Goal: Task Accomplishment & Management: Manage account settings

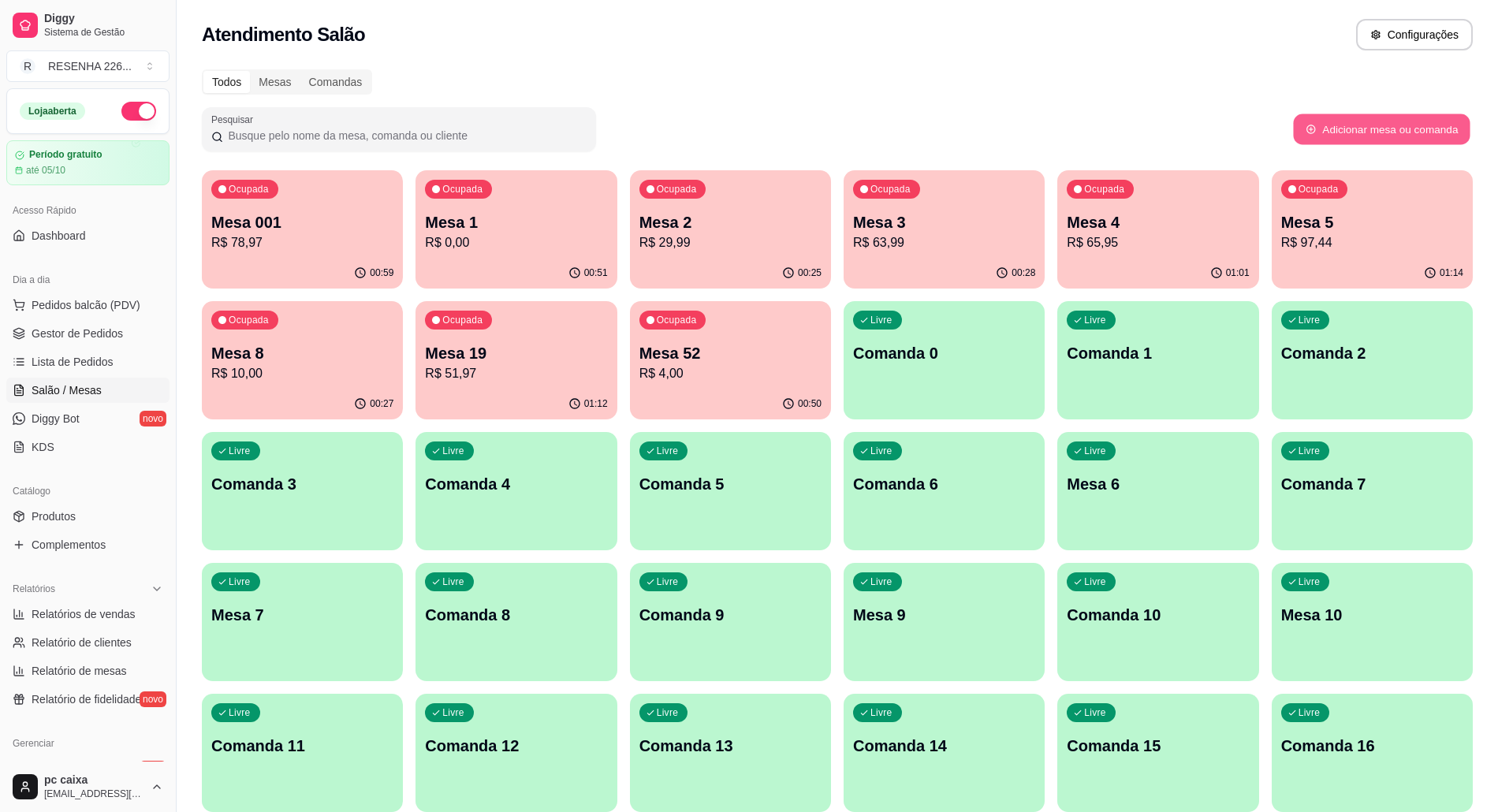
click at [1331, 127] on button "Adicionar mesa ou comanda" at bounding box center [1381, 129] width 176 height 31
select select "TABLE"
click at [284, 73] on div "Mesas" at bounding box center [275, 82] width 50 height 22
click at [250, 71] on input "Mesas" at bounding box center [250, 71] width 0 height 0
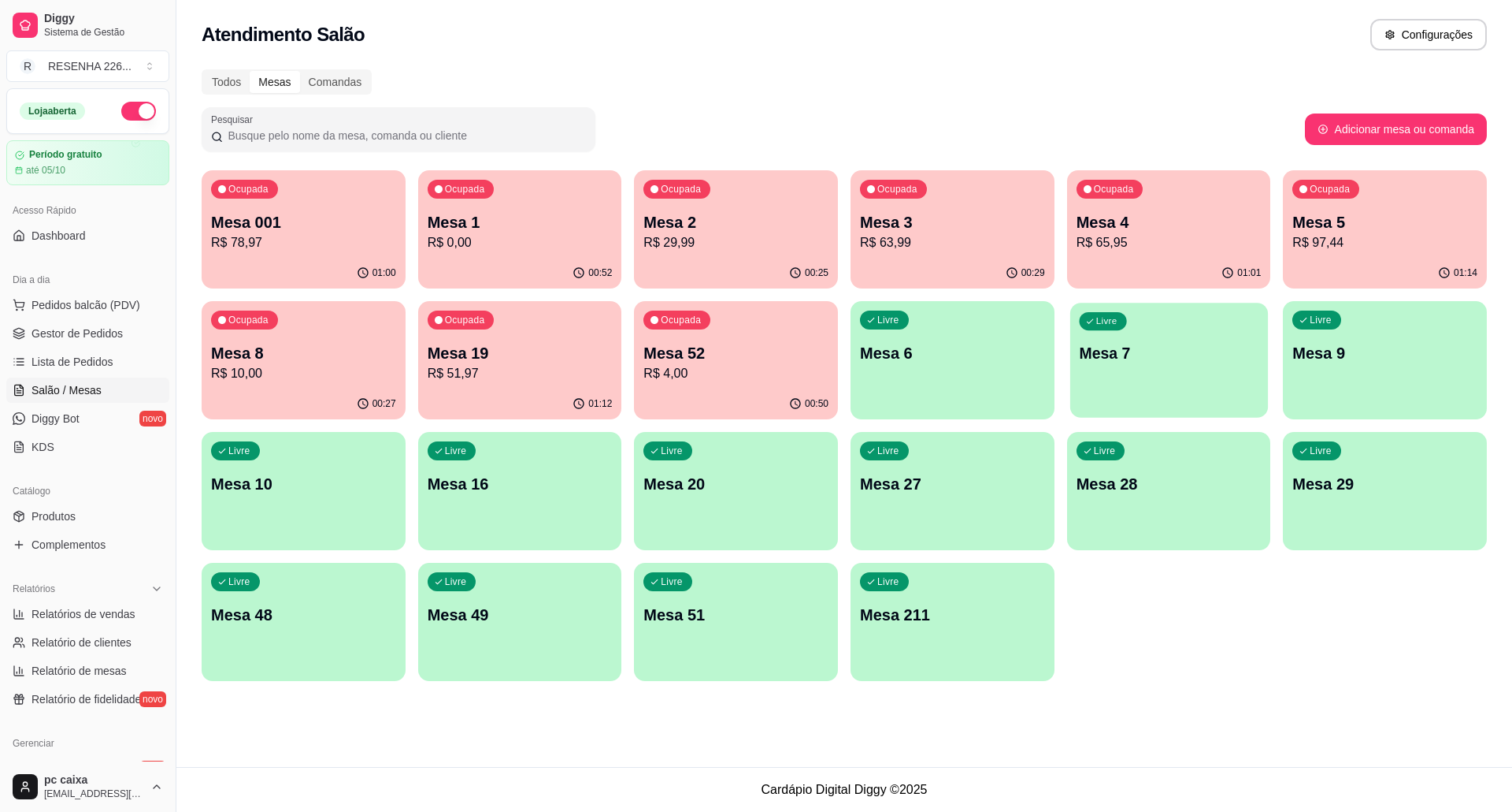
click at [1153, 369] on div "Livre Mesa 7" at bounding box center [1169, 351] width 198 height 96
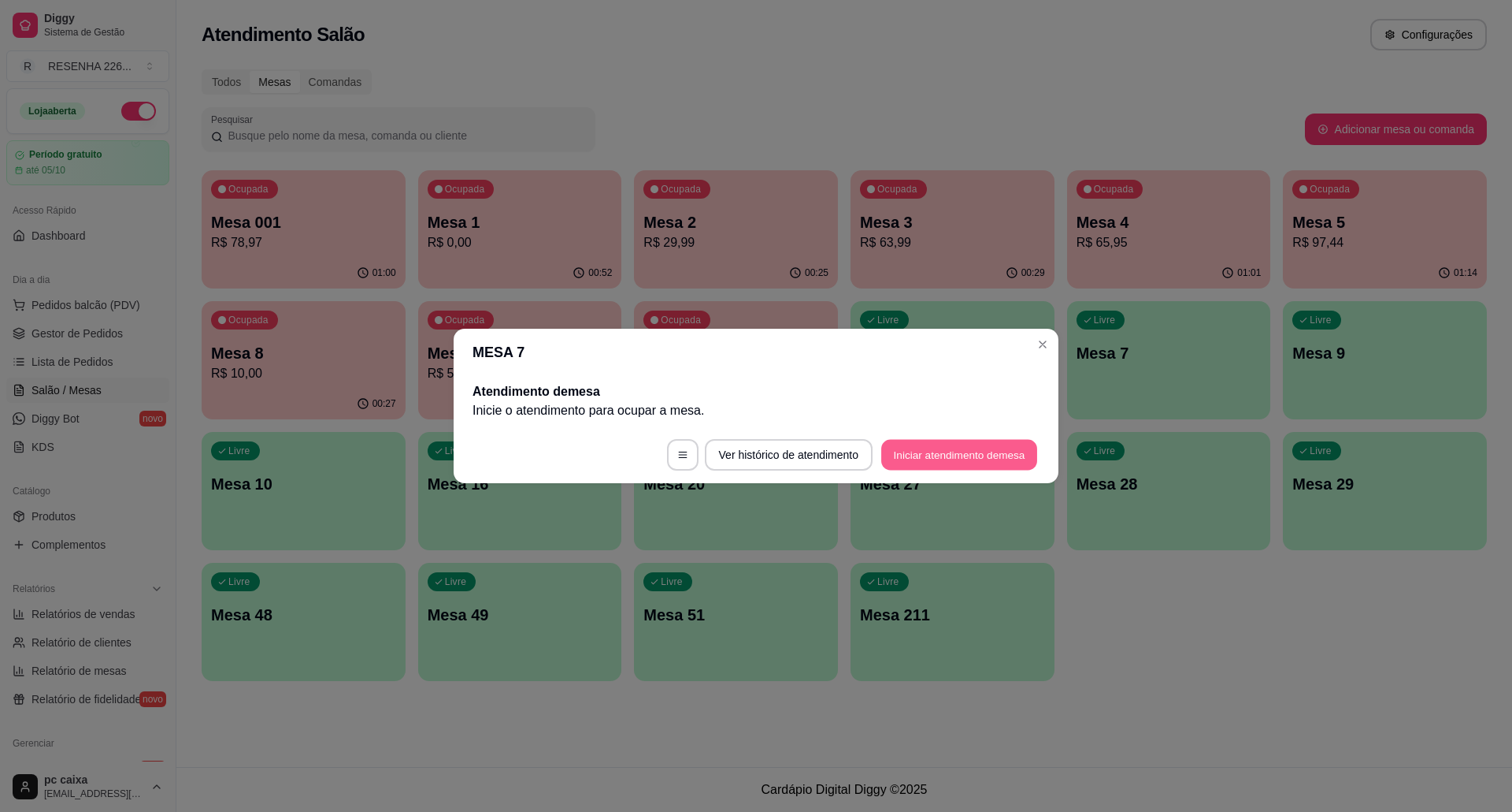
click at [974, 451] on button "Iniciar atendimento de mesa" at bounding box center [958, 455] width 156 height 31
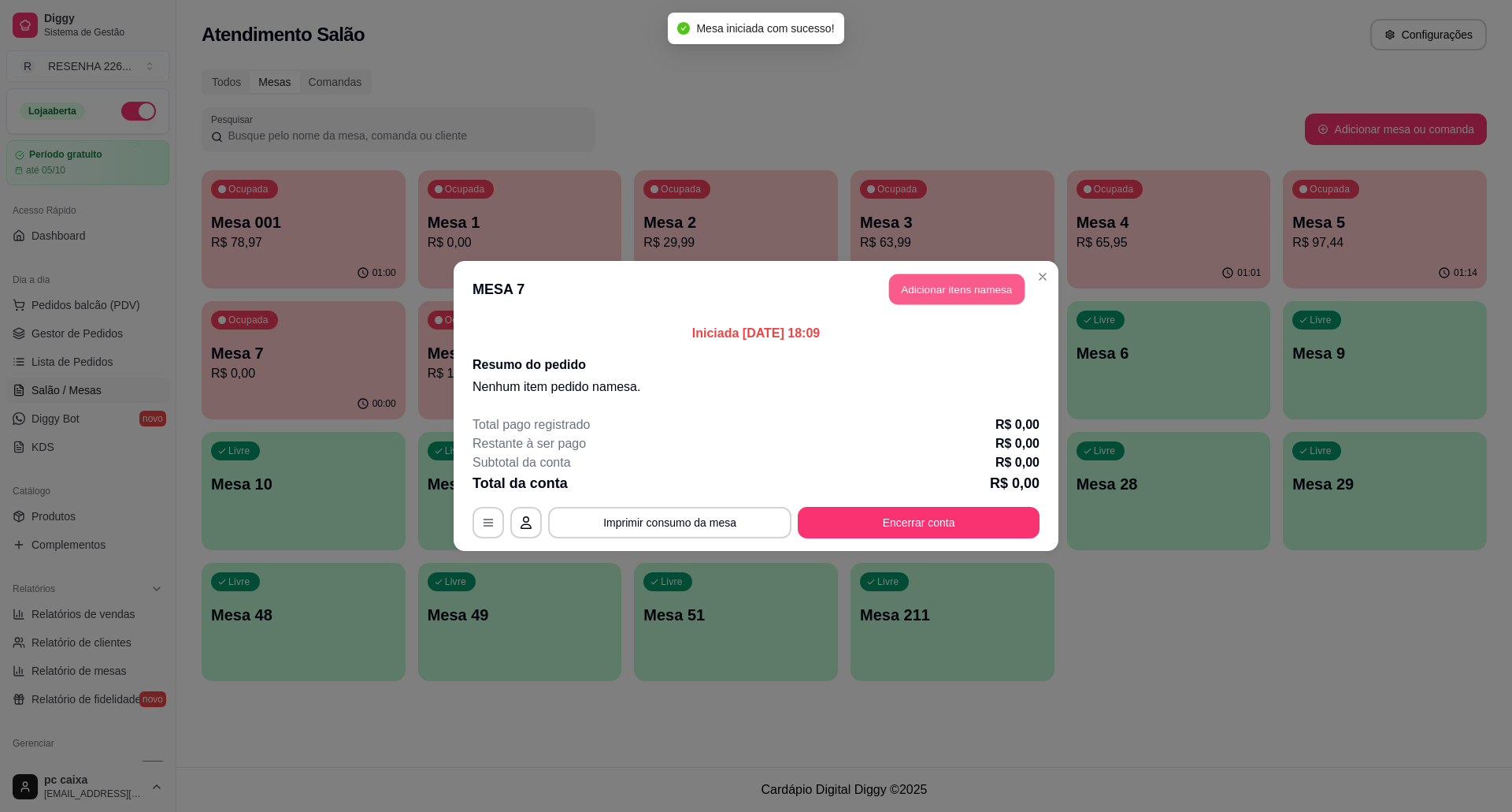
click at [984, 294] on button "Adicionar itens na mesa" at bounding box center [957, 289] width 135 height 31
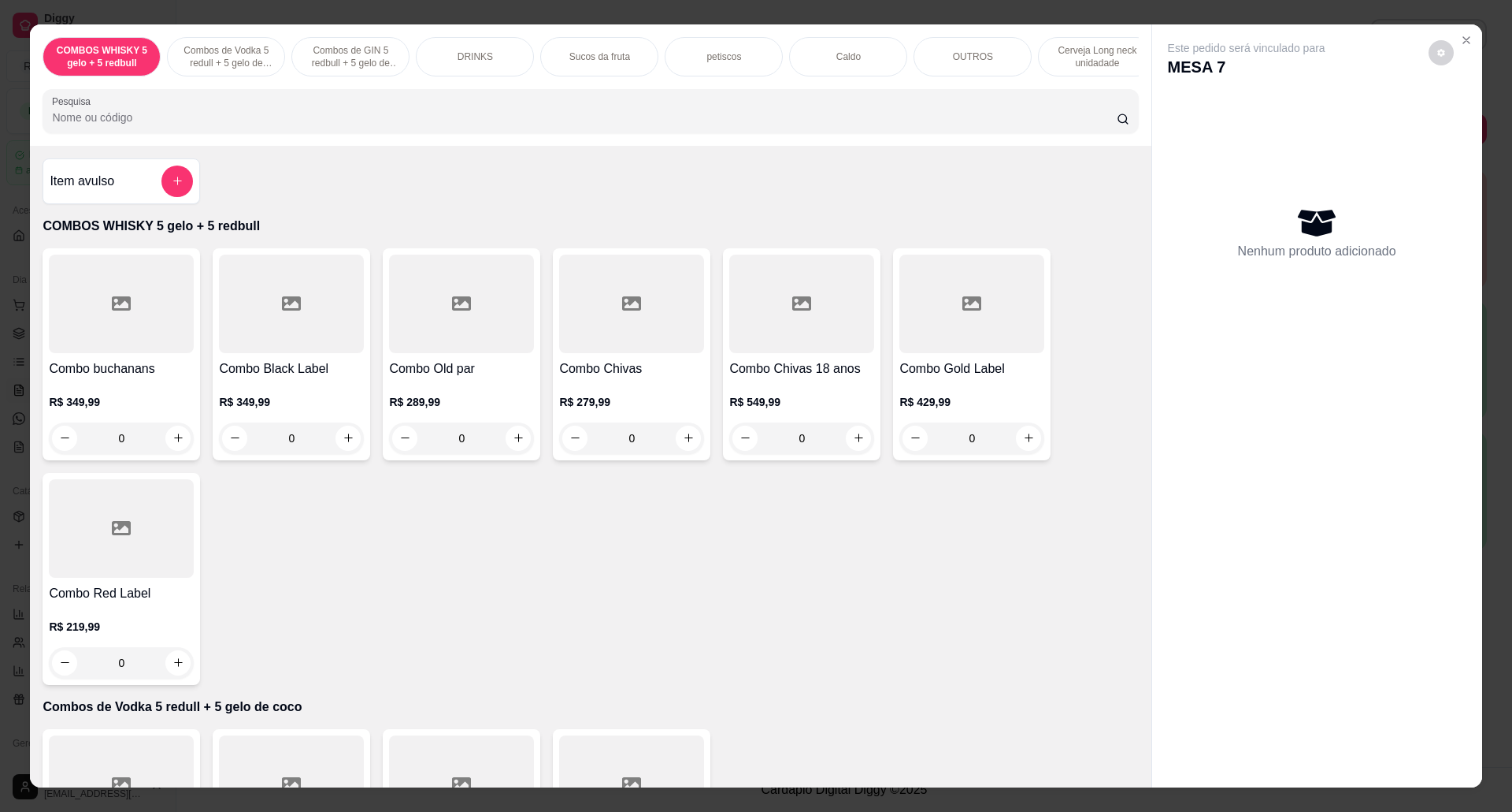
click at [731, 58] on p "petiscos" at bounding box center [724, 57] width 35 height 12
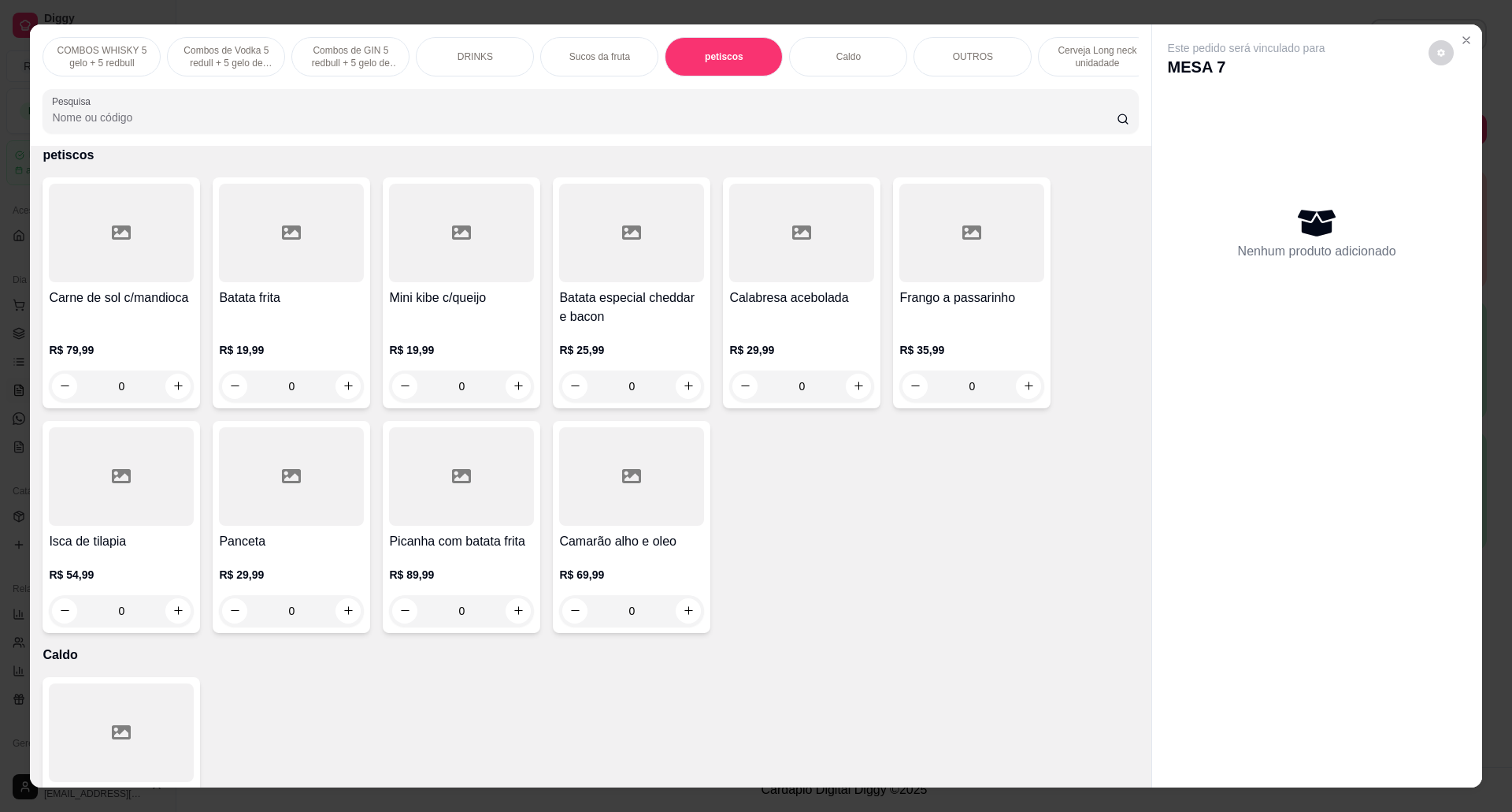
scroll to position [26, 0]
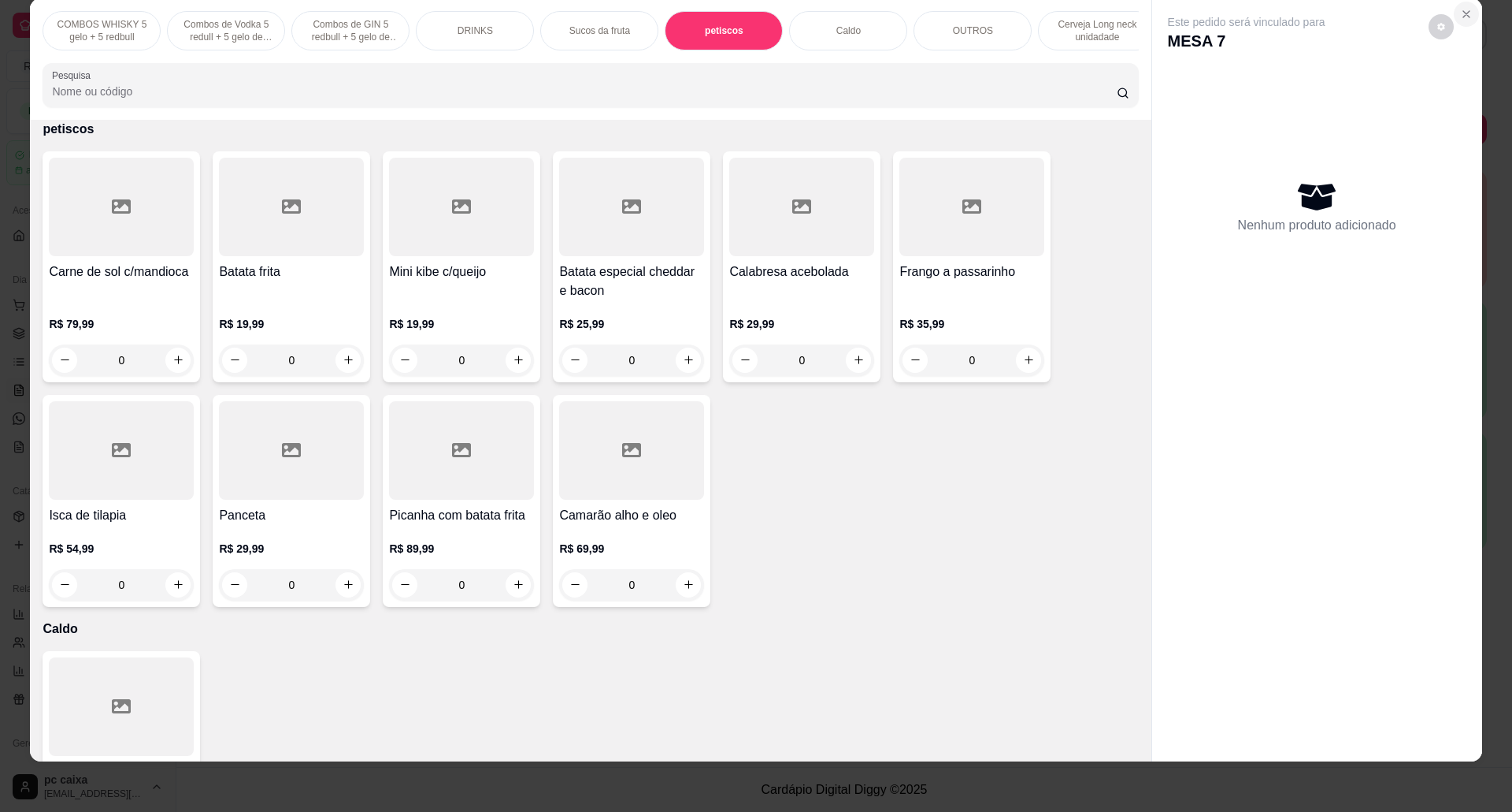
click at [1463, 14] on icon "Close" at bounding box center [1467, 14] width 12 height 12
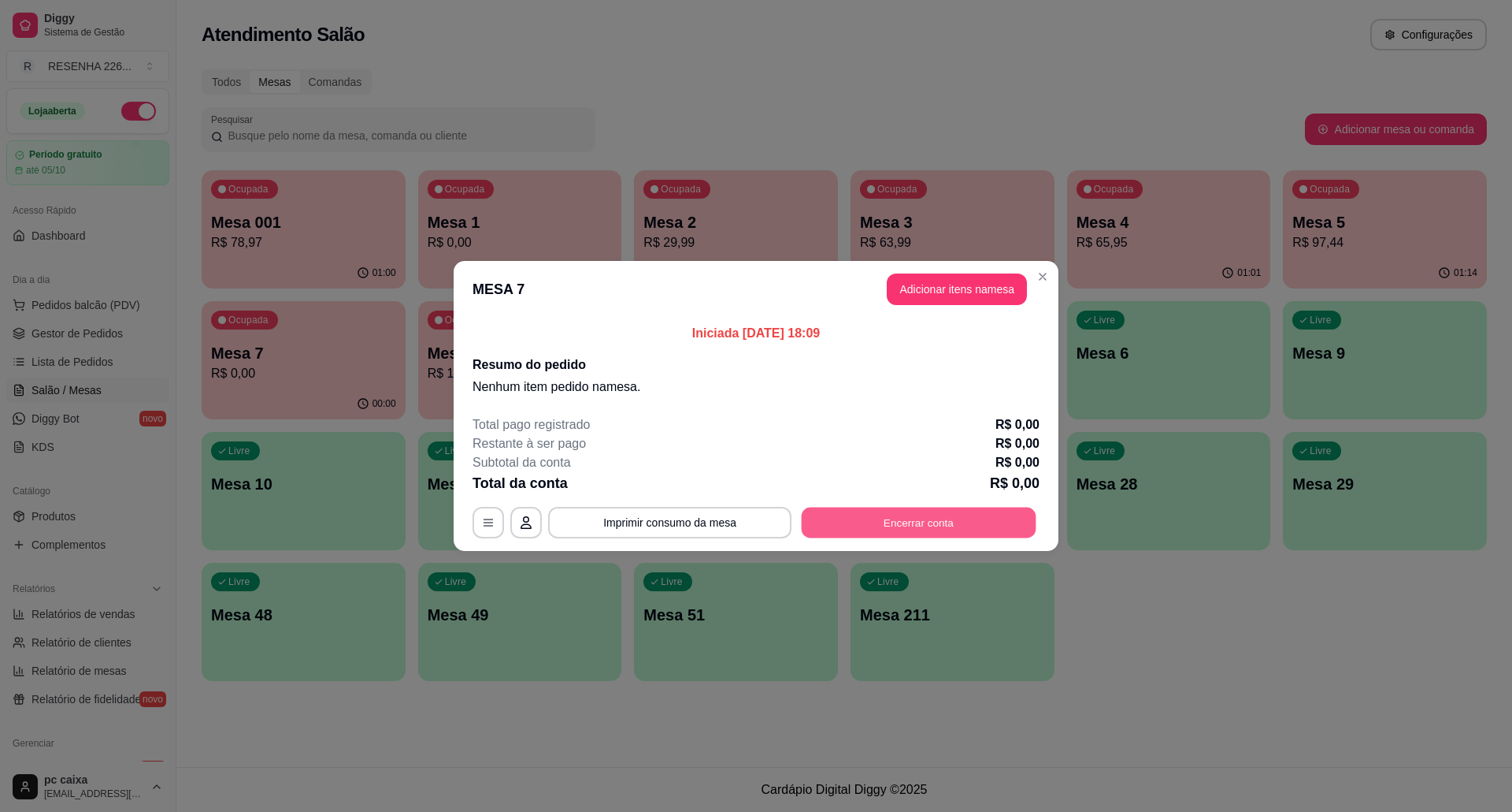
click at [953, 517] on button "Encerrar conta" at bounding box center [919, 523] width 235 height 31
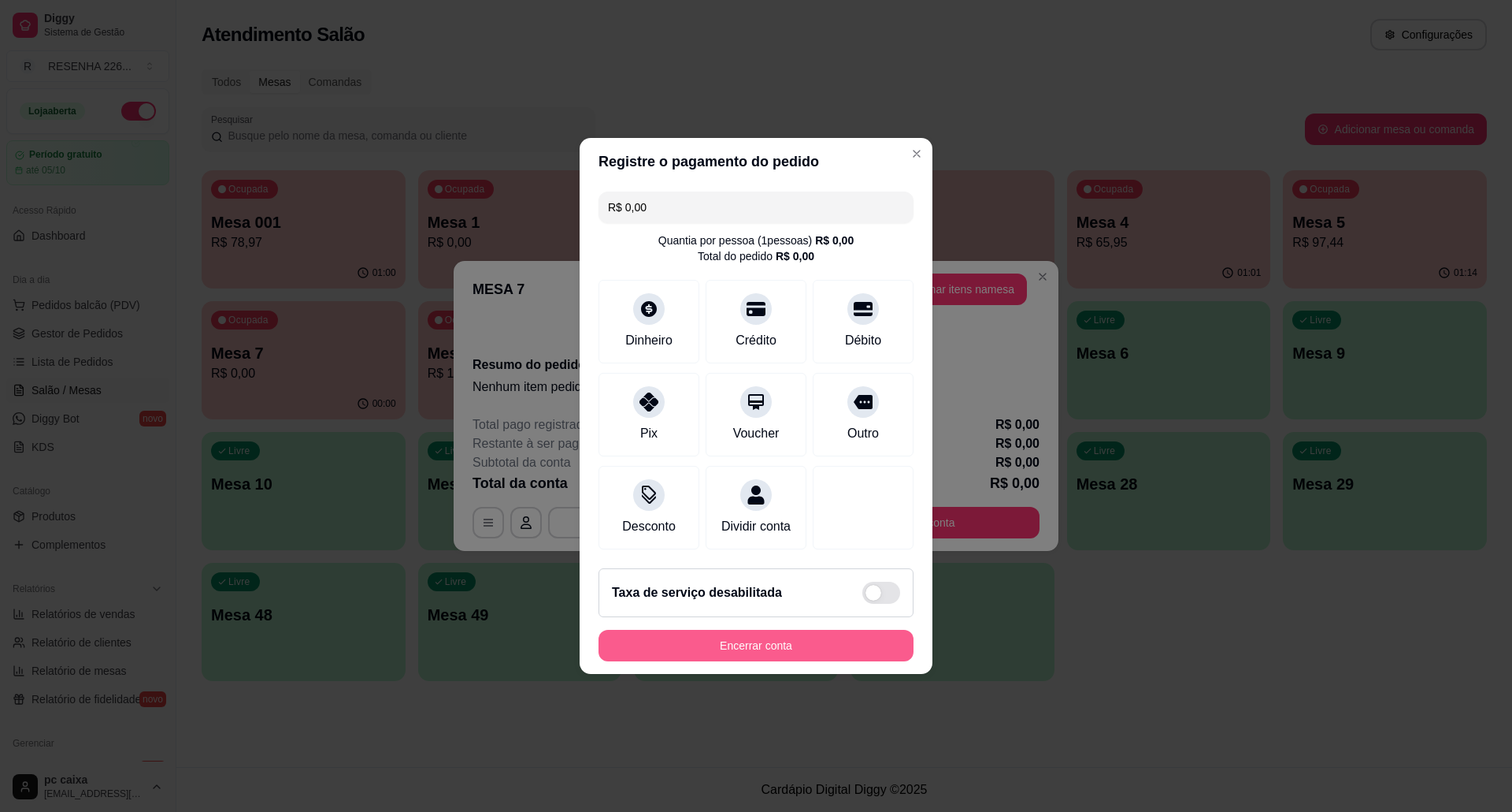
click at [783, 661] on button "Encerrar conta" at bounding box center [756, 645] width 315 height 31
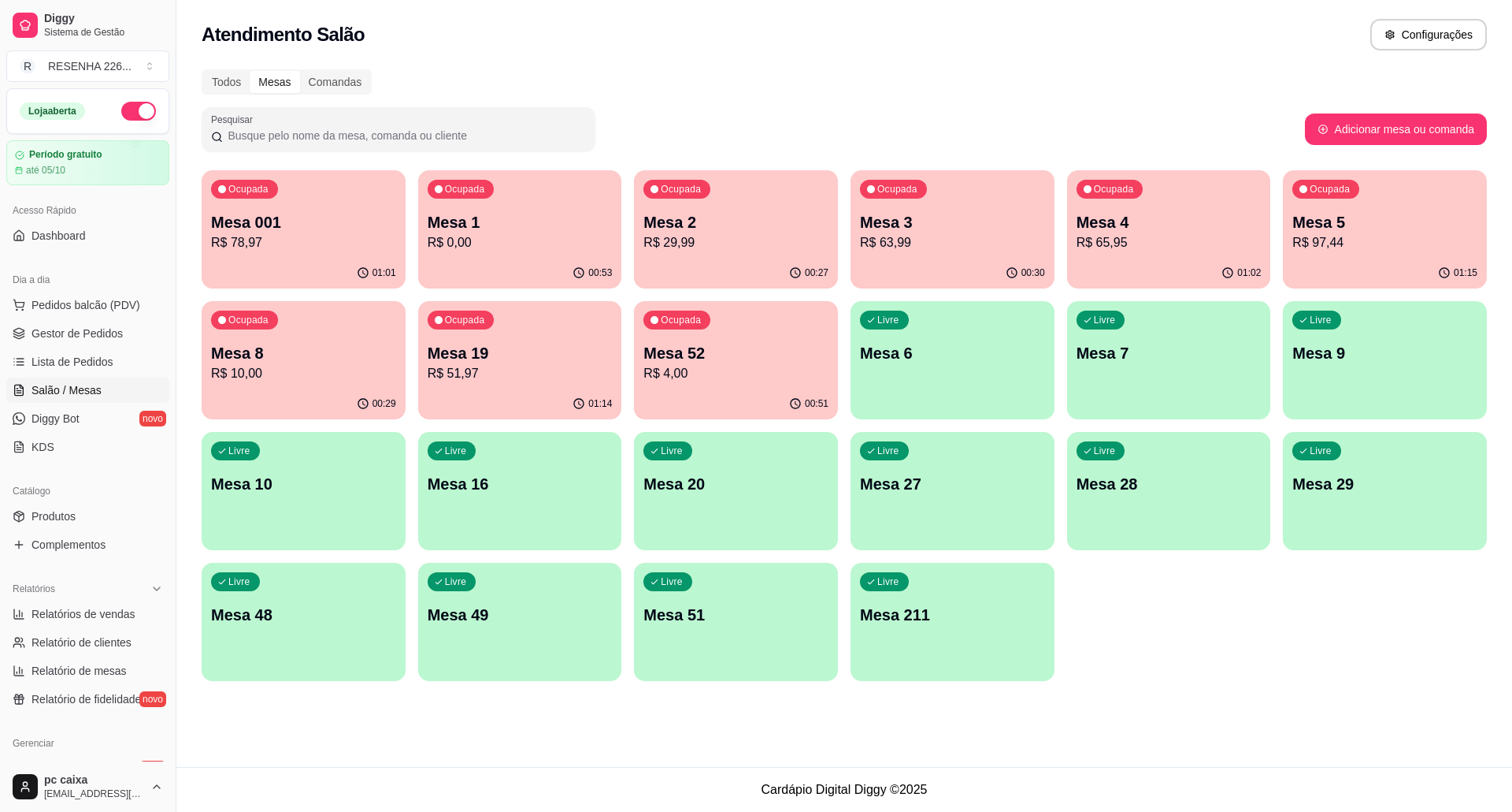
click at [1127, 360] on p "Mesa 7" at bounding box center [1169, 353] width 185 height 22
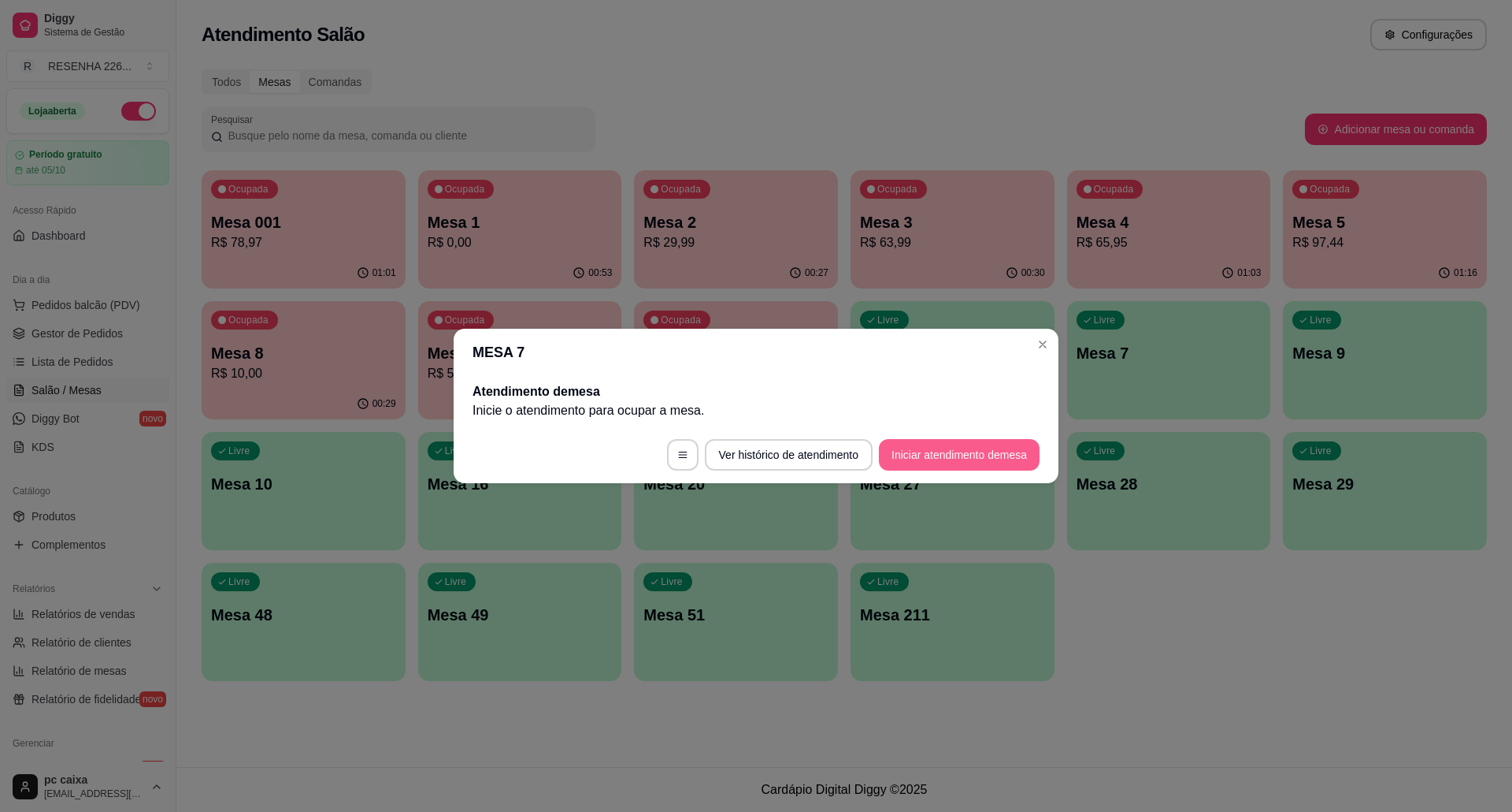
click at [927, 451] on button "Iniciar atendimento de mesa" at bounding box center [959, 454] width 161 height 31
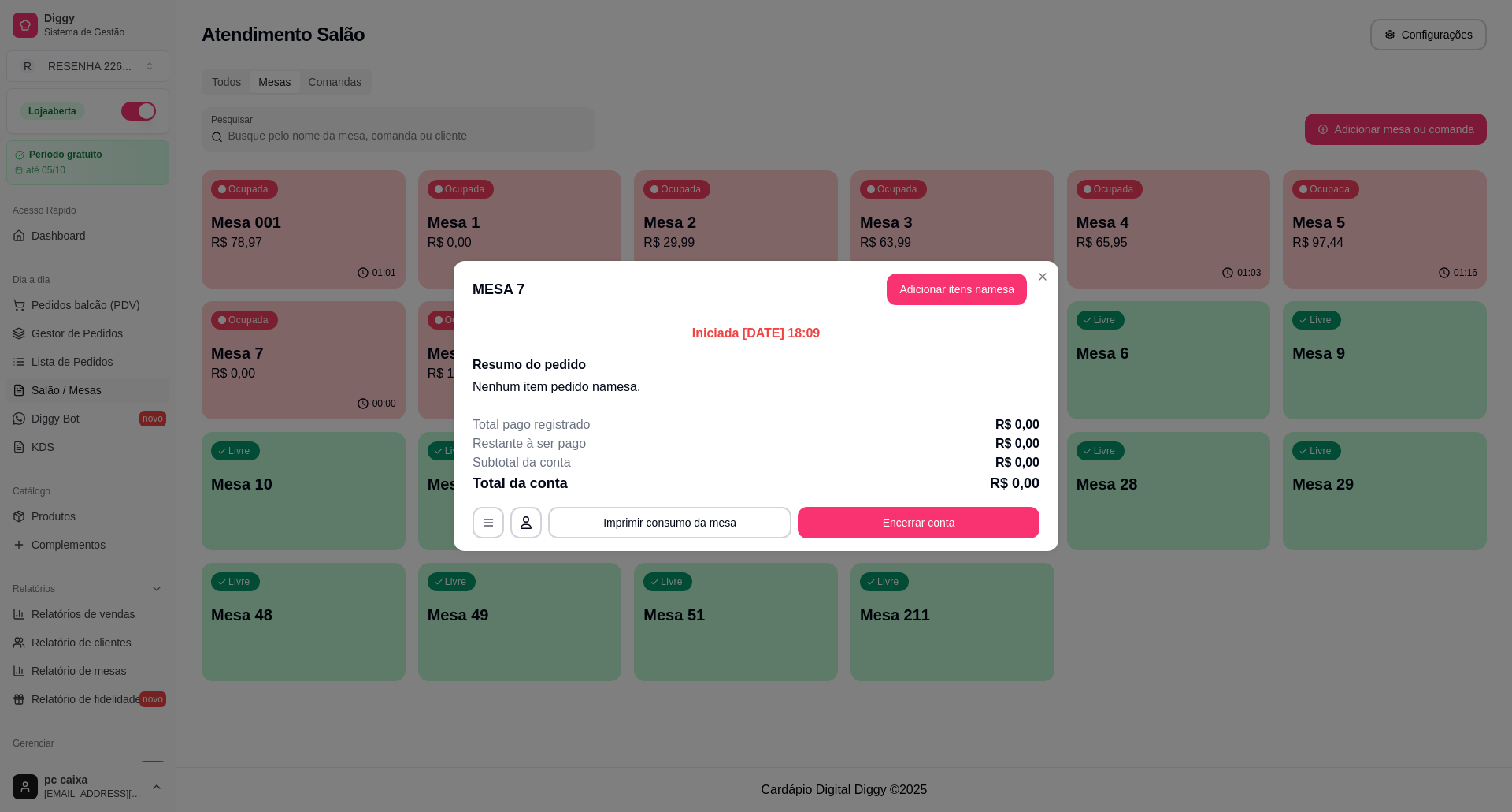
click at [946, 305] on header "MESA 7 Adicionar itens na mesa" at bounding box center [756, 289] width 605 height 57
click at [955, 295] on button "Adicionar itens na mesa" at bounding box center [957, 289] width 135 height 31
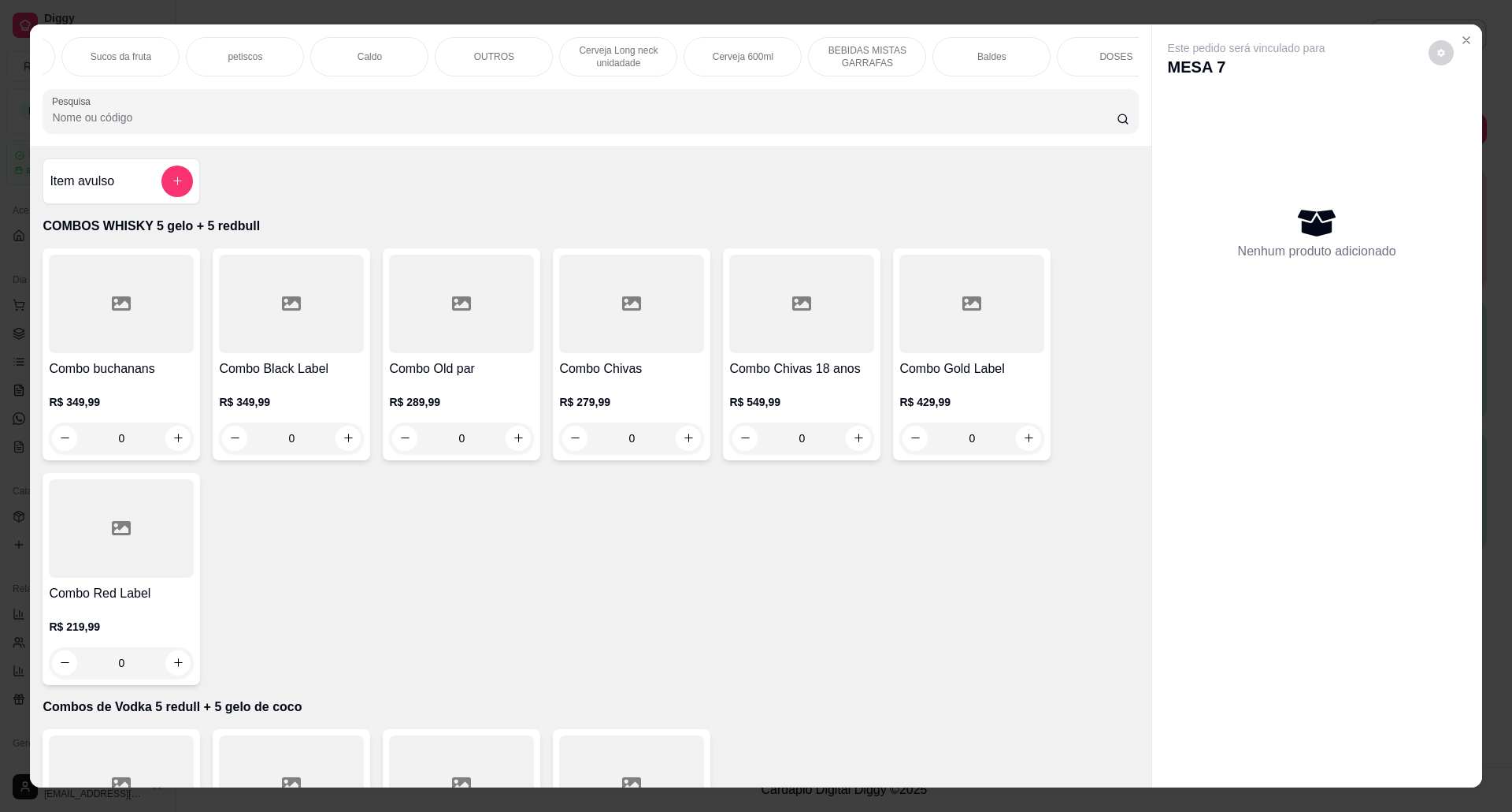
scroll to position [0, 476]
click at [282, 69] on div "petiscos" at bounding box center [247, 57] width 118 height 39
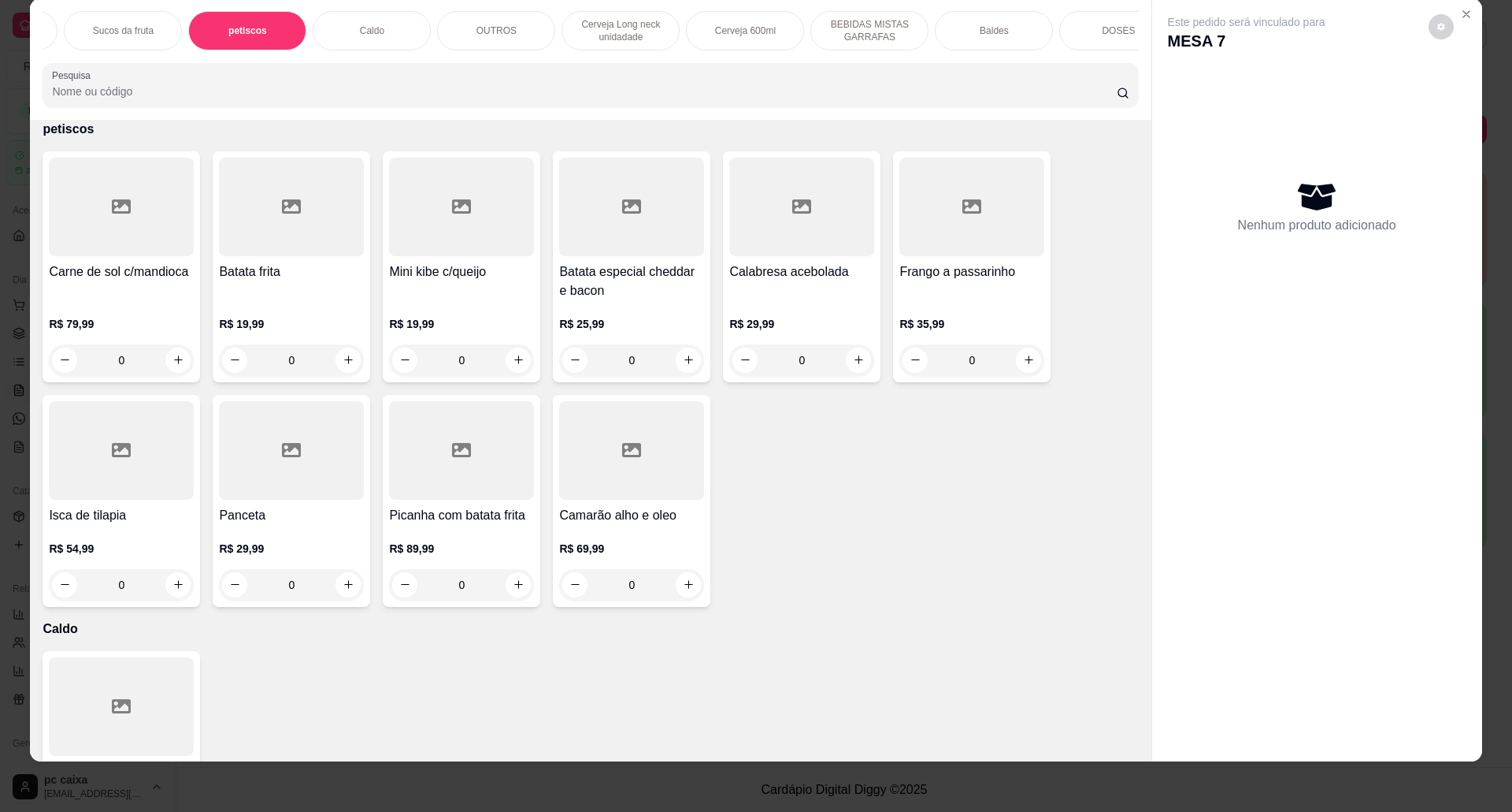
click at [640, 319] on div "R$ 25,99 0" at bounding box center [631, 337] width 145 height 76
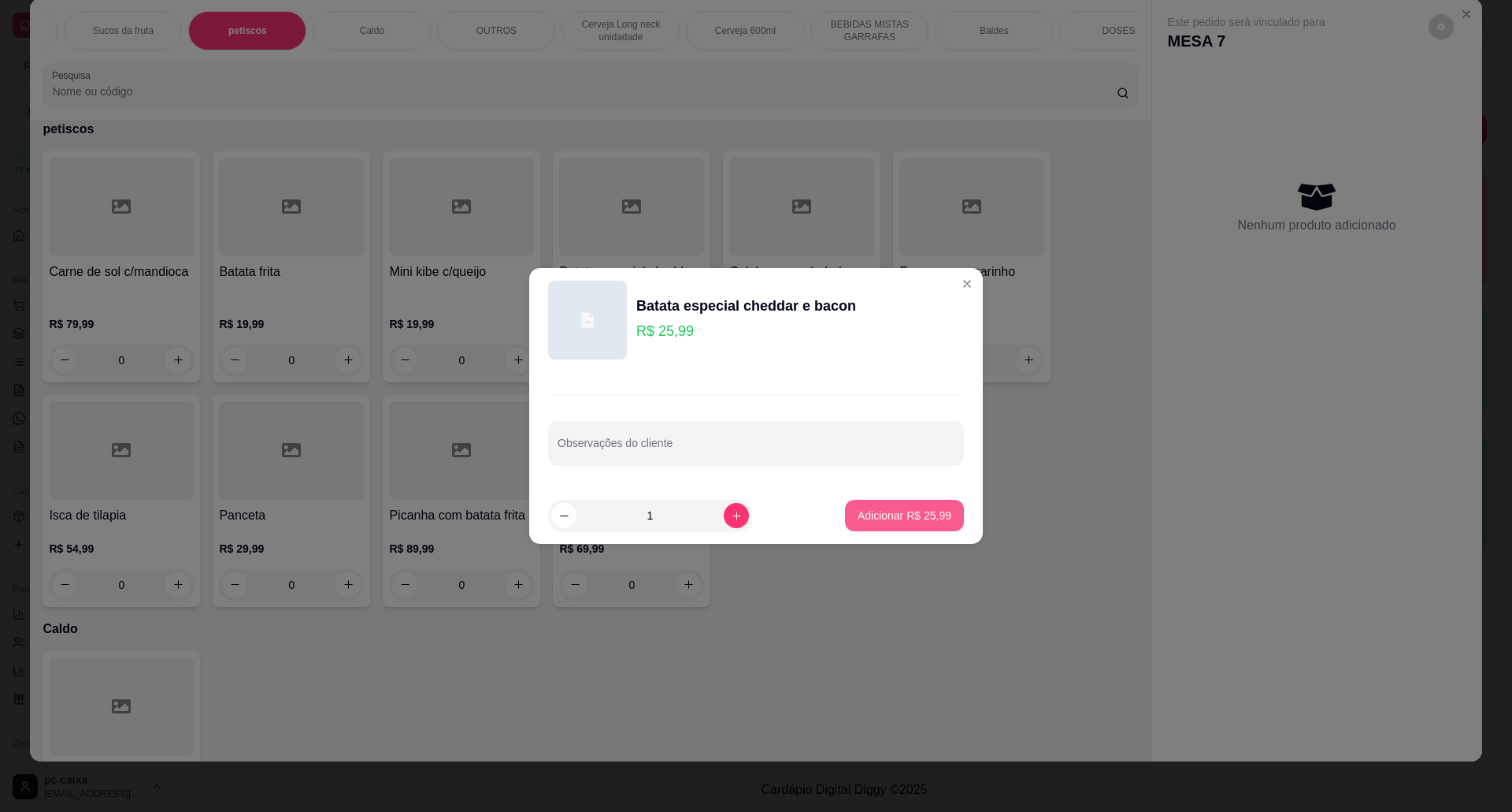
click at [915, 514] on p "Adicionar R$ 25,99" at bounding box center [904, 516] width 93 height 16
type input "1"
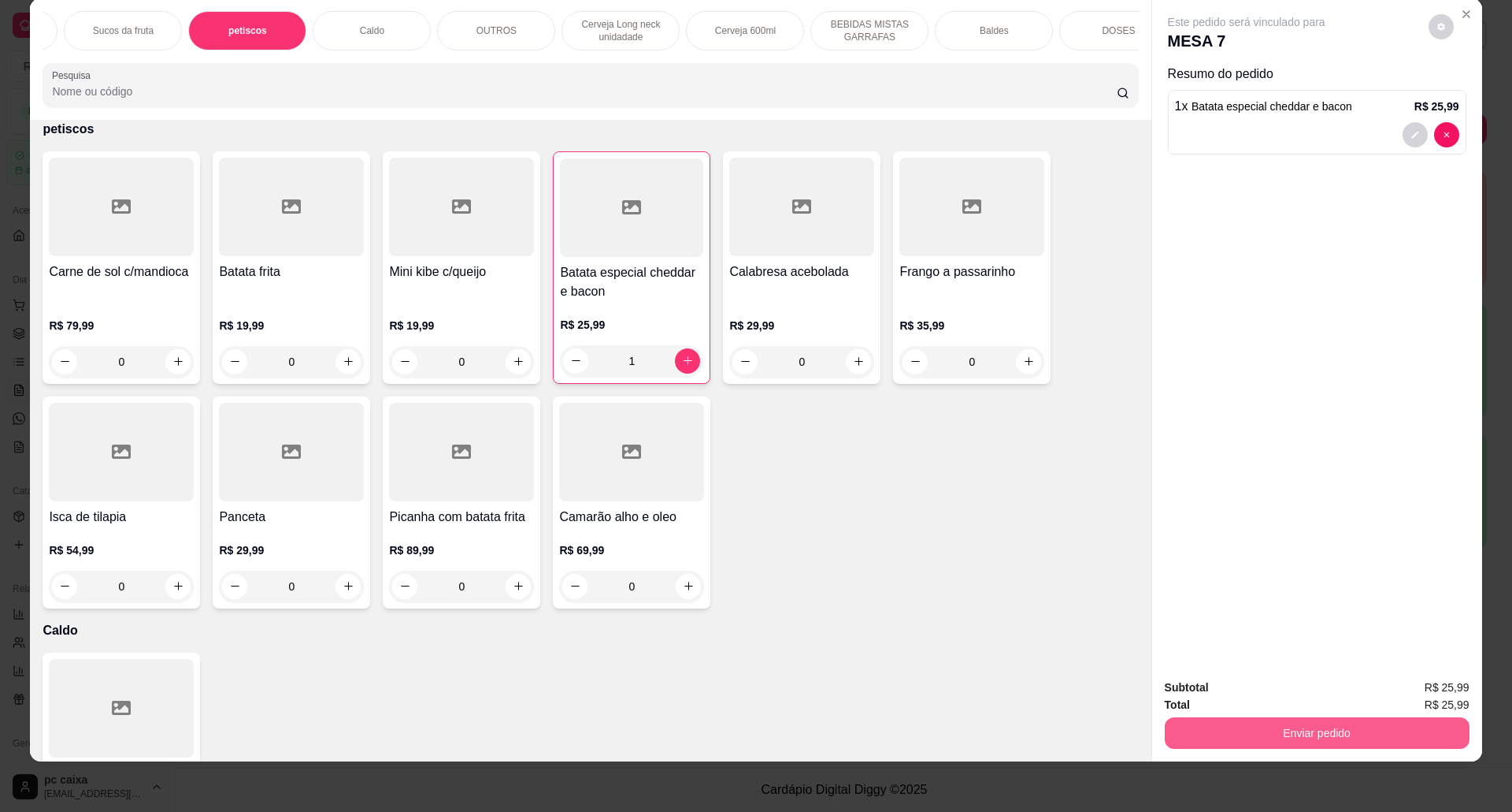
click at [1333, 725] on button "Enviar pedido" at bounding box center [1317, 732] width 305 height 31
click at [1437, 695] on button "Sim, quero registrar" at bounding box center [1413, 694] width 117 height 30
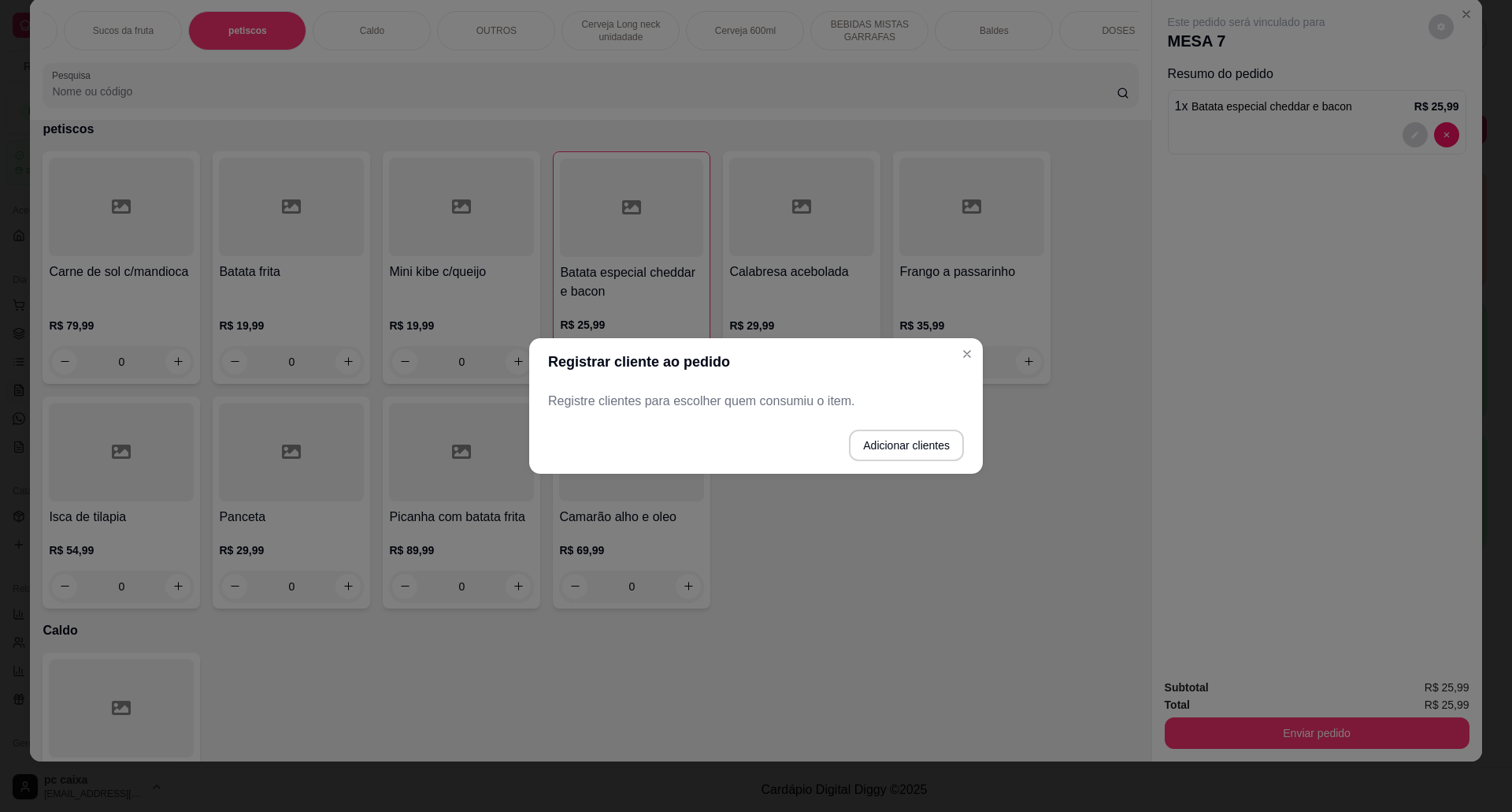
click at [716, 408] on p "Registre clientes para escolher quem consumiu o item." at bounding box center [756, 401] width 416 height 19
click at [909, 442] on button "Adicionar clientes" at bounding box center [906, 444] width 115 height 31
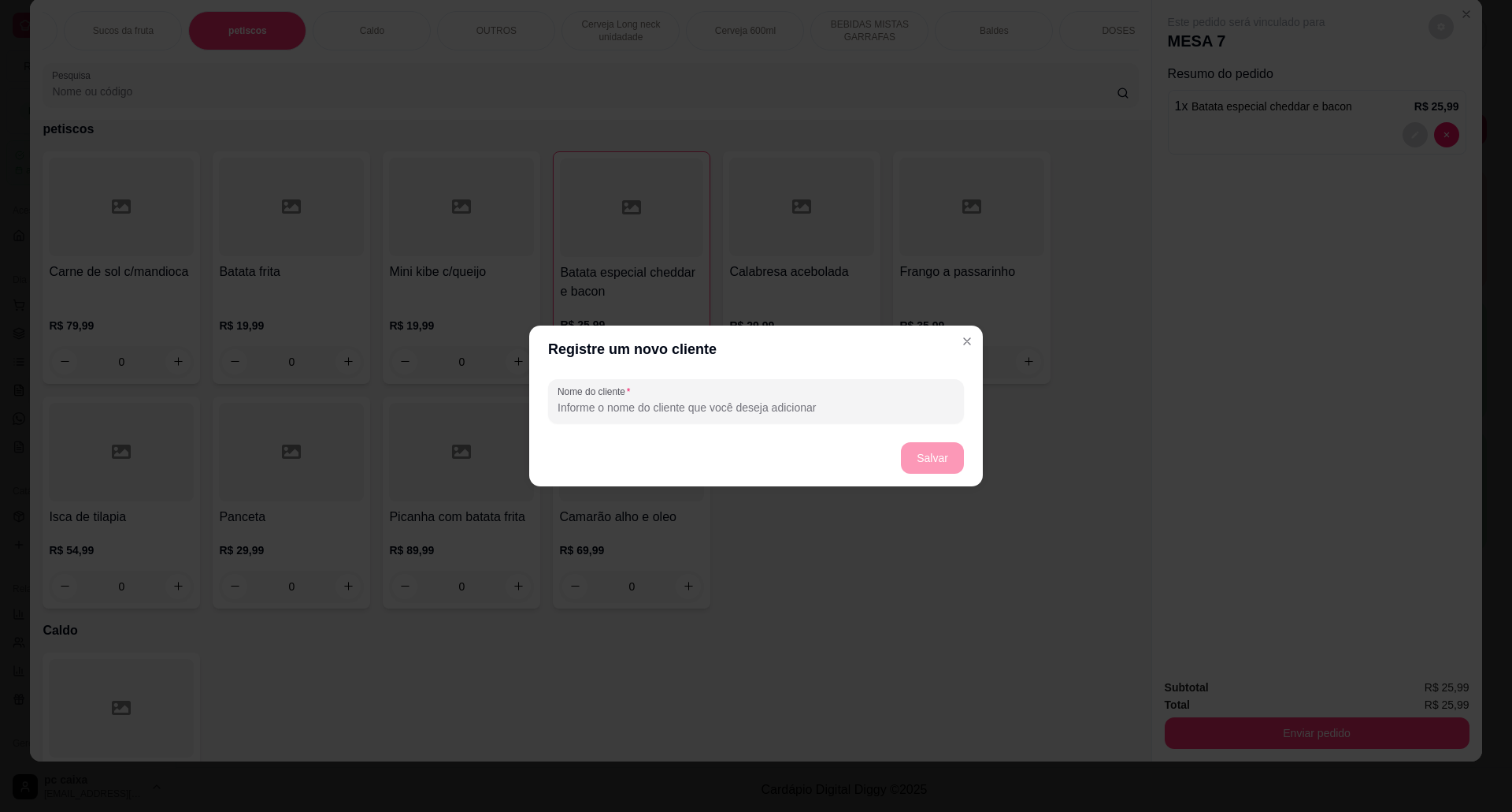
click at [655, 400] on input "Nome do cliente" at bounding box center [756, 408] width 397 height 16
type input "THIAGO"
click at [902, 451] on button "Salvar" at bounding box center [932, 458] width 61 height 31
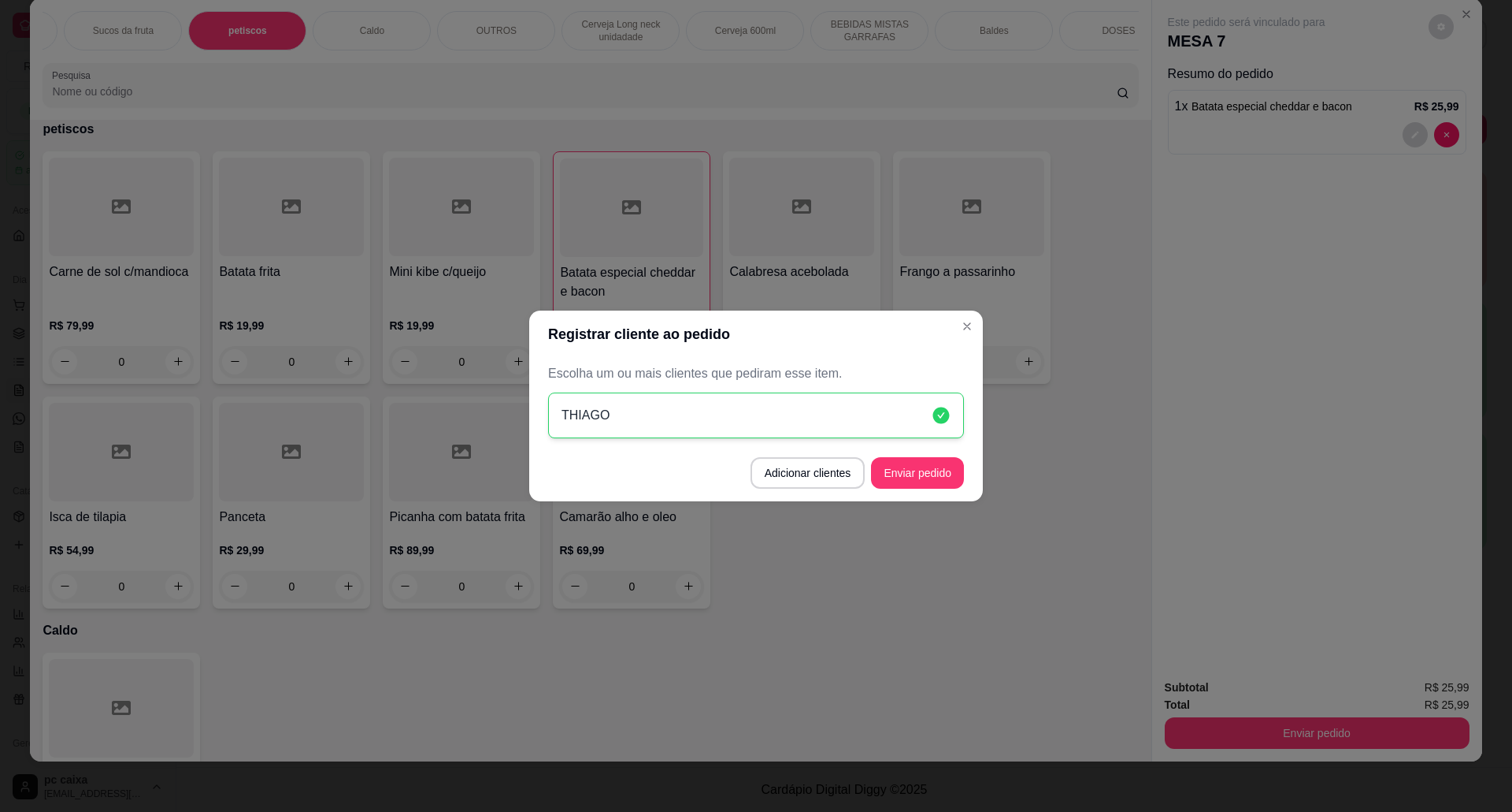
click at [934, 477] on button "Enviar pedido" at bounding box center [918, 472] width 93 height 31
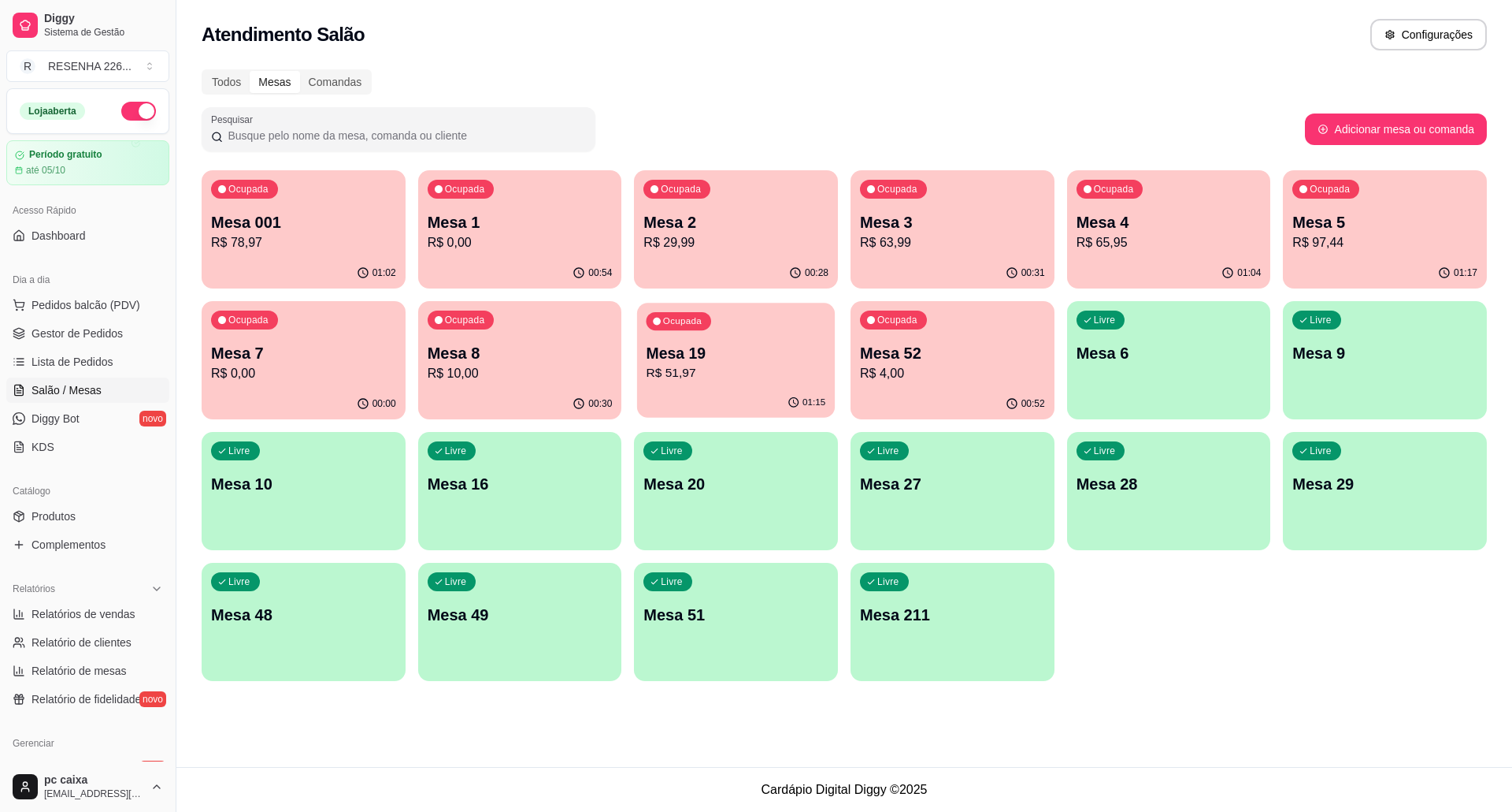
click at [788, 377] on p "R$ 51,97" at bounding box center [737, 373] width 180 height 18
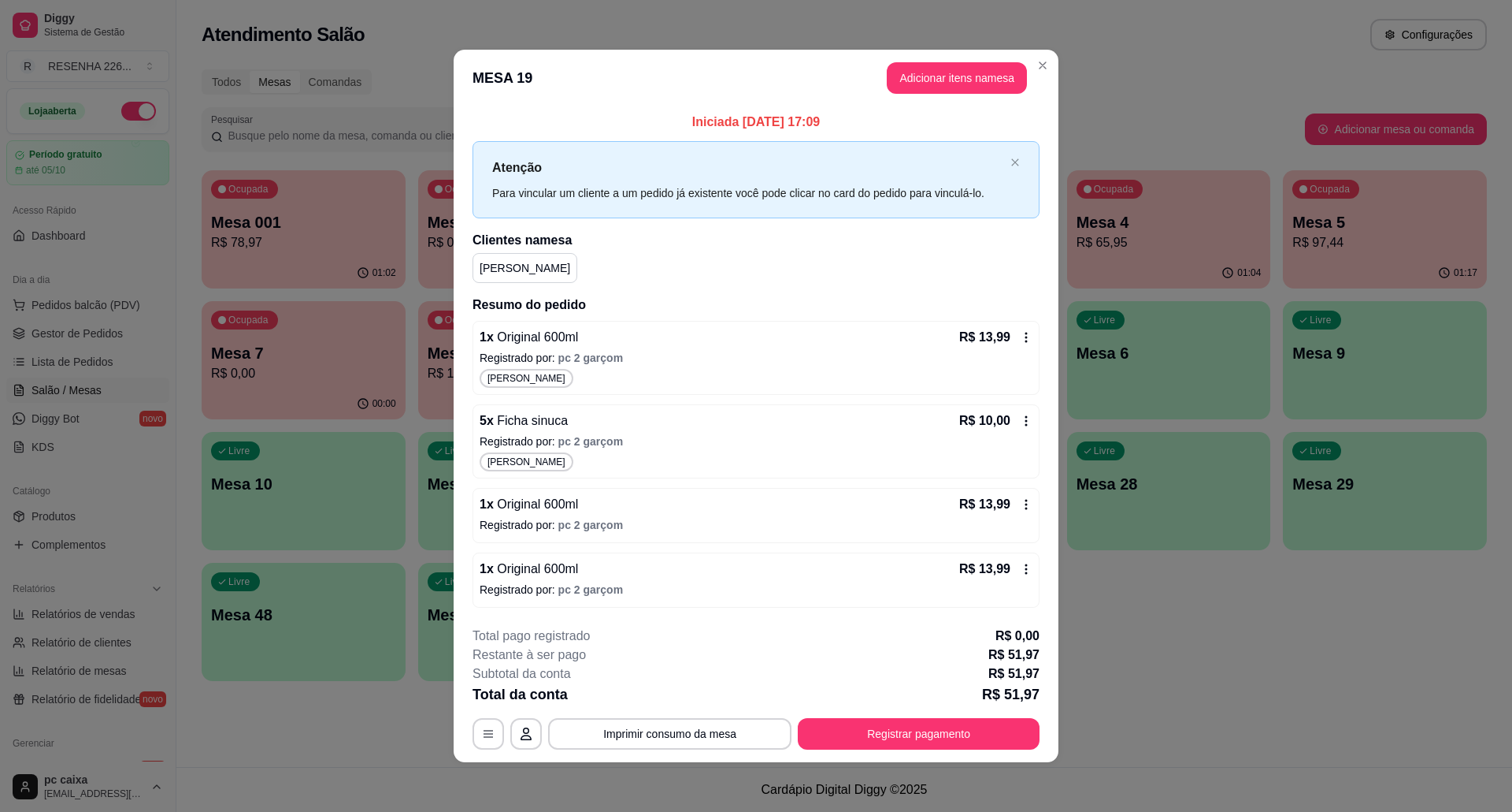
scroll to position [2, 0]
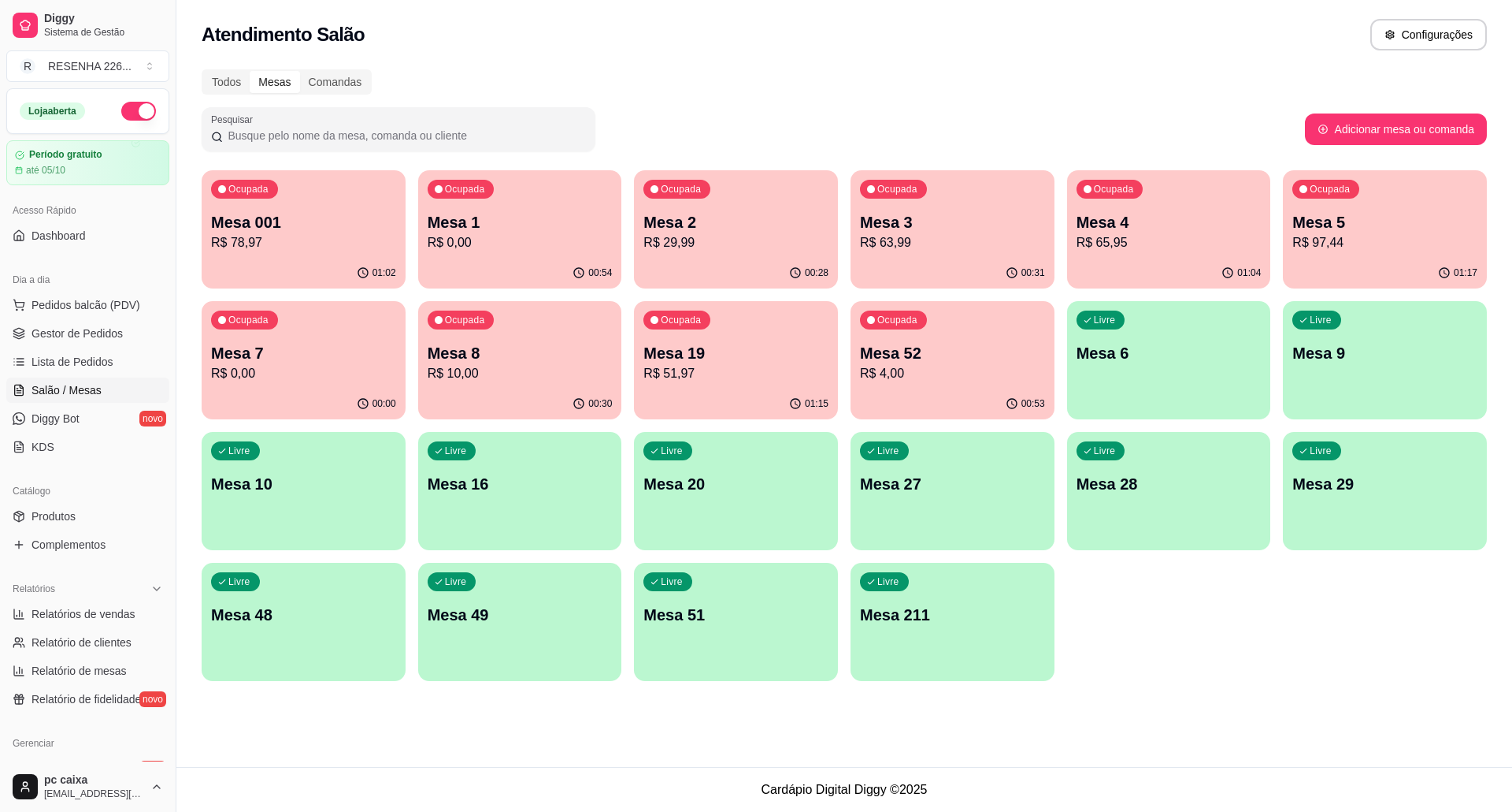
click at [511, 351] on p "Mesa 8" at bounding box center [521, 353] width 185 height 22
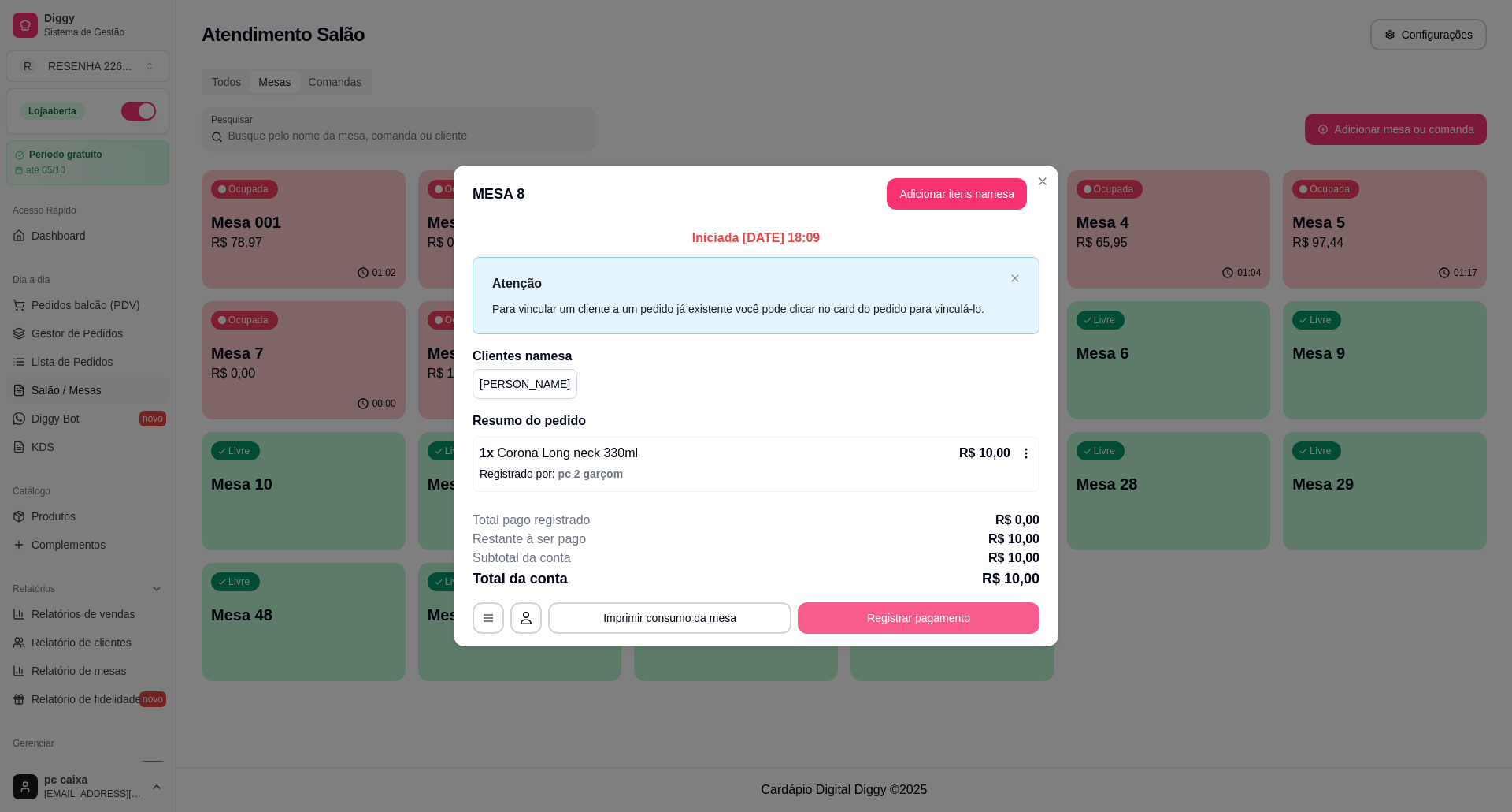
click at [930, 609] on button "Registrar pagamento" at bounding box center [919, 617] width 242 height 31
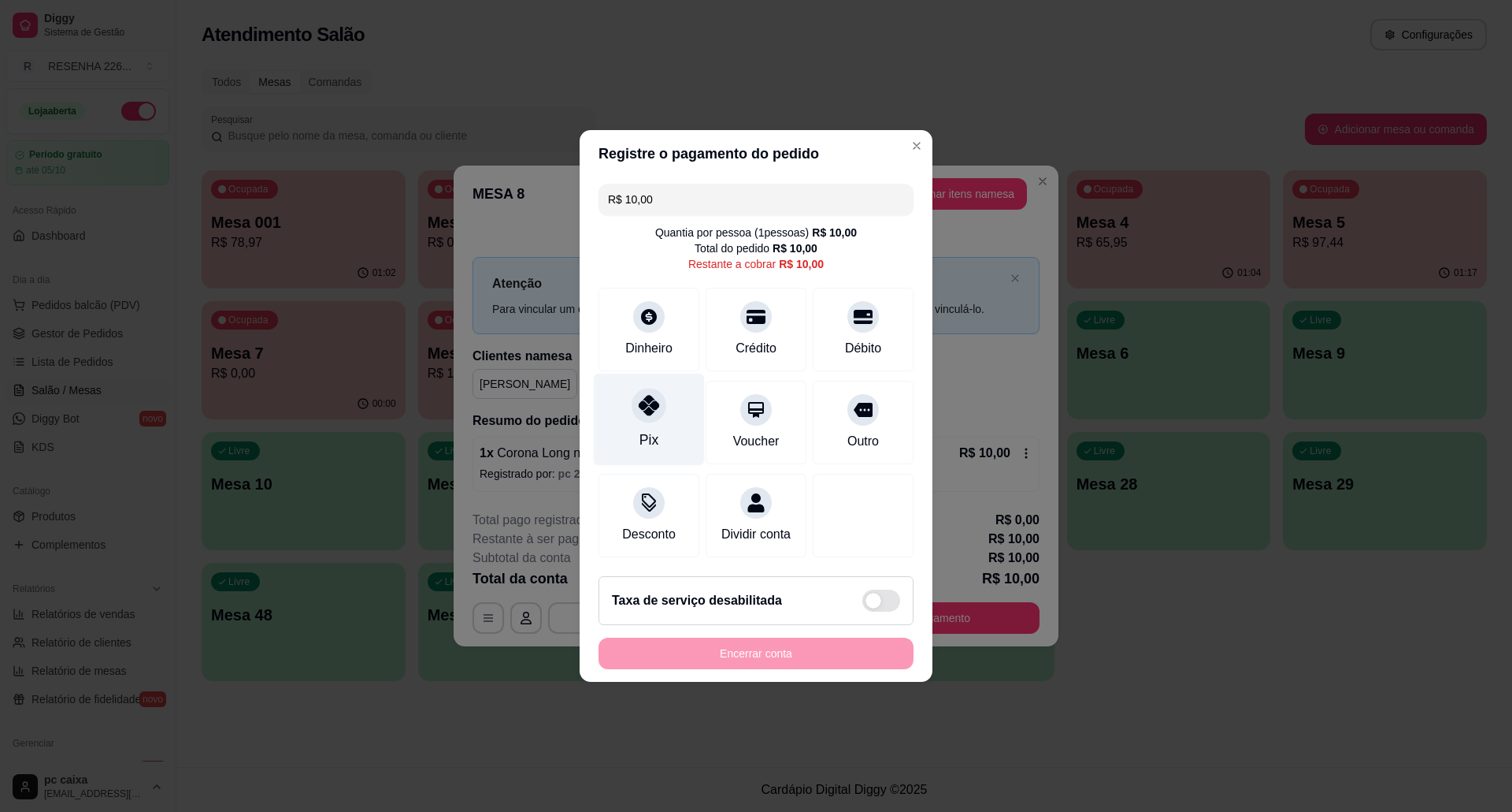
click at [666, 410] on div "Pix" at bounding box center [649, 420] width 111 height 93
type input "R$ 0,00"
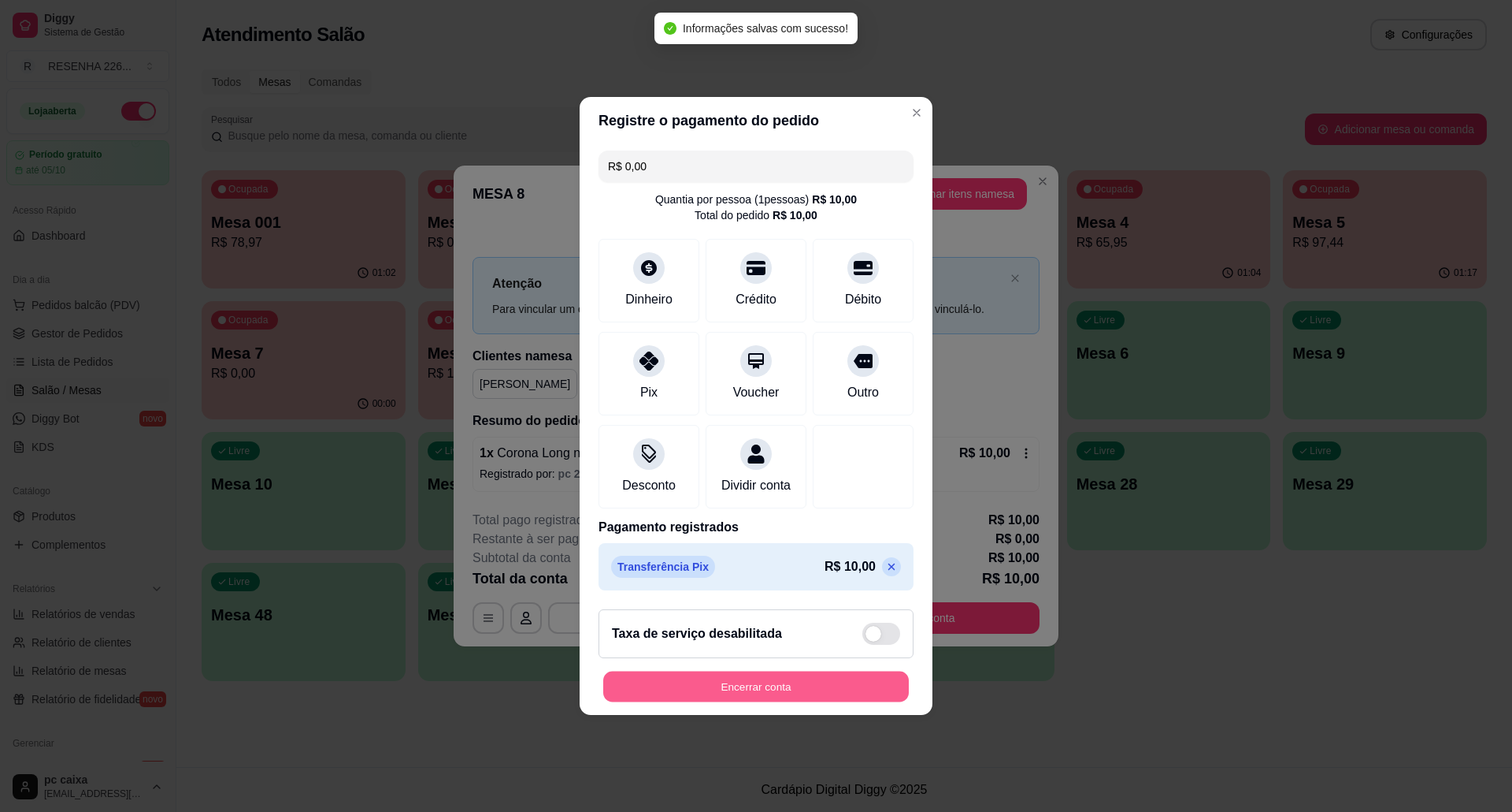
click at [799, 686] on button "Encerrar conta" at bounding box center [756, 686] width 305 height 31
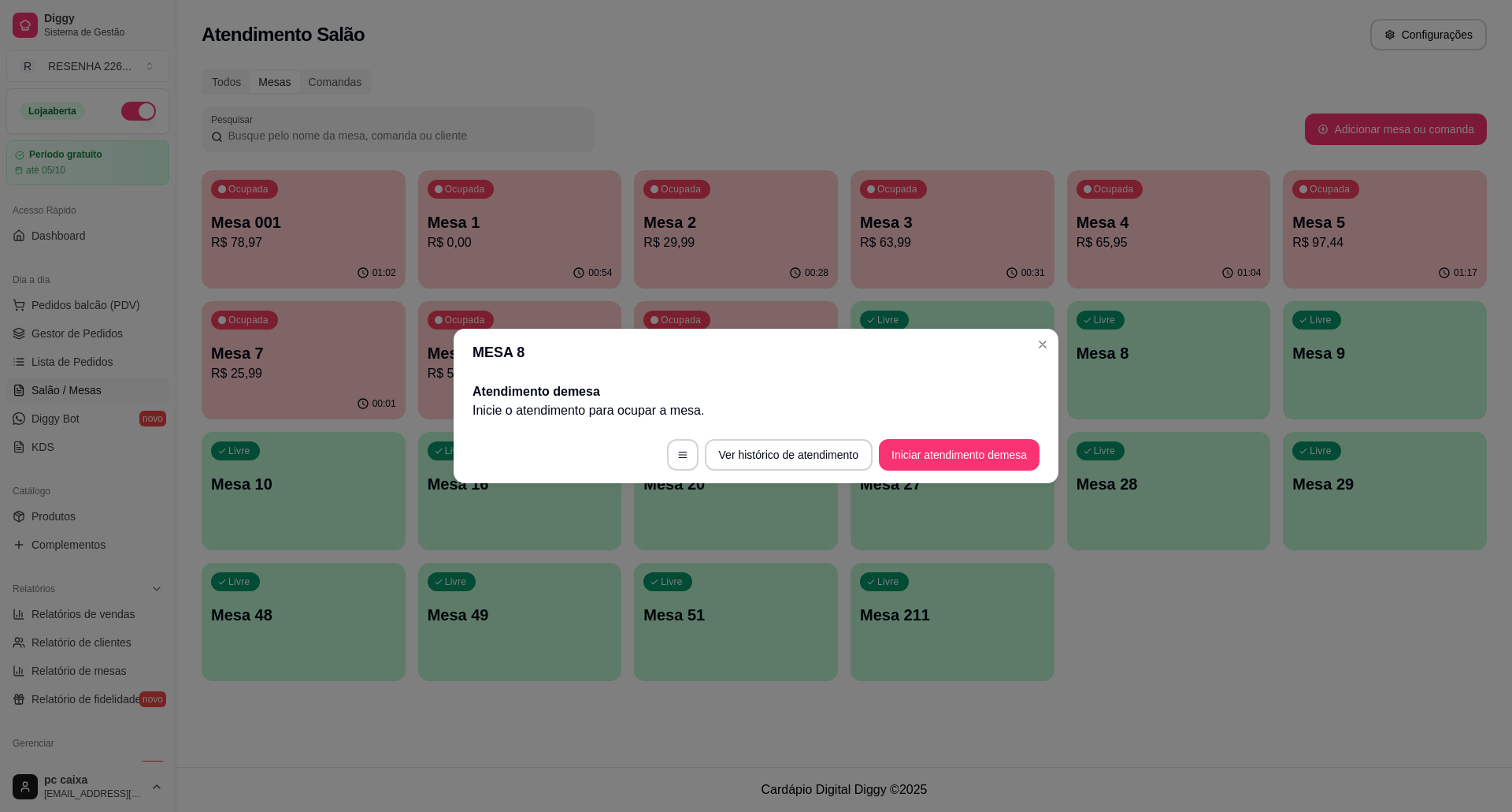
click at [1016, 341] on header "MESA 8" at bounding box center [756, 352] width 605 height 47
click at [1023, 345] on header "MESA 8" at bounding box center [756, 352] width 605 height 47
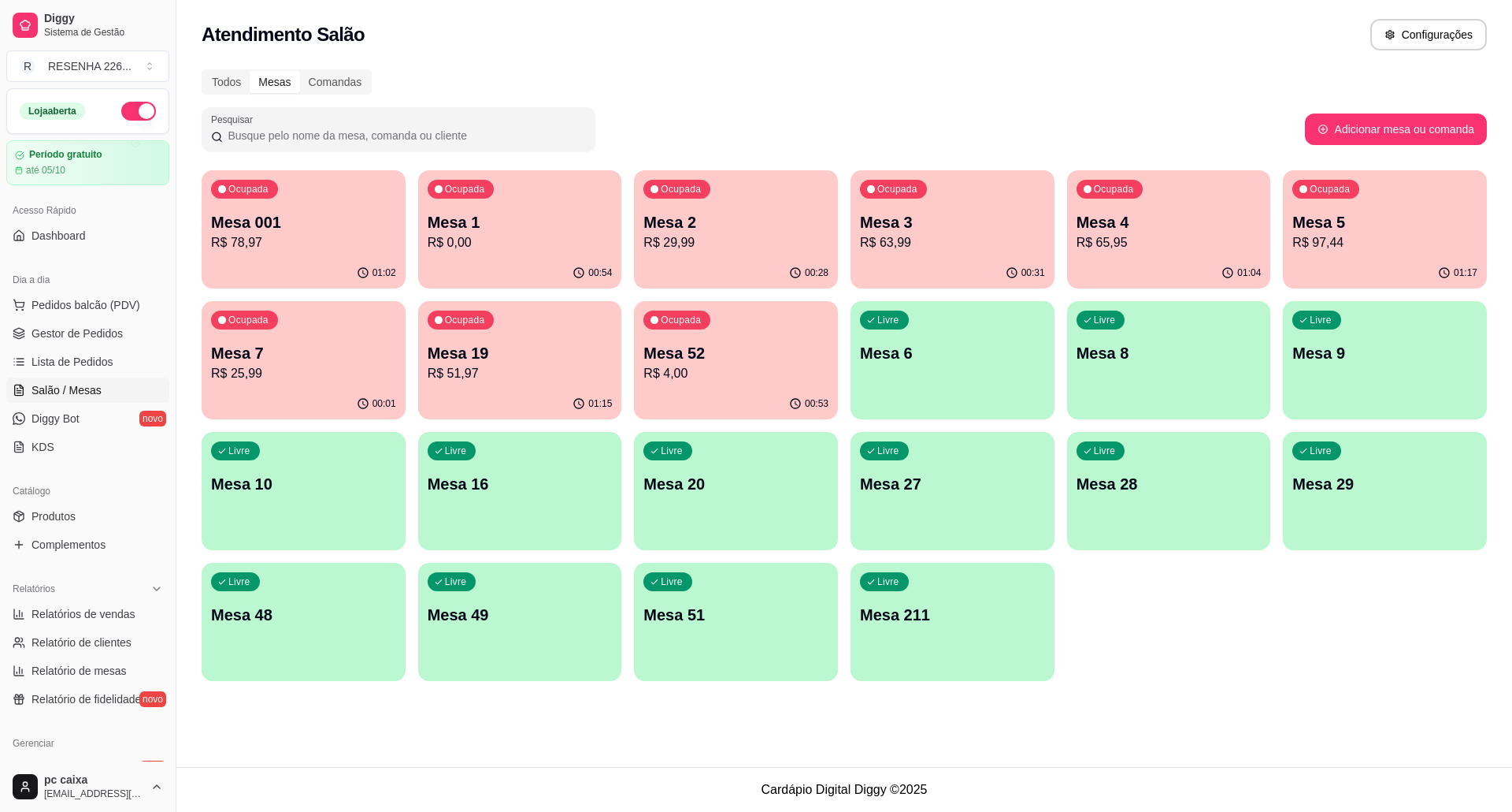
click at [785, 357] on p "Mesa 52" at bounding box center [736, 353] width 185 height 22
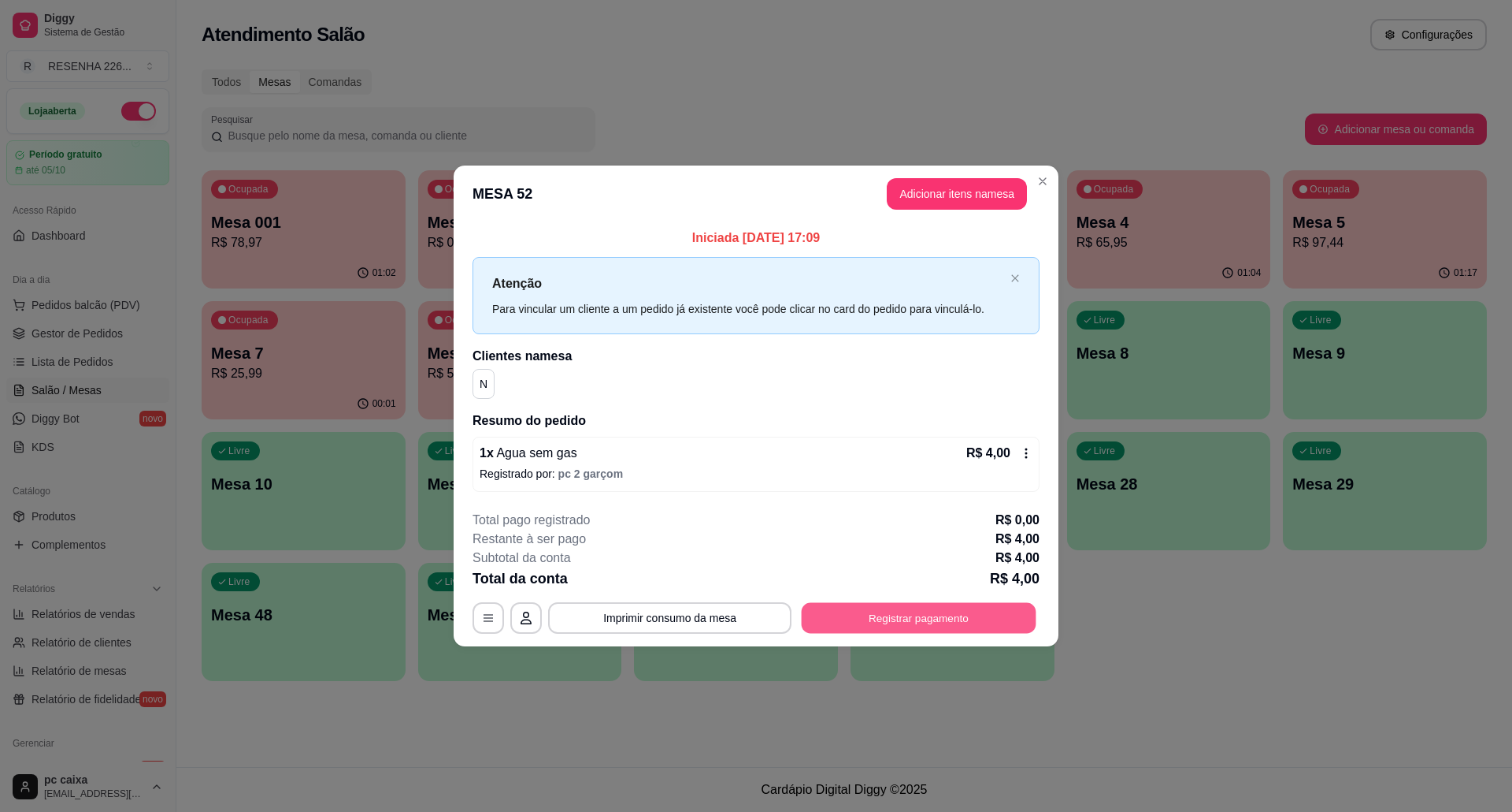
click at [909, 609] on button "Registrar pagamento" at bounding box center [919, 617] width 235 height 31
click at [1021, 445] on div "R$ 4,00" at bounding box center [999, 452] width 66 height 19
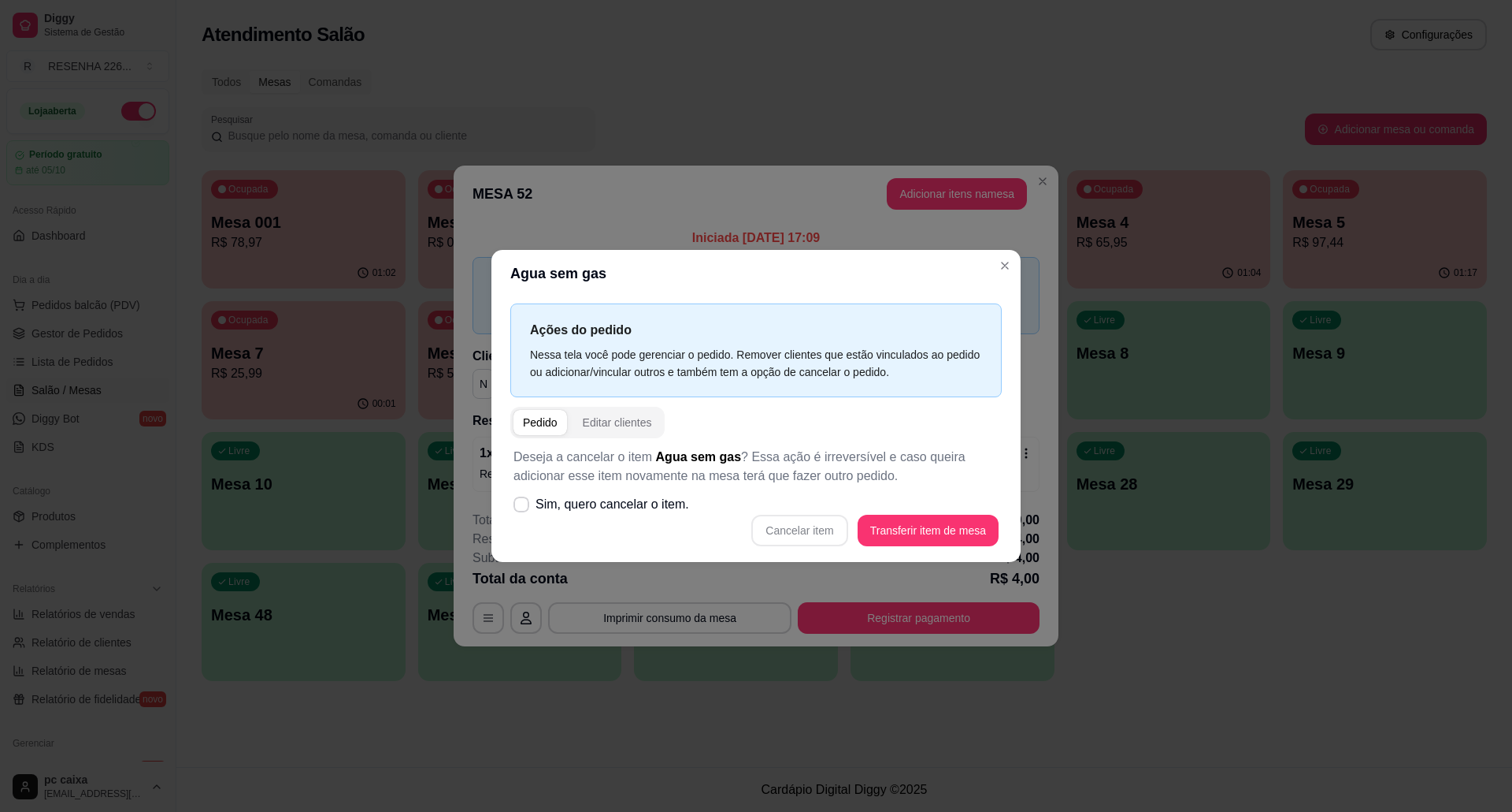
drag, startPoint x: 826, startPoint y: 539, endPoint x: 602, endPoint y: 503, distance: 226.9
click at [820, 539] on div "Cancelar item Transferir item de mesa" at bounding box center [756, 530] width 485 height 31
click at [597, 503] on span "Sim, quero cancelar o item." at bounding box center [612, 504] width 154 height 19
click at [523, 508] on input "Sim, quero cancelar o item." at bounding box center [518, 513] width 11 height 11
checkbox input "true"
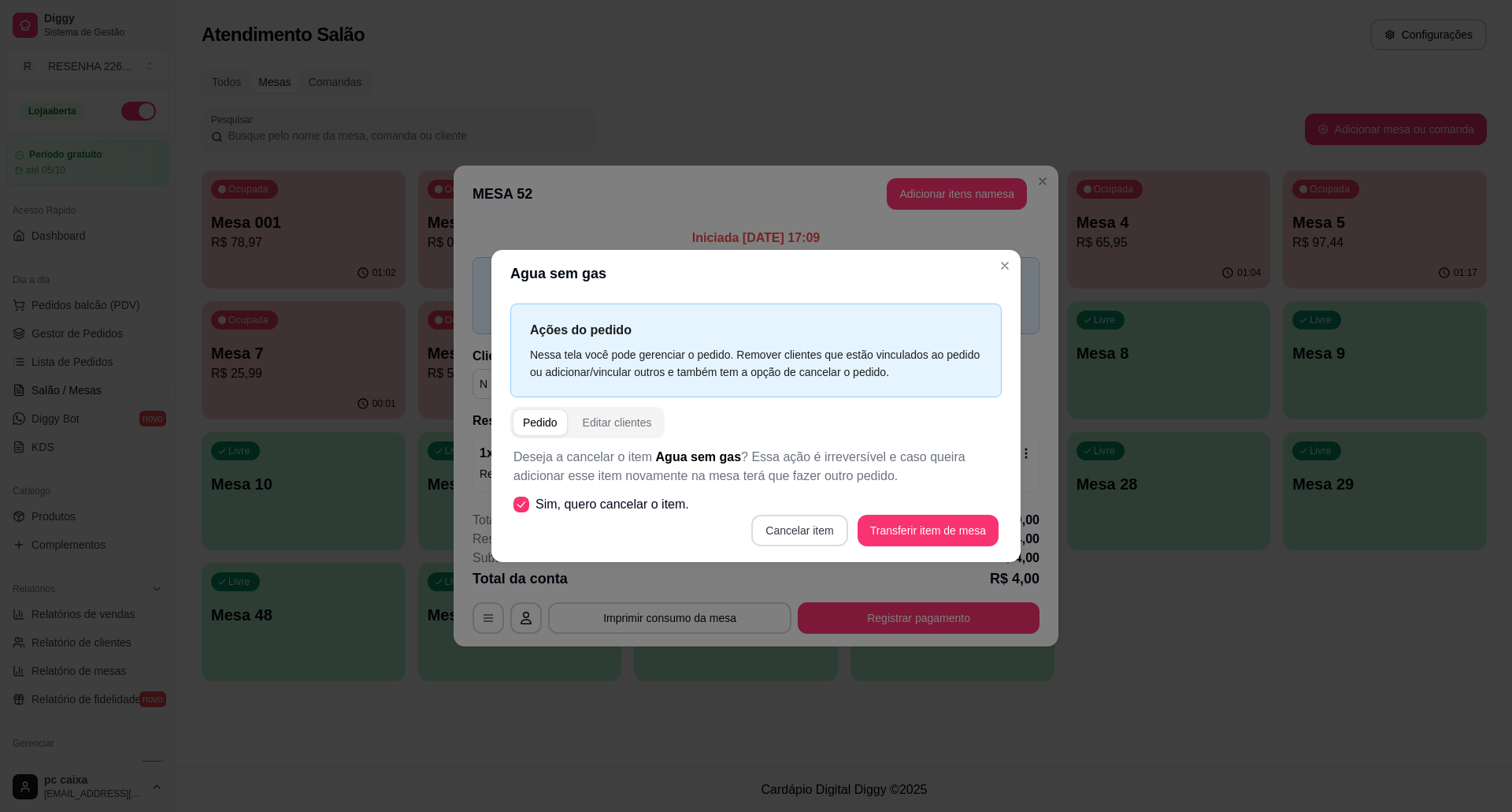
click at [778, 526] on button "Cancelar item" at bounding box center [799, 530] width 96 height 31
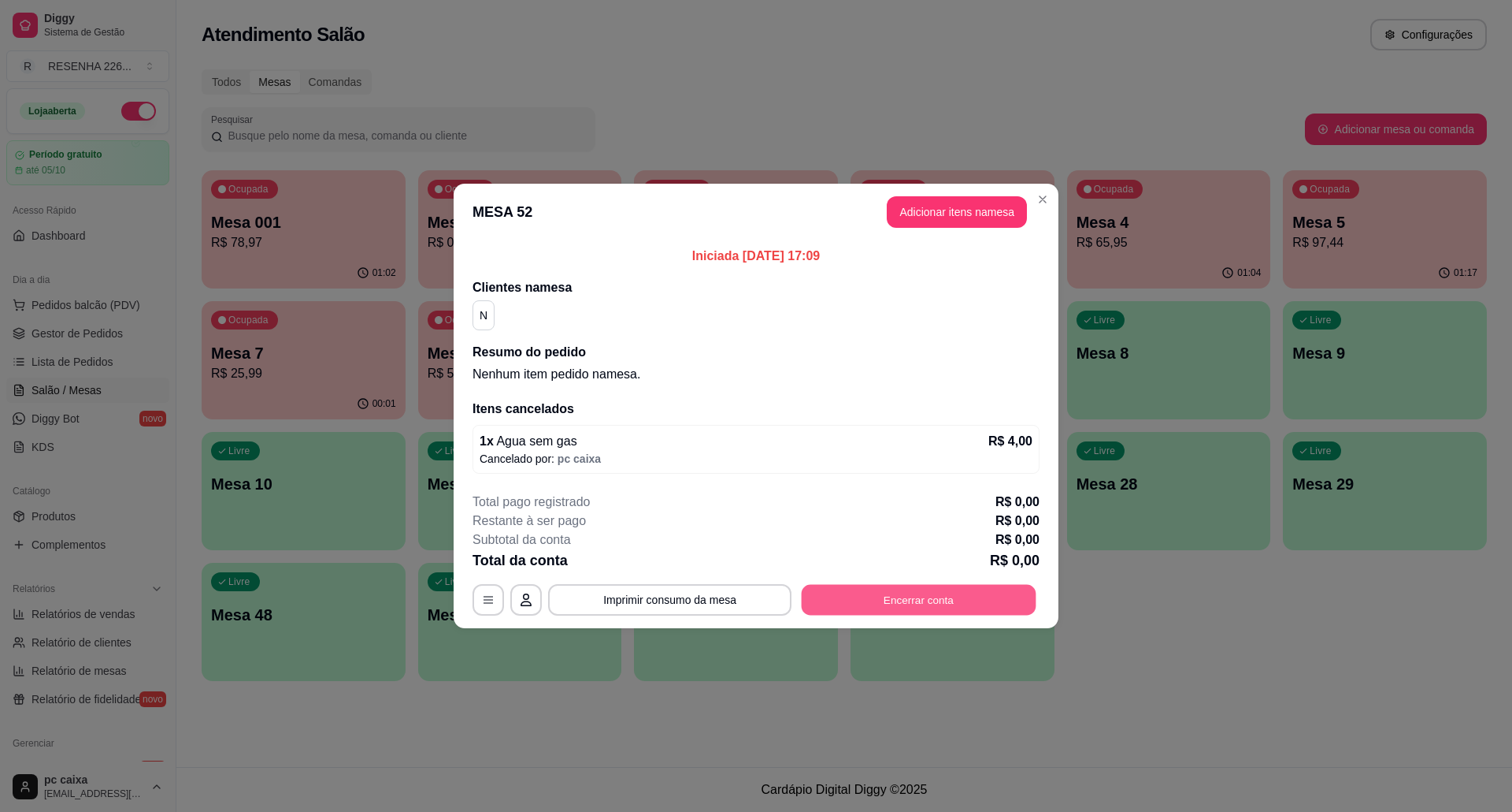
click at [977, 594] on button "Encerrar conta" at bounding box center [919, 600] width 235 height 31
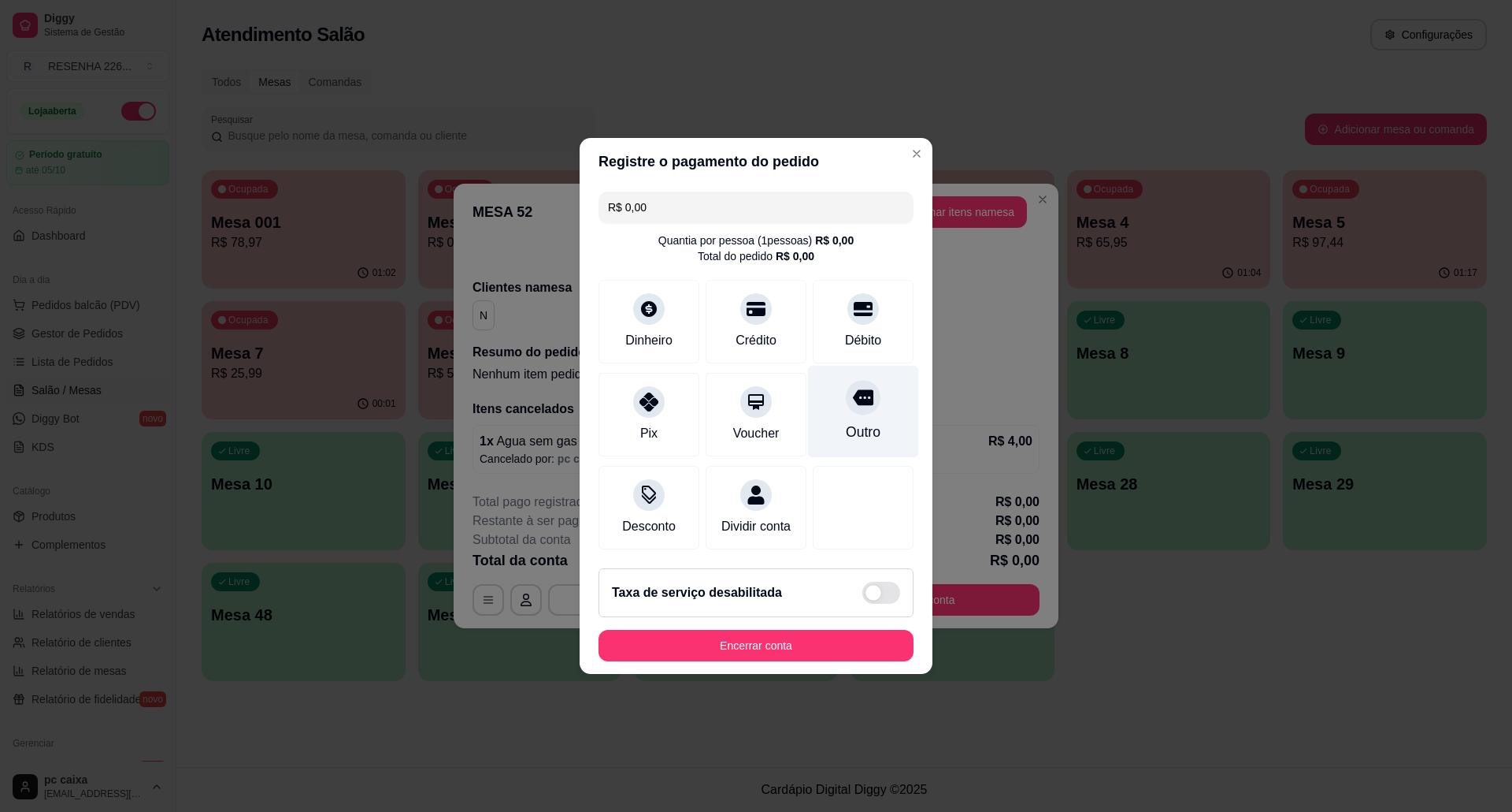
click at [853, 410] on div "Outro" at bounding box center [863, 412] width 111 height 93
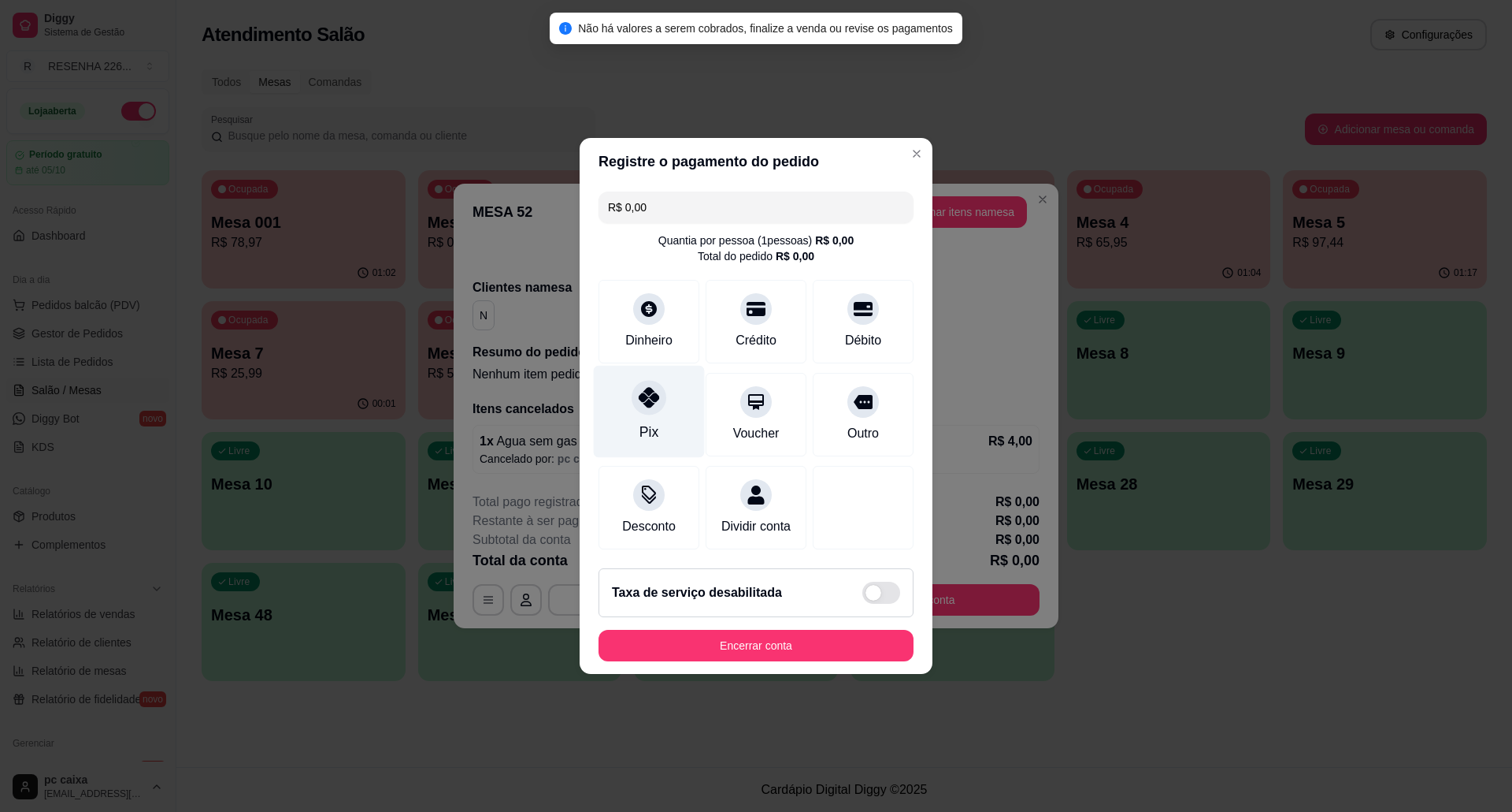
click at [651, 399] on div at bounding box center [649, 397] width 35 height 35
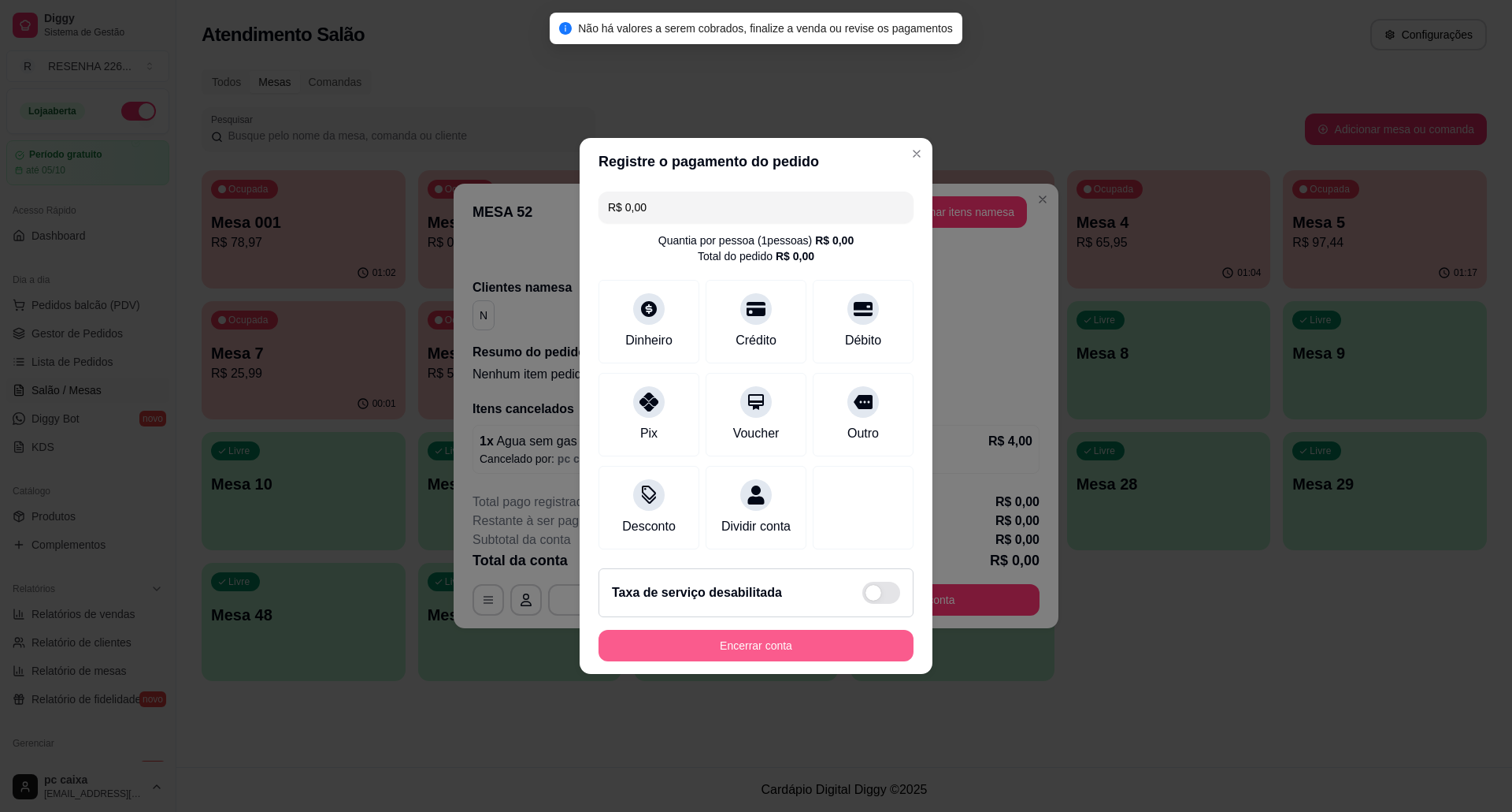
click at [845, 661] on button "Encerrar conta" at bounding box center [756, 645] width 315 height 31
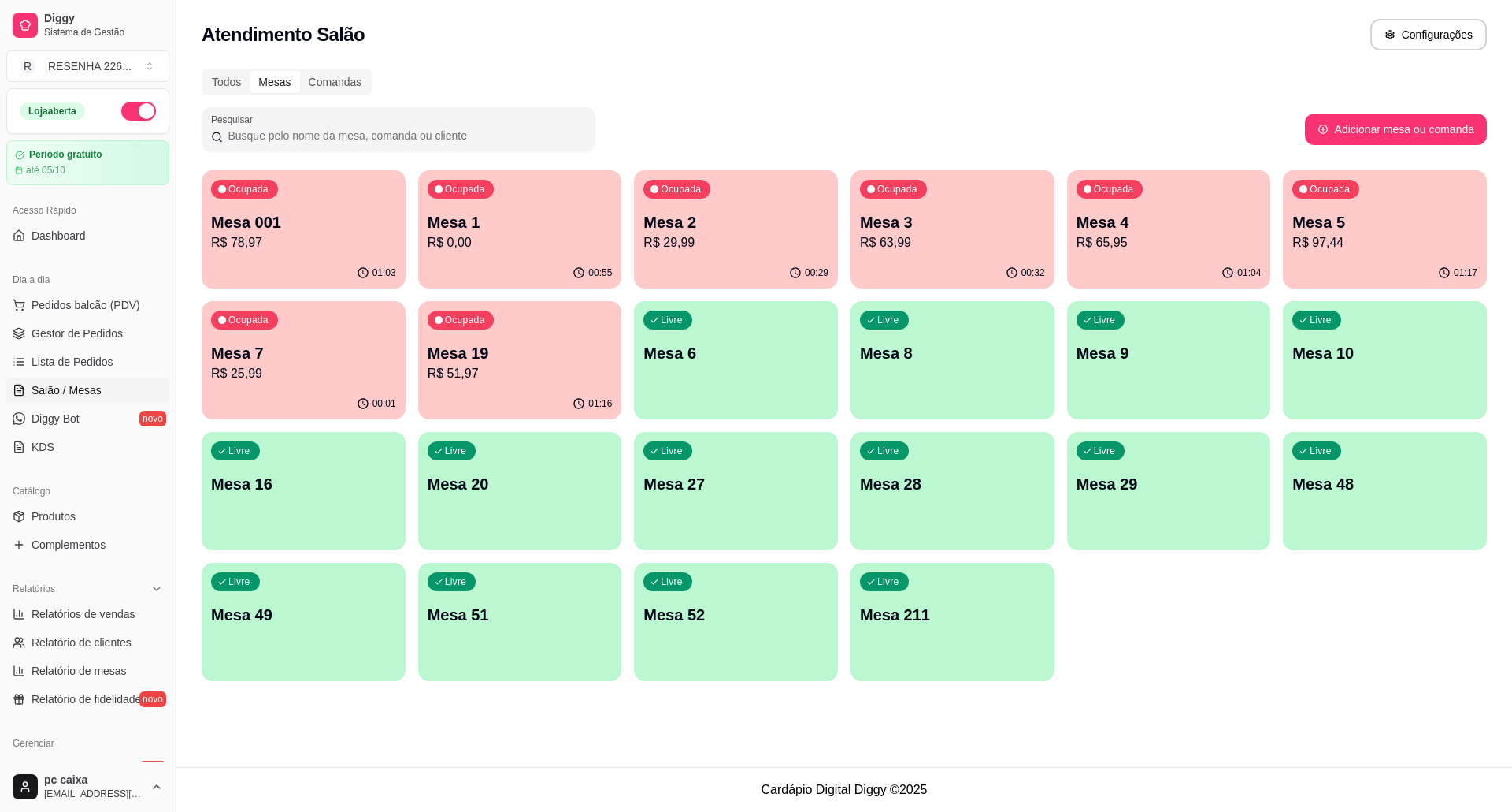
click at [473, 353] on p "Mesa 19" at bounding box center [521, 353] width 185 height 22
click at [322, 256] on div "Ocupada Mesa 001 R$ 78,97" at bounding box center [303, 214] width 204 height 87
click at [1286, 215] on div "Ocupada Mesa 5 R$ 97,44" at bounding box center [1385, 215] width 198 height 85
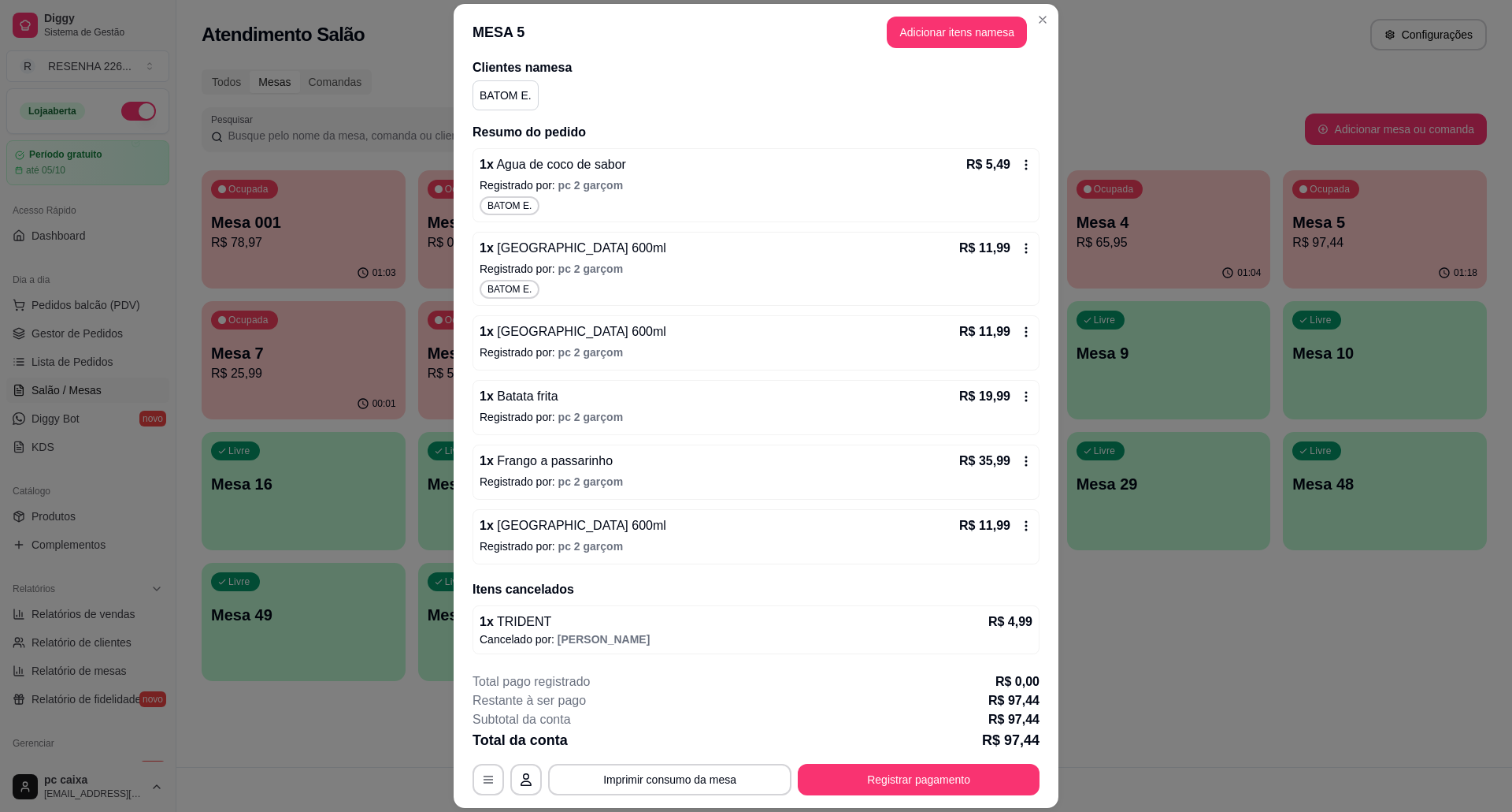
scroll to position [131, 0]
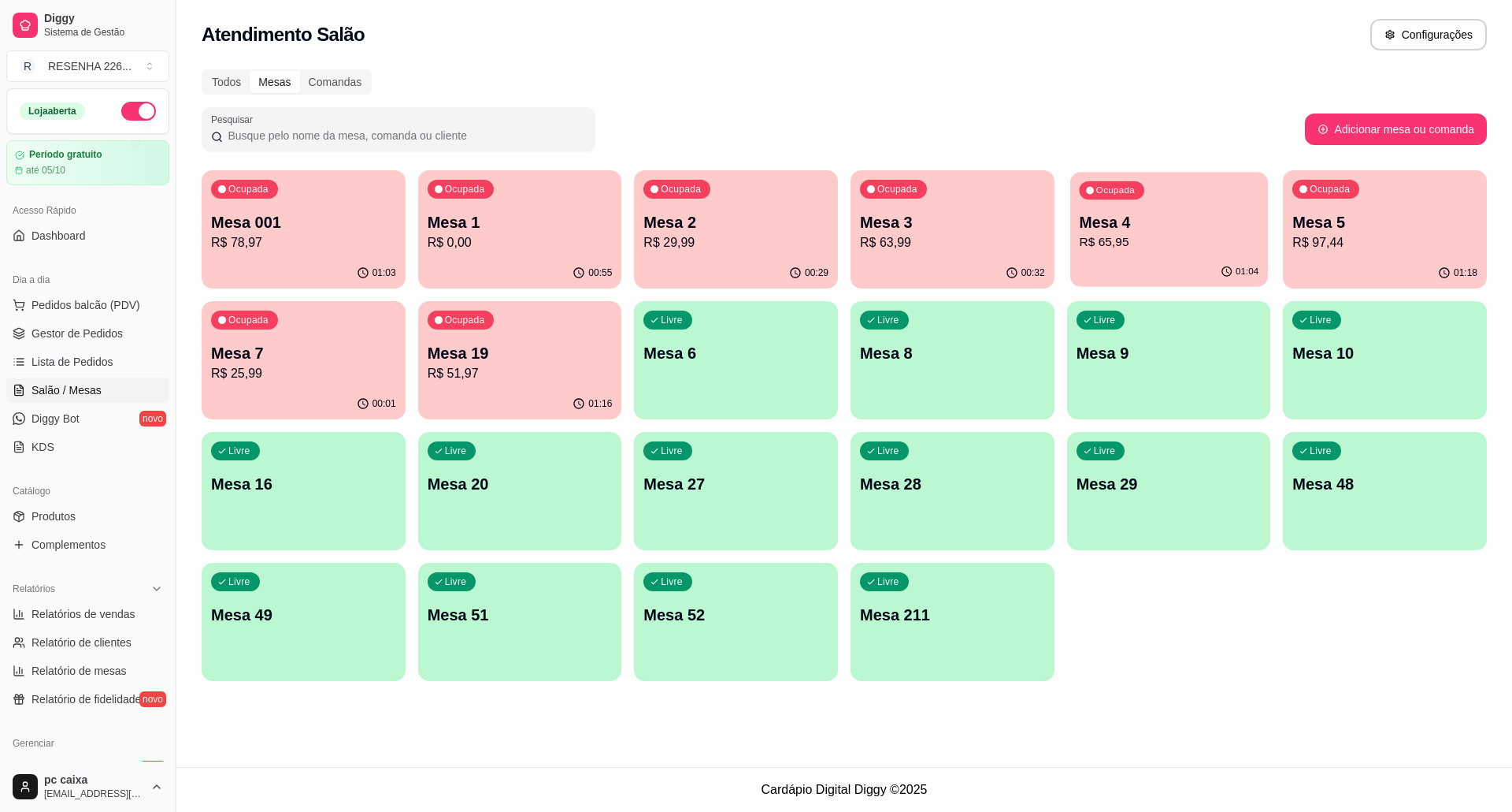
click at [1205, 256] on div "Ocupada Mesa 4 R$ 65,95" at bounding box center [1169, 215] width 198 height 85
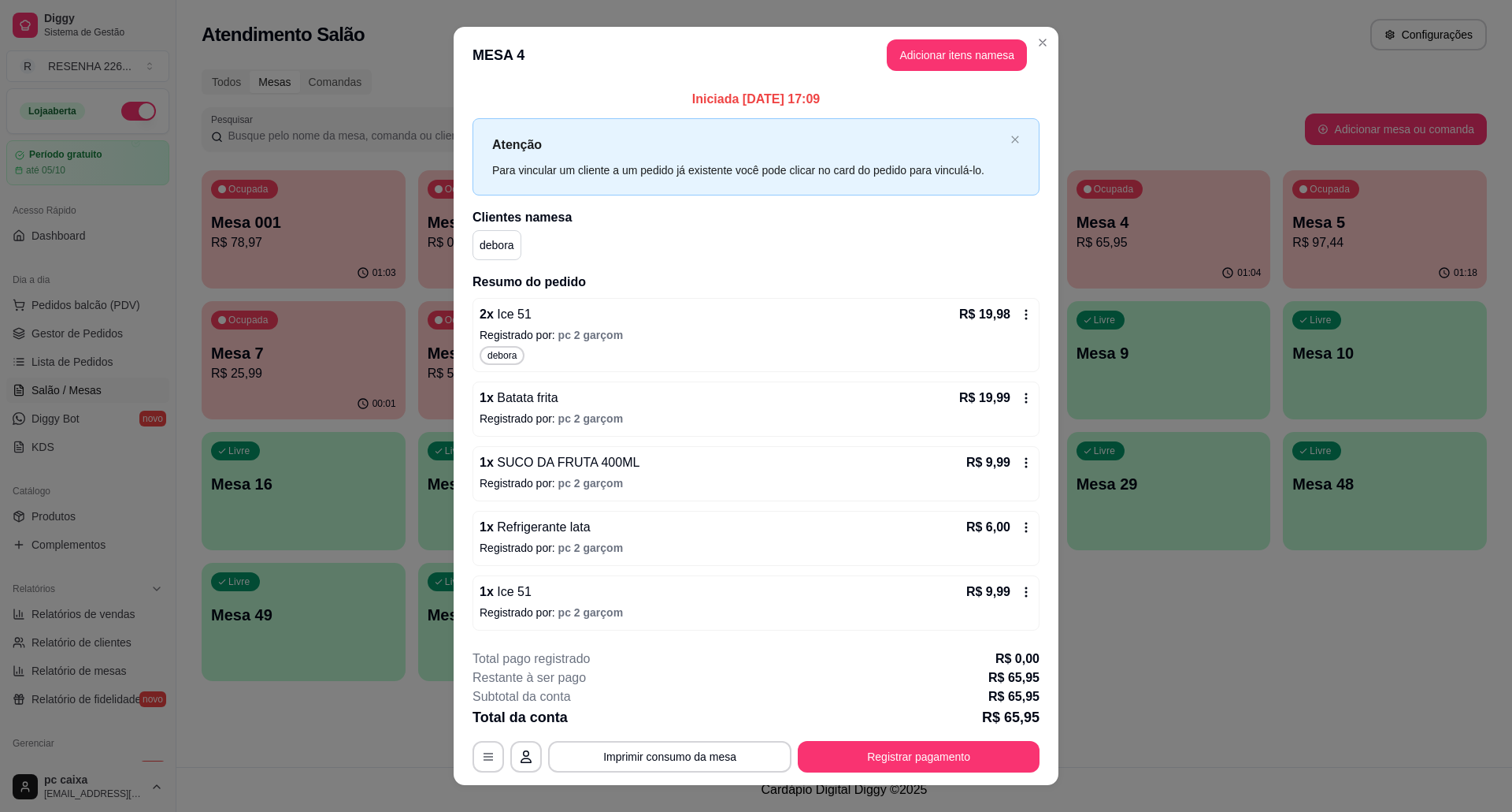
scroll to position [25, 0]
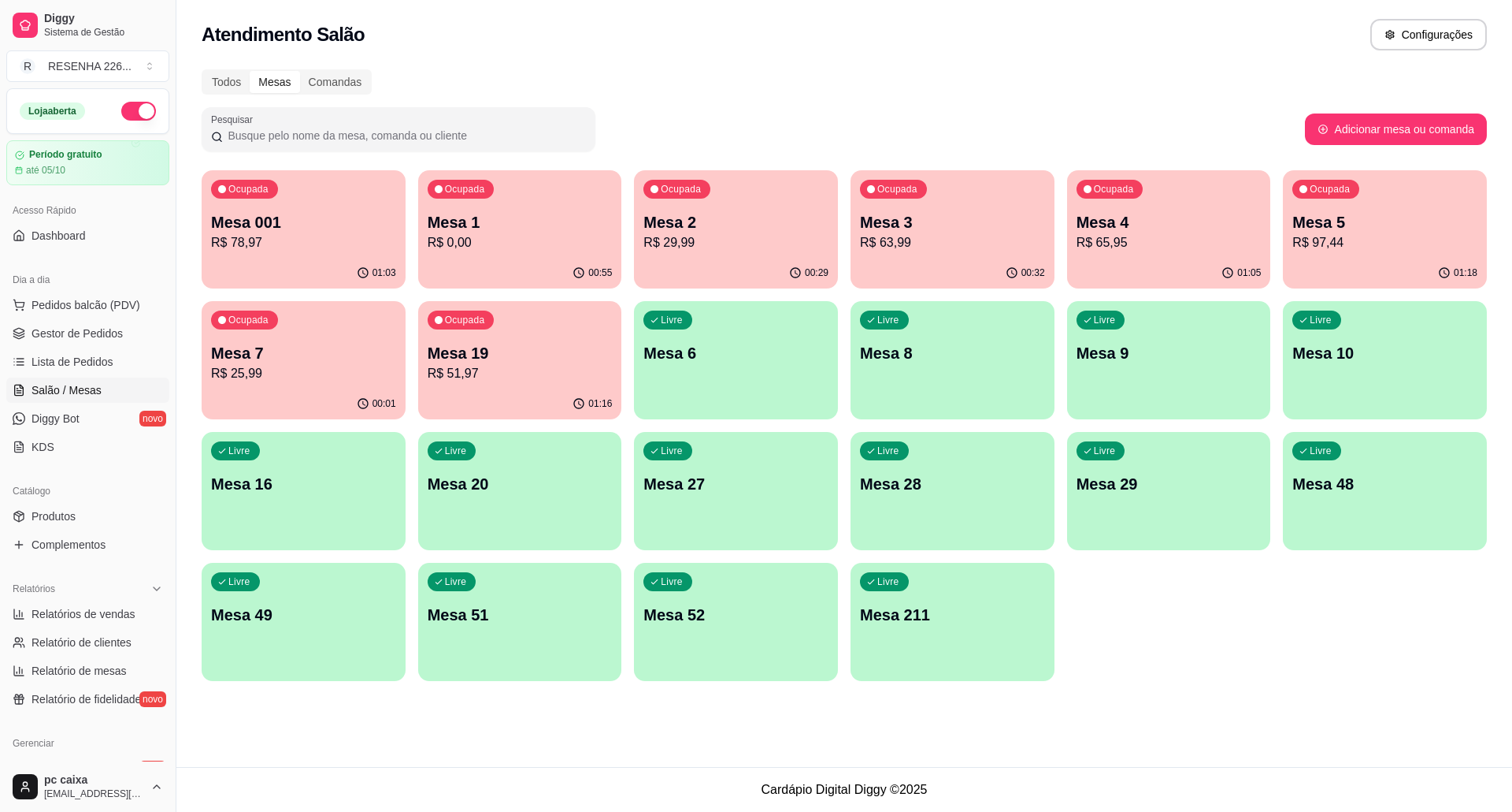
click at [923, 230] on p "Mesa 3" at bounding box center [953, 222] width 185 height 22
click at [530, 228] on p "Mesa 1" at bounding box center [521, 222] width 185 height 22
click at [404, 353] on div "Ocupada Mesa 001 R$ 78,97 01:03 Ocupada Mesa 1 R$ 0,00 00:55 Ocupada Mesa 2 R$ …" at bounding box center [845, 426] width 1286 height 511
click at [329, 369] on p "R$ 25,99" at bounding box center [303, 373] width 185 height 19
click at [334, 343] on p "Mesa 7" at bounding box center [304, 353] width 180 height 21
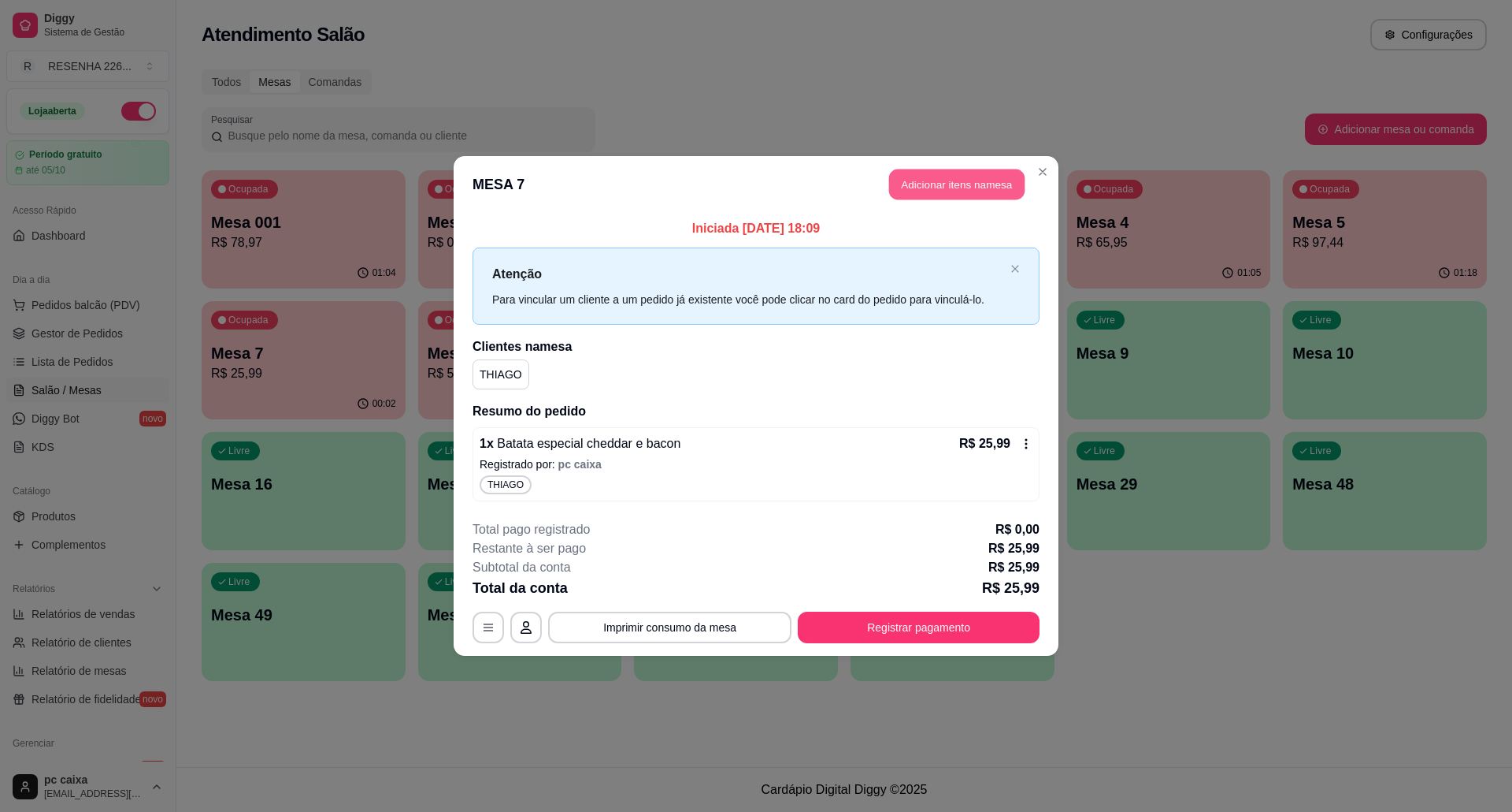
click at [965, 182] on button "Adicionar itens na mesa" at bounding box center [957, 184] width 135 height 31
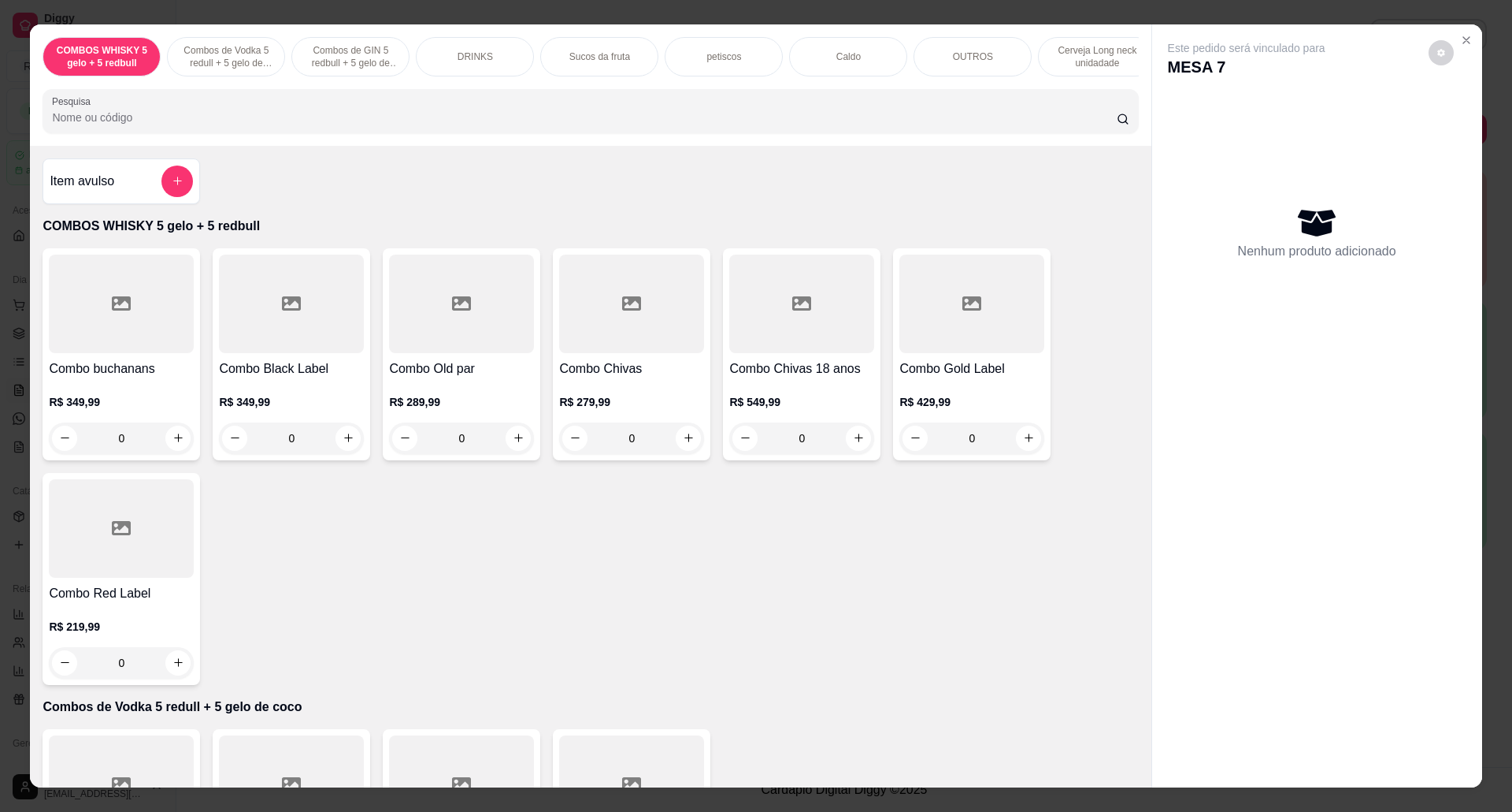
click at [85, 553] on div at bounding box center [121, 528] width 145 height 99
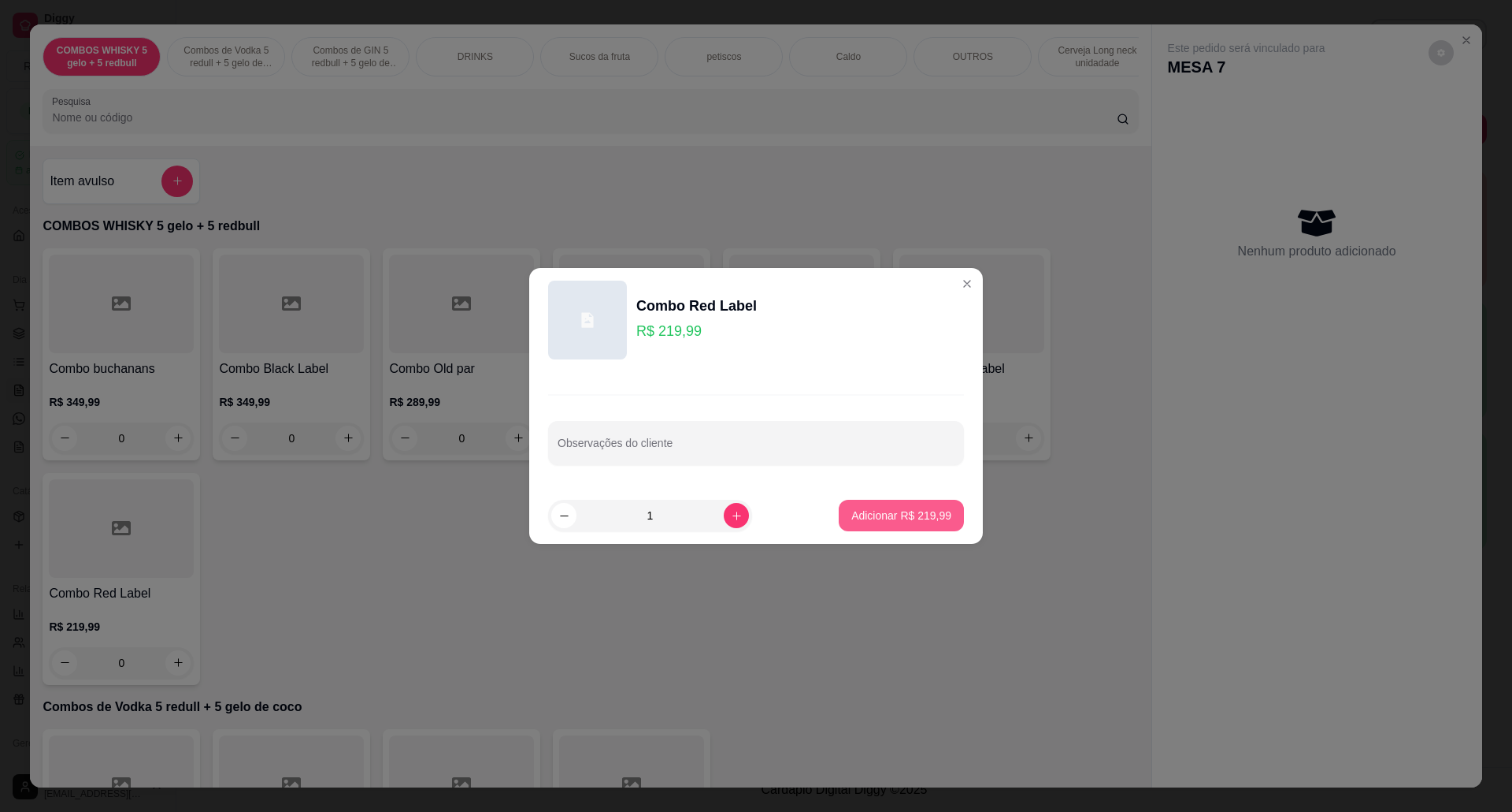
click at [893, 511] on p "Adicionar R$ 219,99" at bounding box center [902, 516] width 100 height 16
type input "1"
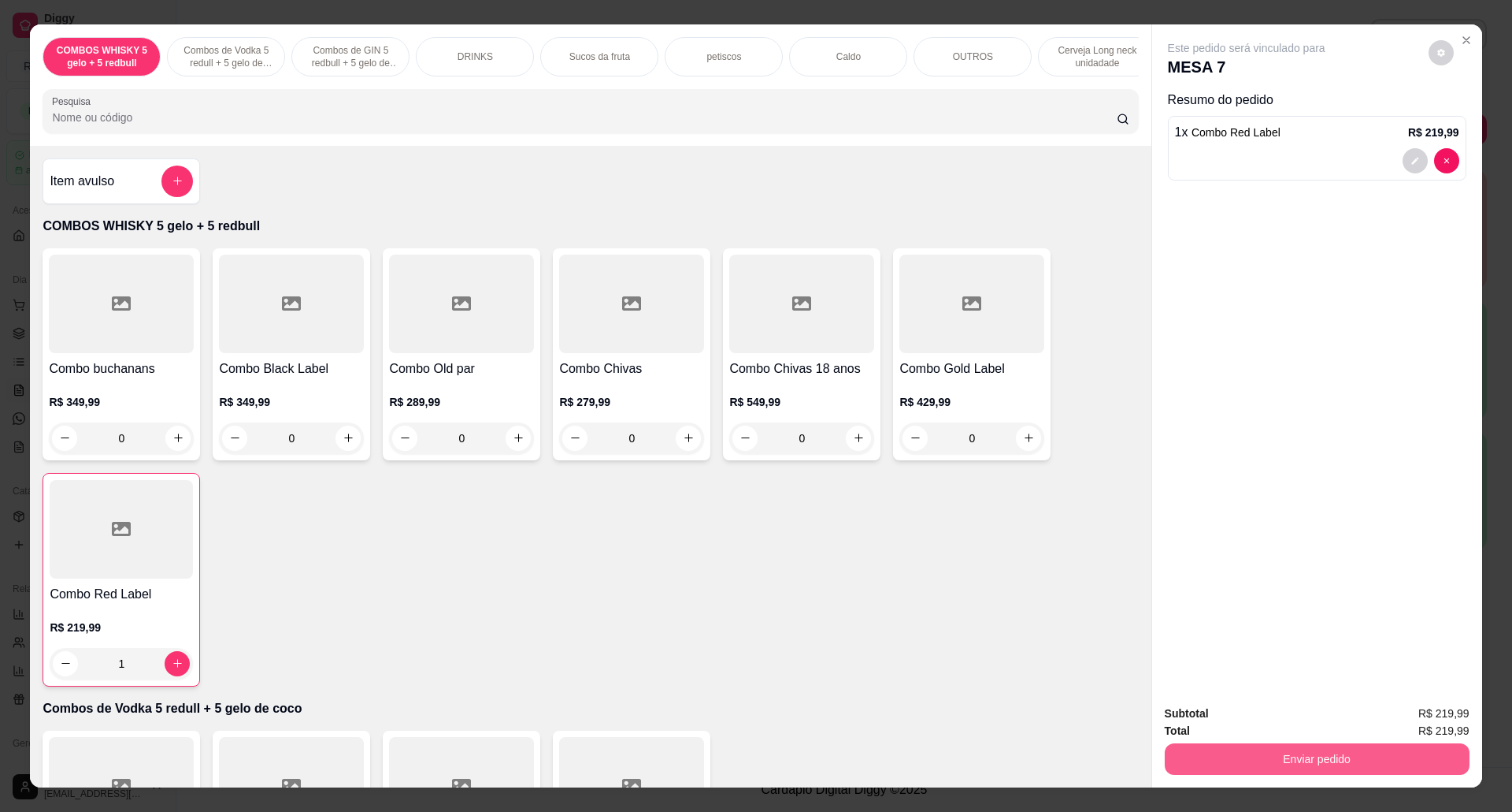
click at [1314, 755] on button "Enviar pedido" at bounding box center [1317, 759] width 305 height 31
click at [1306, 717] on button "Não registrar e enviar pedido" at bounding box center [1264, 721] width 164 height 30
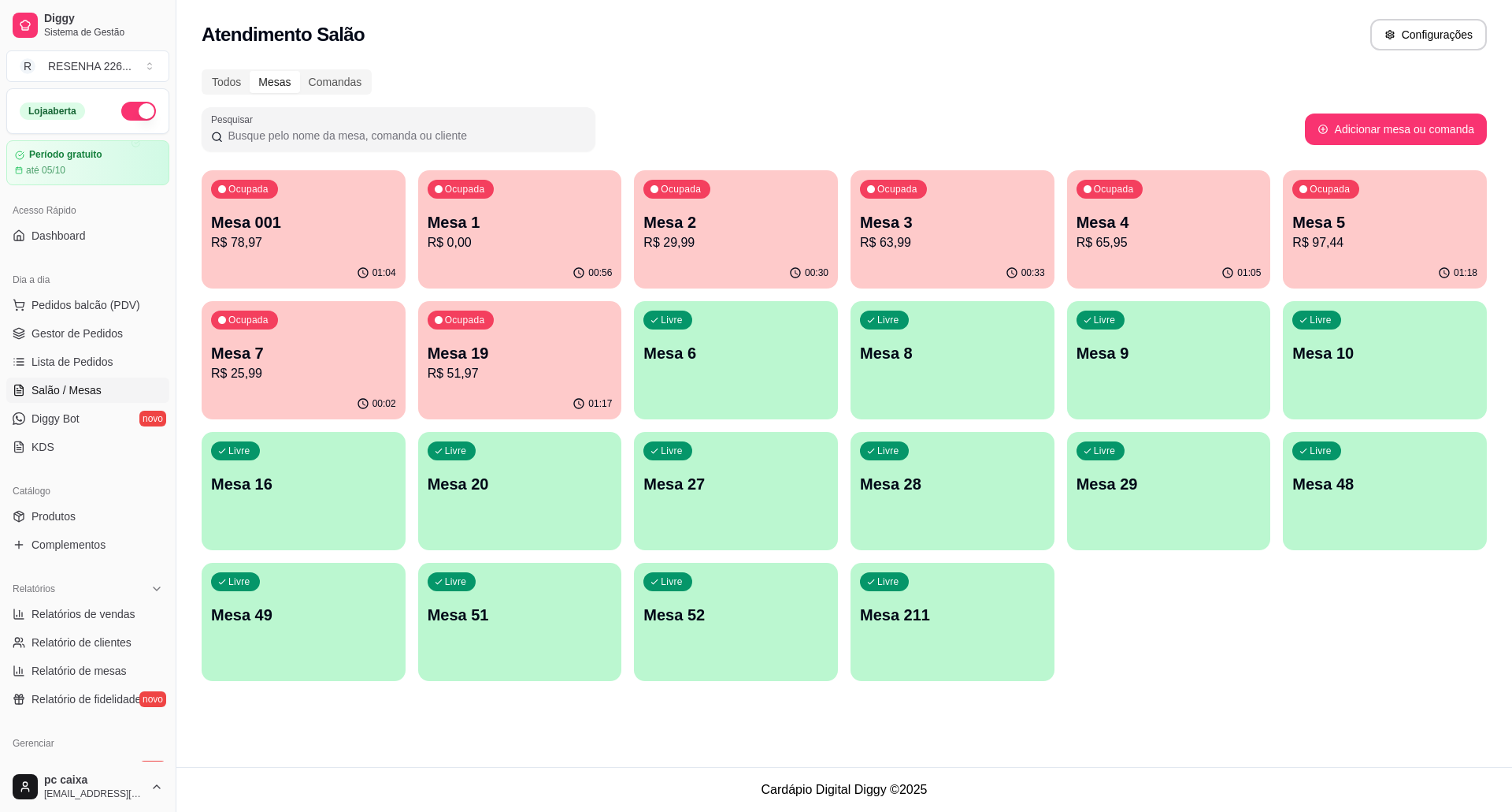
click at [339, 358] on p "Mesa 7" at bounding box center [303, 353] width 185 height 22
click at [530, 243] on p "R$ 0,00" at bounding box center [520, 242] width 180 height 18
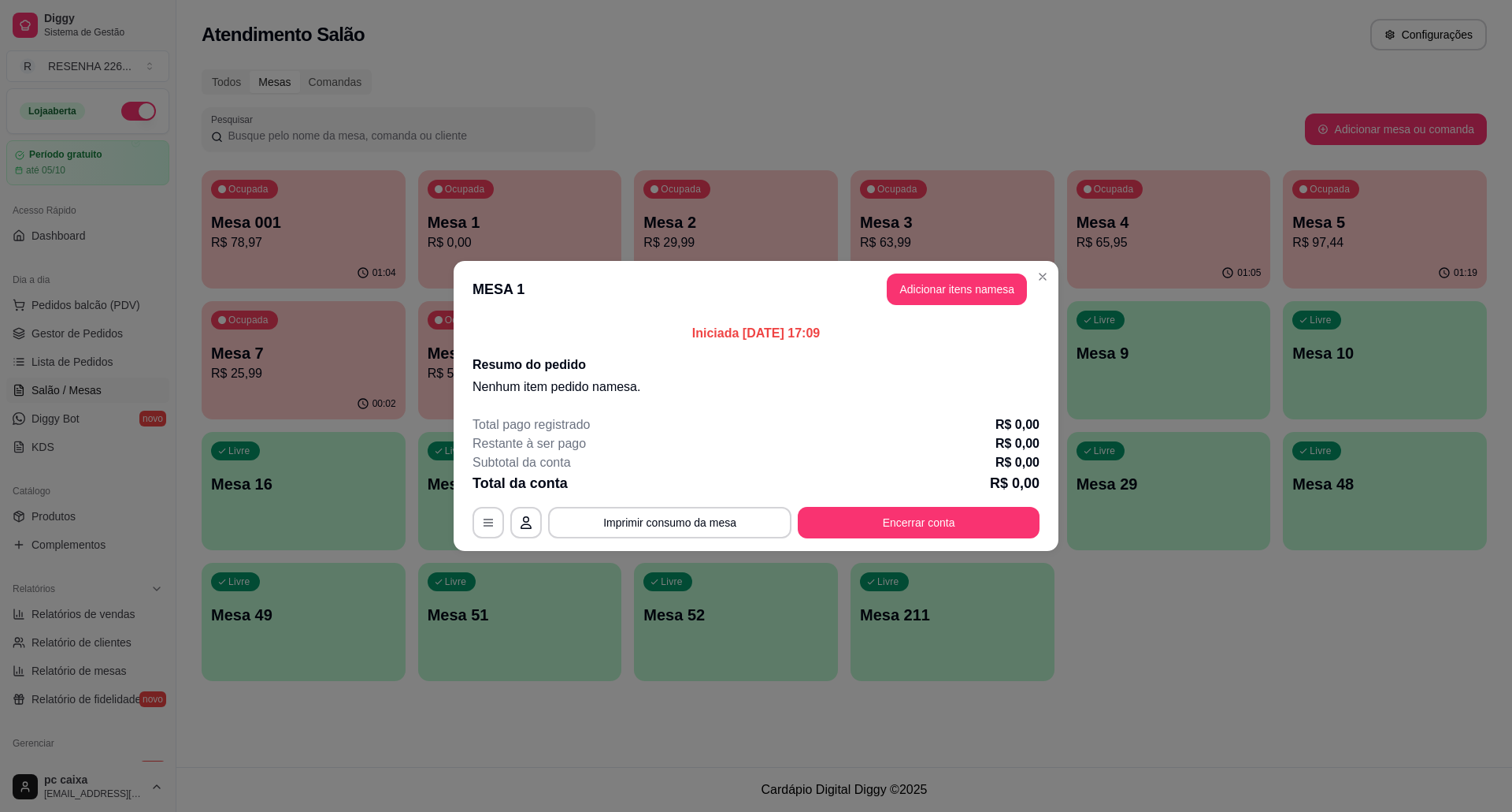
drag, startPoint x: 940, startPoint y: 487, endPoint x: 934, endPoint y: 504, distance: 18.0
click at [939, 487] on div "Total da conta R$ 0,00" at bounding box center [756, 483] width 567 height 22
click at [934, 504] on div "Total pago registrado R$ 0,00 Restante à ser pago R$ 0,00 Subtotal da conta R$ …" at bounding box center [756, 476] width 567 height 123
click at [926, 515] on button "Encerrar conta" at bounding box center [919, 523] width 235 height 31
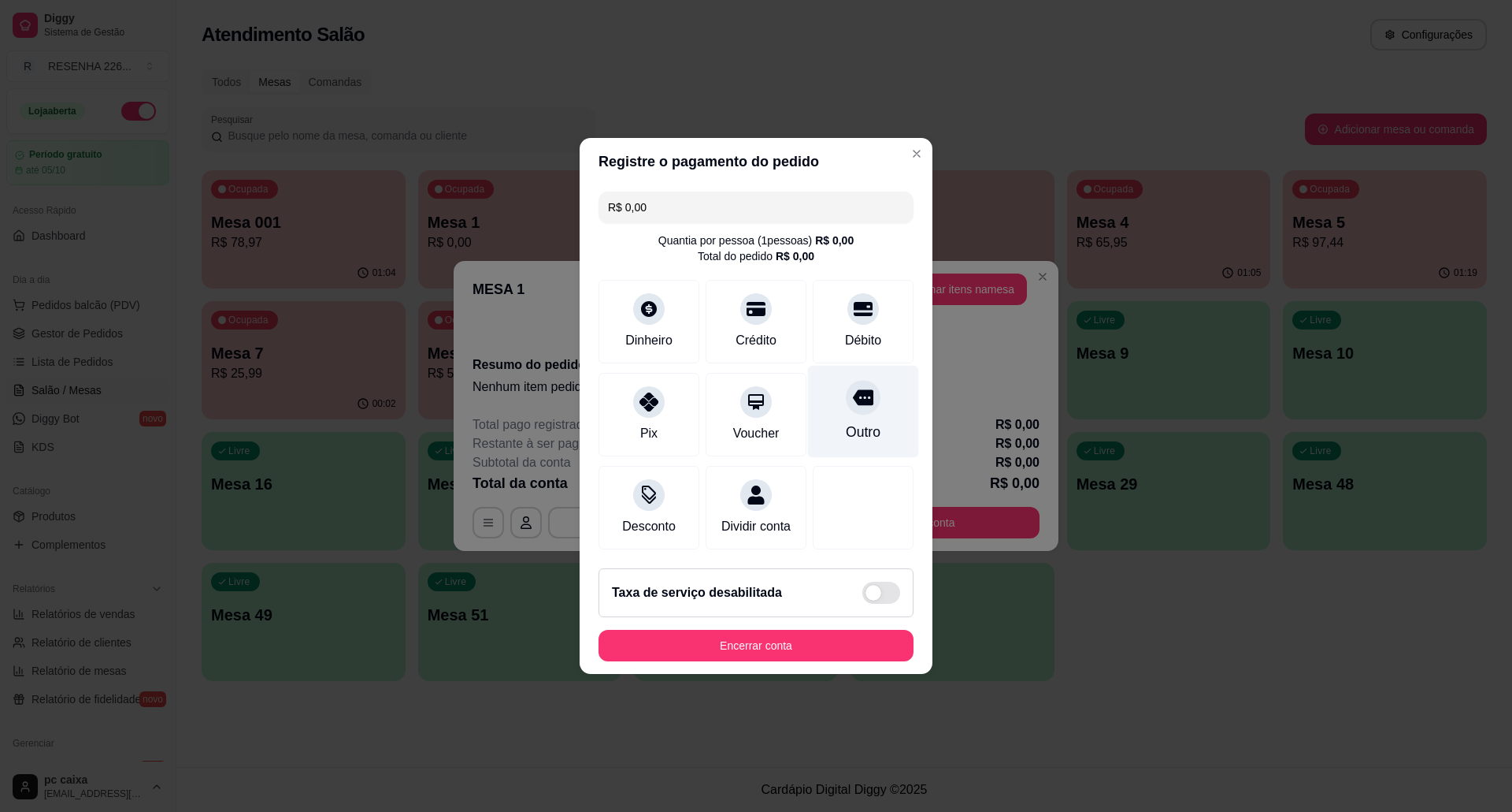
click at [877, 410] on div "Outro" at bounding box center [863, 412] width 111 height 93
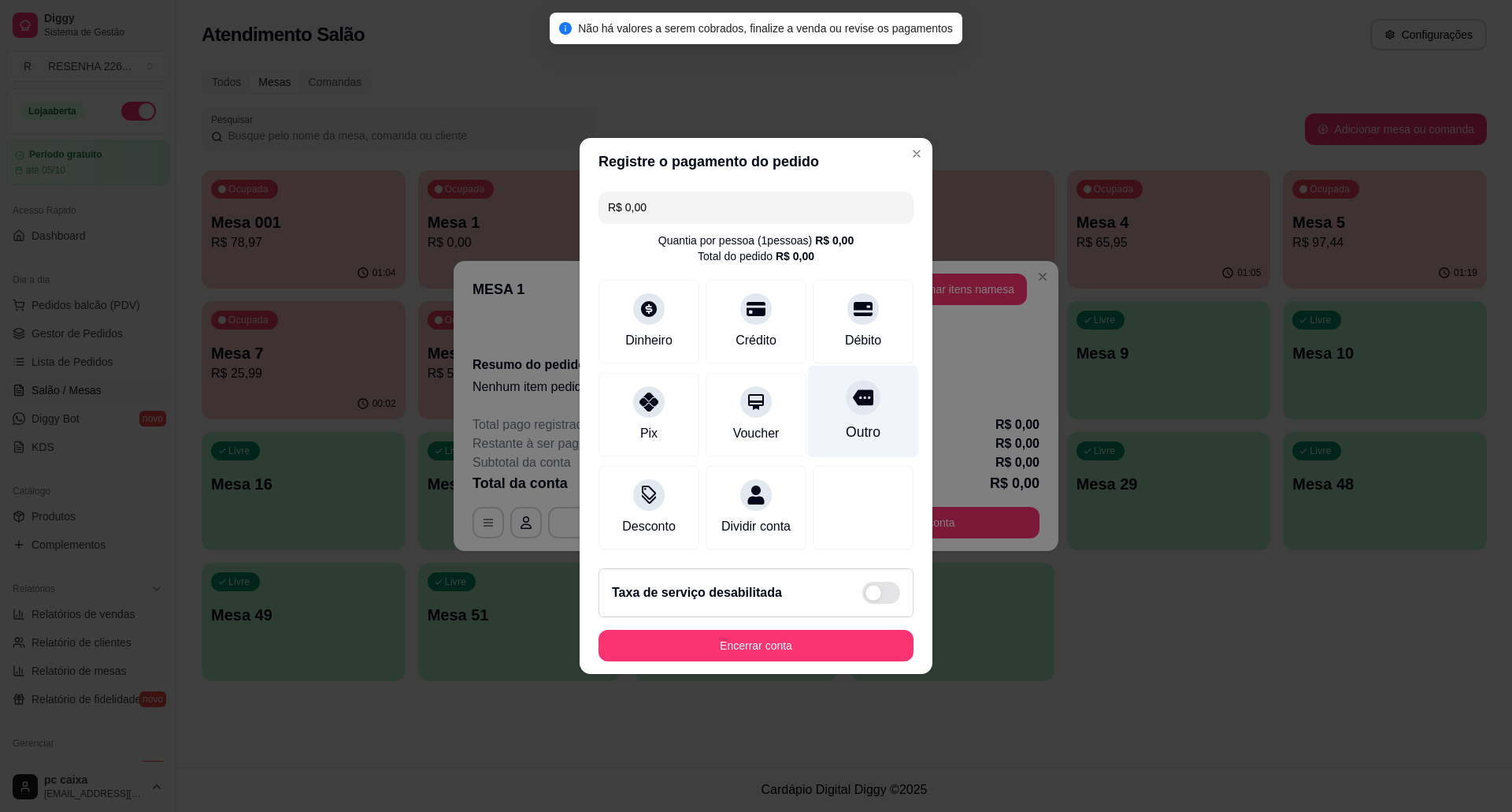
click at [861, 394] on div at bounding box center [863, 397] width 35 height 35
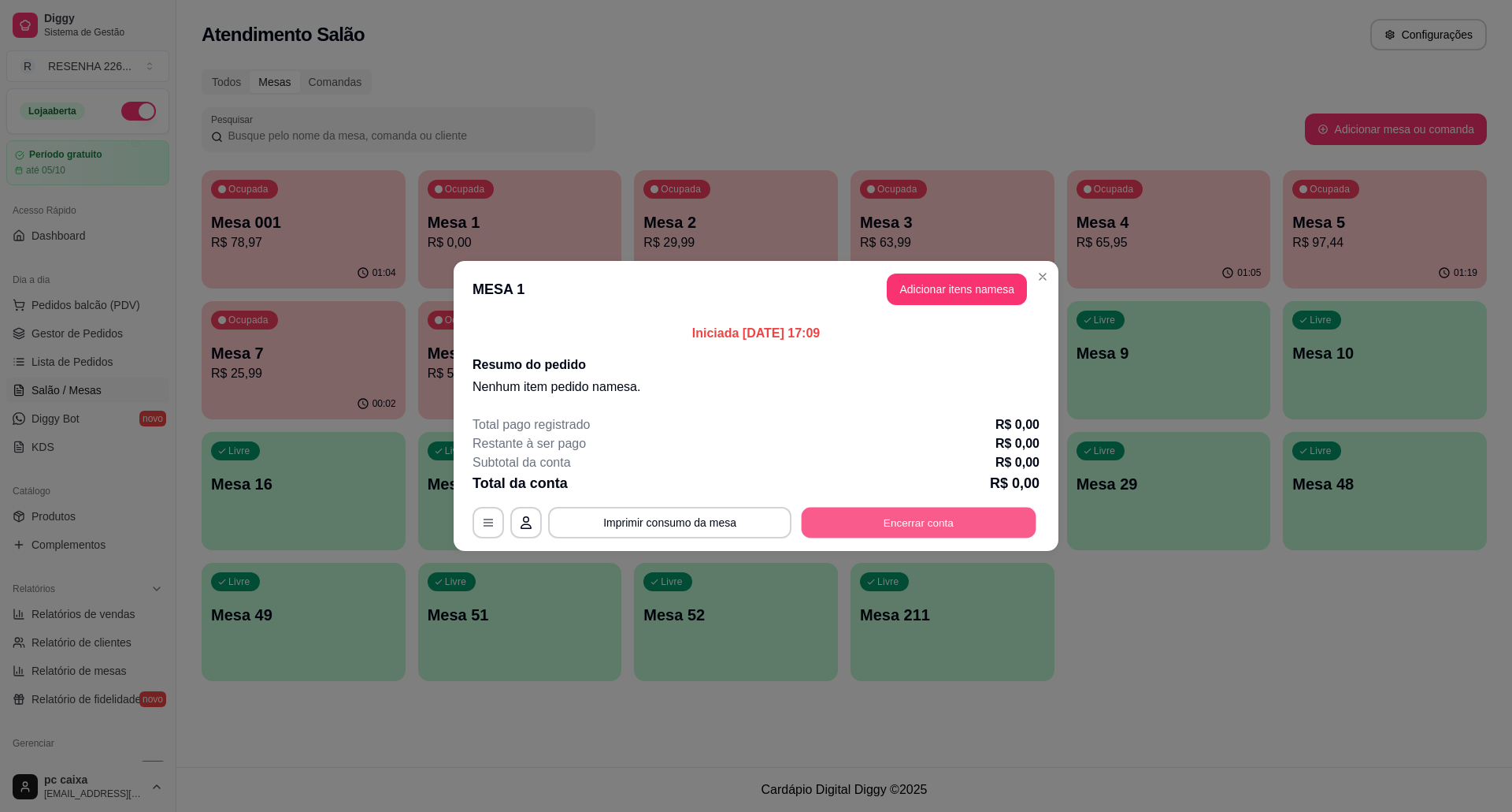
click at [978, 516] on button "Encerrar conta" at bounding box center [919, 523] width 235 height 31
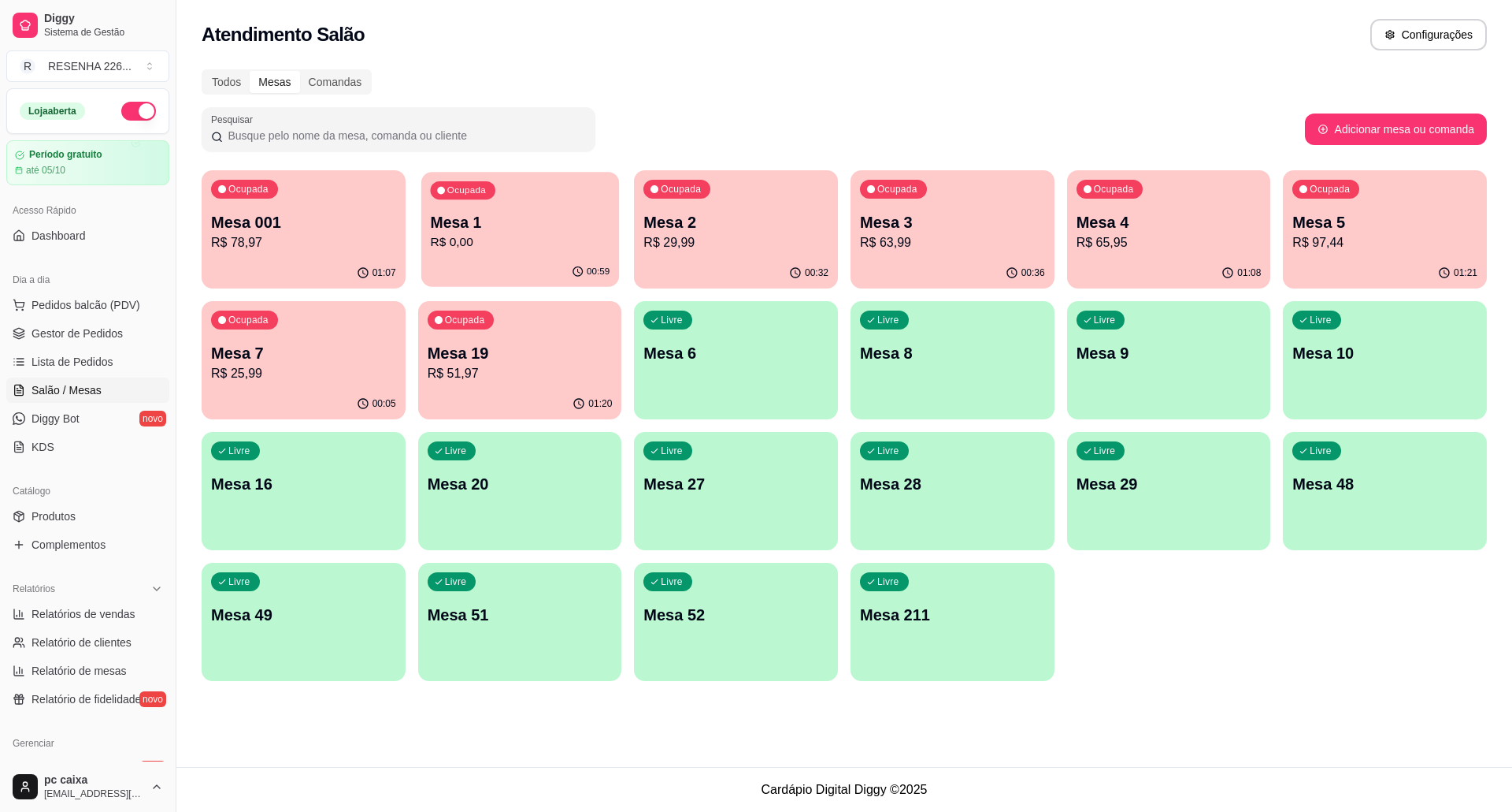
click at [596, 225] on p "Mesa 1" at bounding box center [520, 223] width 180 height 21
click at [326, 347] on p "Mesa 7" at bounding box center [303, 353] width 185 height 22
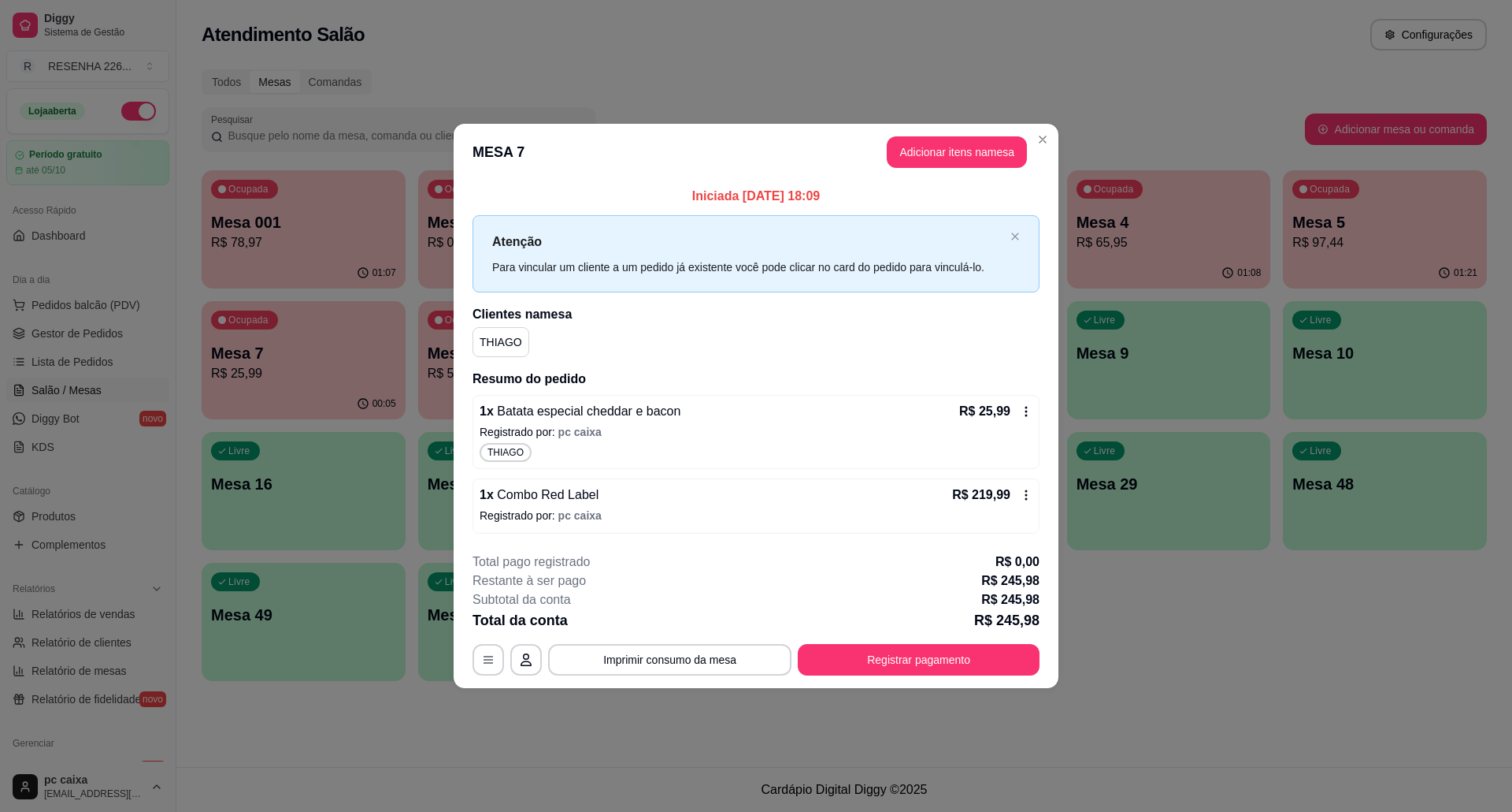
click at [638, 487] on div "1 x Combo Red Label R$ 219,99" at bounding box center [756, 494] width 553 height 19
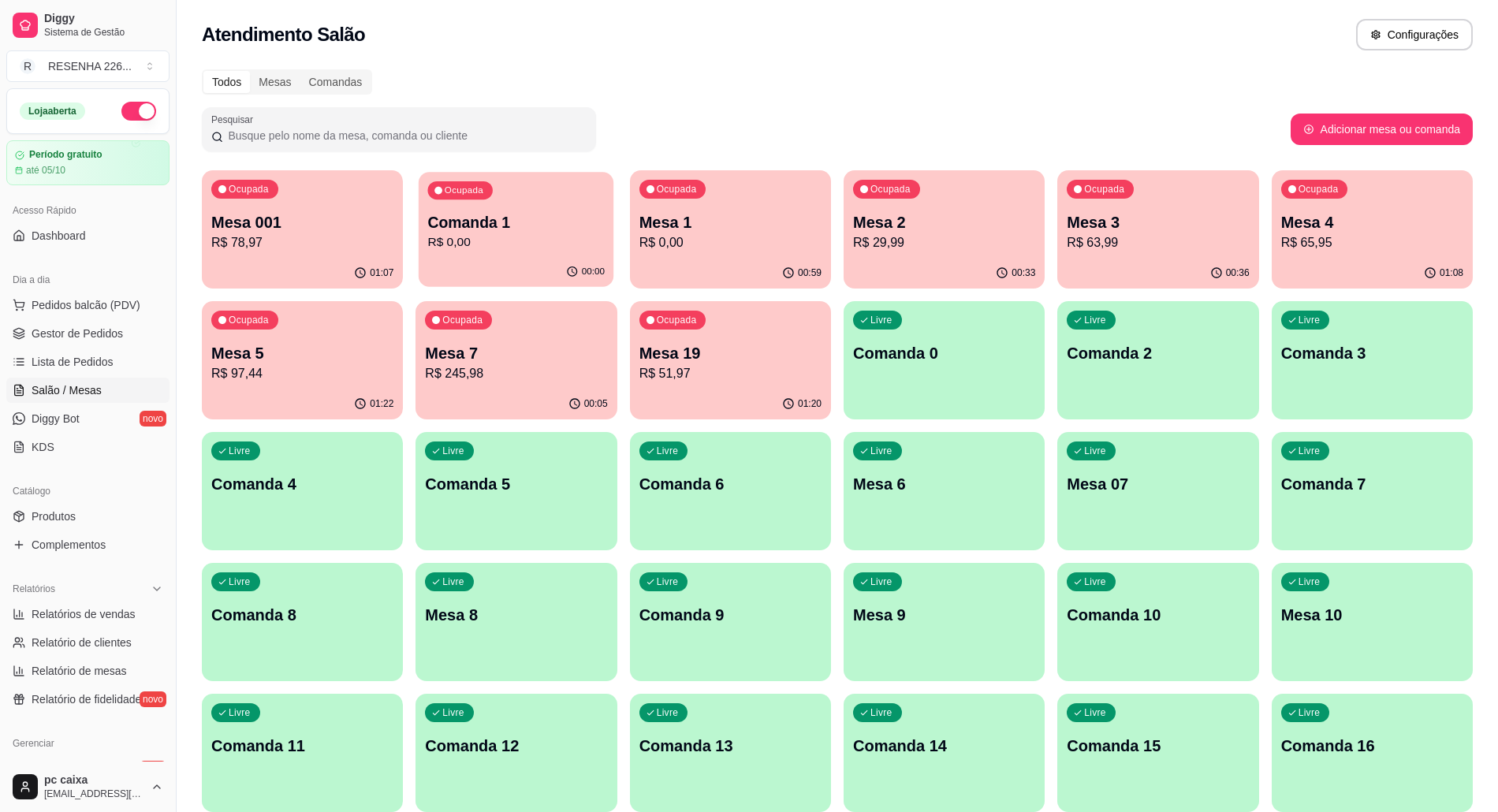
click at [546, 256] on div "Ocupada Comanda 1 R$ 0,00" at bounding box center [517, 215] width 196 height 85
click at [543, 252] on div "Ocupada Comanda 1 R$ 0,00" at bounding box center [516, 214] width 201 height 87
click at [550, 234] on p "R$ 0,00" at bounding box center [517, 242] width 176 height 18
click at [669, 244] on p "R$ 0,00" at bounding box center [730, 242] width 182 height 19
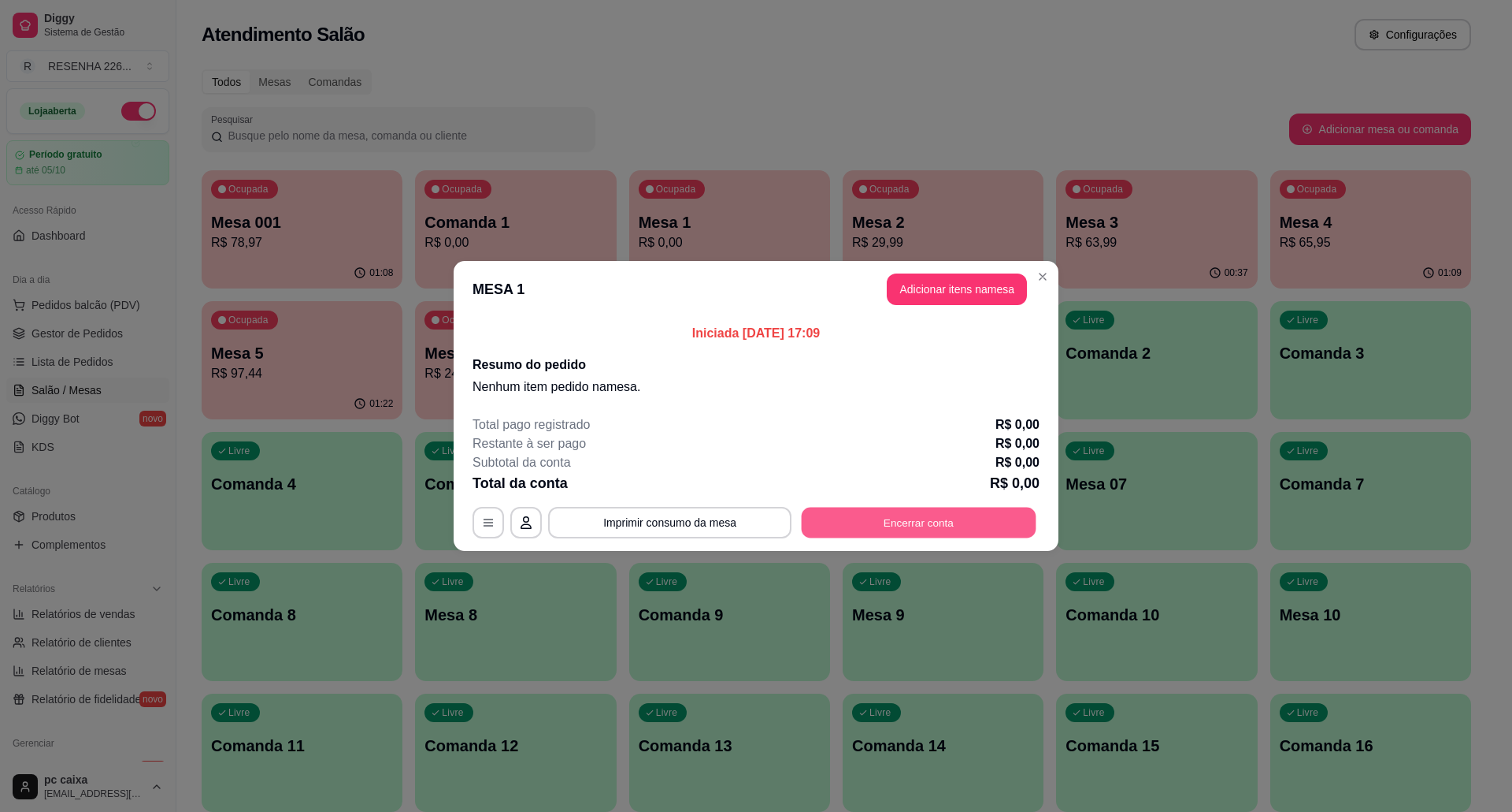
click at [937, 521] on button "Encerrar conta" at bounding box center [919, 523] width 235 height 31
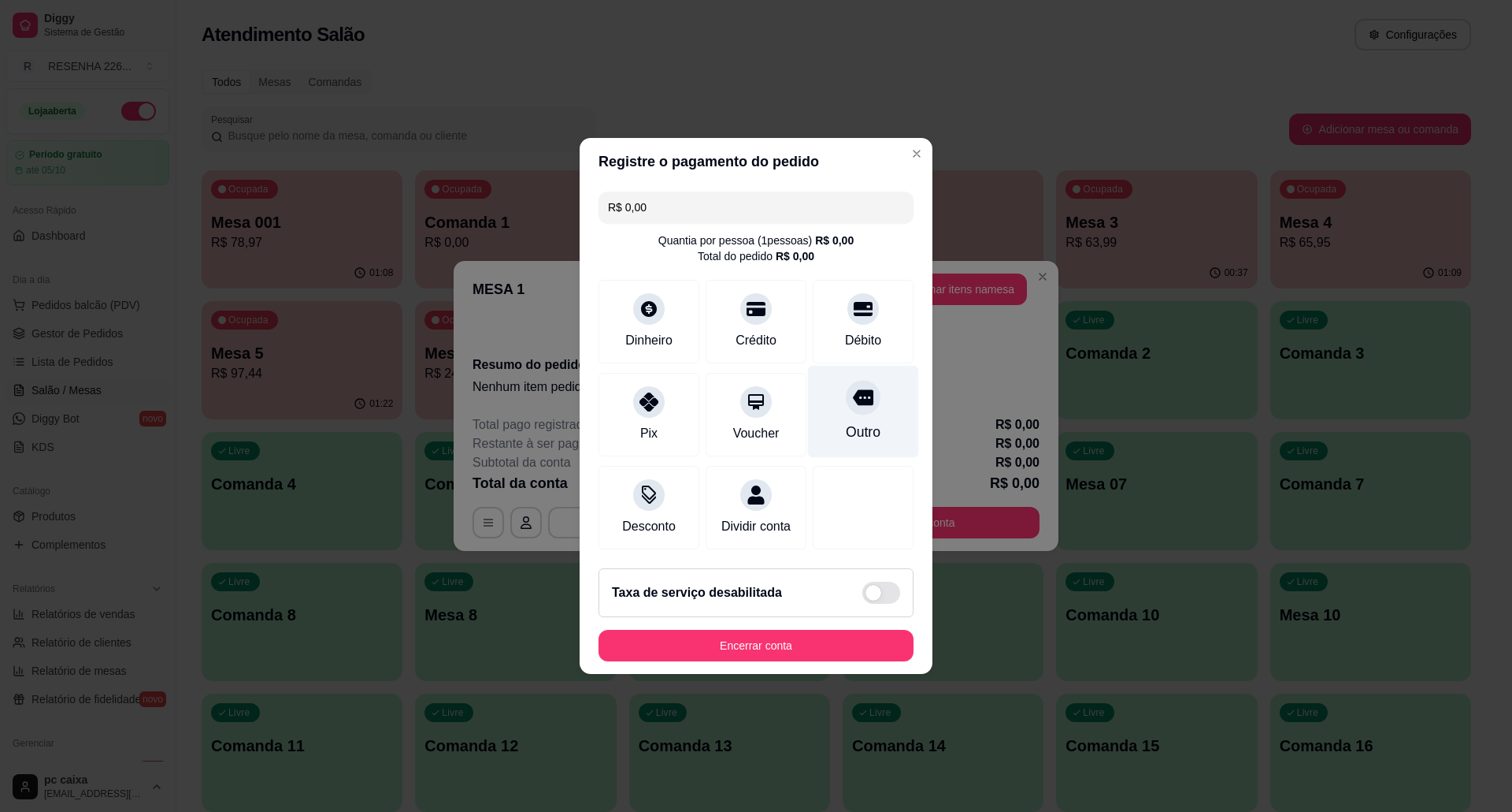
click at [857, 399] on div at bounding box center [863, 397] width 35 height 35
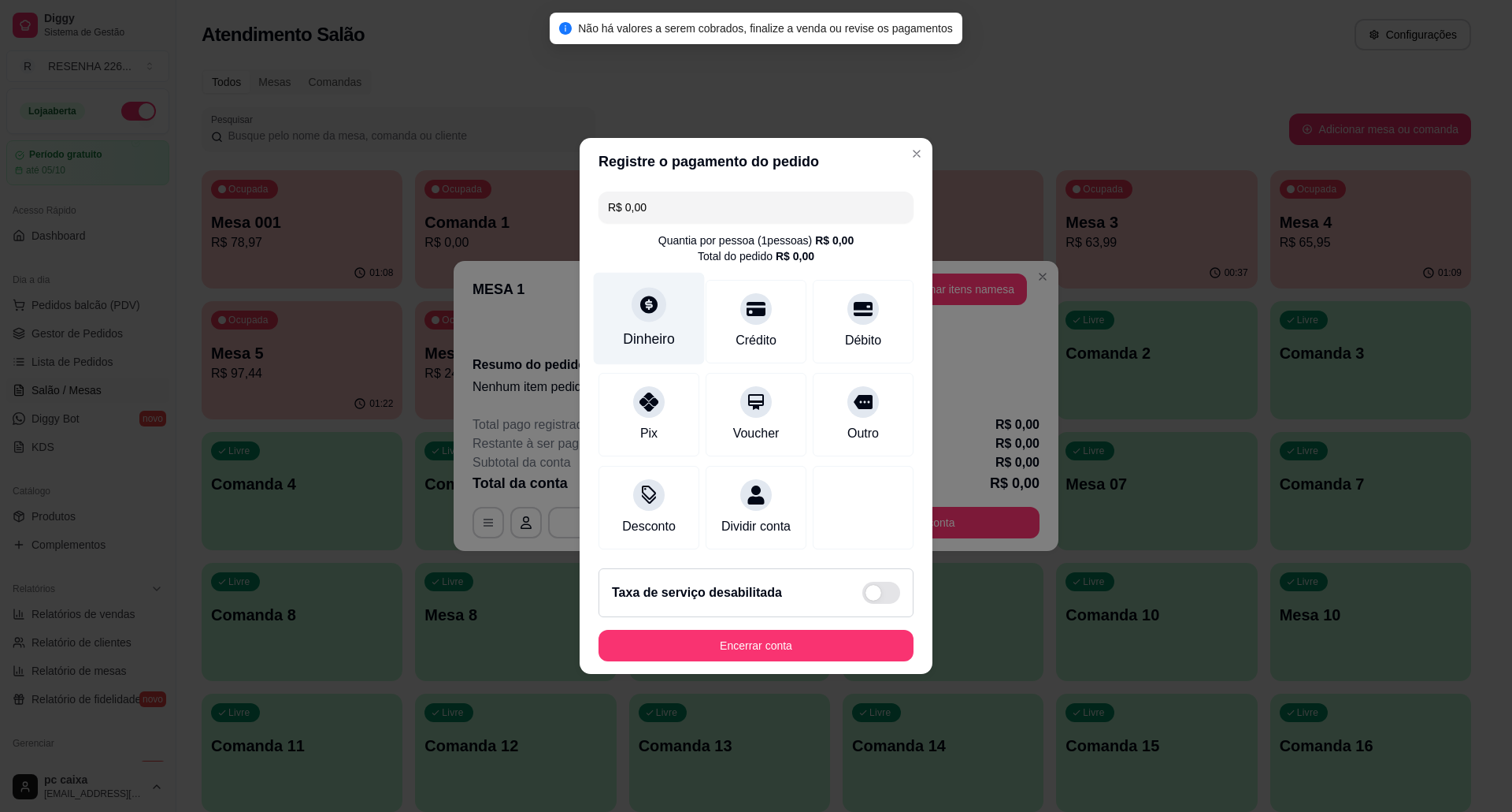
click at [665, 329] on div "Dinheiro" at bounding box center [649, 338] width 52 height 20
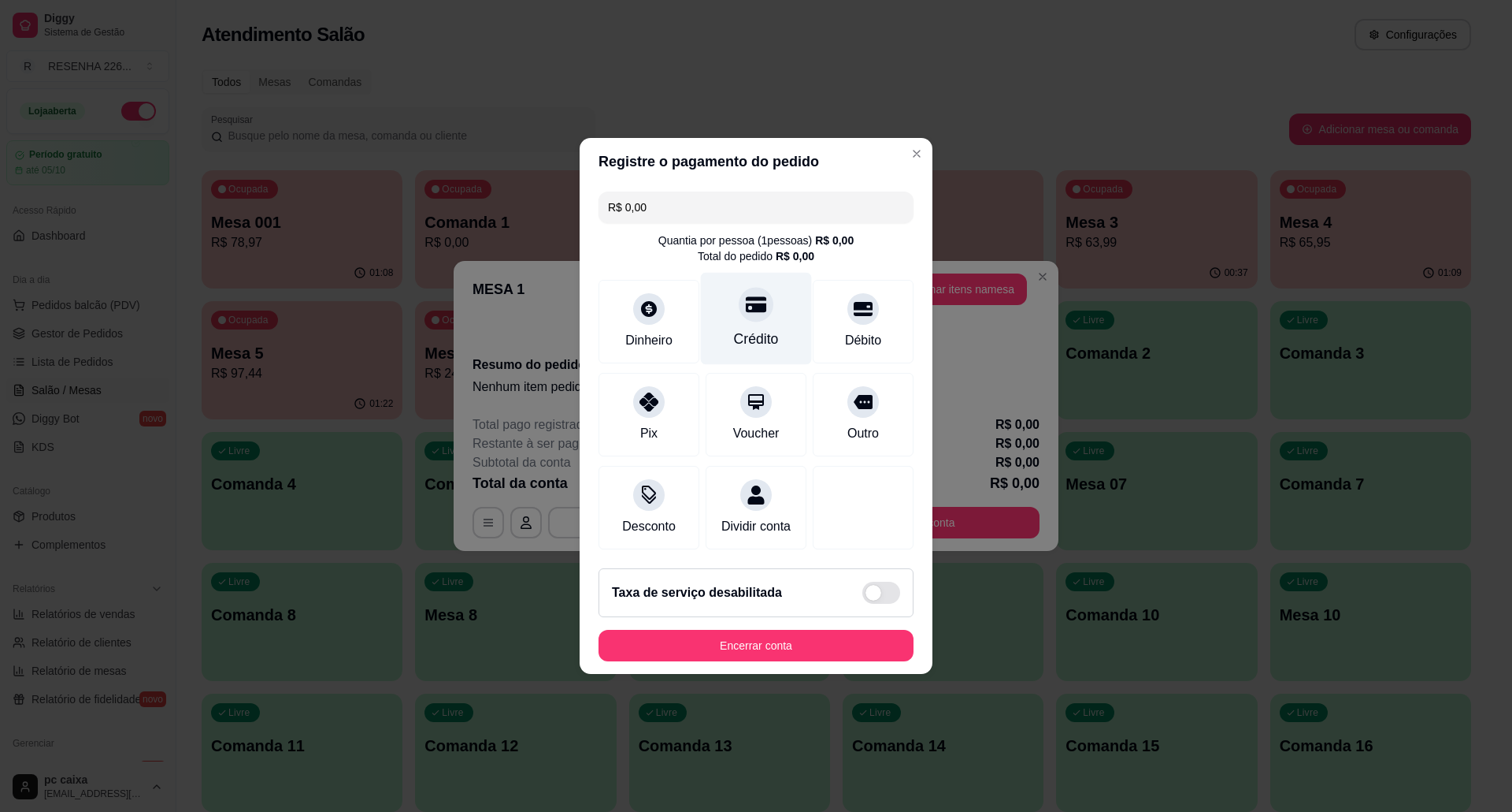
click at [764, 300] on div at bounding box center [756, 304] width 35 height 35
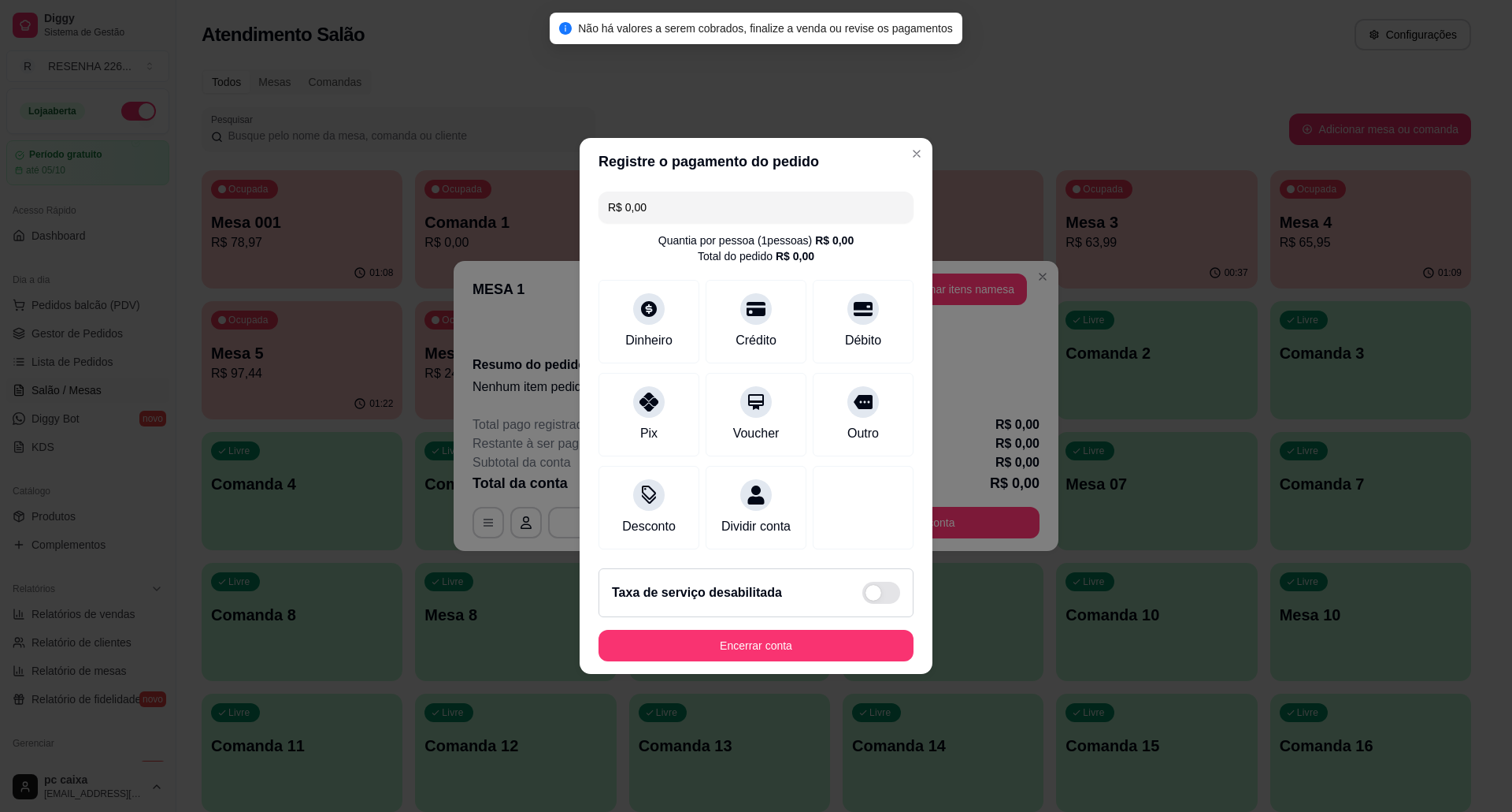
click at [881, 232] on div "Quantia por pessoa ( 1 pessoas) R$ 0,00 Total do pedido R$ 0,00" at bounding box center [756, 248] width 315 height 31
click at [800, 661] on button "Encerrar conta" at bounding box center [756, 646] width 305 height 31
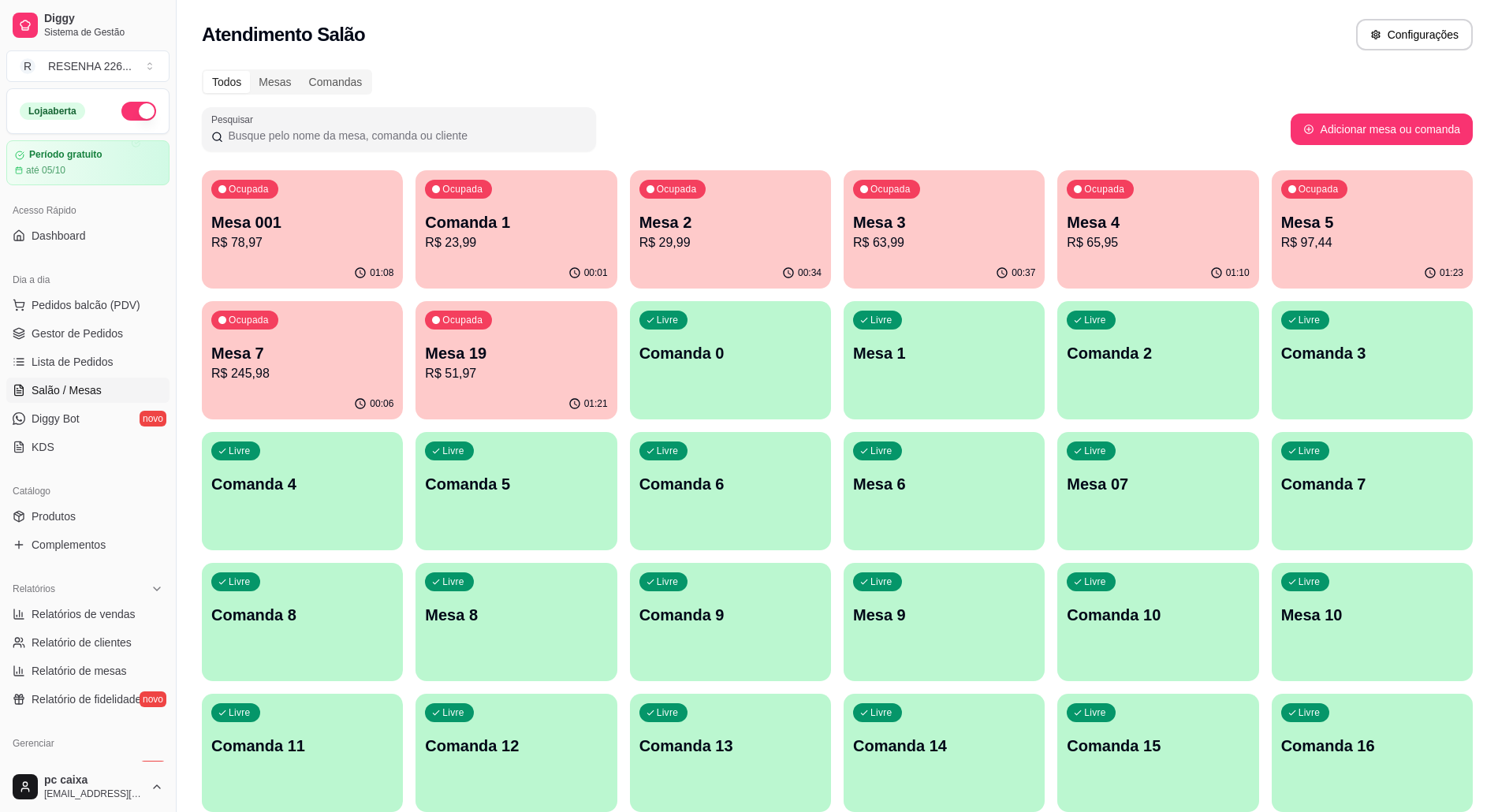
click at [508, 249] on p "R$ 23,99" at bounding box center [516, 242] width 182 height 19
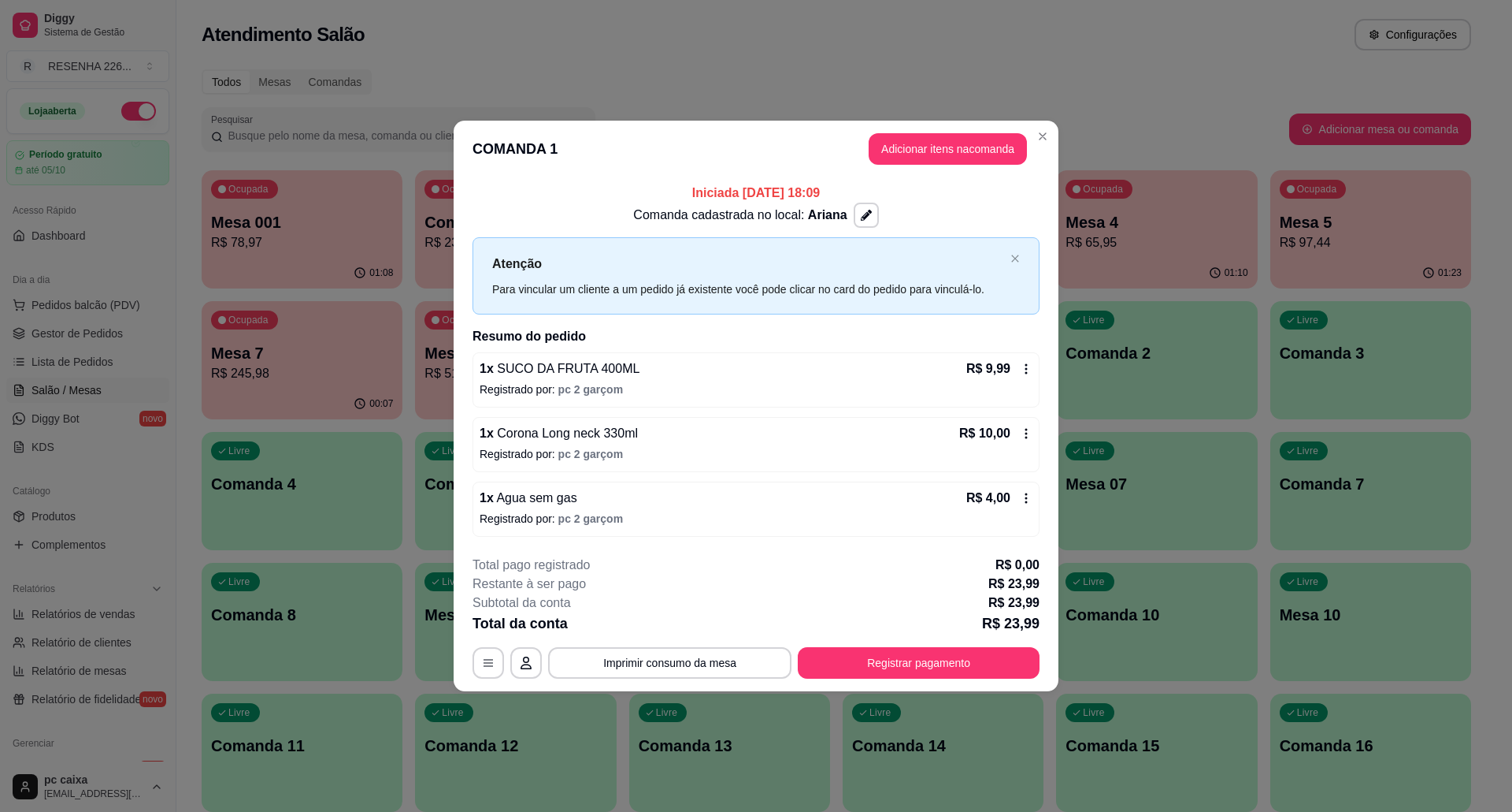
click at [497, 156] on header "COMANDA 1 Adicionar itens na comanda" at bounding box center [756, 149] width 605 height 57
click at [1024, 432] on icon at bounding box center [1026, 434] width 12 height 12
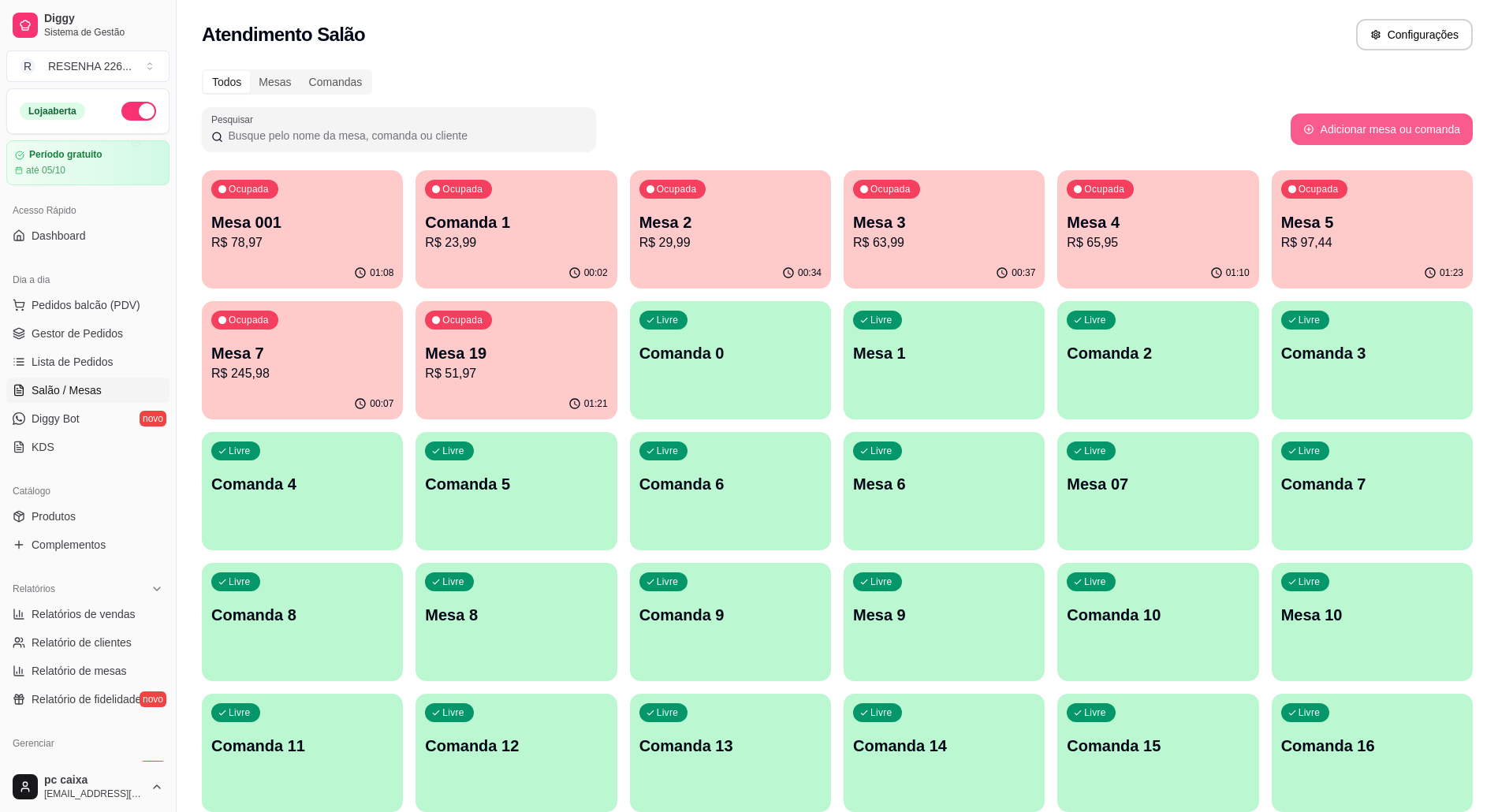
click at [1329, 129] on button "Adicionar mesa ou comanda" at bounding box center [1381, 128] width 182 height 31
select select "TABLE"
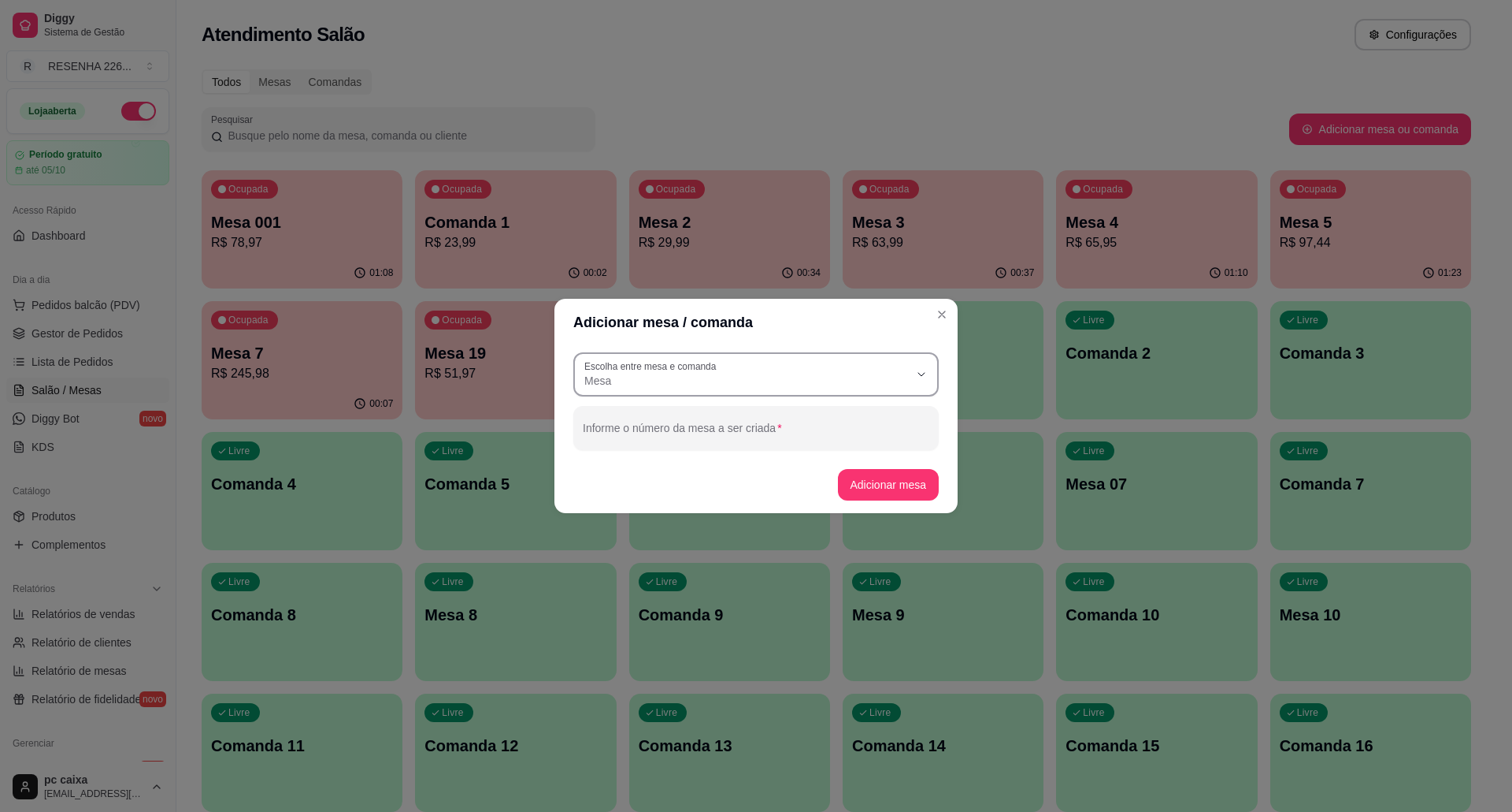
click at [698, 380] on span "Mesa" at bounding box center [747, 381] width 325 height 16
click at [615, 419] on span "Mesa" at bounding box center [748, 418] width 312 height 15
select select
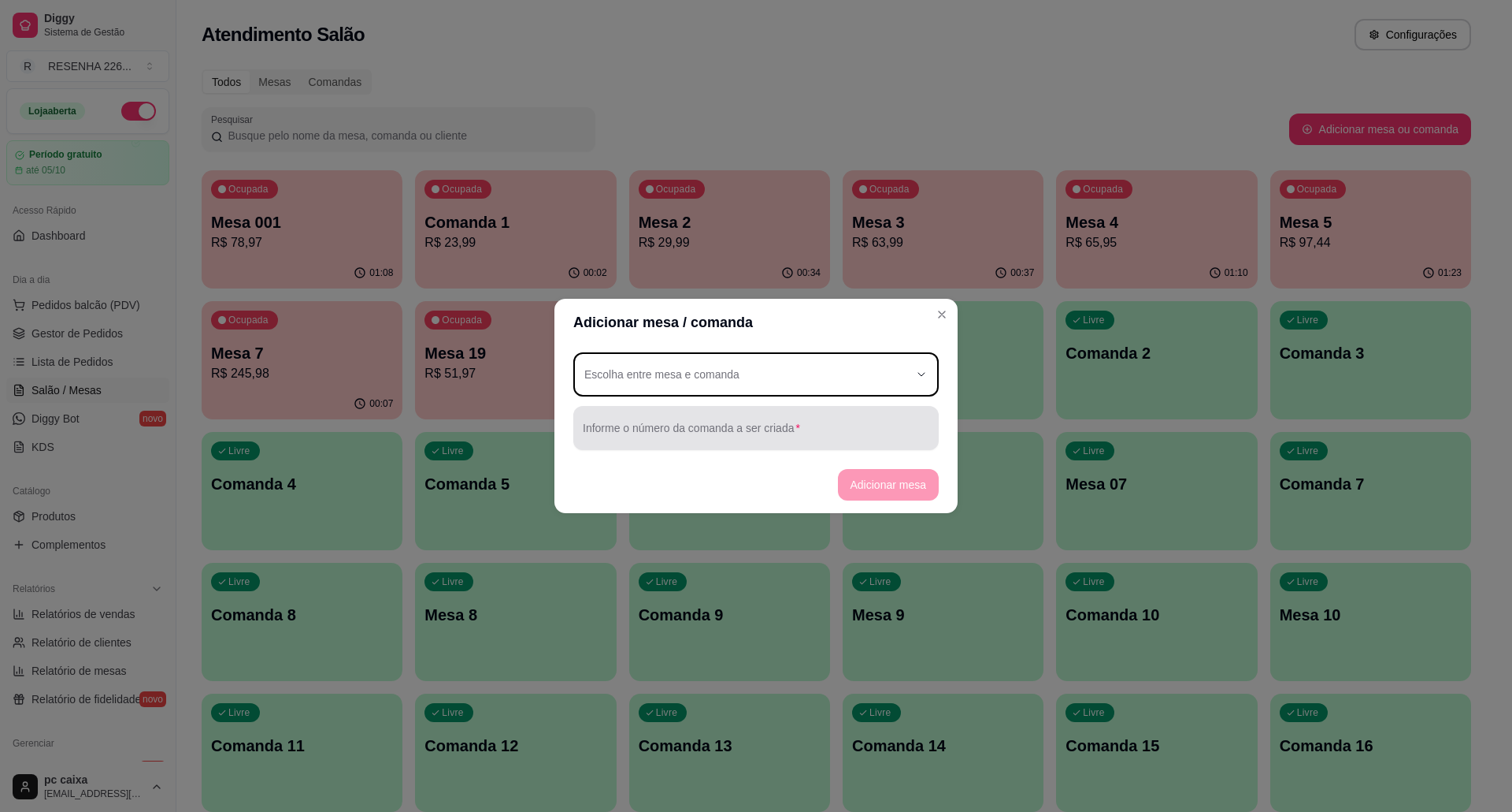
click at [669, 434] on input "Informe o número da comanda a ser criada" at bounding box center [756, 434] width 346 height 16
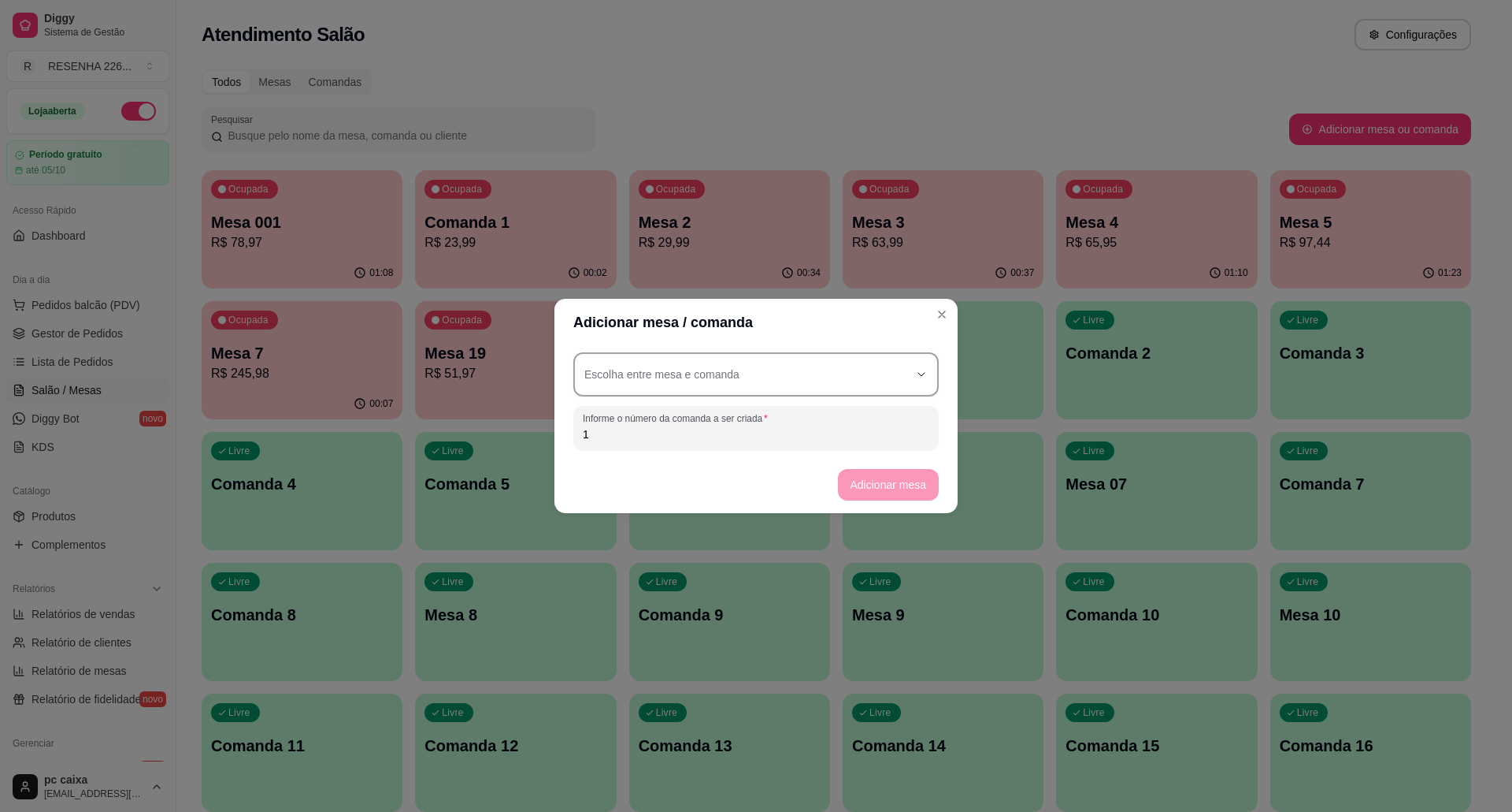
type input "1"
click at [795, 374] on div "button" at bounding box center [747, 374] width 325 height 28
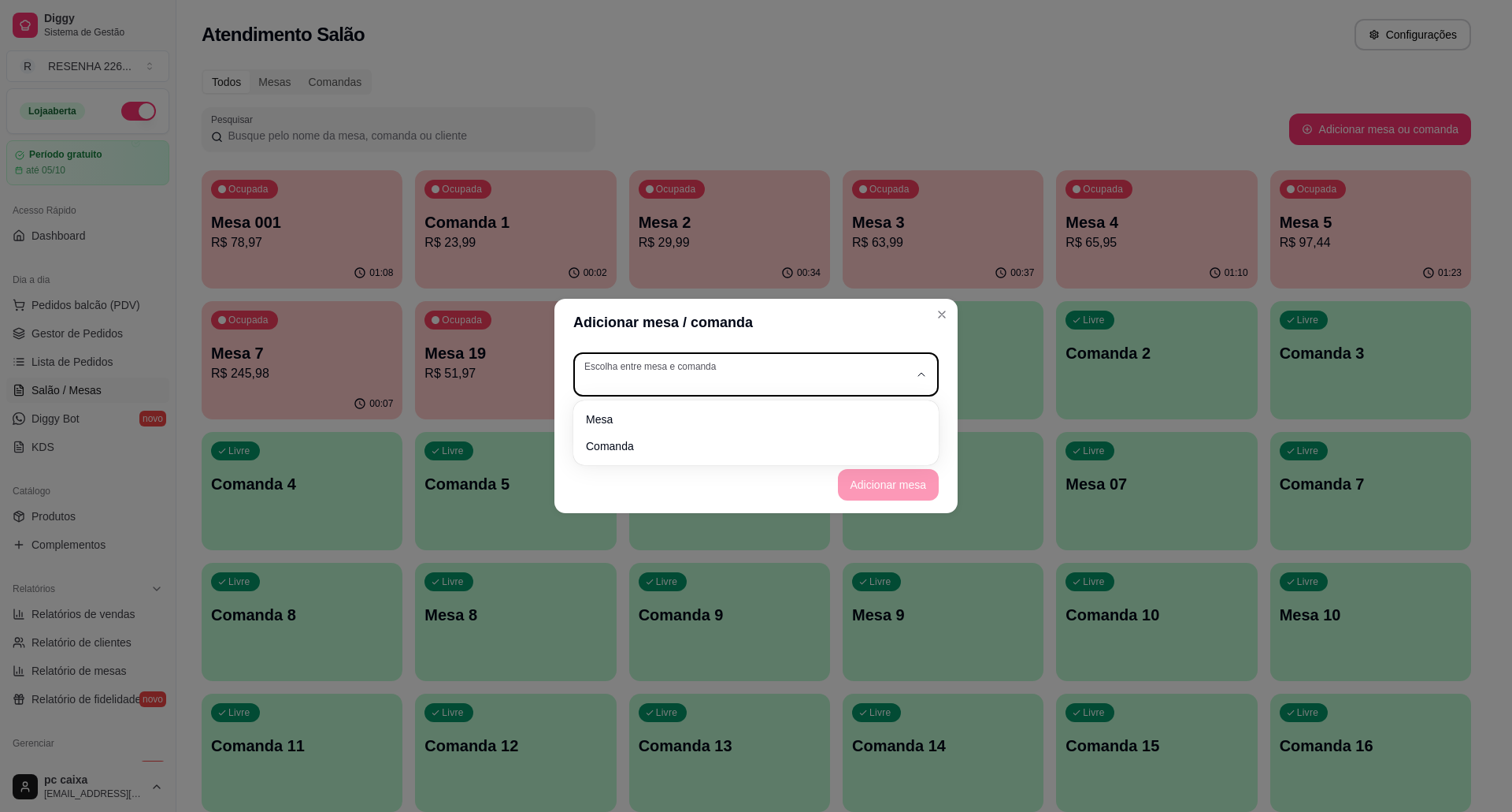
click at [679, 402] on div "Mesa Comanda" at bounding box center [756, 433] width 366 height 65
click at [654, 418] on span "Mesa" at bounding box center [748, 418] width 312 height 15
type input "TABLE"
select select "TABLE"
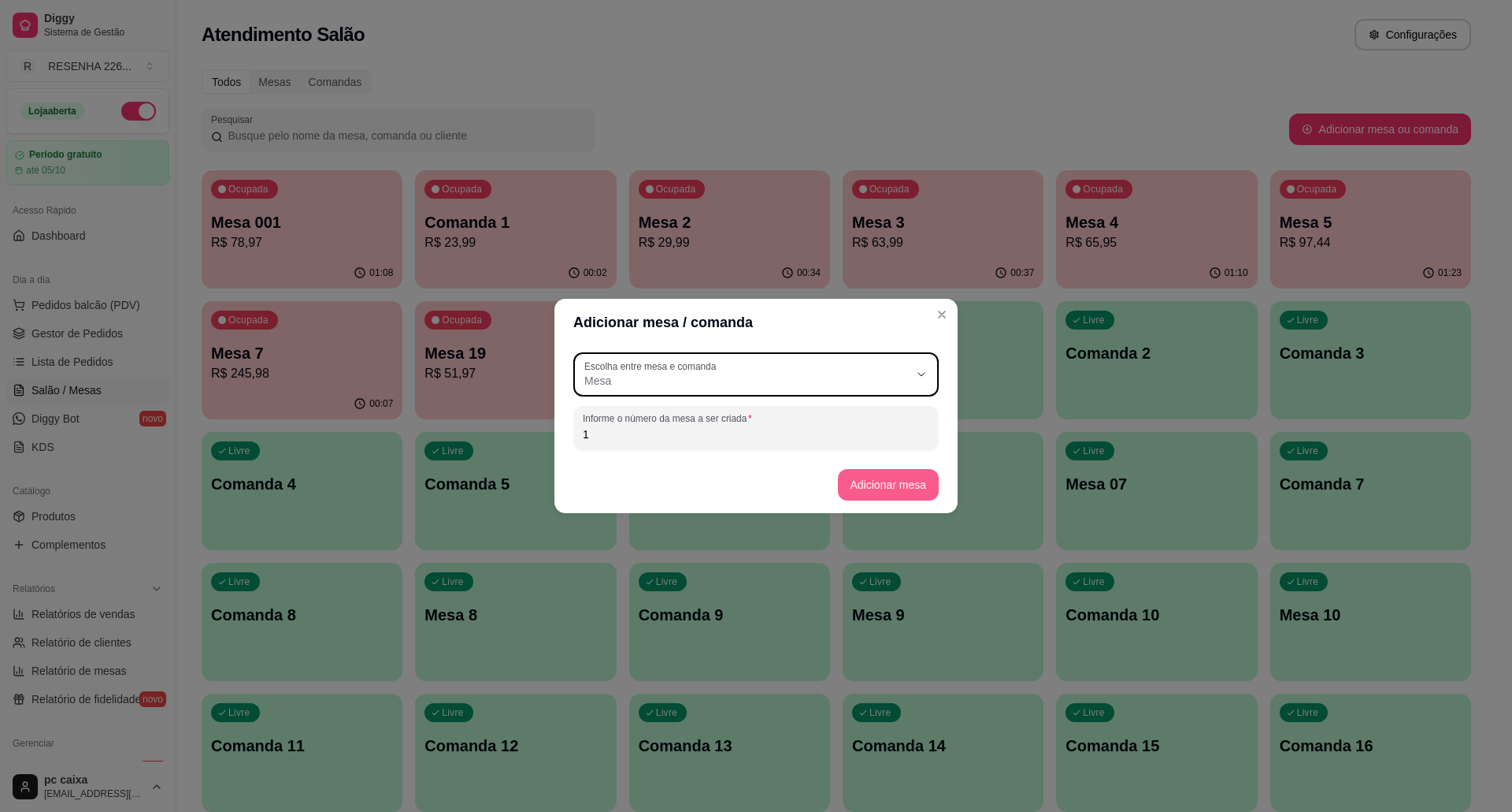
click at [898, 495] on button "Adicionar mesa" at bounding box center [889, 484] width 101 height 31
click at [880, 491] on button "Adicionar mesa" at bounding box center [889, 484] width 101 height 31
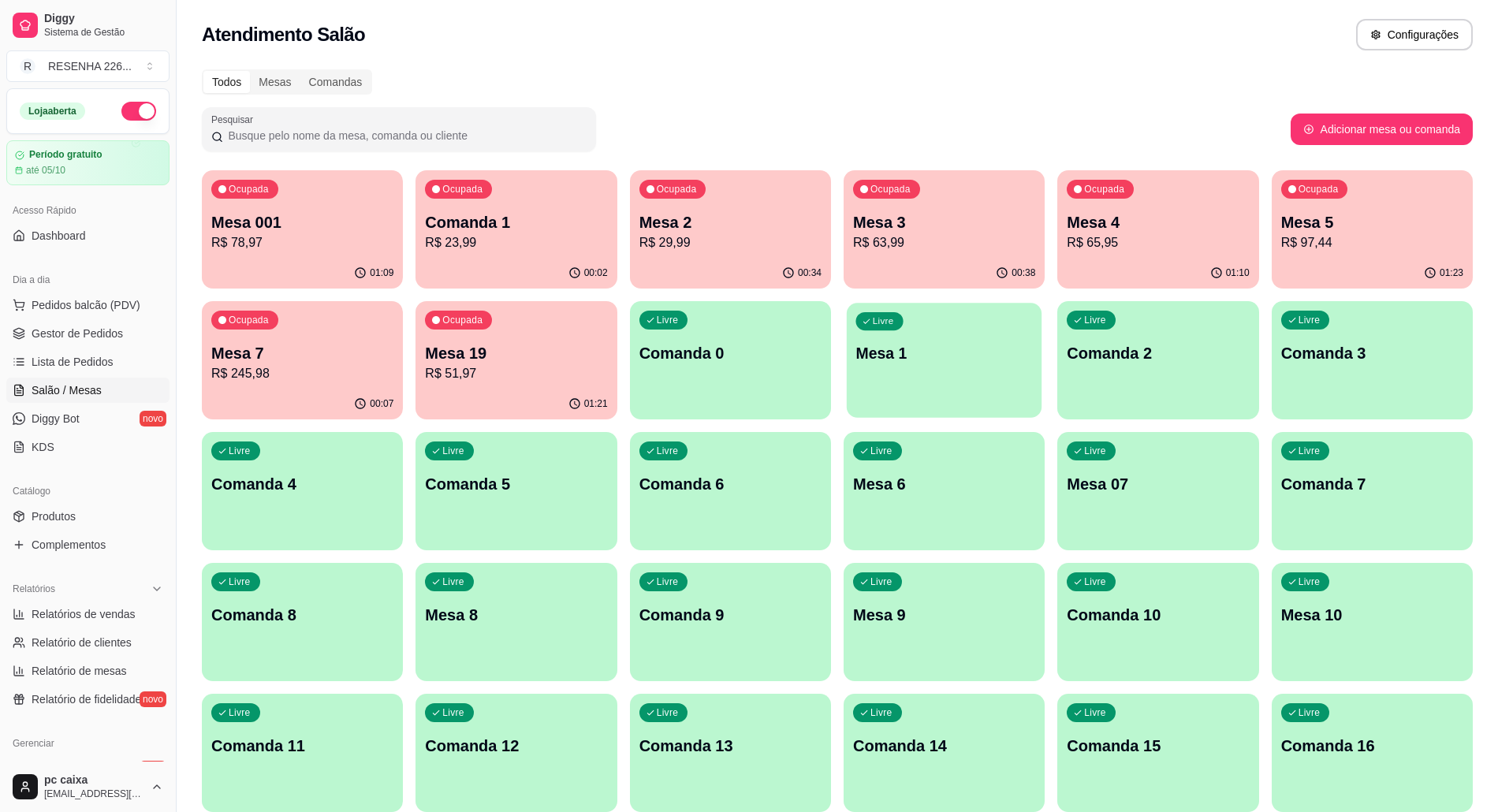
click at [1003, 363] on p "Mesa 1" at bounding box center [943, 353] width 176 height 21
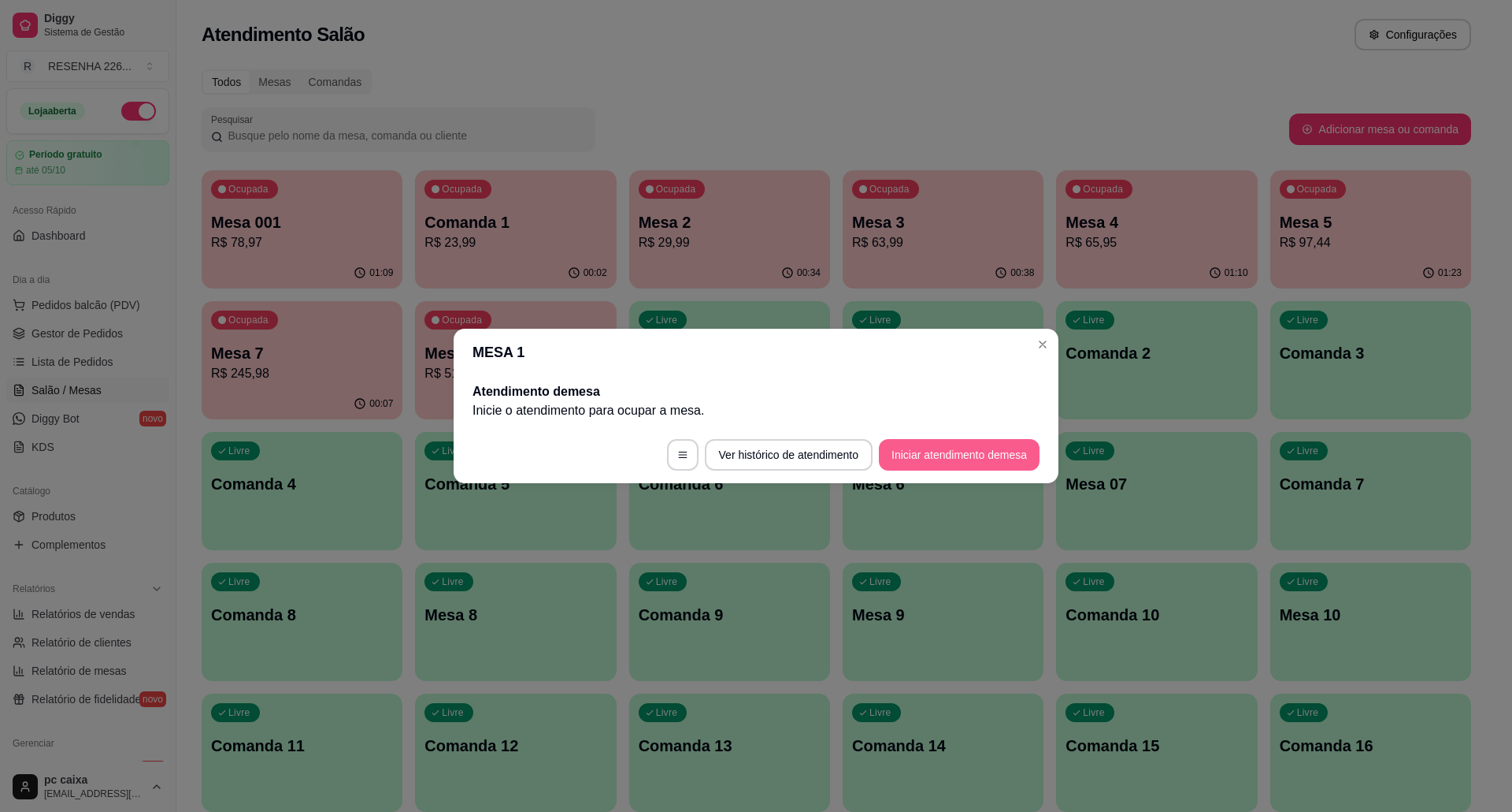
click at [963, 457] on button "Iniciar atendimento de mesa" at bounding box center [959, 454] width 161 height 31
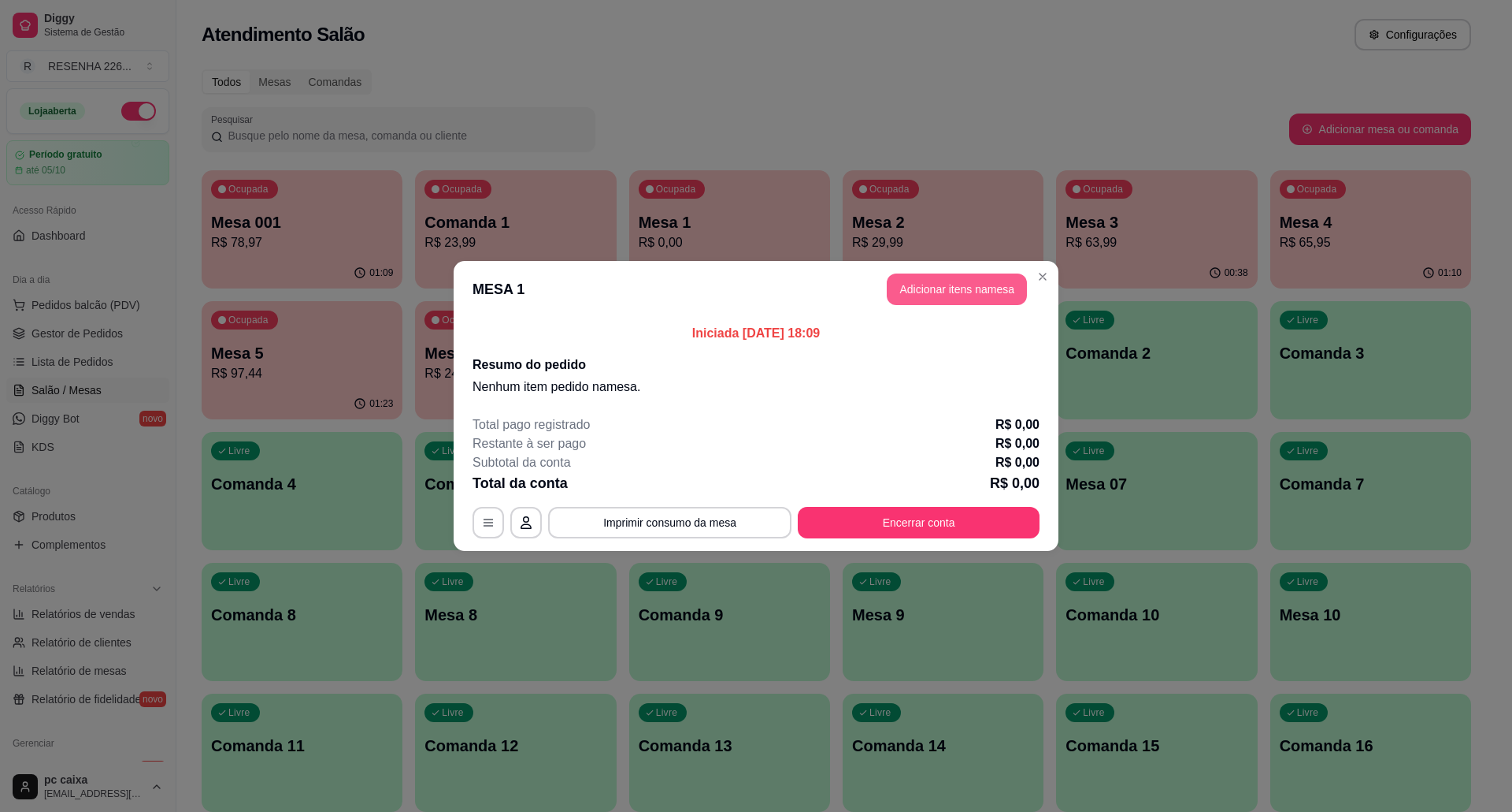
click at [893, 290] on button "Adicionar itens na mesa" at bounding box center [958, 288] width 141 height 31
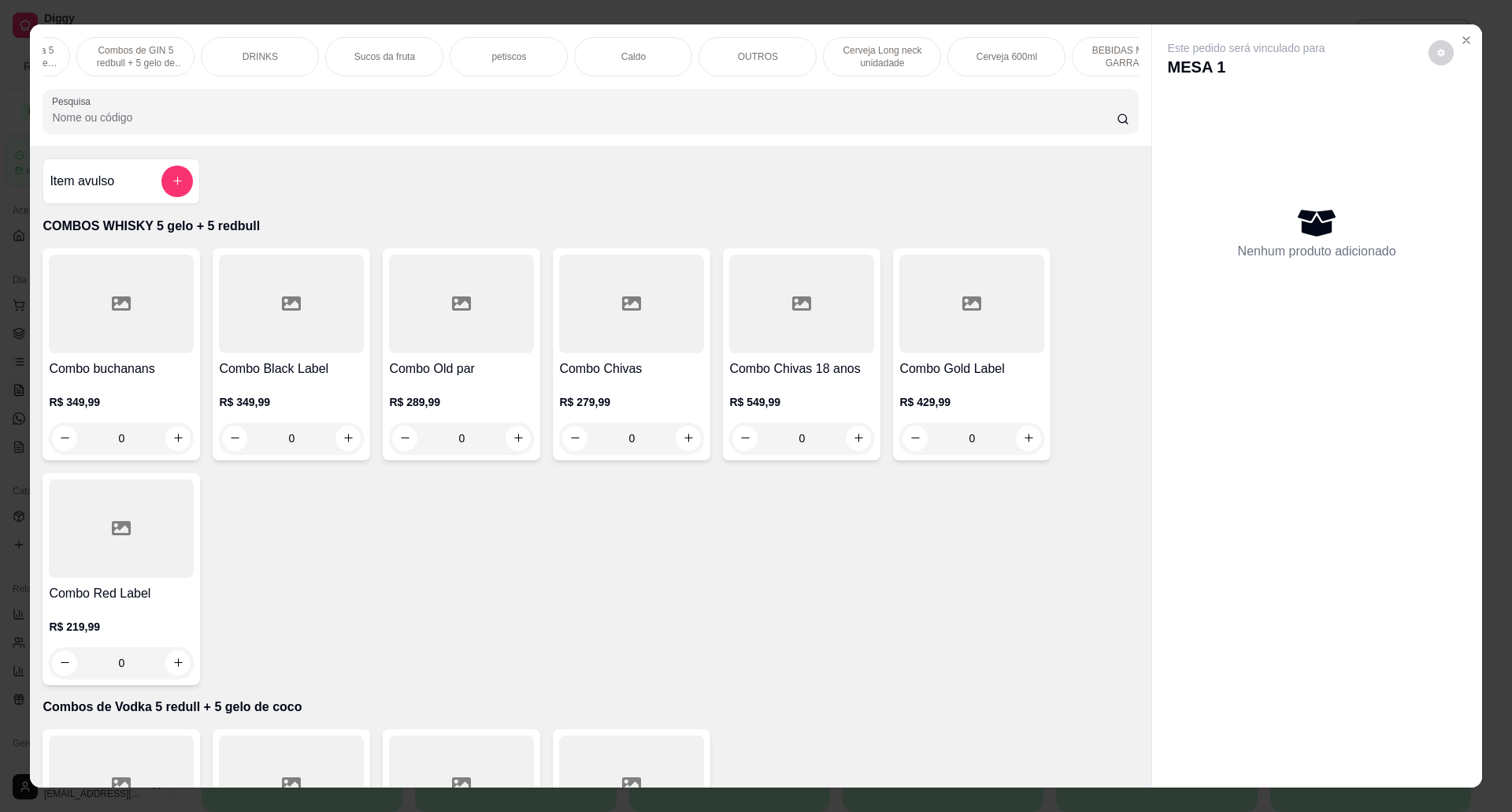
scroll to position [0, 346]
click at [739, 66] on p "Cerveja Long neck unidadade" at bounding box center [750, 57] width 92 height 25
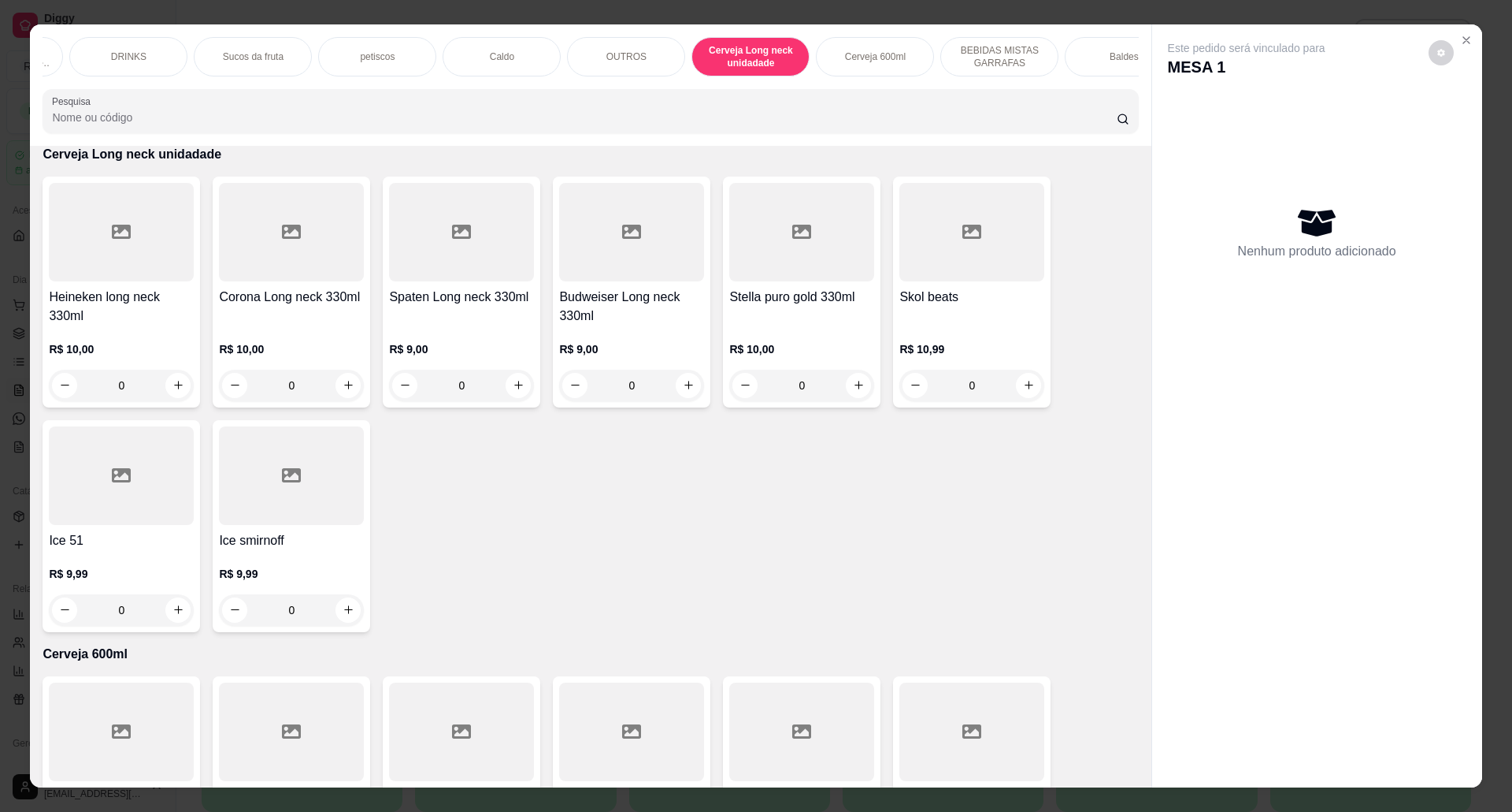
scroll to position [26, 0]
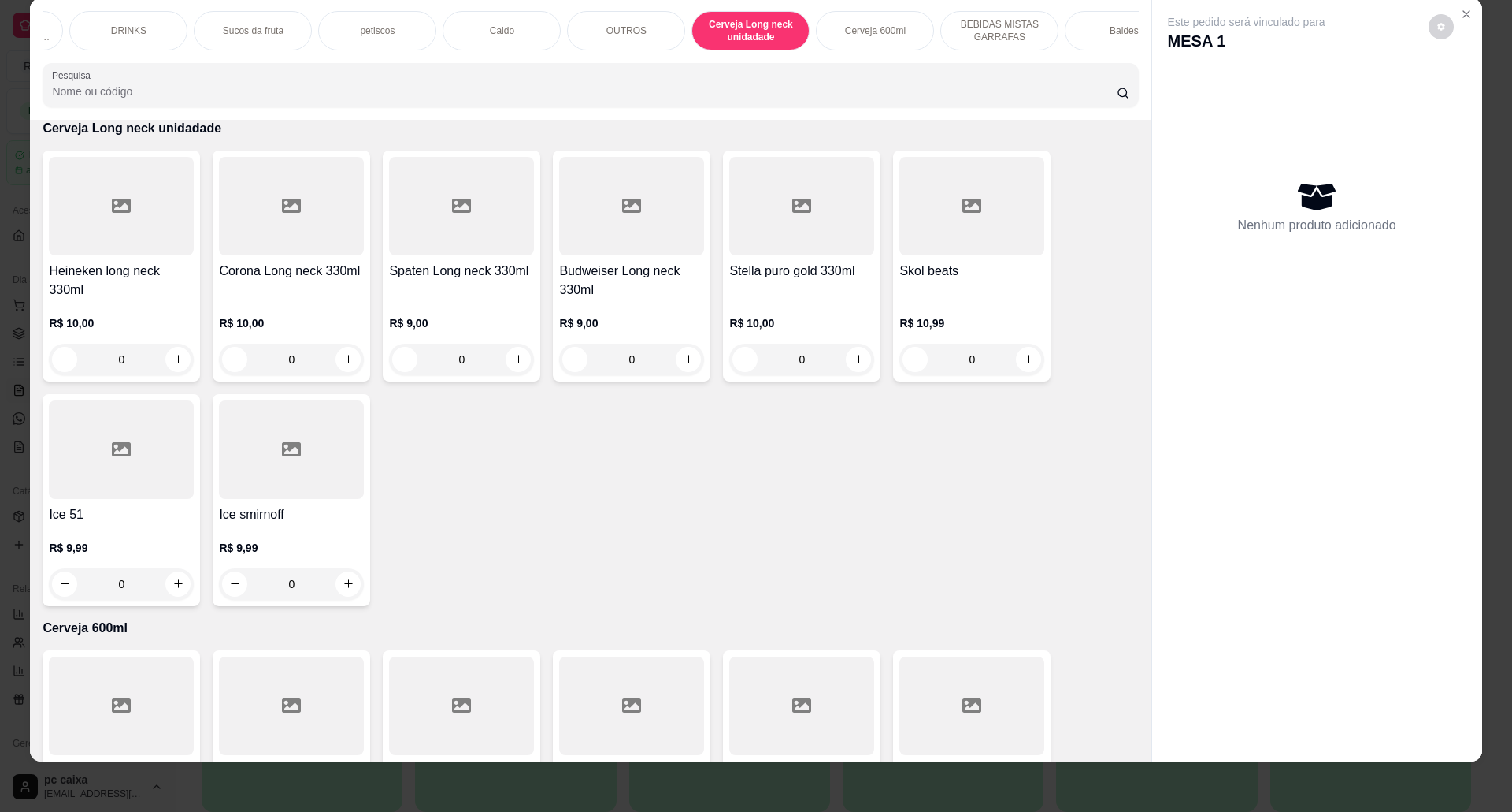
click at [268, 279] on h4 "Corona Long neck 330ml" at bounding box center [291, 271] width 145 height 19
click at [915, 522] on p "Adicionar R$ 10,00" at bounding box center [904, 516] width 93 height 16
type input "1"
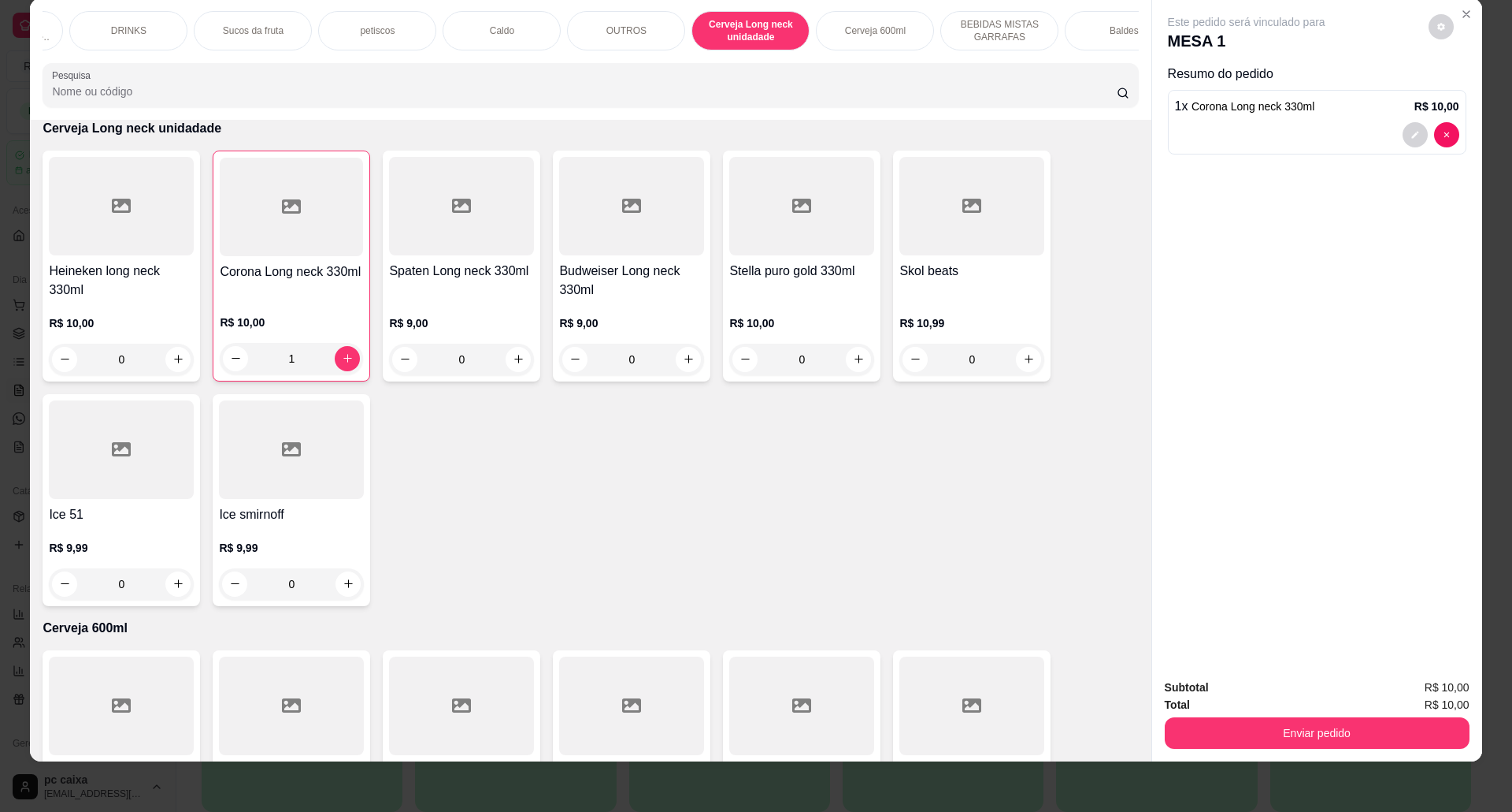
click at [655, 28] on div "OUTROS" at bounding box center [626, 30] width 118 height 39
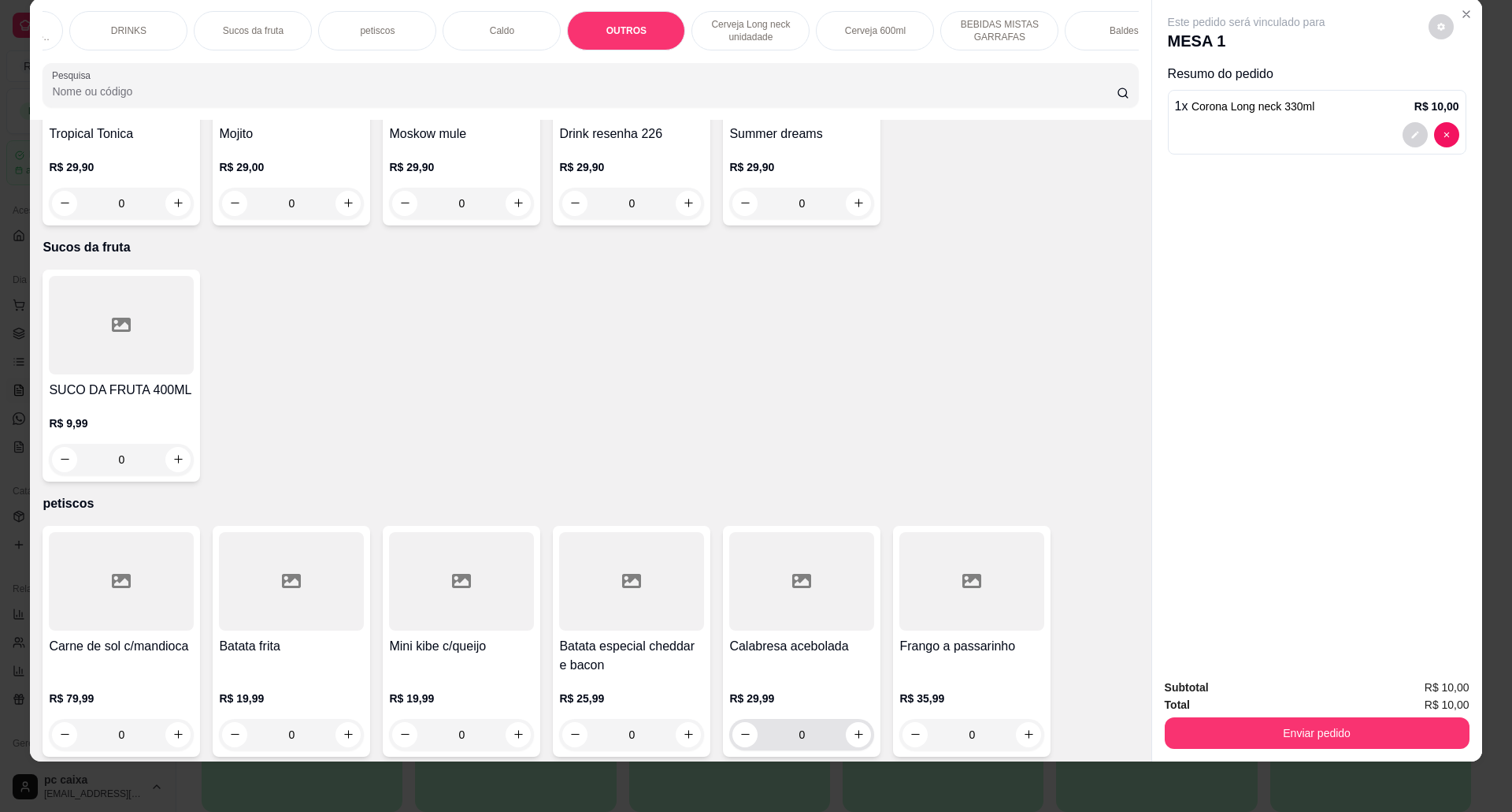
scroll to position [1439, 0]
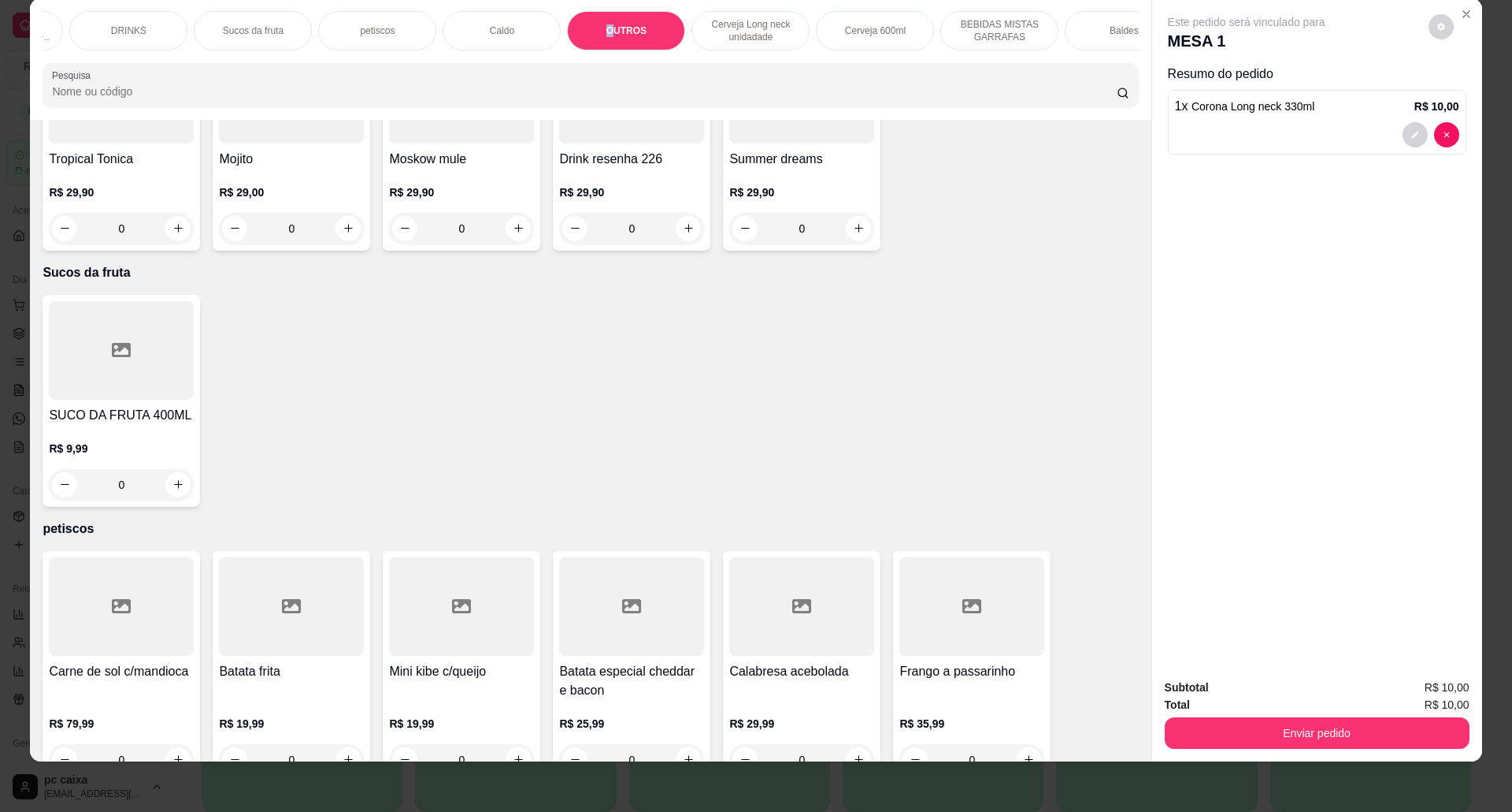
click at [597, 49] on div "OUTROS" at bounding box center [626, 30] width 118 height 39
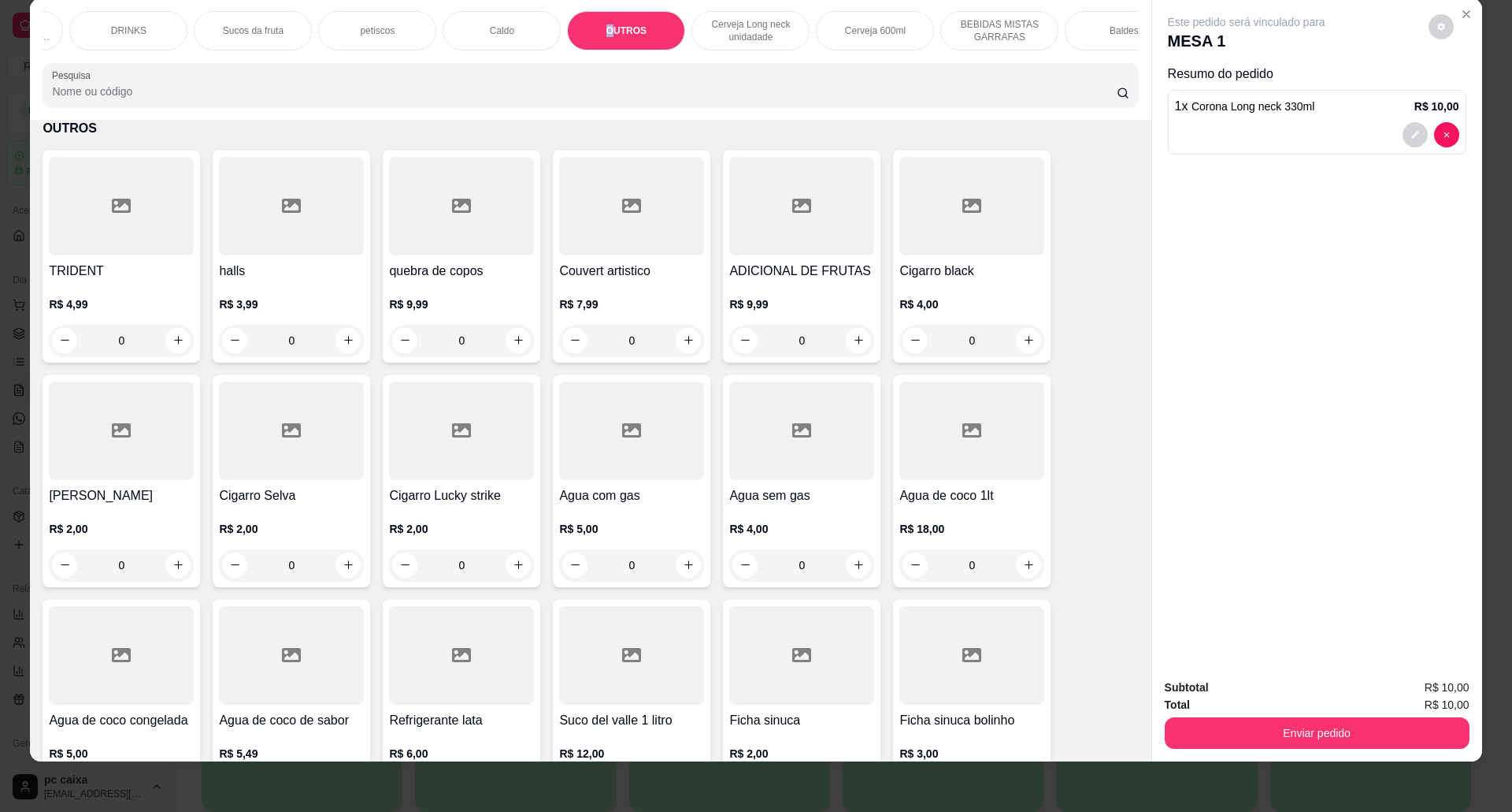
scroll to position [0, 0]
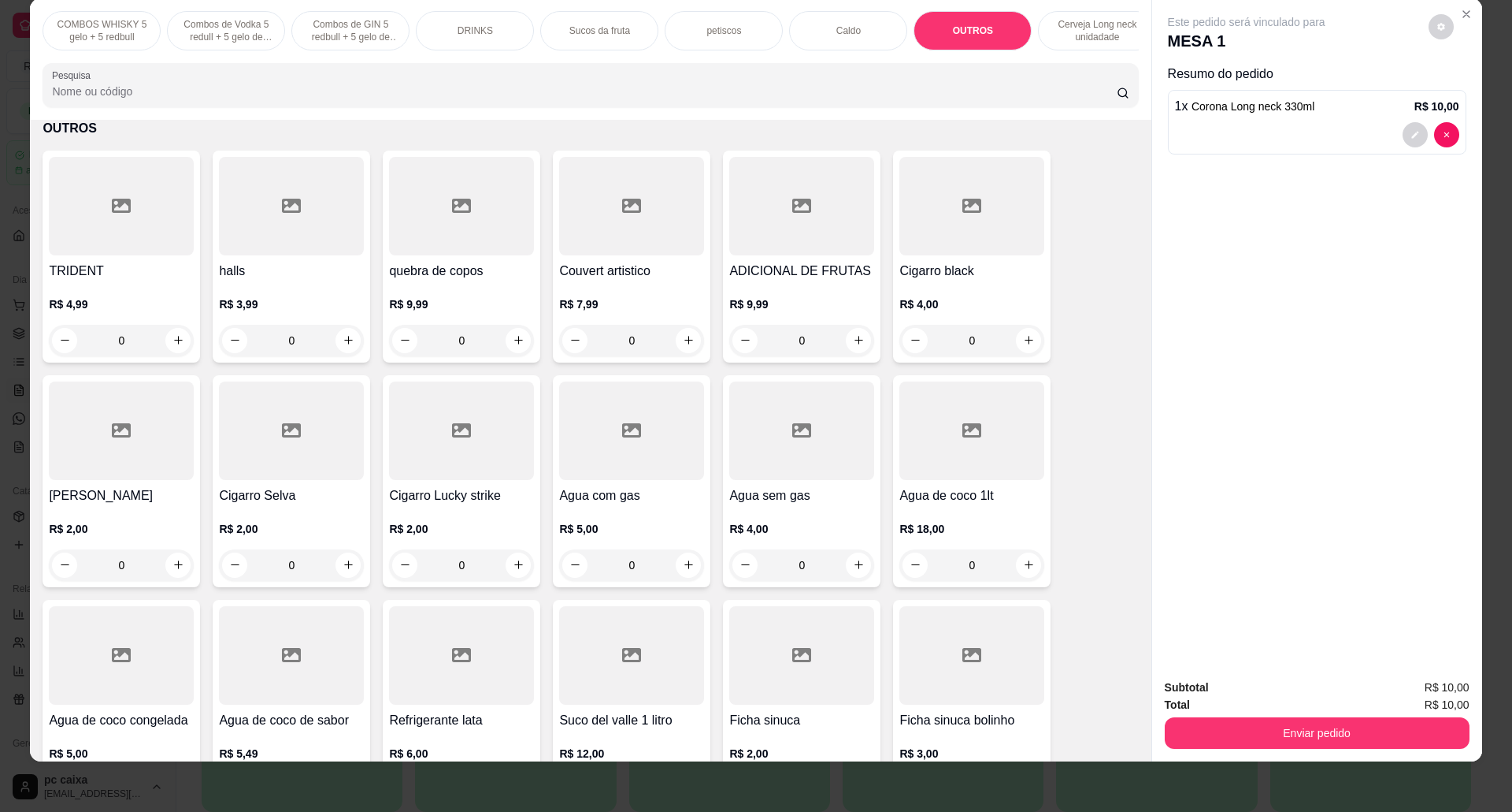
click at [127, 77] on div "COMBOS WHISKY 5 gelo + 5 redbull Combos de Vodka 5 redull + 5 gelo de coco Comb…" at bounding box center [591, 59] width 1121 height 121
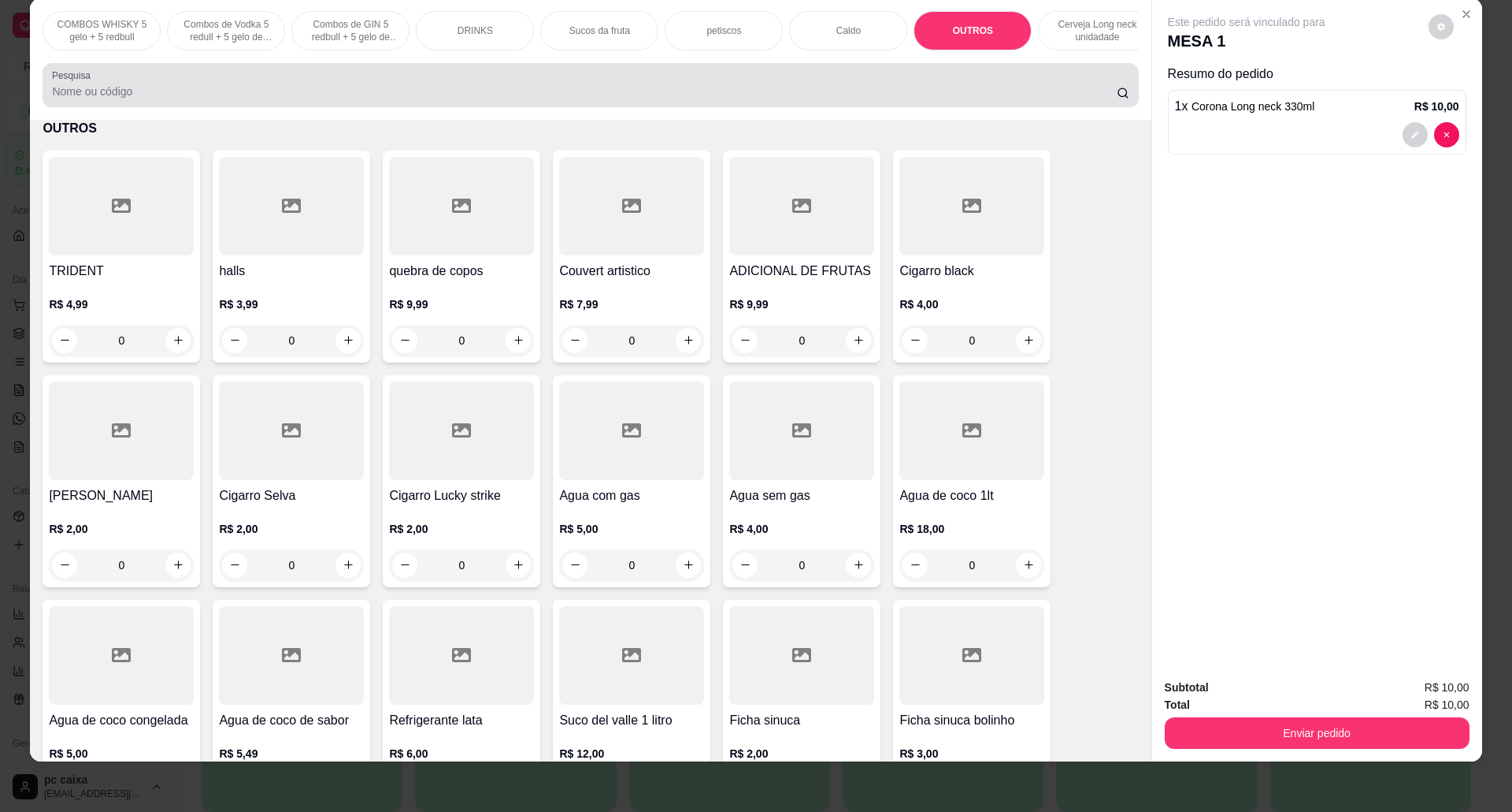
click at [133, 100] on input "Pesquisa" at bounding box center [584, 92] width 1064 height 16
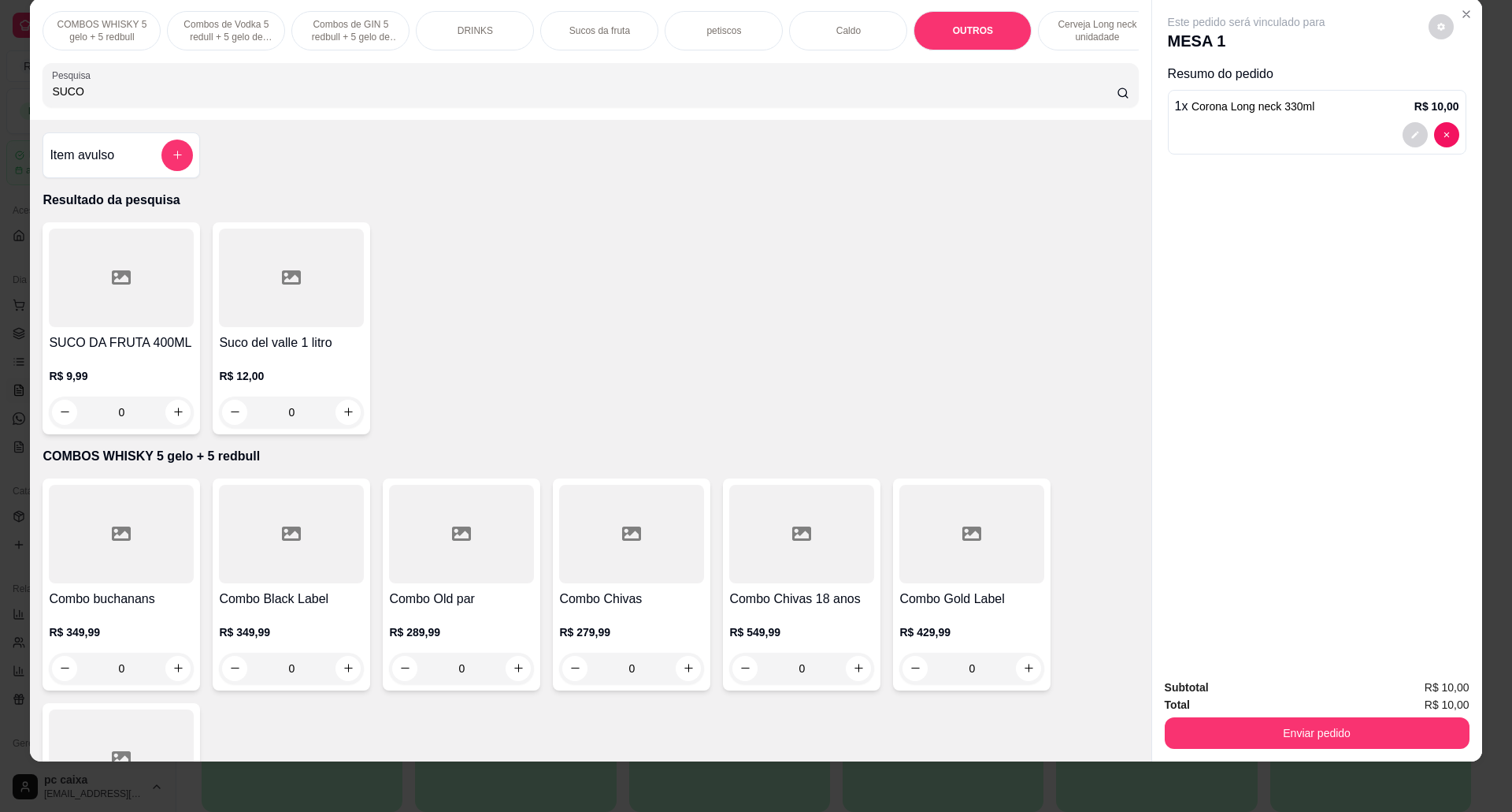
type input "SUCO"
click at [118, 327] on div at bounding box center [121, 278] width 145 height 99
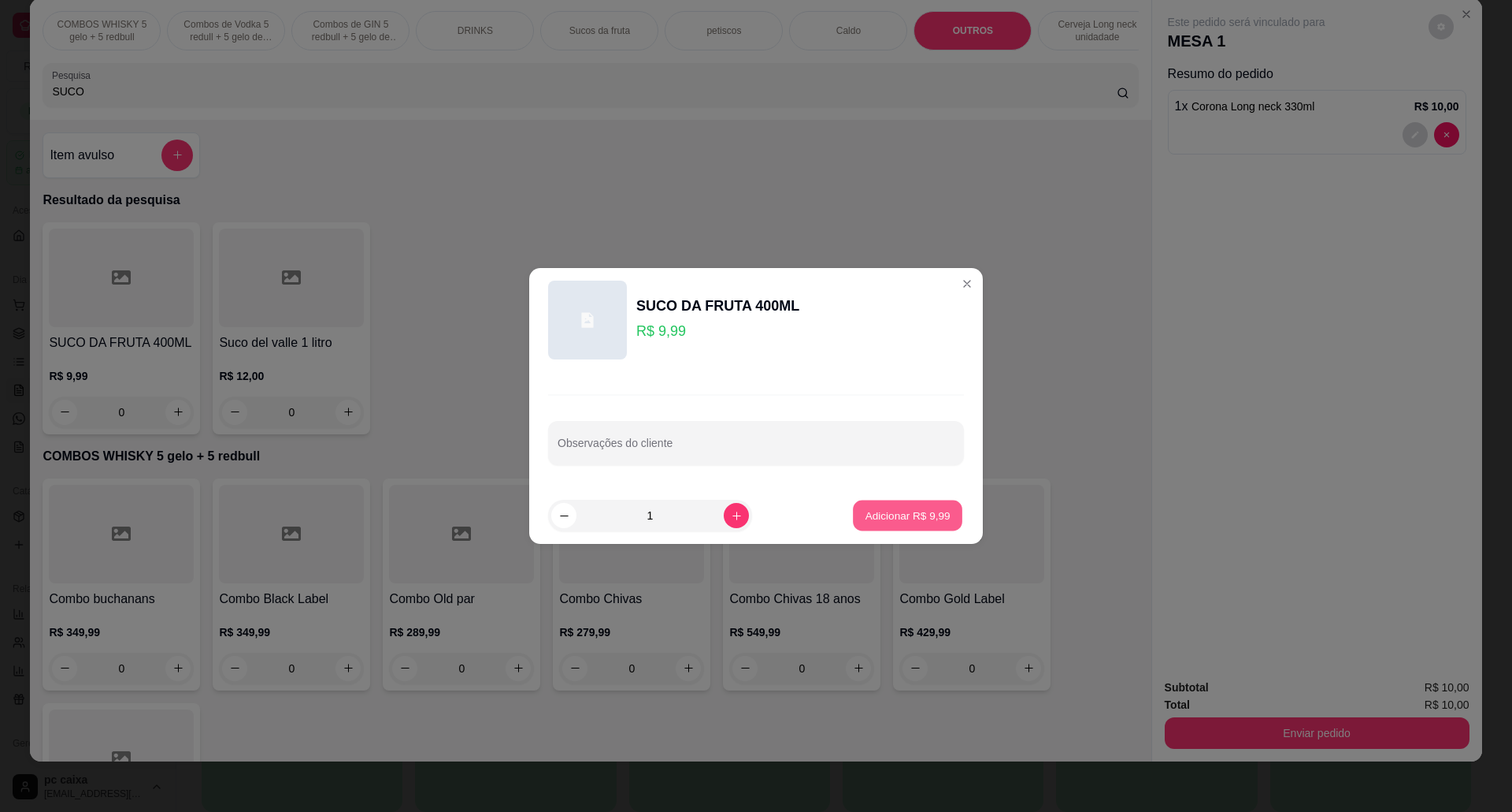
click at [886, 516] on p "Adicionar R$ 9,99" at bounding box center [908, 515] width 85 height 15
type input "1"
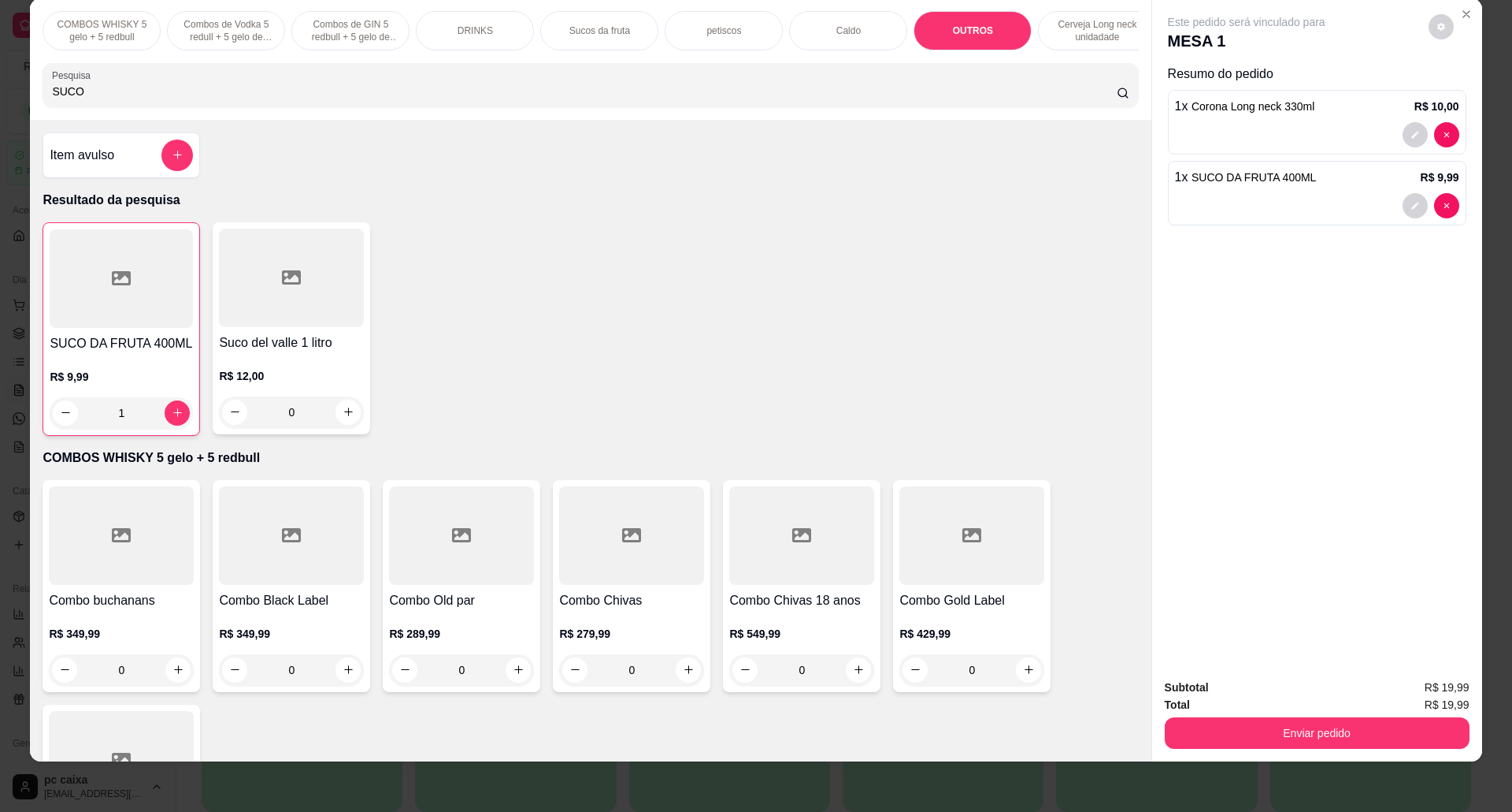
drag, startPoint x: 126, startPoint y: 108, endPoint x: 0, endPoint y: 142, distance: 130.5
click at [0, 142] on div "COMBOS WHISKY 5 gelo + 5 redbull Combos de Vodka 5 redull + 5 gelo de coco Comb…" at bounding box center [756, 406] width 1512 height 812
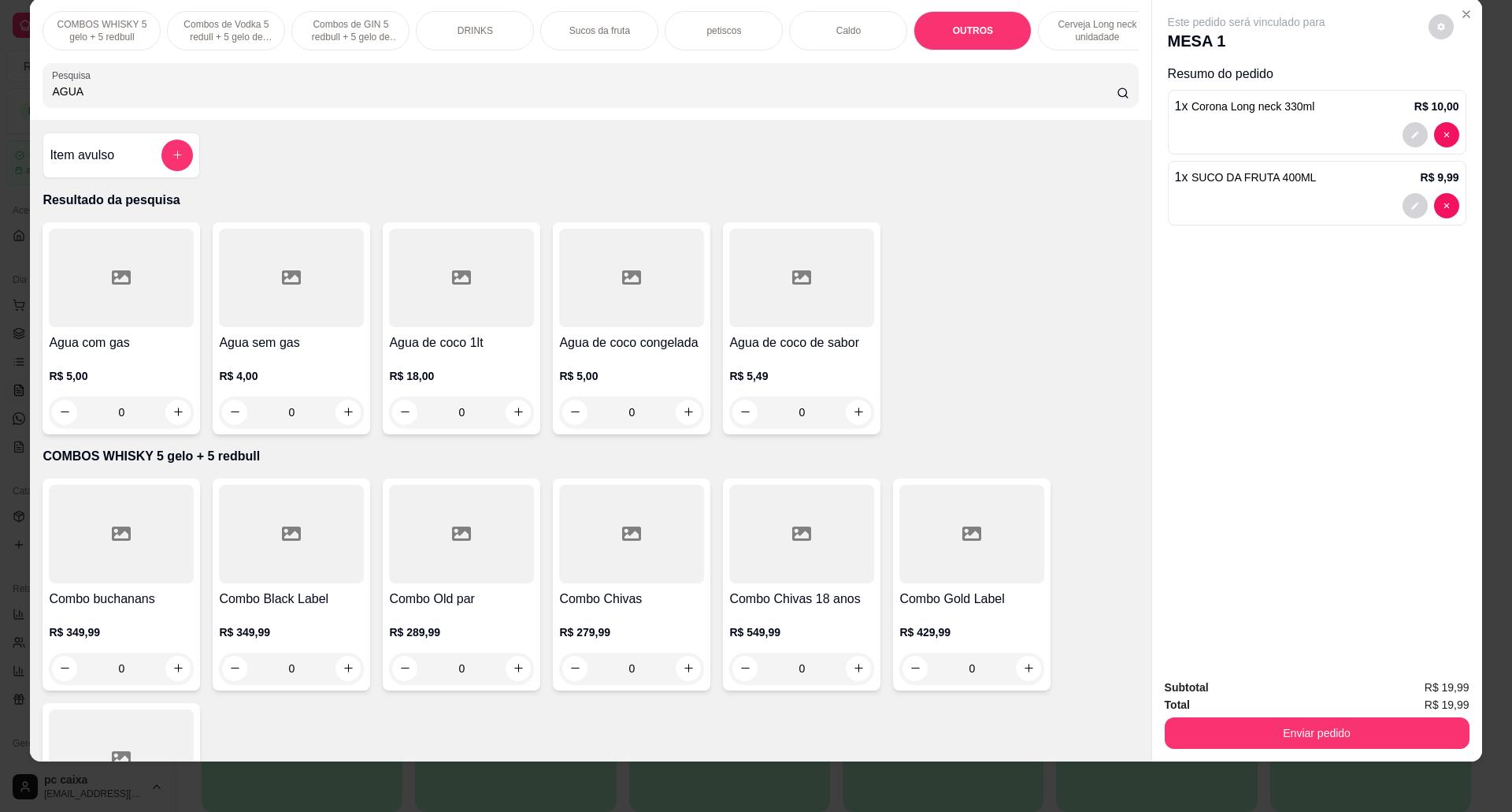
type input "AGUA"
click at [296, 327] on div at bounding box center [291, 278] width 145 height 99
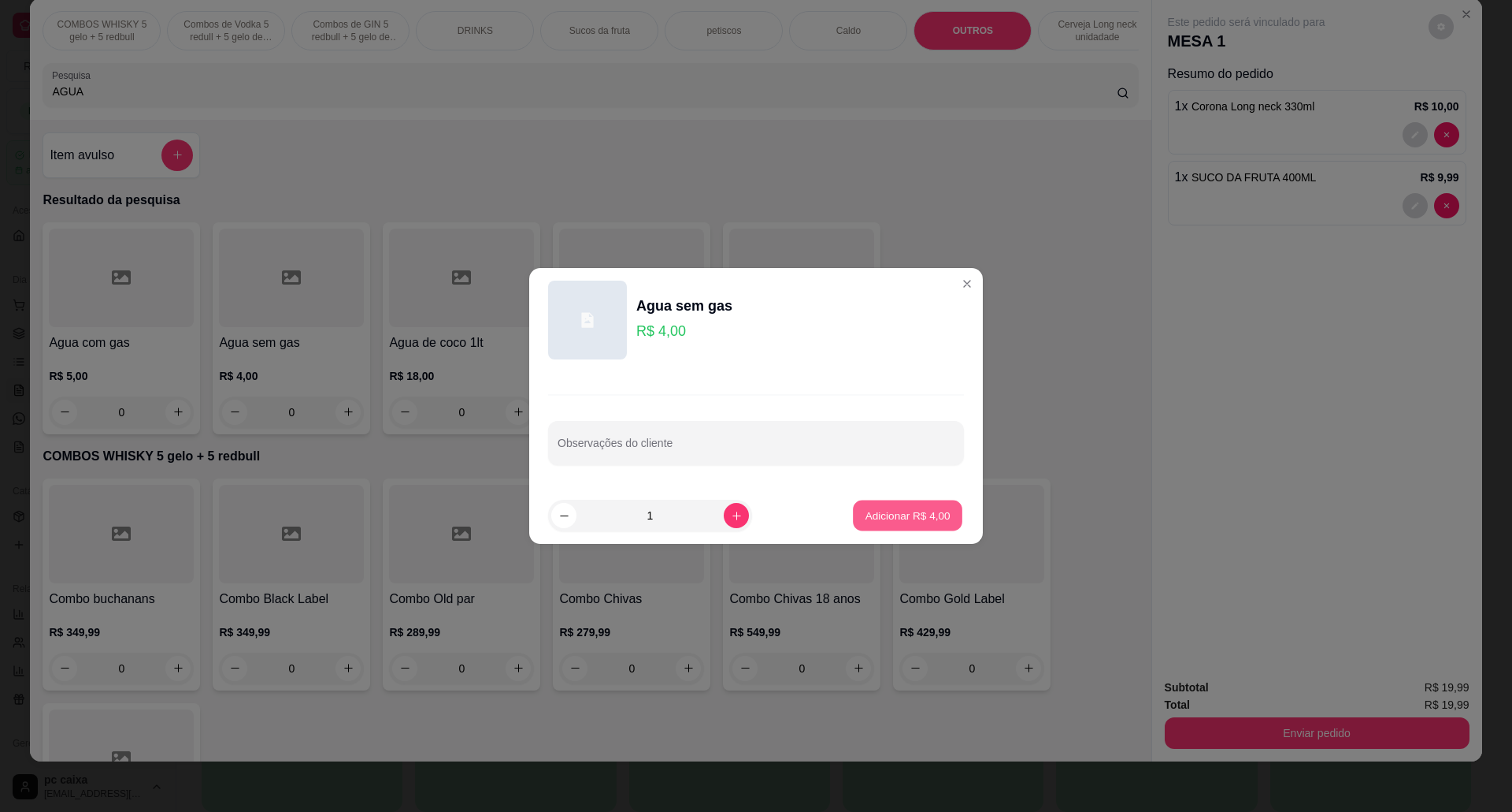
click at [918, 520] on p "Adicionar R$ 4,00" at bounding box center [908, 515] width 85 height 15
type input "1"
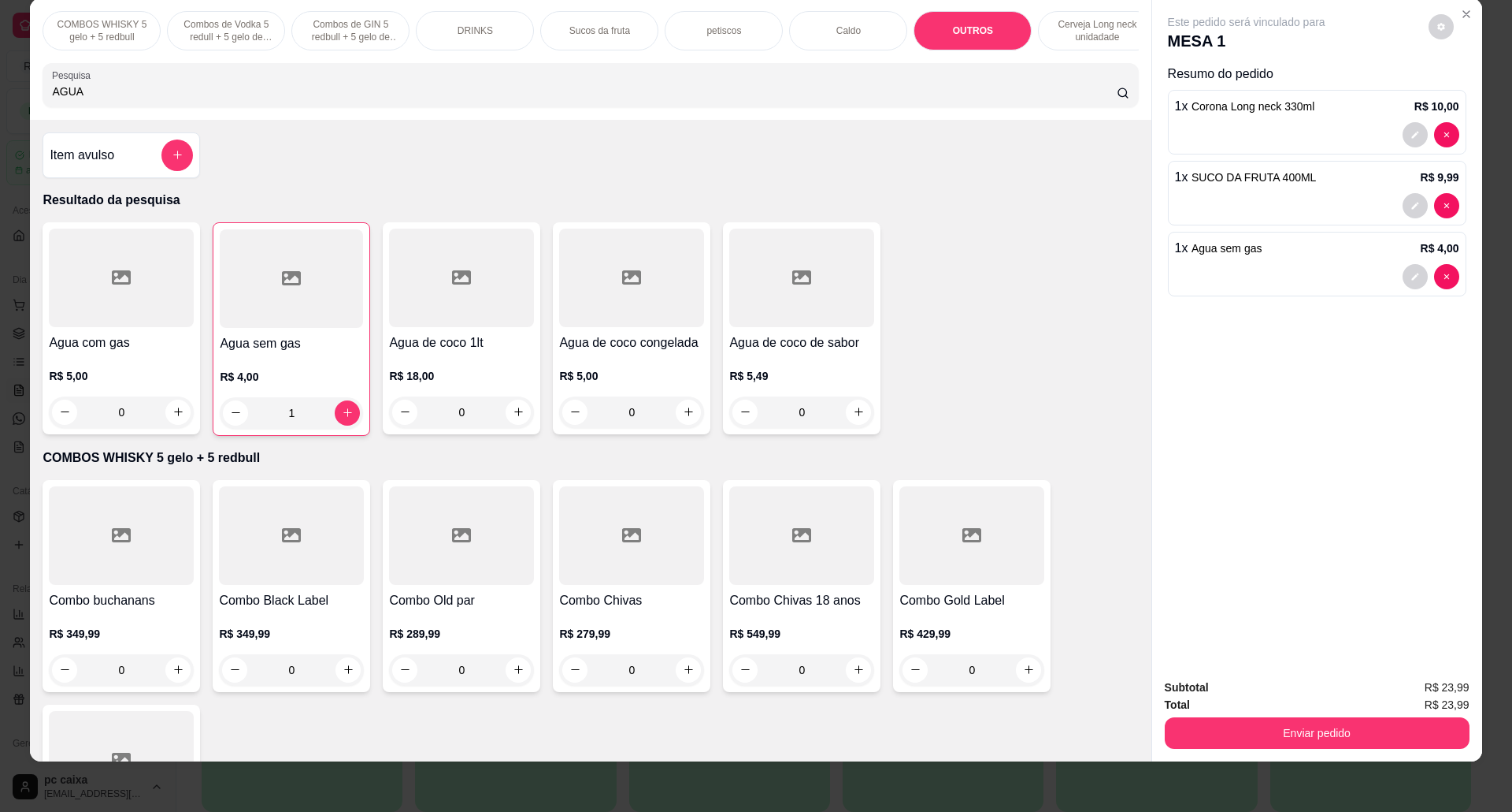
click at [1385, 743] on button "Enviar pedido" at bounding box center [1317, 732] width 305 height 31
click at [1423, 698] on button "Sim, quero registrar" at bounding box center [1411, 694] width 113 height 29
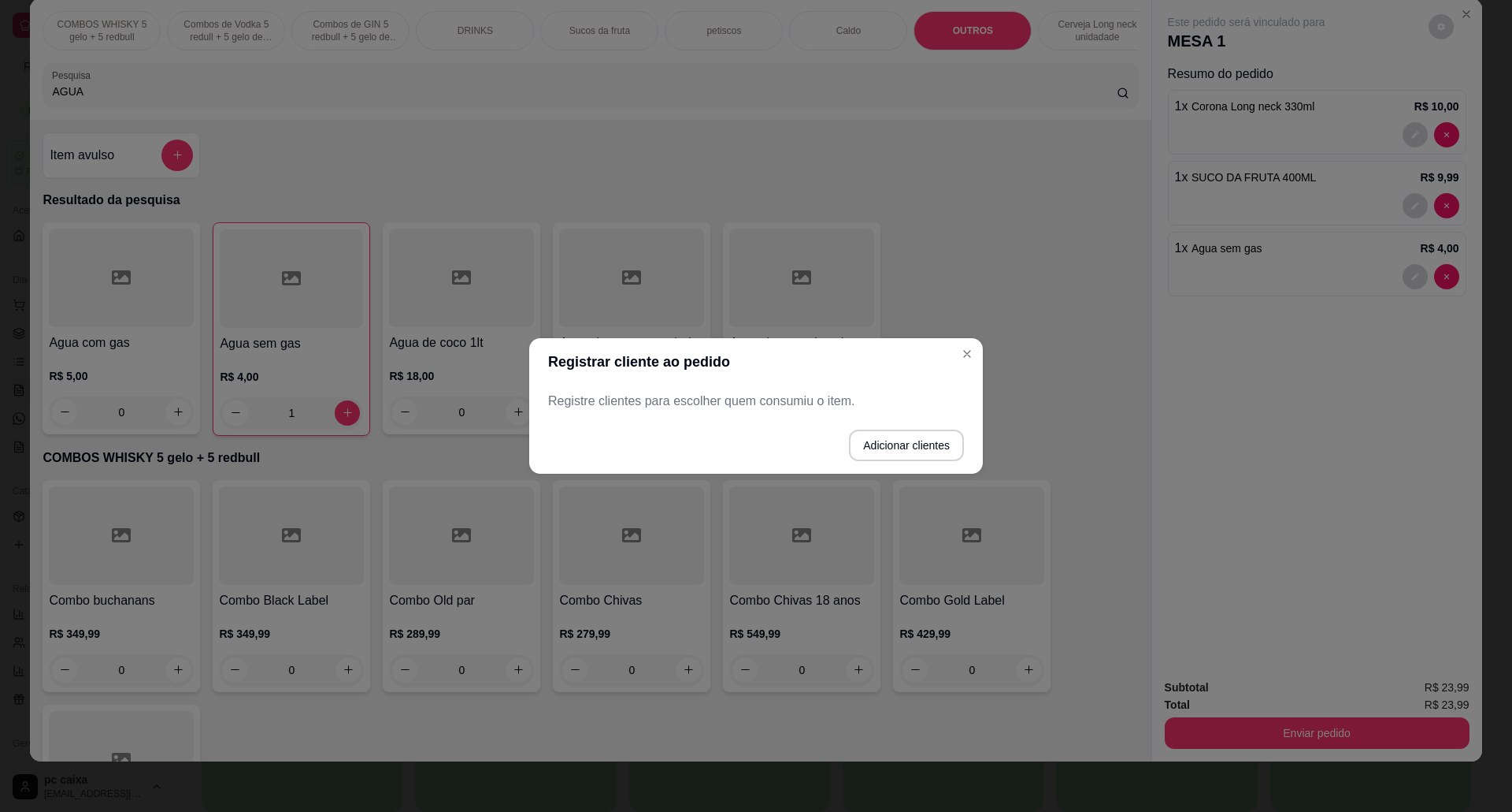
click at [652, 388] on div "Registre clientes para escolher quem consumiu o item." at bounding box center [756, 401] width 454 height 31
click at [942, 439] on button "Adicionar clientes" at bounding box center [906, 444] width 115 height 31
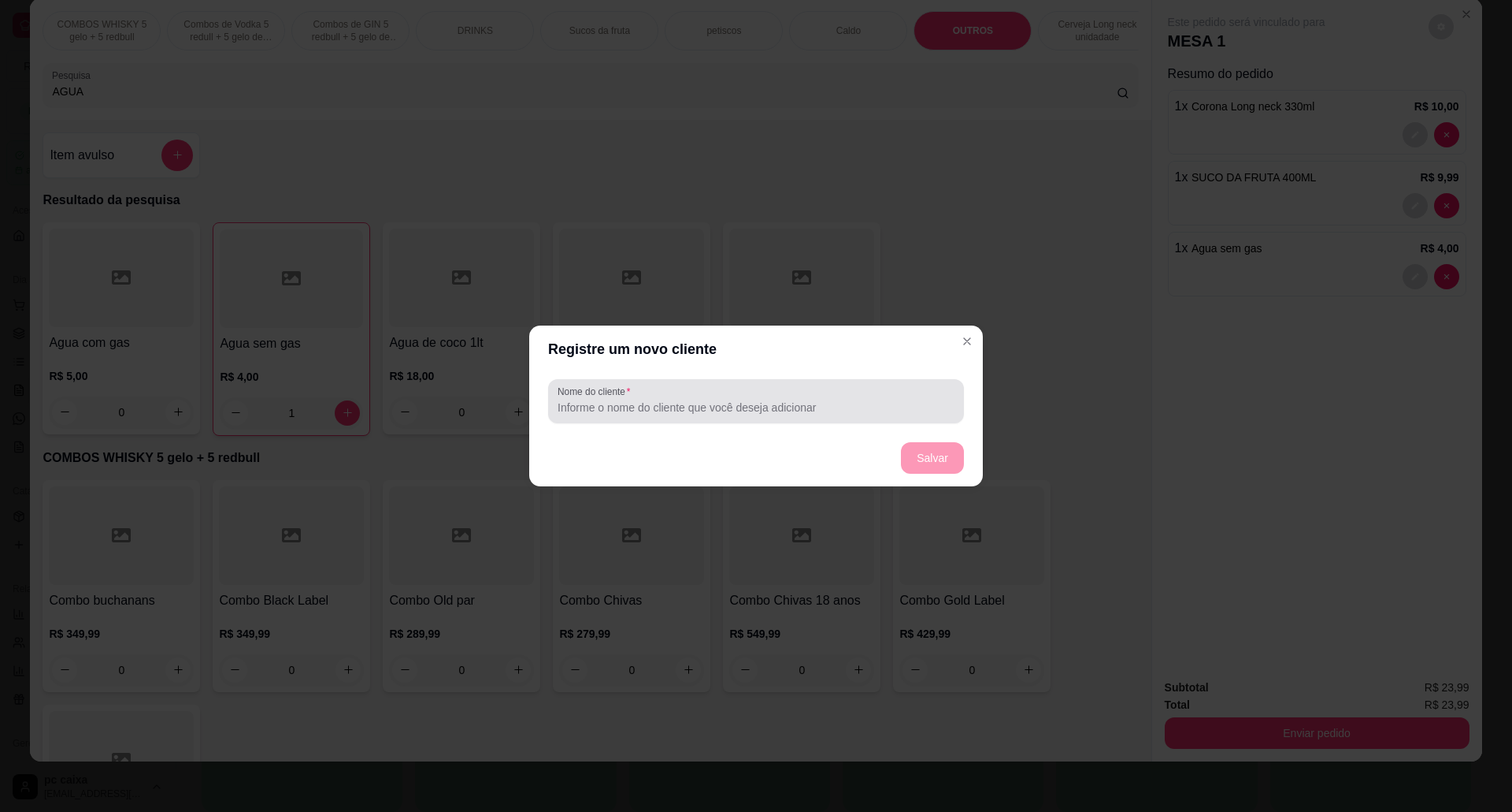
click at [643, 408] on input "Nome do cliente" at bounding box center [756, 408] width 397 height 16
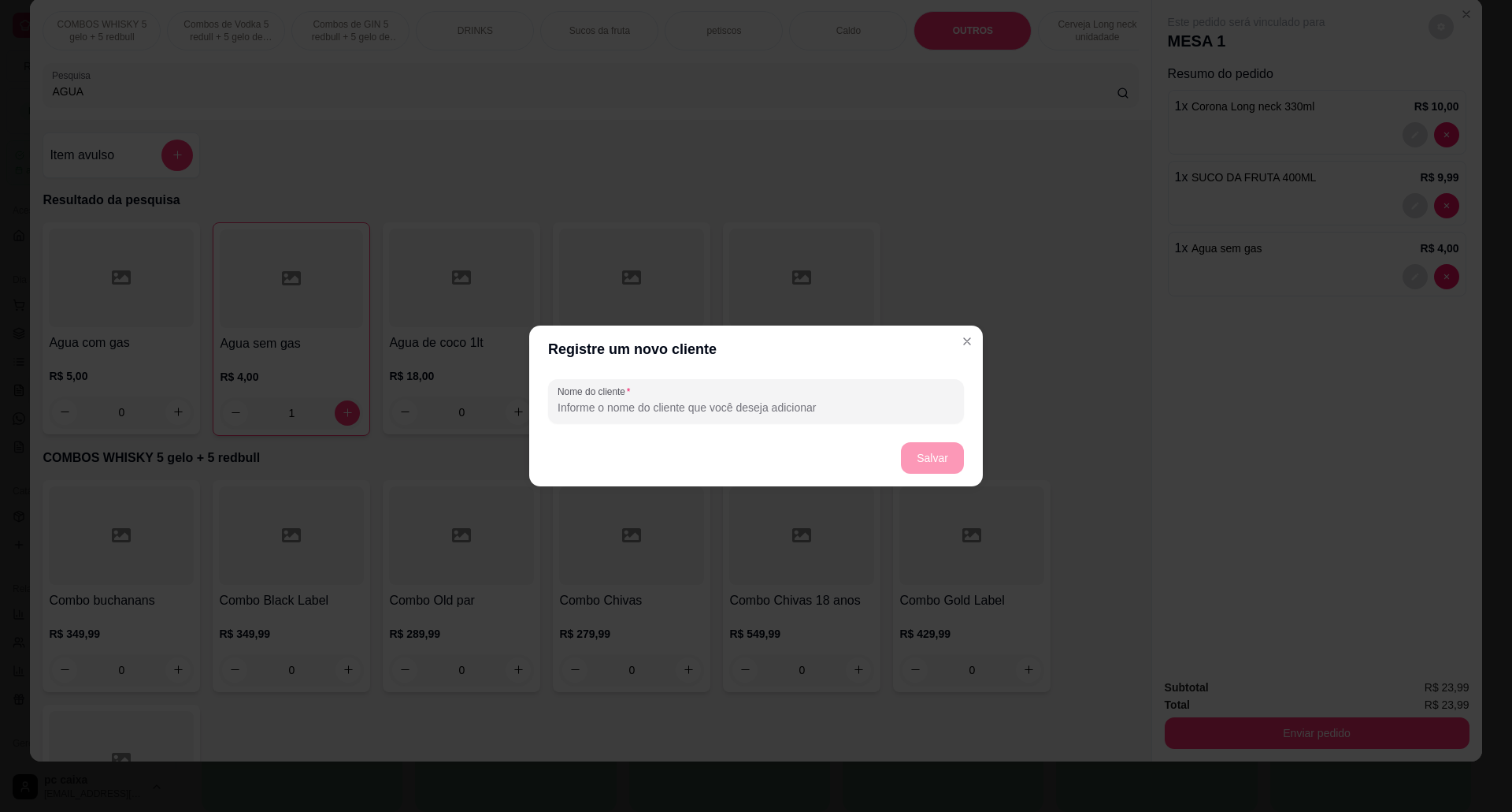
type input "a"
type input "Ariana"
click at [914, 448] on button "Salvar" at bounding box center [933, 458] width 63 height 31
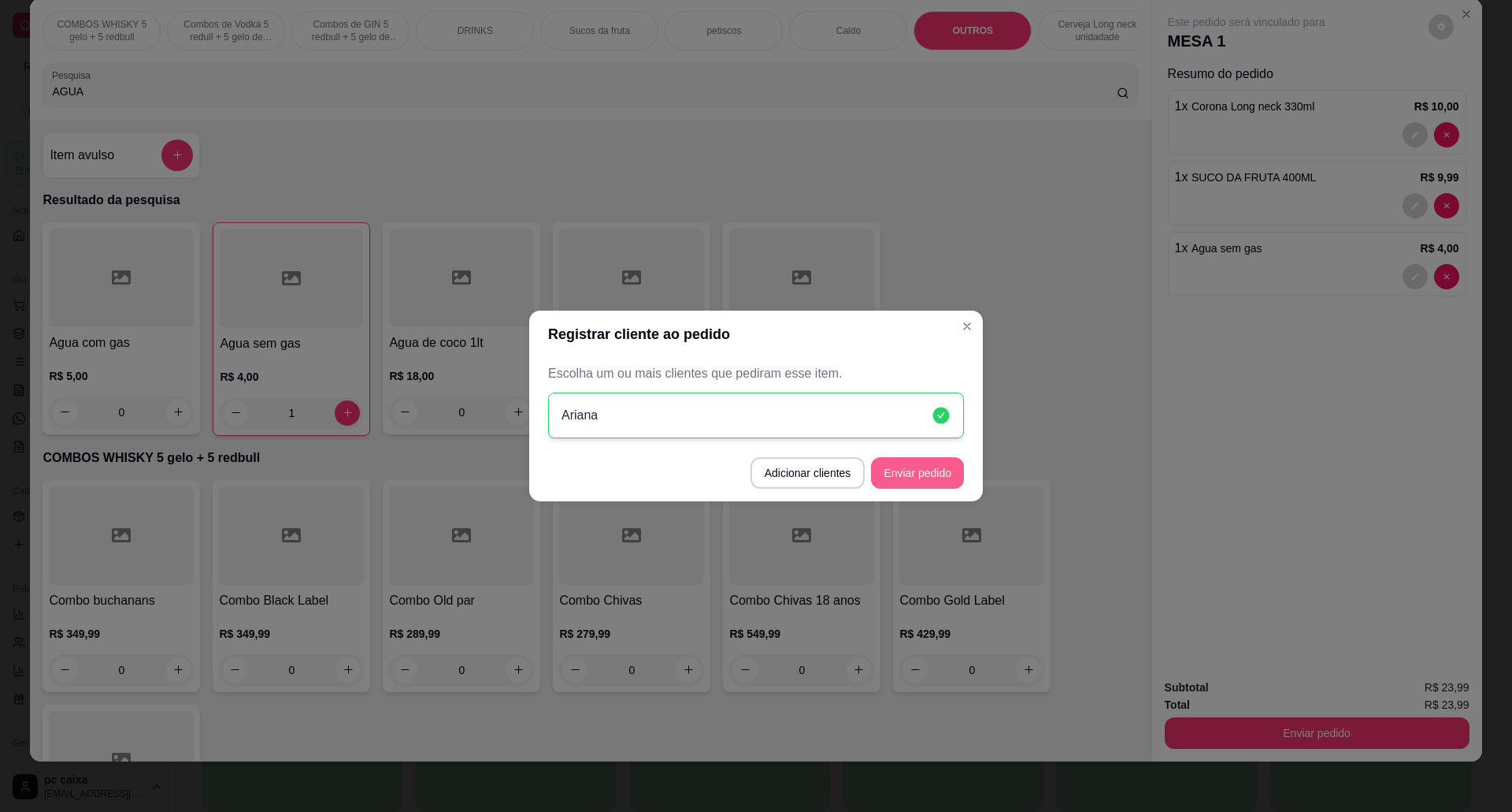
click at [915, 467] on button "Enviar pedido" at bounding box center [918, 472] width 93 height 31
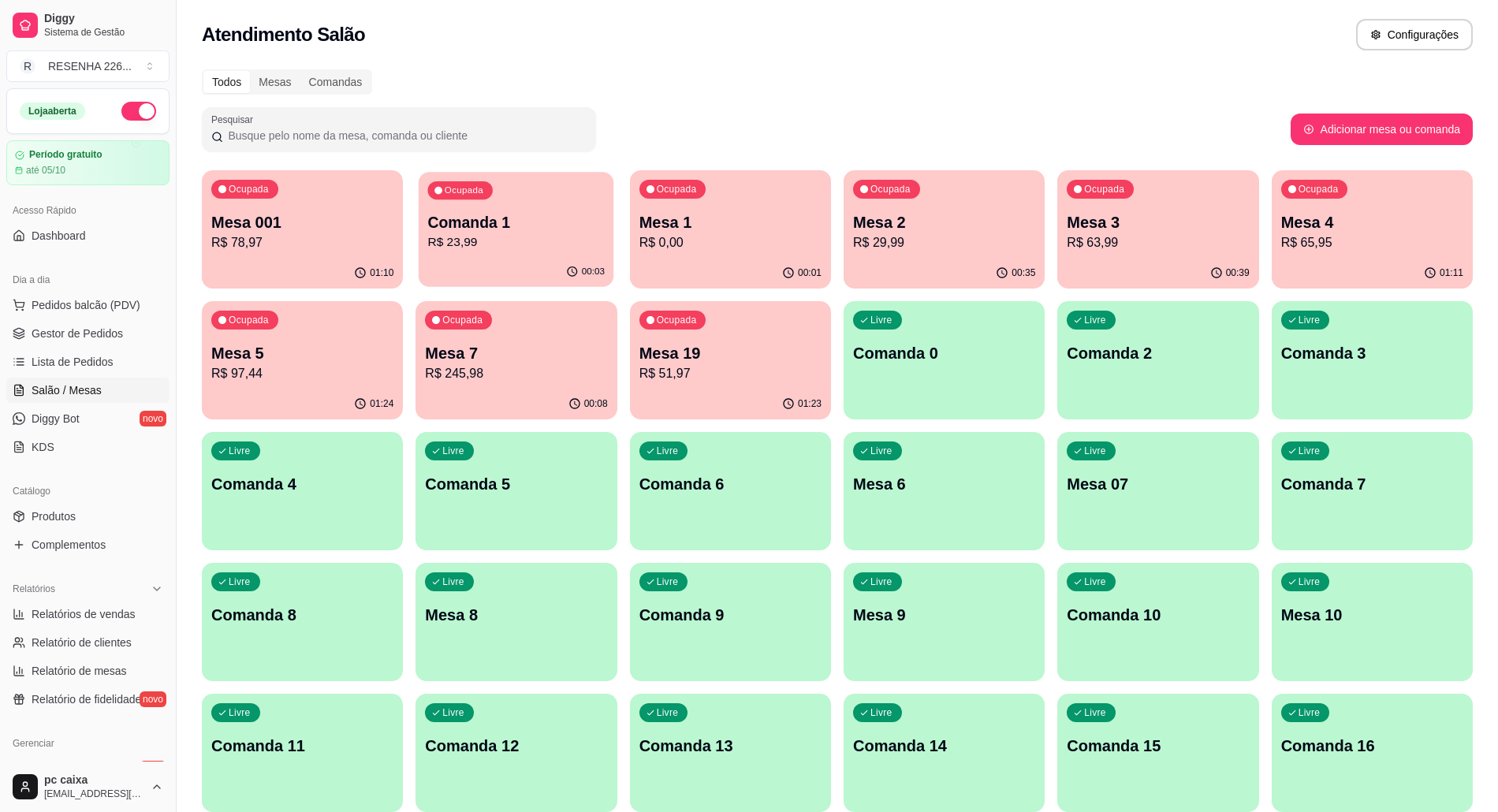
click at [559, 253] on div "Ocupada Comanda 1 R$ 23,99" at bounding box center [517, 215] width 196 height 85
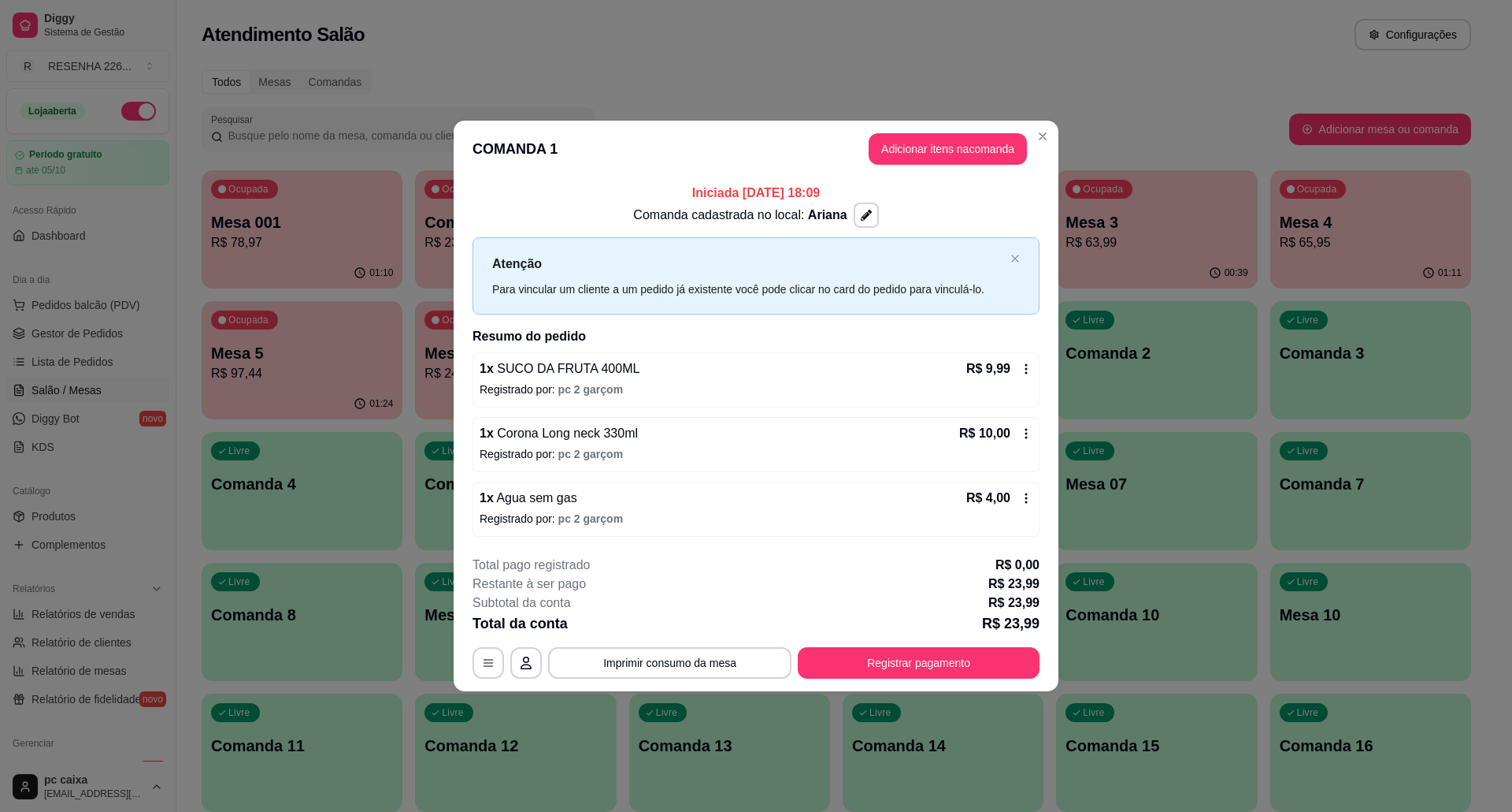
click at [1025, 367] on icon at bounding box center [1026, 369] width 12 height 12
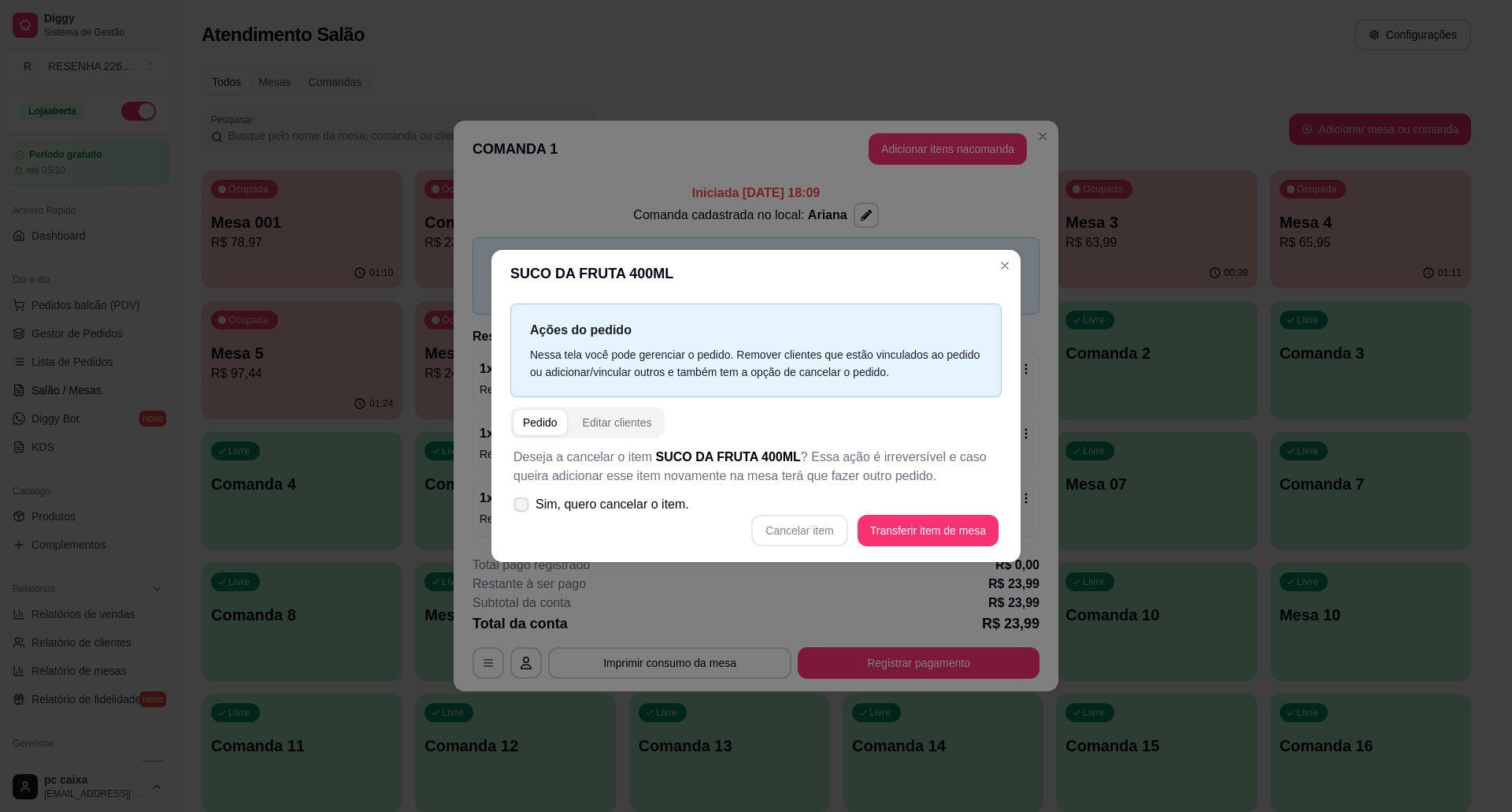
click at [552, 503] on span "Sim, quero cancelar o item." at bounding box center [612, 504] width 154 height 19
click at [523, 508] on input "Sim, quero cancelar o item." at bounding box center [518, 513] width 11 height 11
checkbox input "true"
click at [826, 524] on button "Cancelar item" at bounding box center [799, 531] width 93 height 31
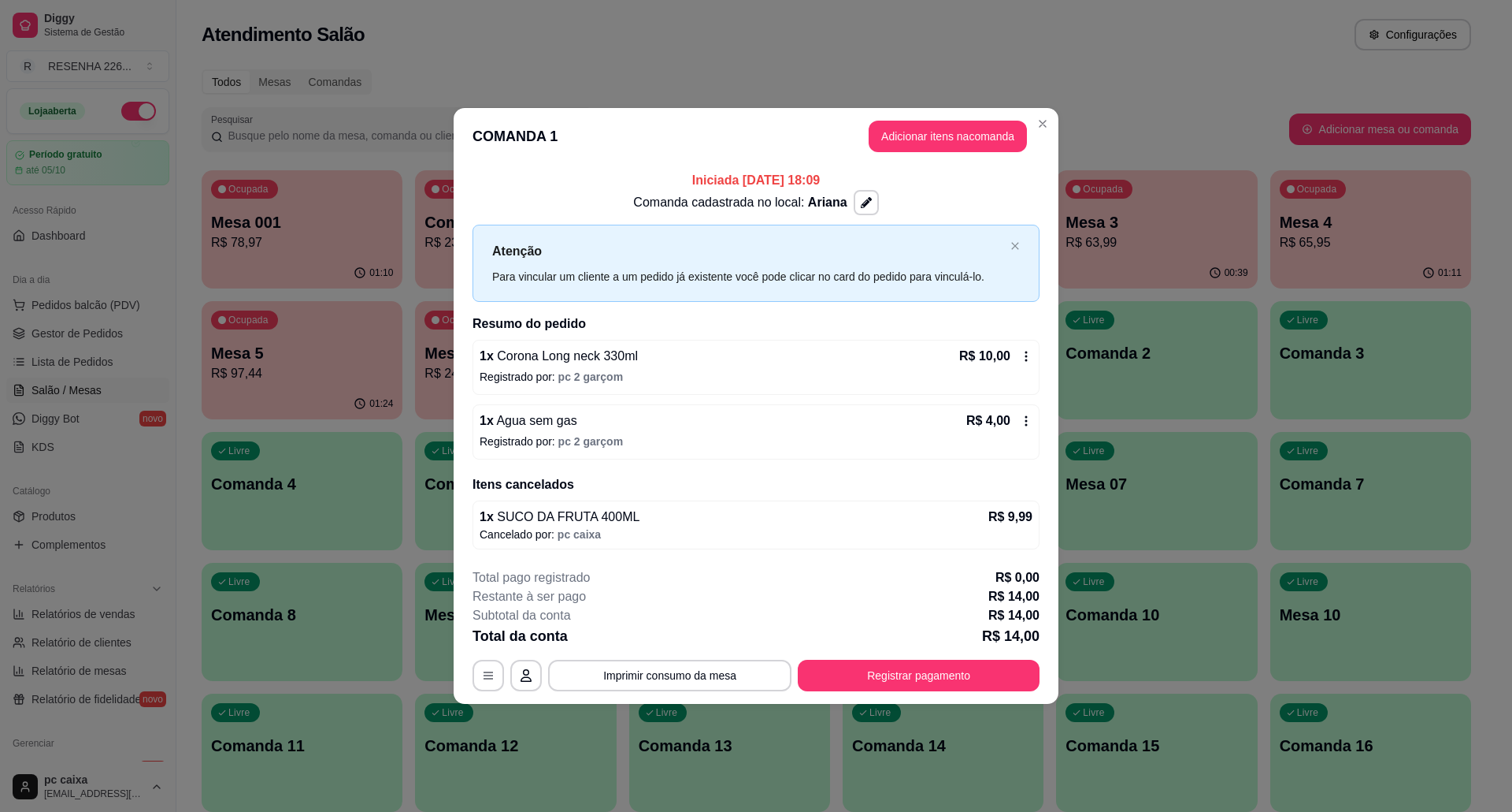
click at [777, 367] on div "1 x Corona Long neck 330ml R$ 10,00 Registrado por: pc 2 garçom" at bounding box center [756, 367] width 567 height 55
click at [1021, 367] on div "Corona Long neck 330ml Ações do pedido Nessa tela você pode gerenciar o pedido.…" at bounding box center [756, 405] width 1514 height 813
click at [1025, 357] on icon at bounding box center [1026, 356] width 12 height 12
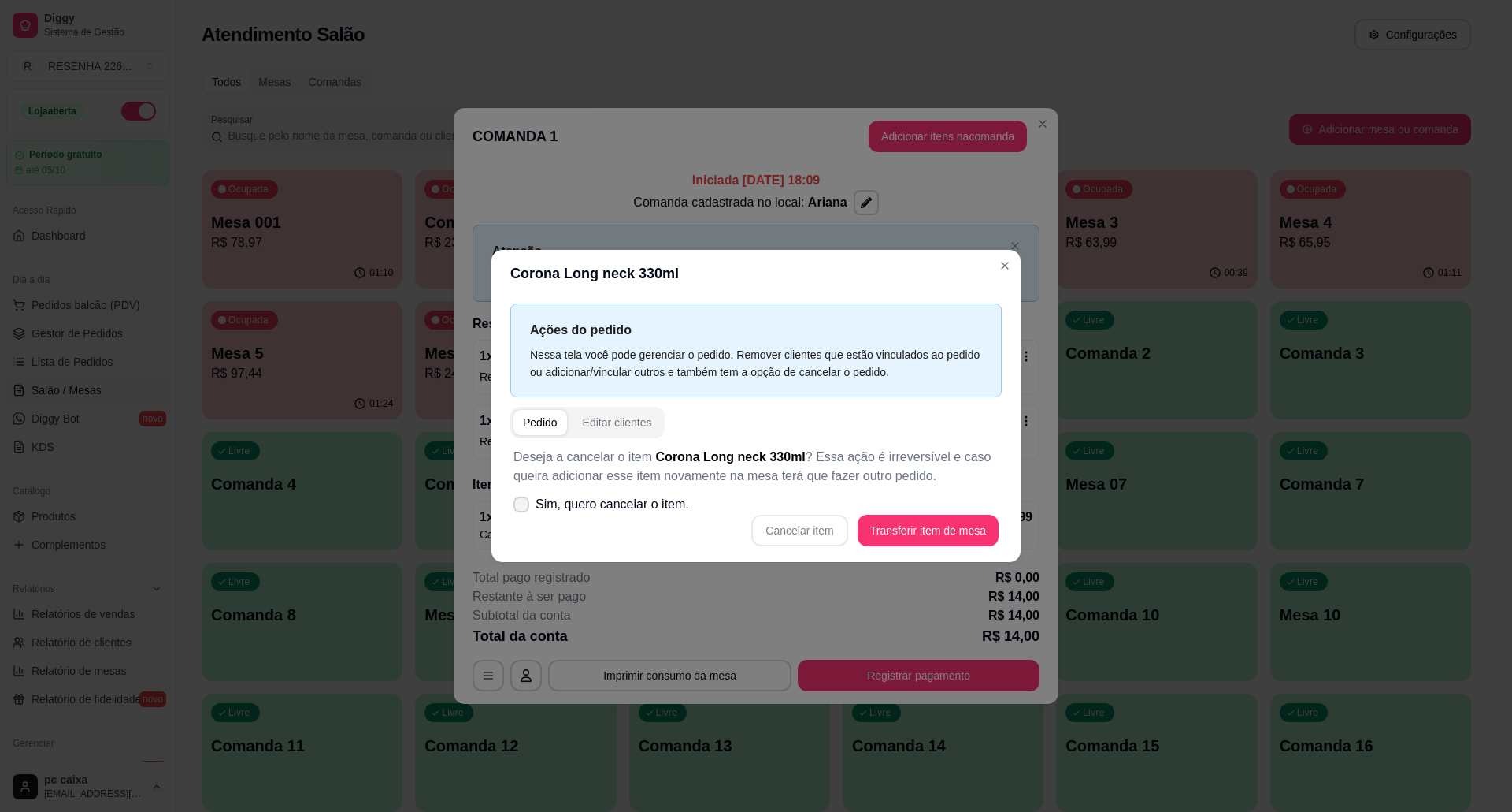
click at [641, 498] on span "Sim, quero cancelar o item." at bounding box center [612, 504] width 154 height 19
click at [523, 508] on input "Sim, quero cancelar o item." at bounding box center [518, 513] width 11 height 11
checkbox input "true"
click at [776, 534] on button "Cancelar item" at bounding box center [799, 530] width 96 height 31
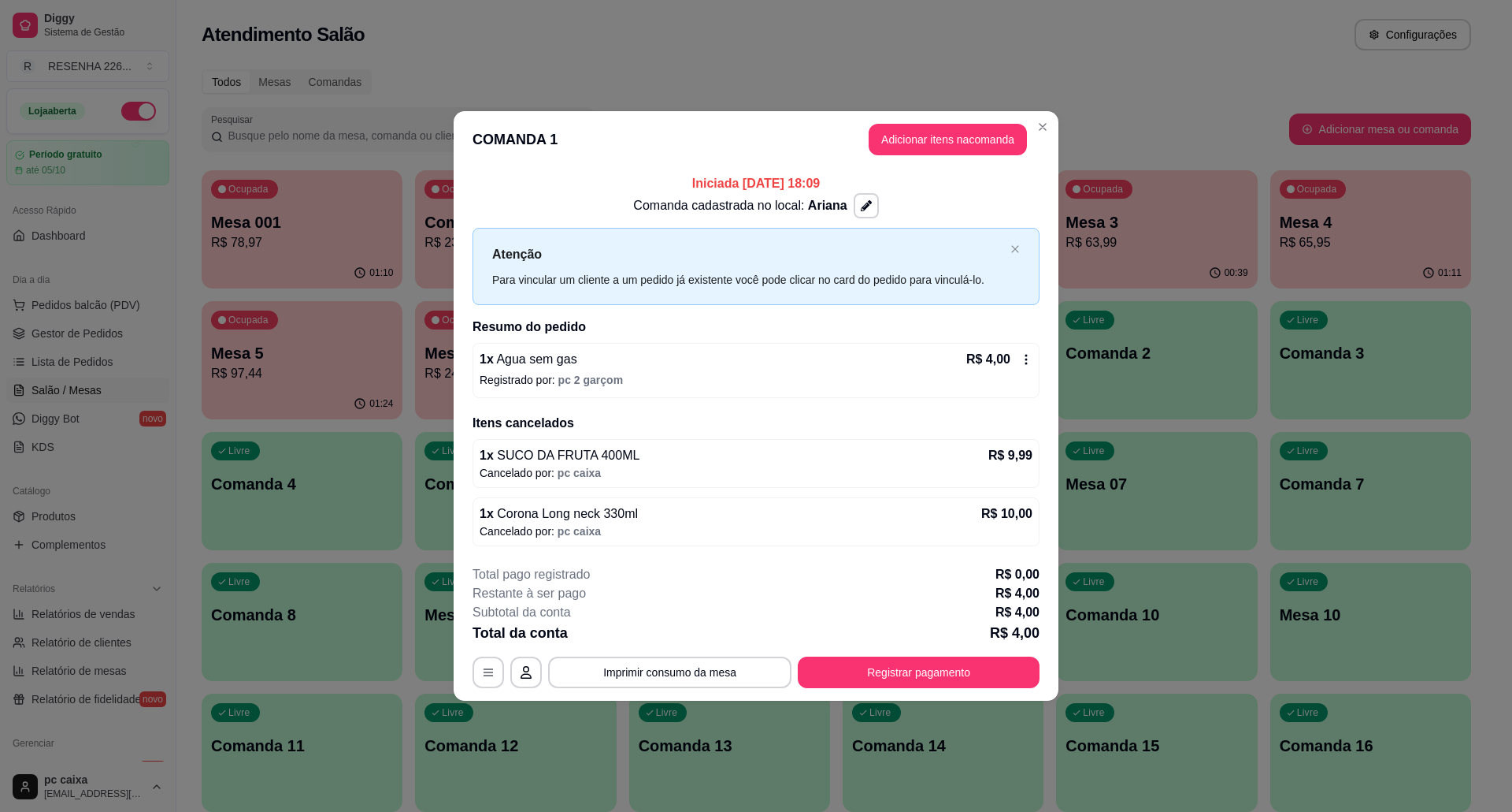
click at [1024, 357] on icon at bounding box center [1026, 360] width 12 height 12
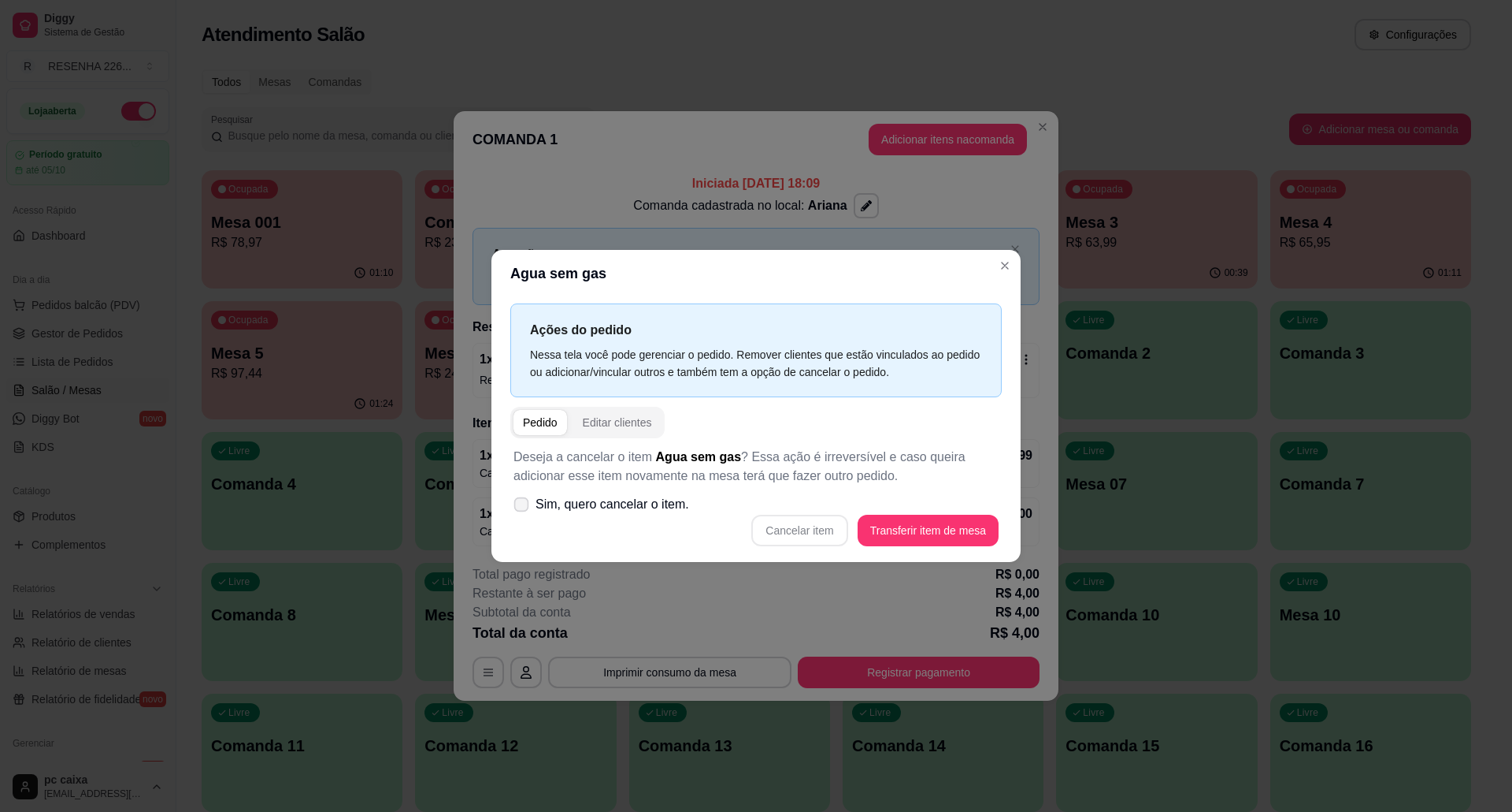
click at [621, 505] on span "Sim, quero cancelar o item." at bounding box center [612, 504] width 154 height 19
click at [523, 508] on input "Sim, quero cancelar o item." at bounding box center [518, 513] width 11 height 11
checkbox input "true"
click at [764, 532] on button "Cancelar item" at bounding box center [799, 530] width 96 height 31
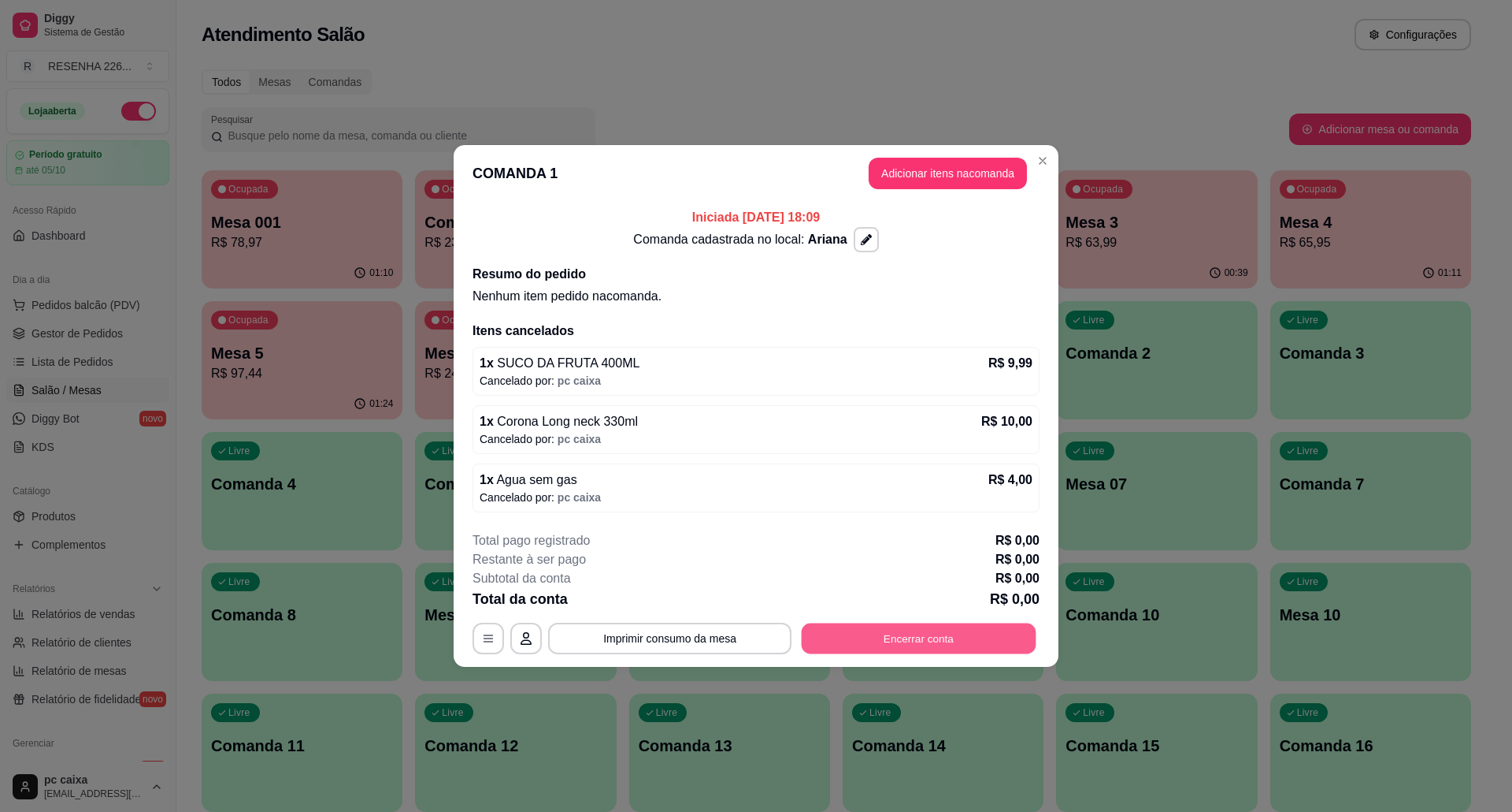
click at [914, 631] on button "Encerrar conta" at bounding box center [919, 638] width 235 height 31
click at [848, 429] on div "Outro" at bounding box center [863, 432] width 35 height 20
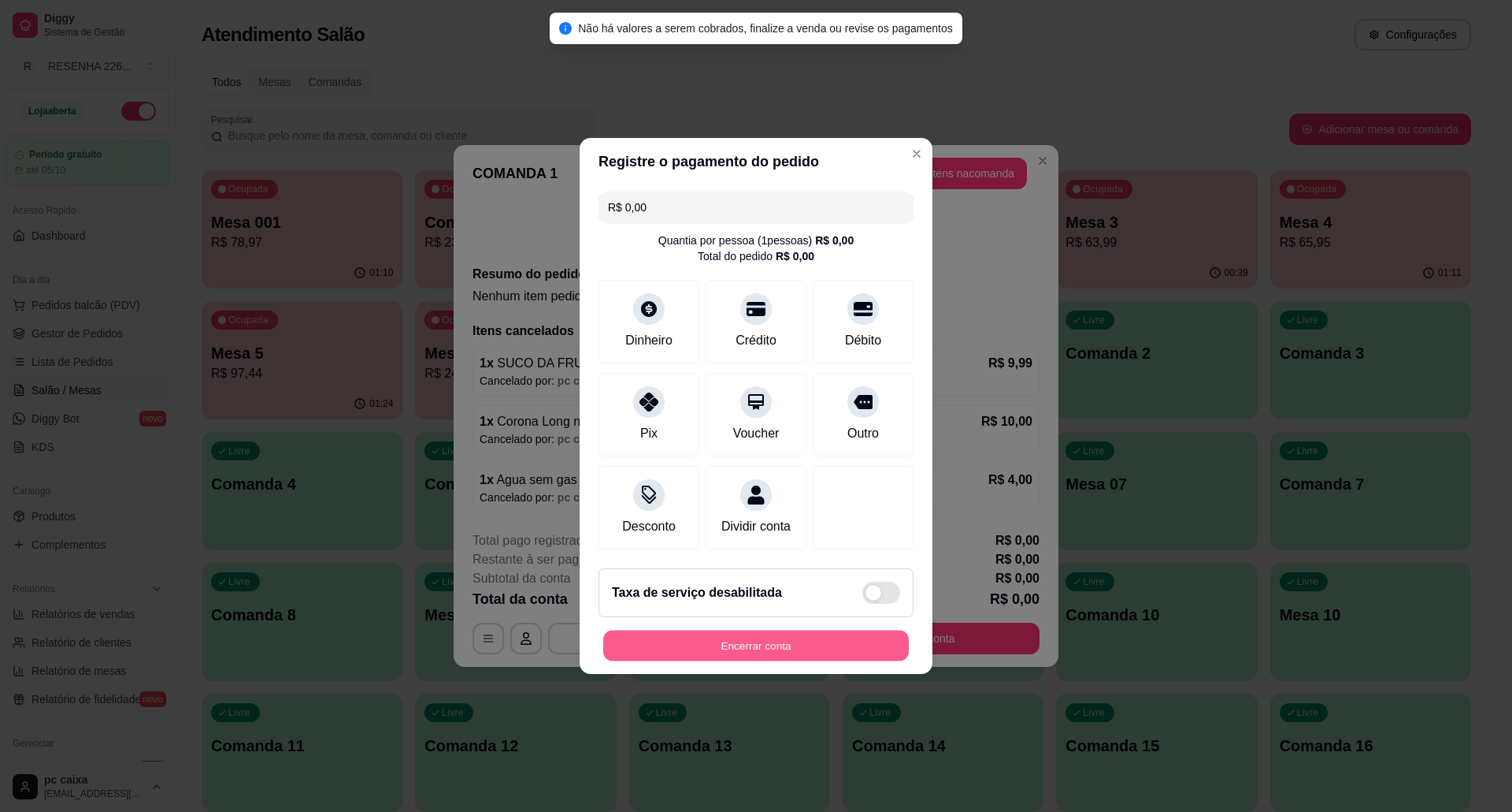
click at [794, 650] on button "Encerrar conta" at bounding box center [756, 646] width 305 height 31
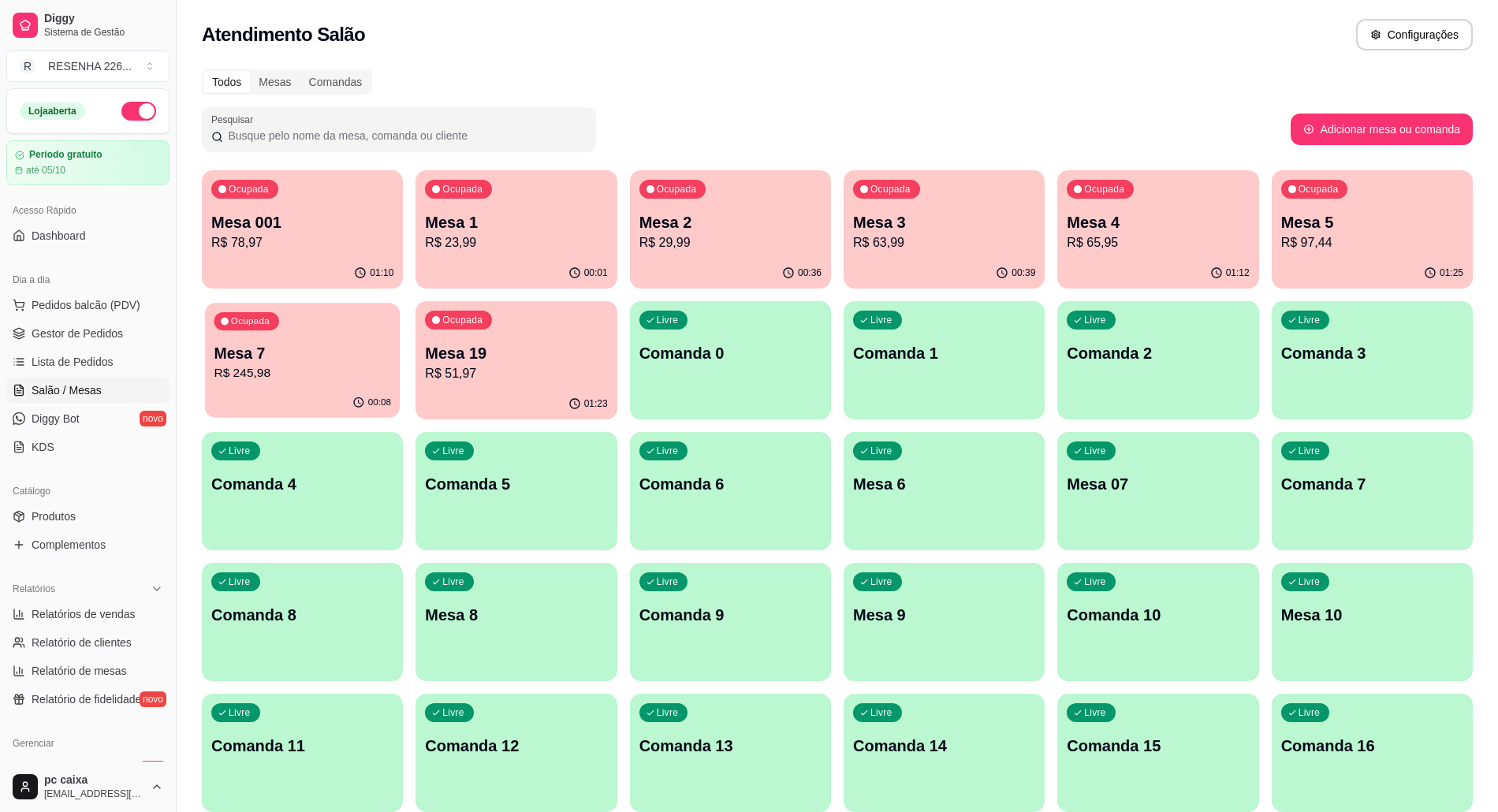
click at [291, 315] on div "Ocupada Mesa 7 R$ 245,98" at bounding box center [303, 345] width 196 height 85
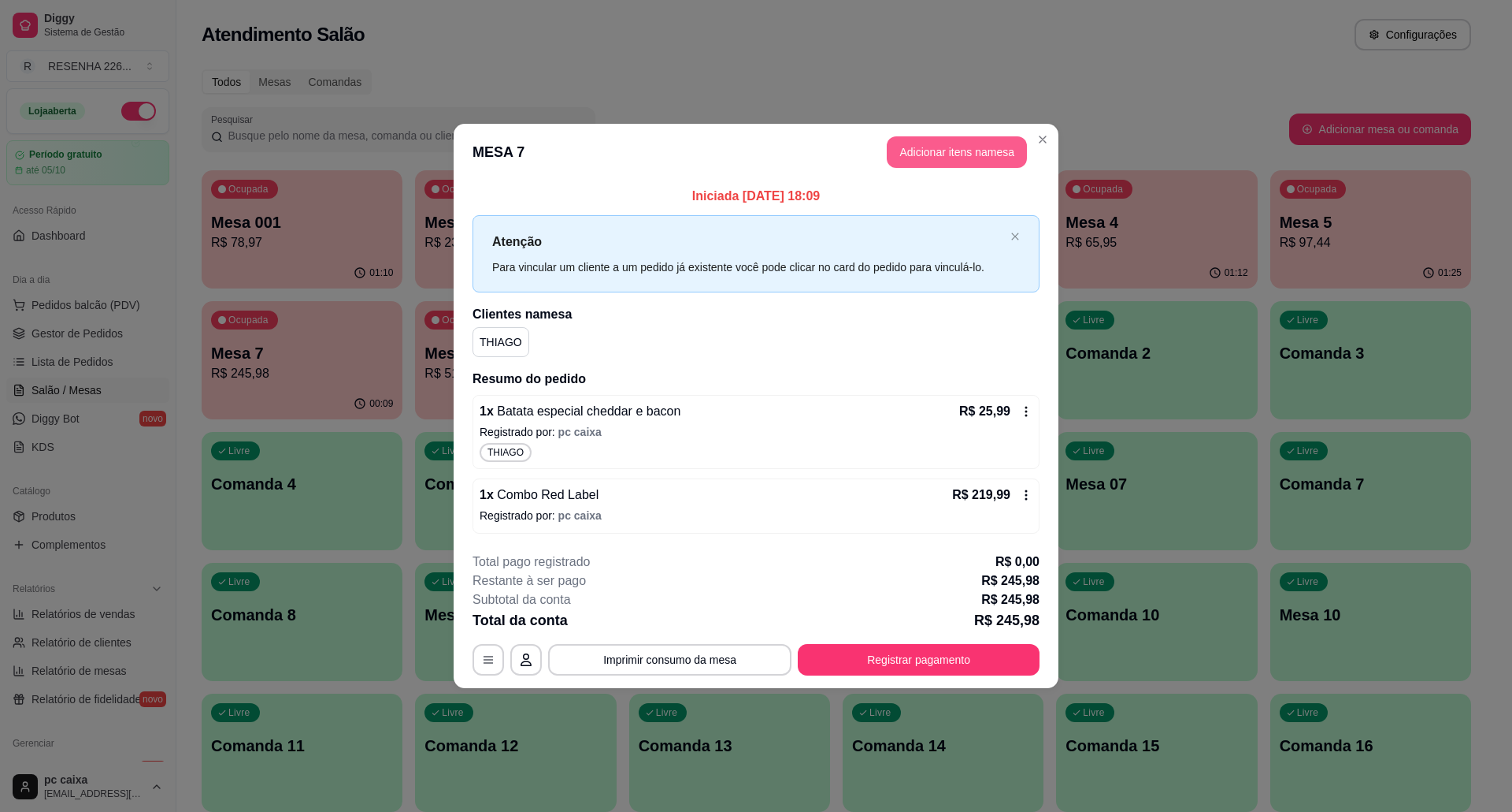
click at [968, 159] on button "Adicionar itens na mesa" at bounding box center [958, 151] width 141 height 31
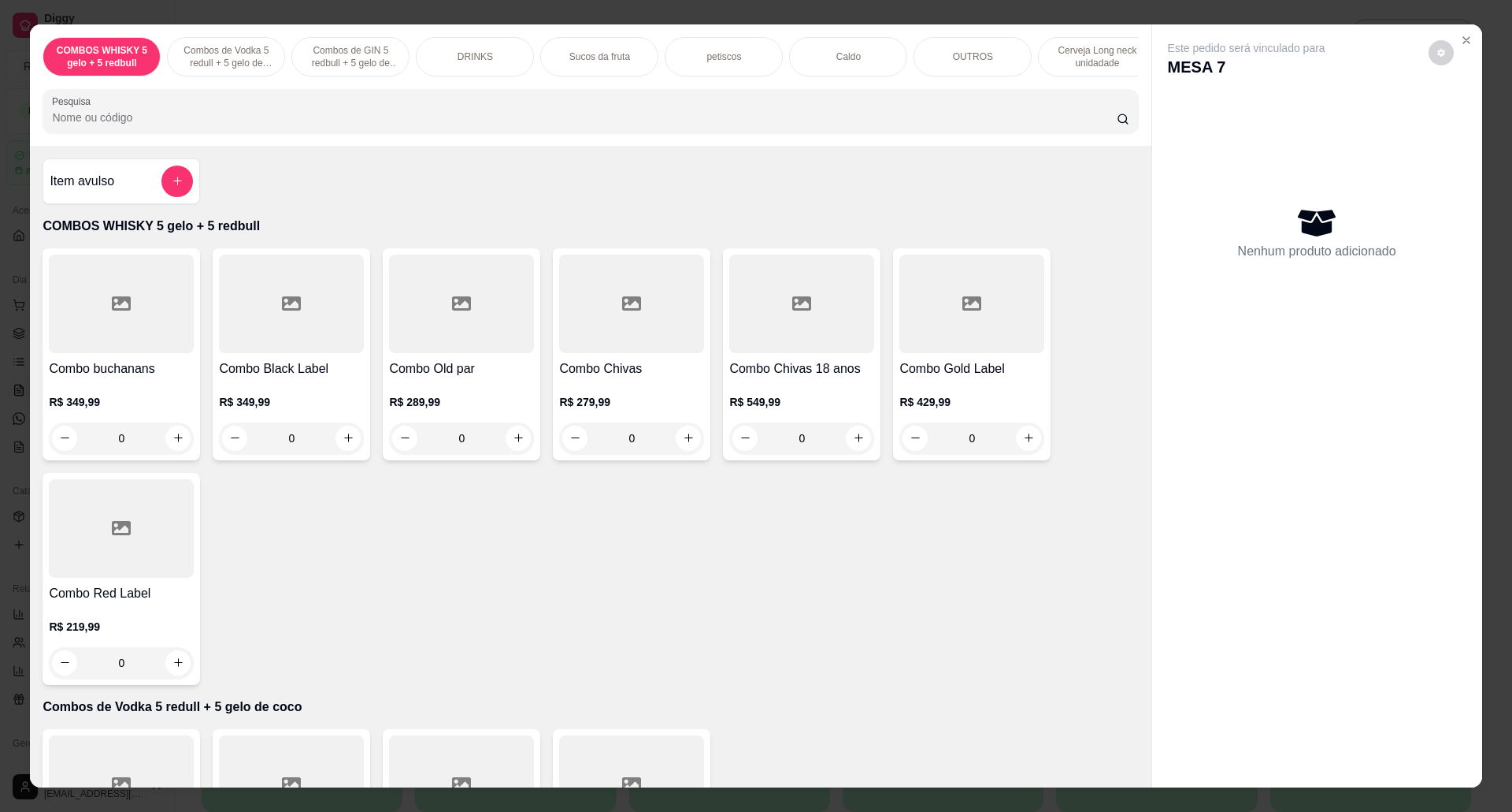
scroll to position [0, 764]
click at [1047, 55] on div "narguilé" at bounding box center [1079, 57] width 118 height 39
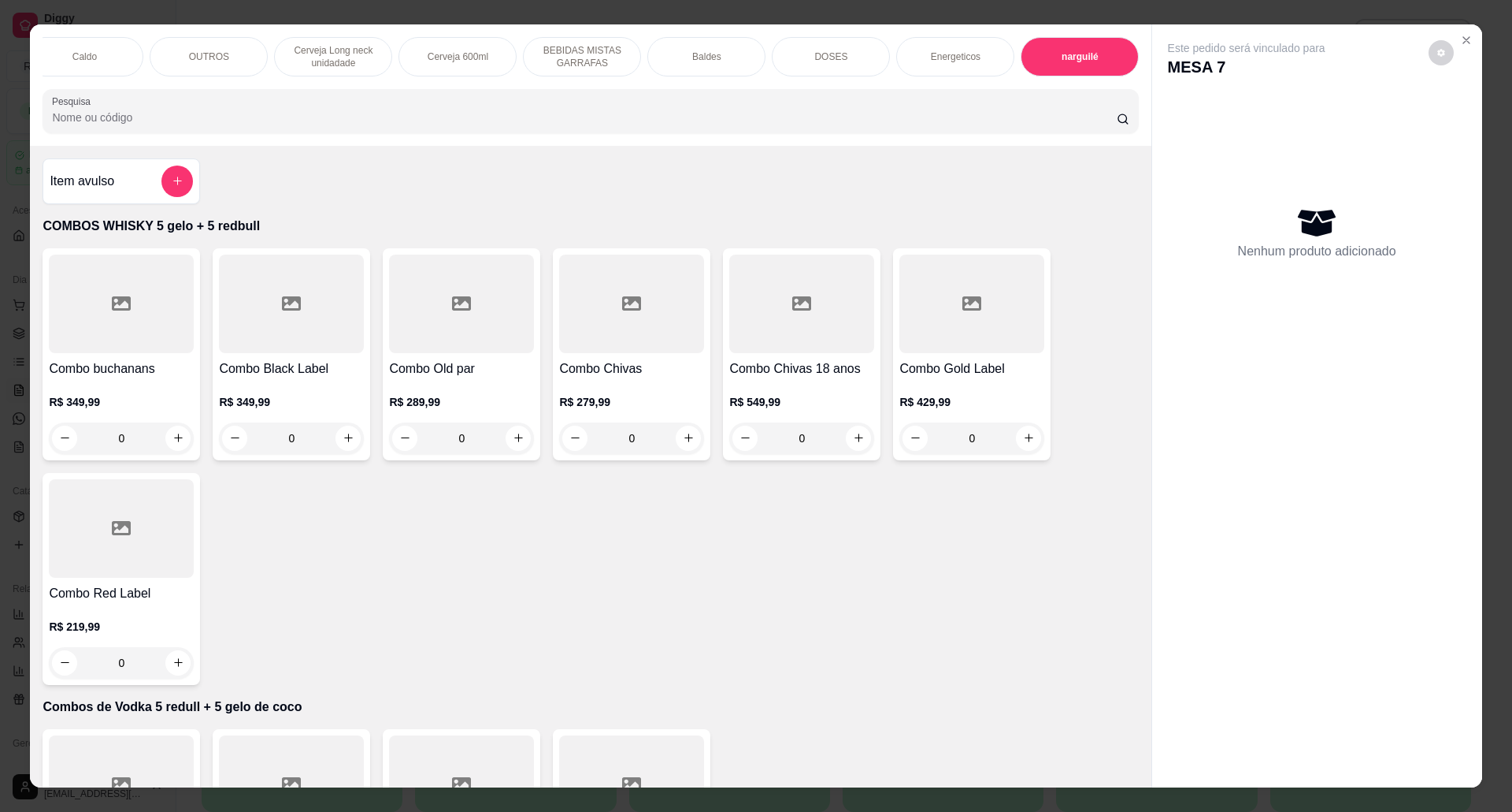
scroll to position [26, 0]
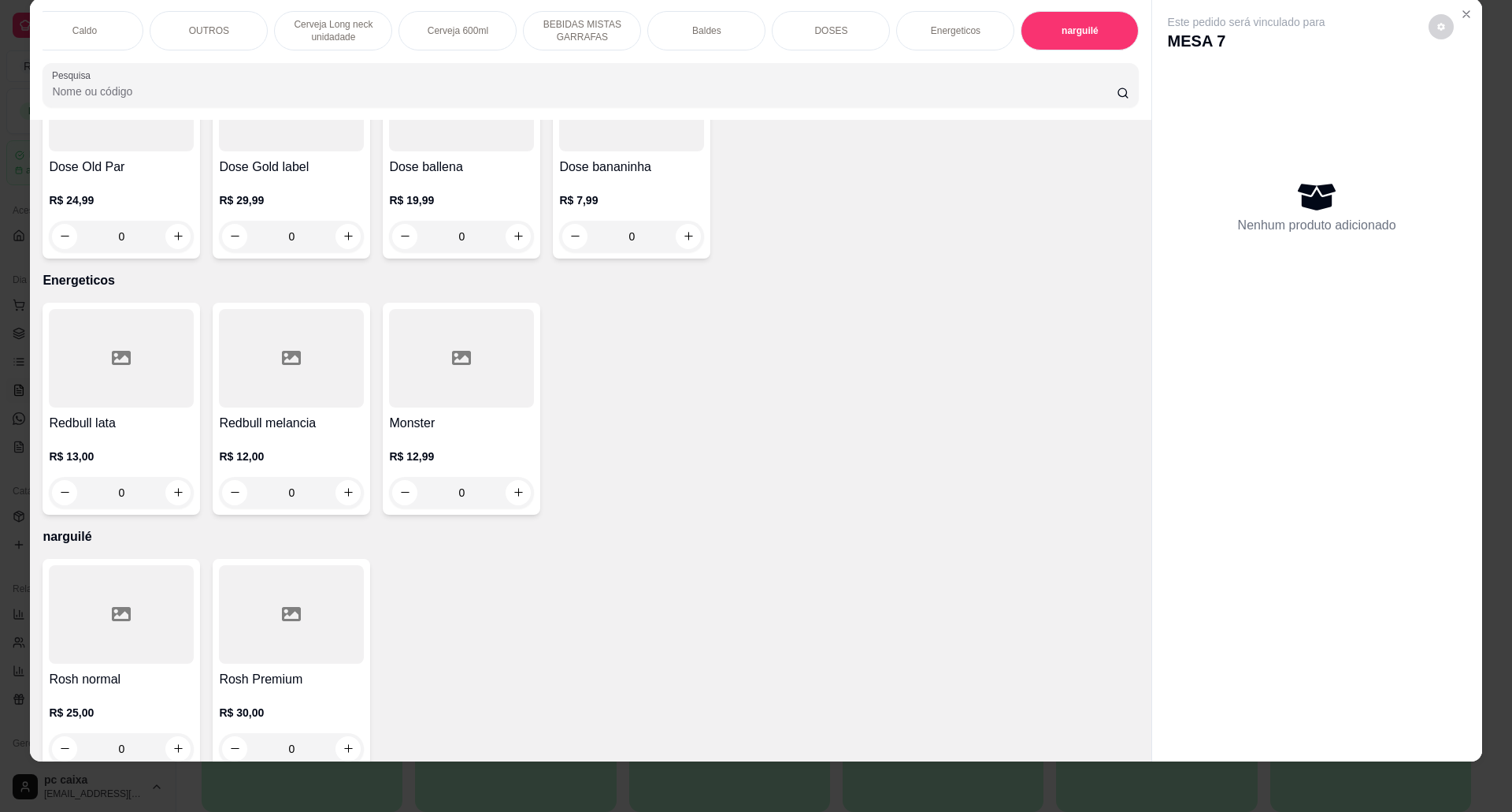
click at [120, 607] on icon at bounding box center [121, 614] width 19 height 14
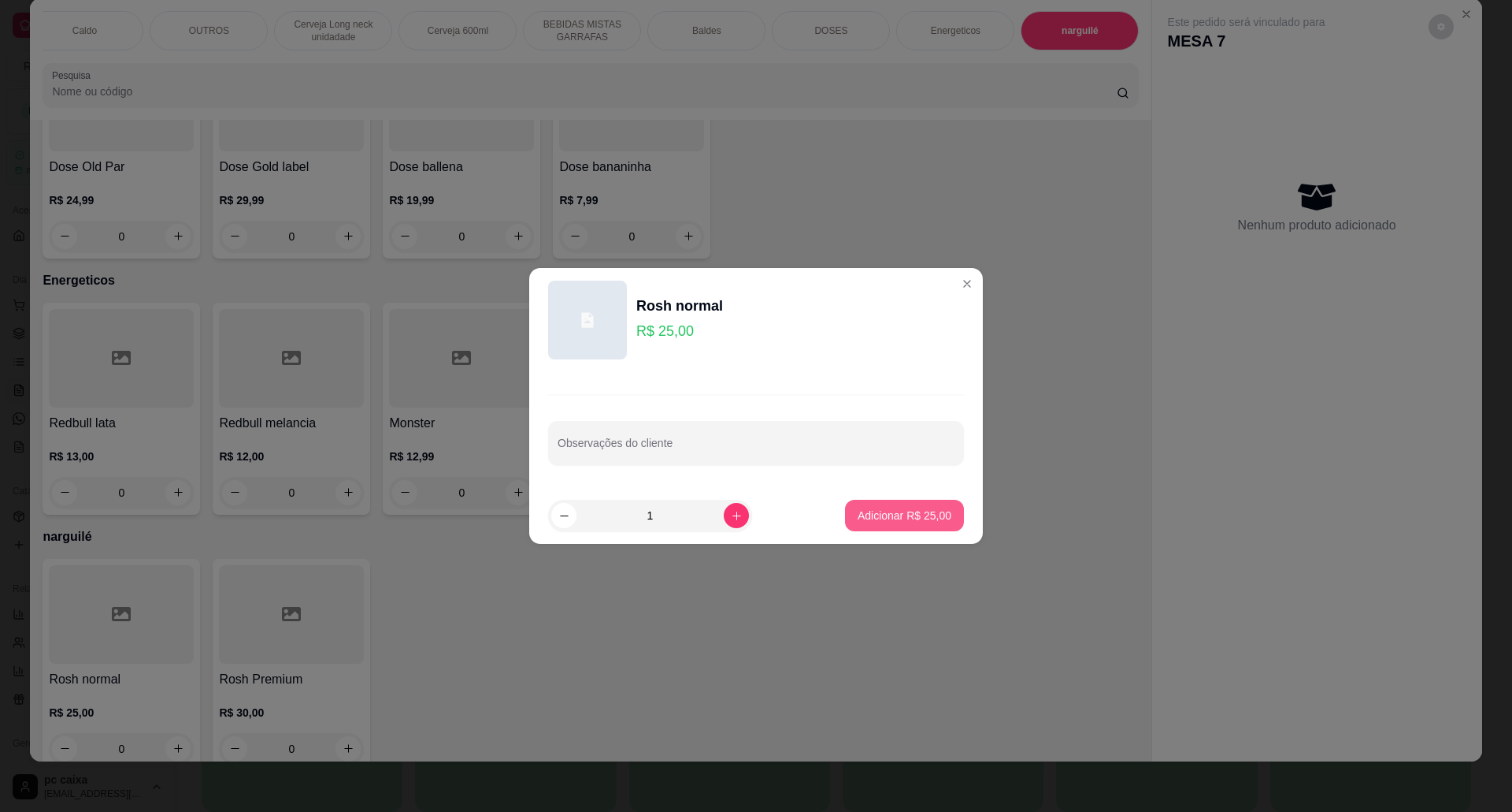
click at [869, 506] on button "Adicionar R$ 25,00" at bounding box center [905, 515] width 119 height 31
type input "1"
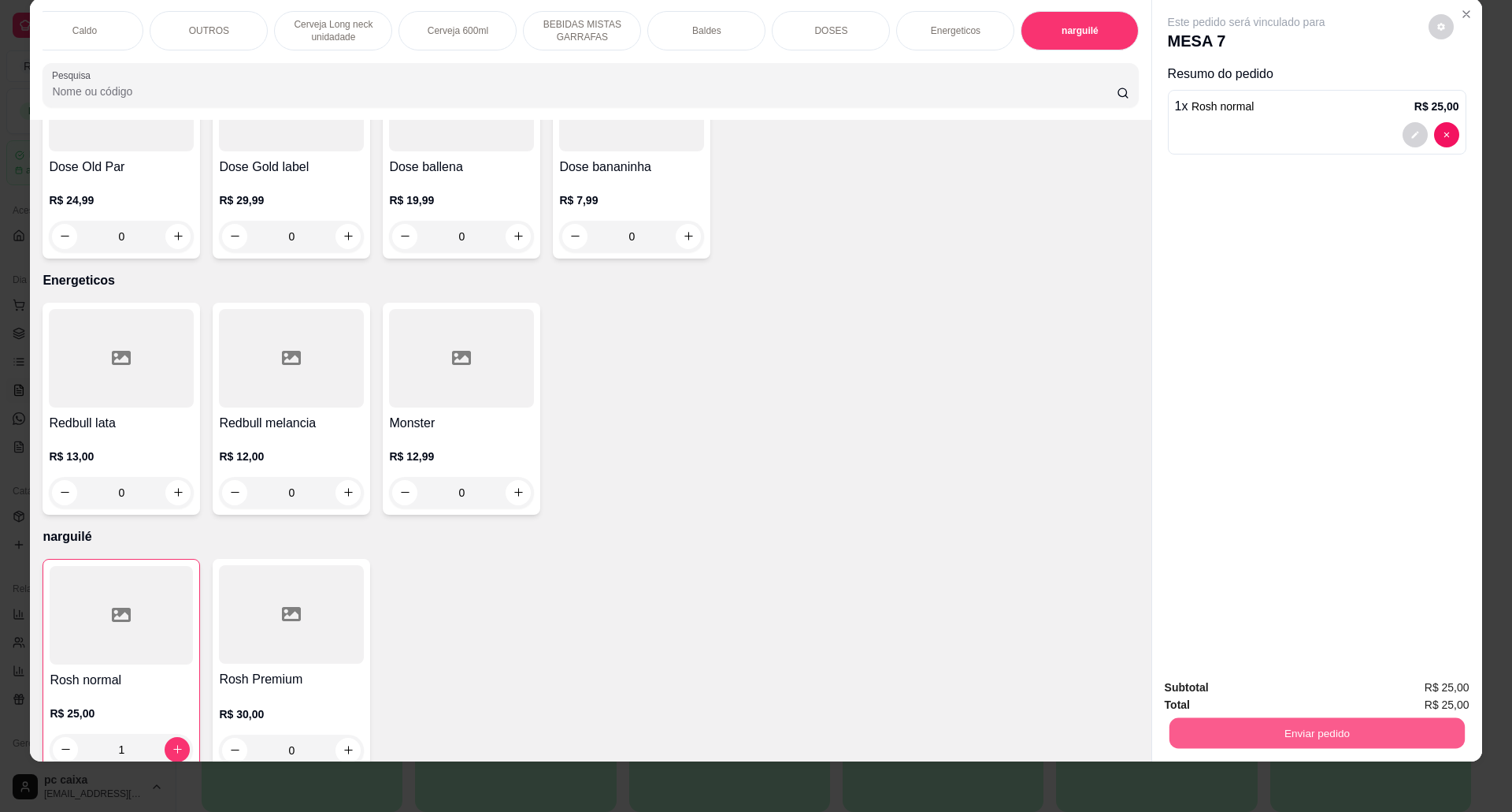
click at [1354, 717] on div "Enviar pedido" at bounding box center [1317, 731] width 305 height 36
click at [1362, 724] on button "Enviar pedido" at bounding box center [1317, 733] width 295 height 31
click at [1314, 689] on button "Não registrar e enviar pedido" at bounding box center [1263, 694] width 159 height 29
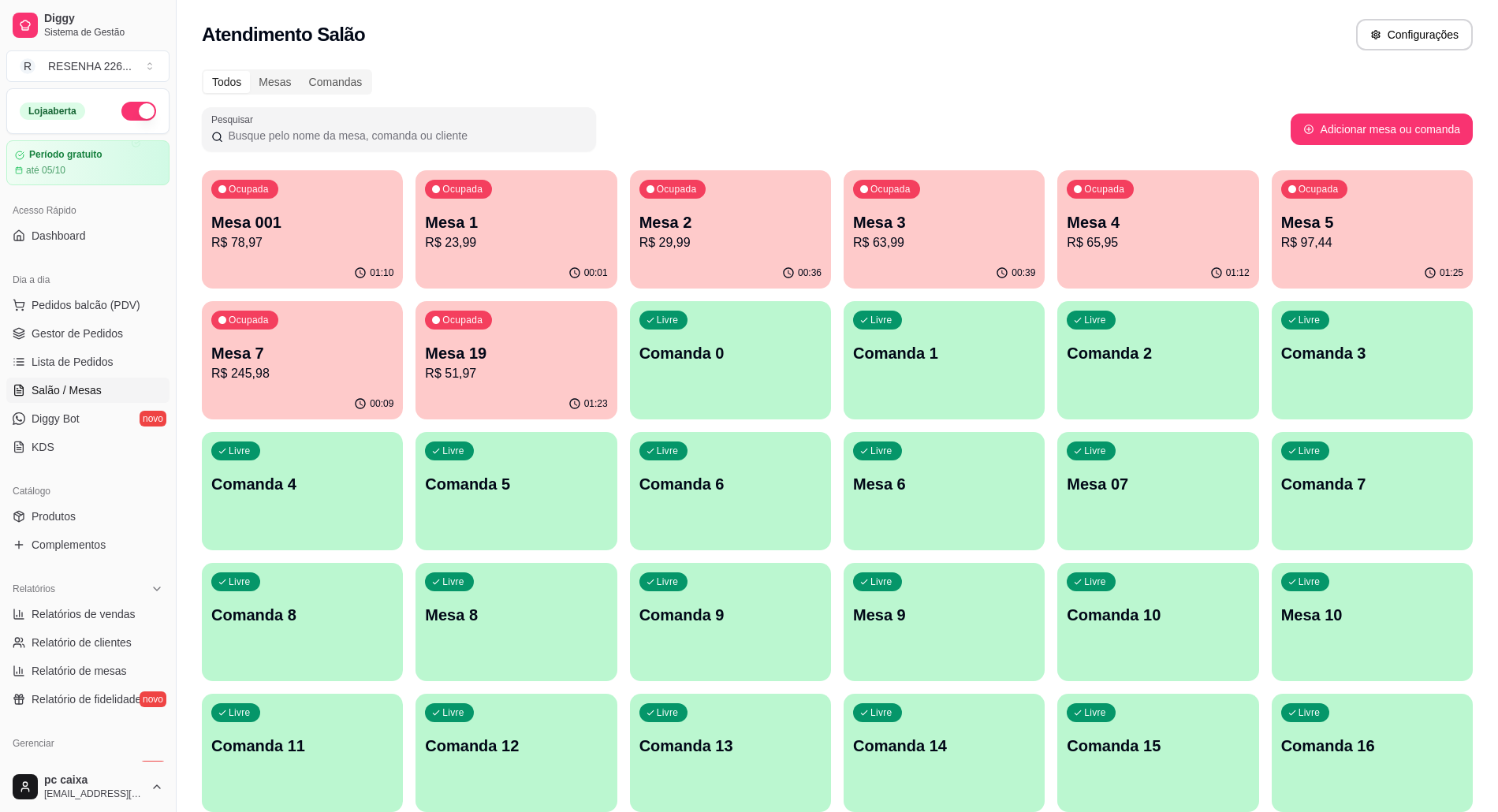
click at [279, 234] on p "R$ 78,97" at bounding box center [302, 242] width 182 height 19
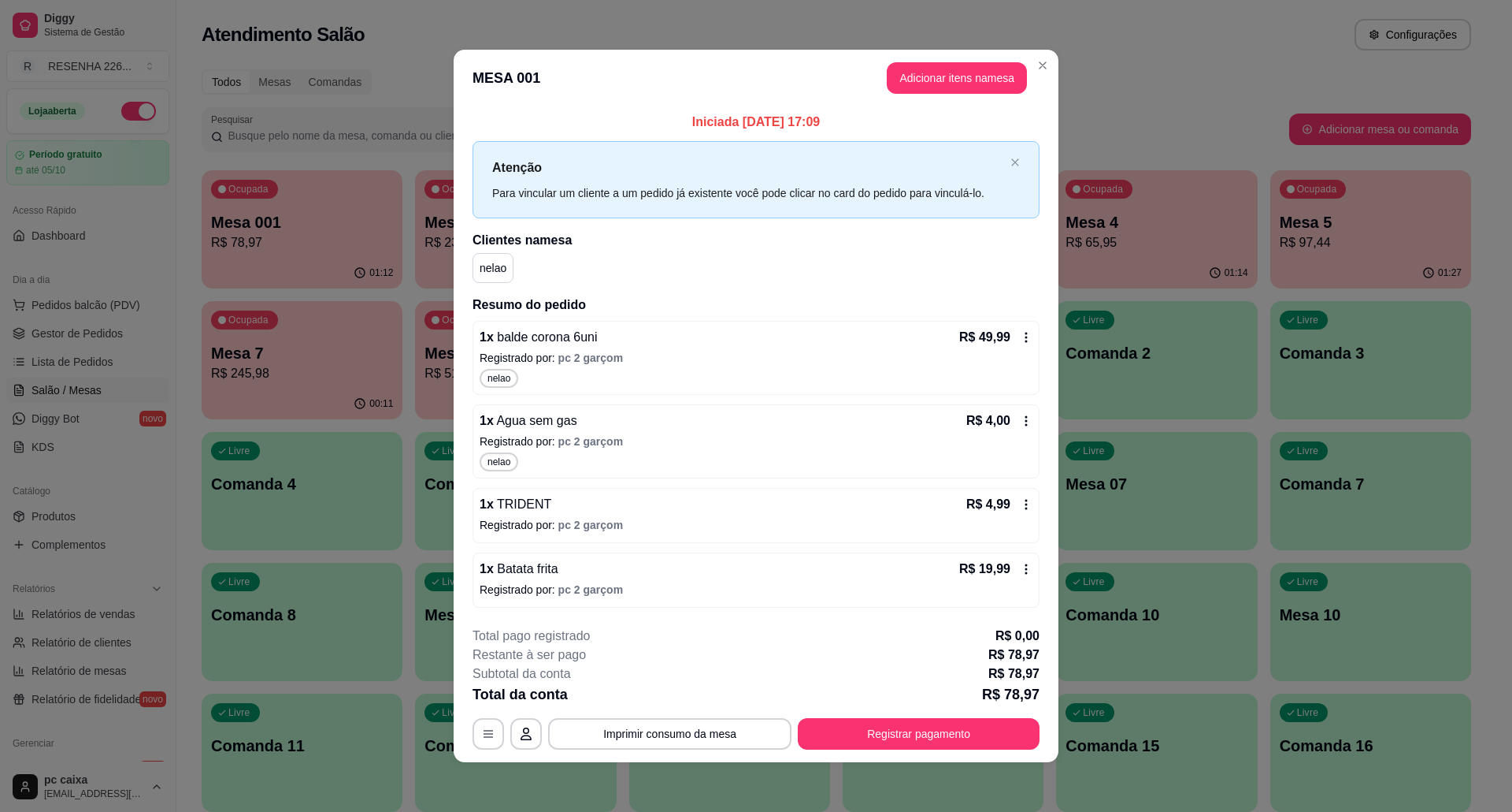
scroll to position [2, 0]
click at [906, 77] on button "Adicionar itens na mesa" at bounding box center [958, 77] width 141 height 31
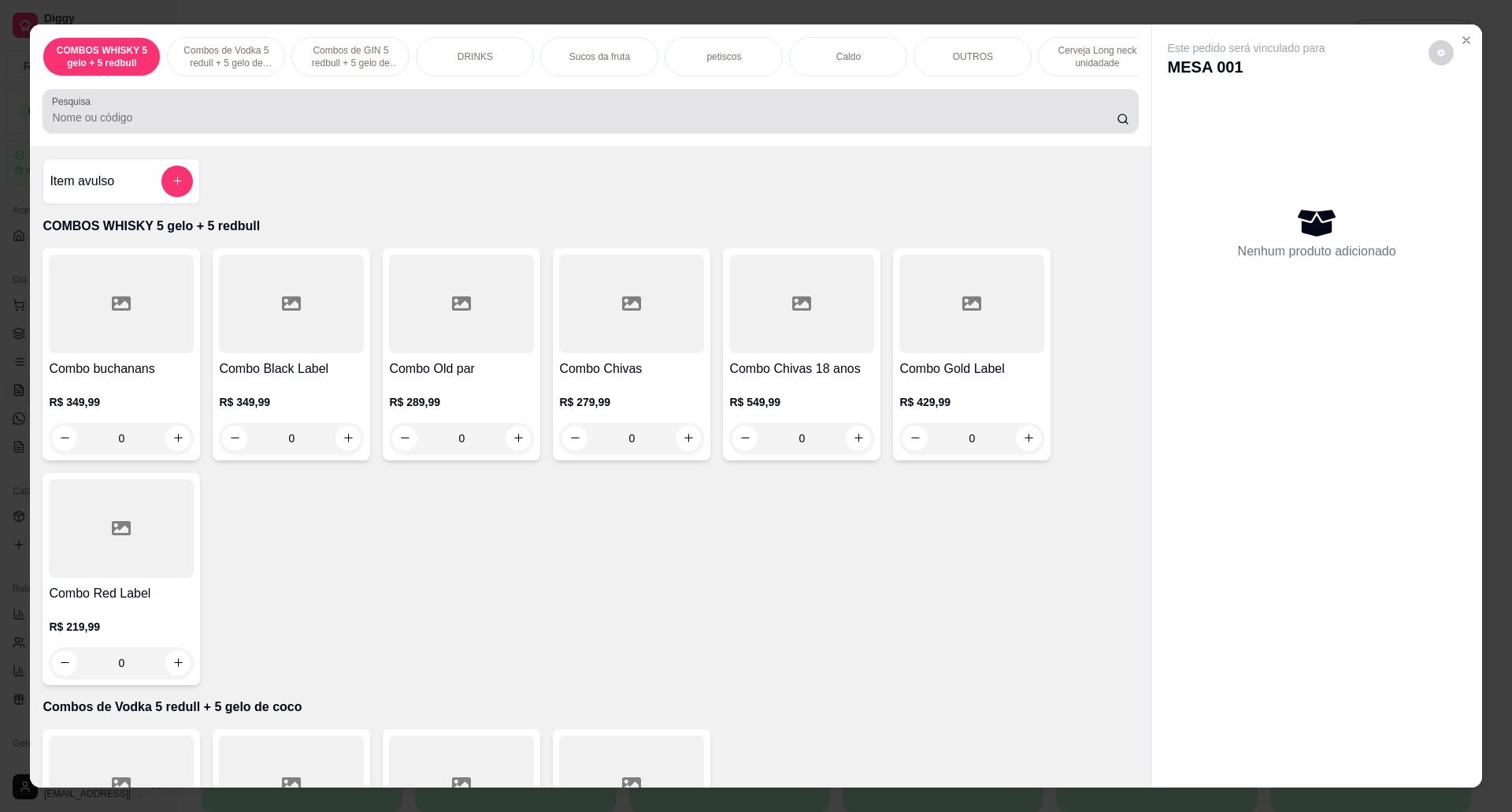
click at [253, 113] on div at bounding box center [590, 110] width 1077 height 31
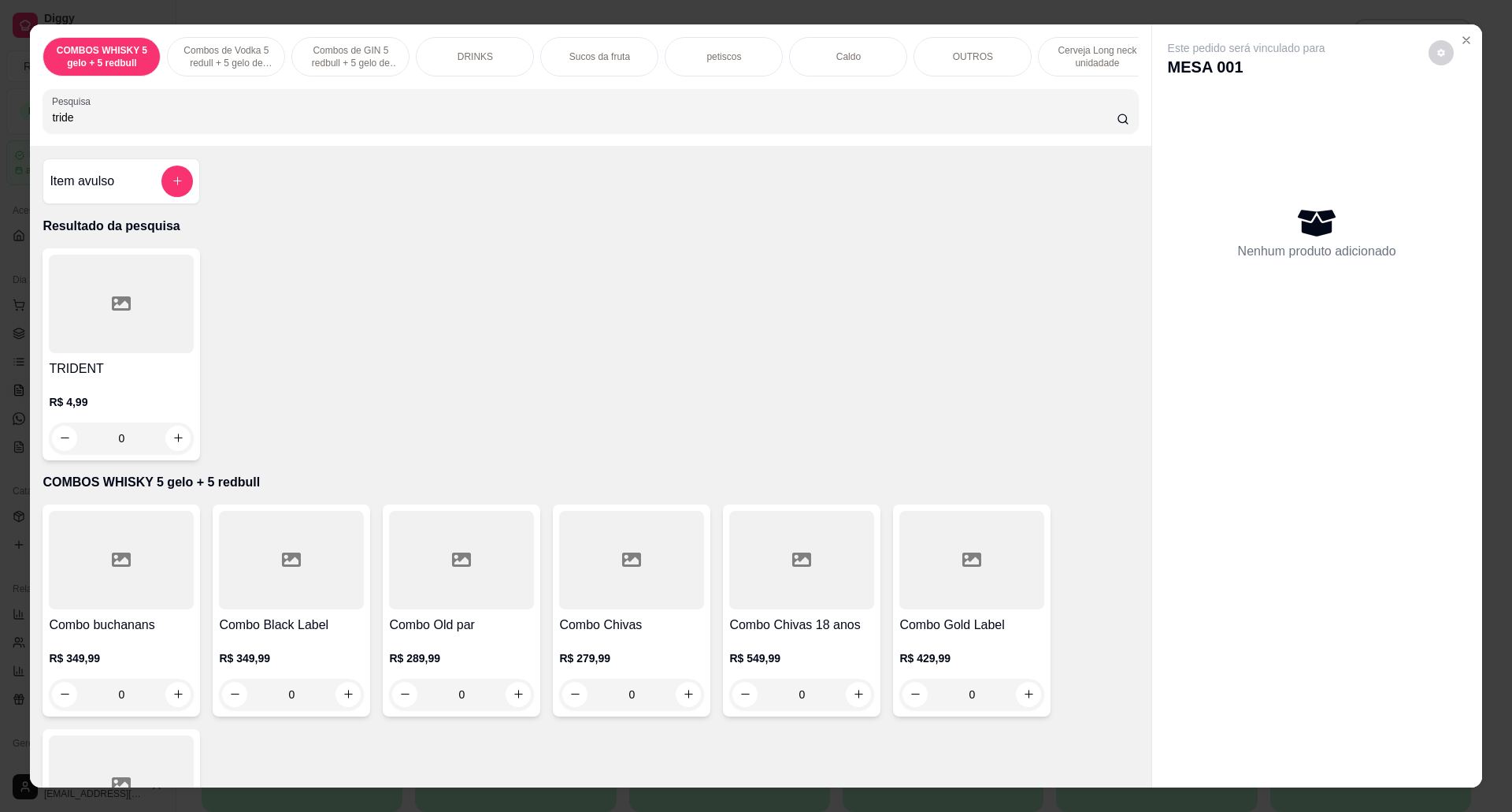
type input "tride"
click at [114, 311] on icon at bounding box center [121, 304] width 19 height 14
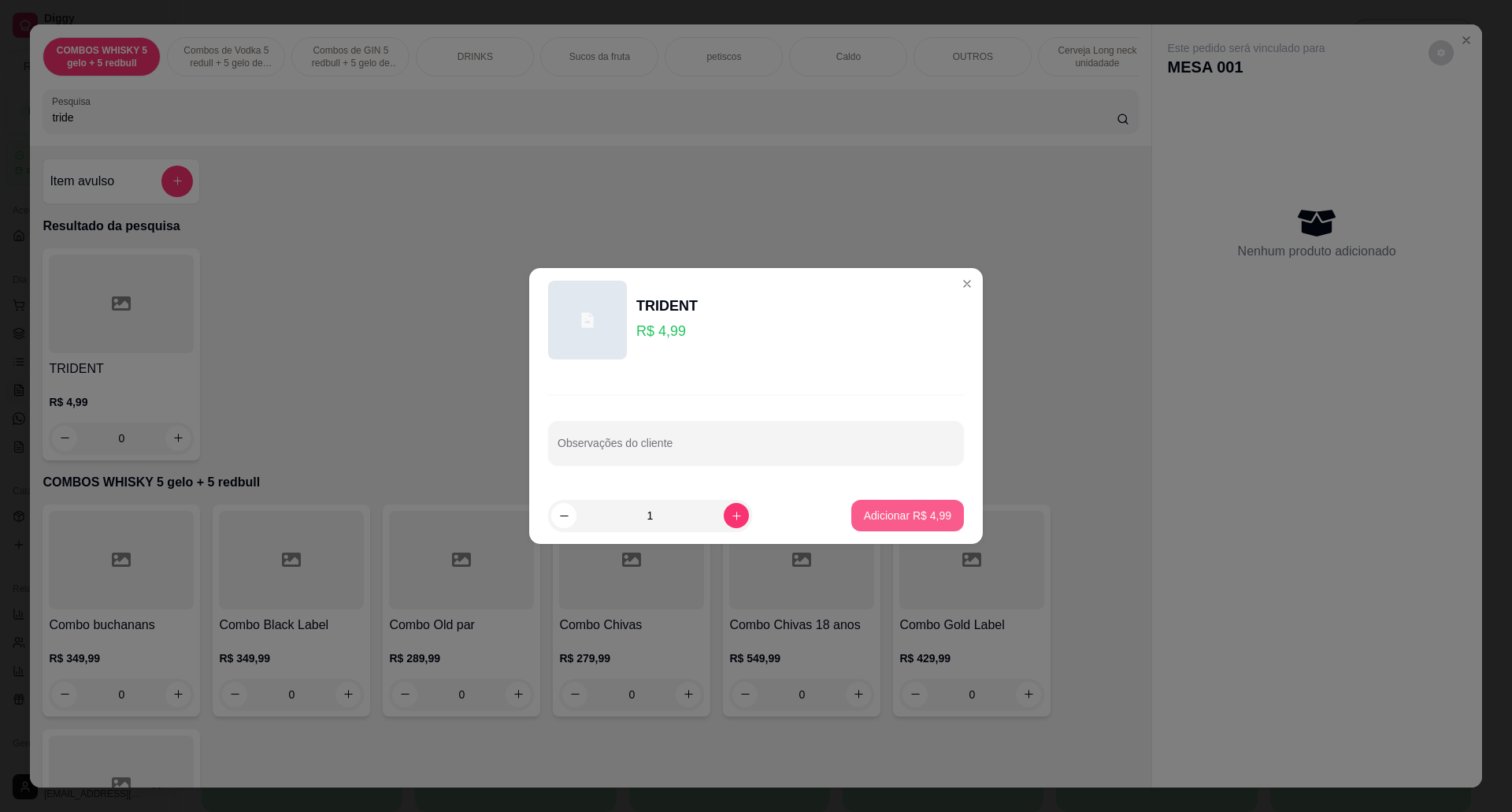
click at [864, 520] on p "Adicionar R$ 4,99" at bounding box center [908, 516] width 87 height 16
type input "1"
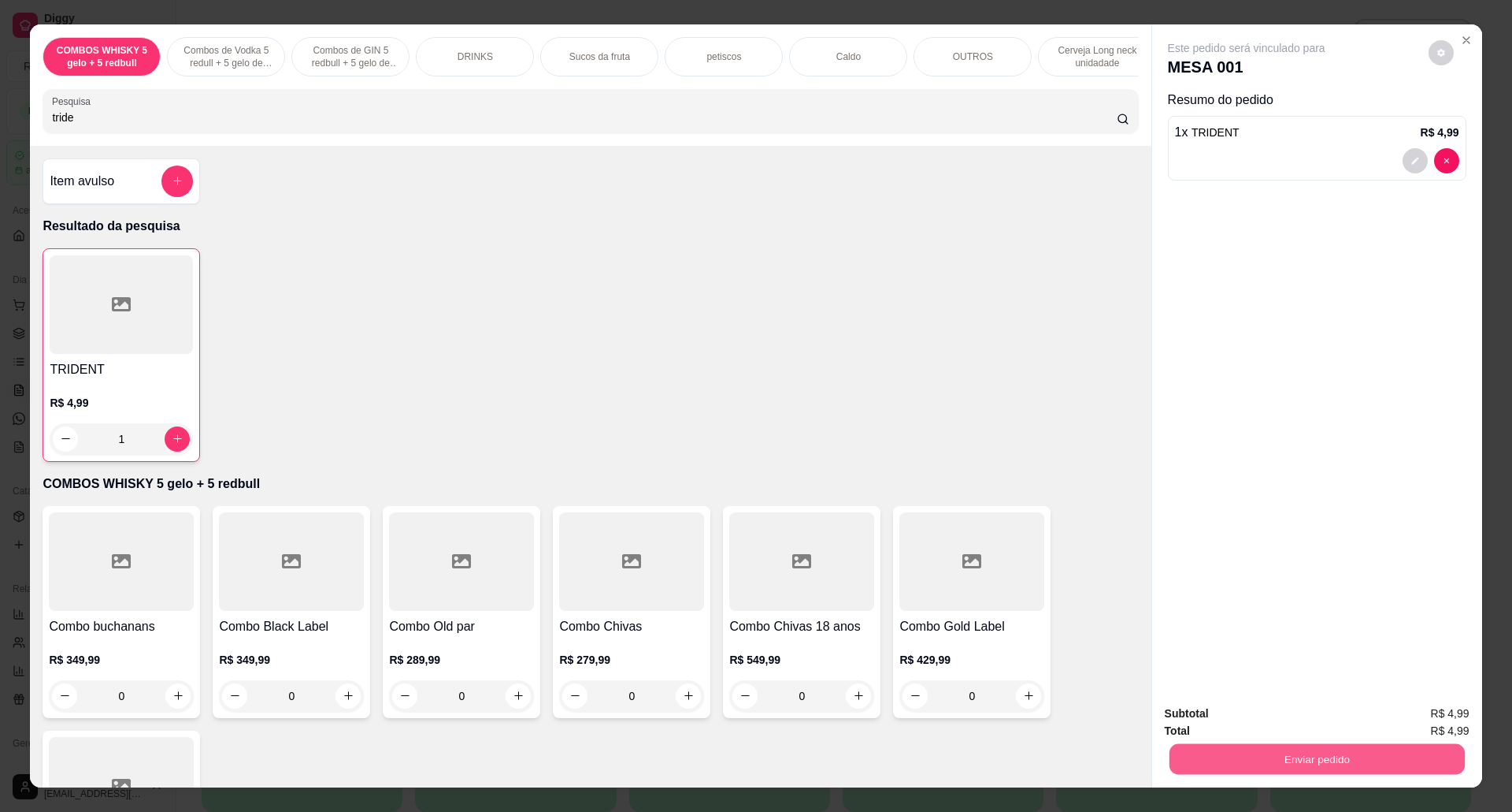
click at [1325, 759] on button "Enviar pedido" at bounding box center [1317, 759] width 295 height 31
click at [1327, 717] on button "Não registrar e enviar pedido" at bounding box center [1263, 720] width 159 height 29
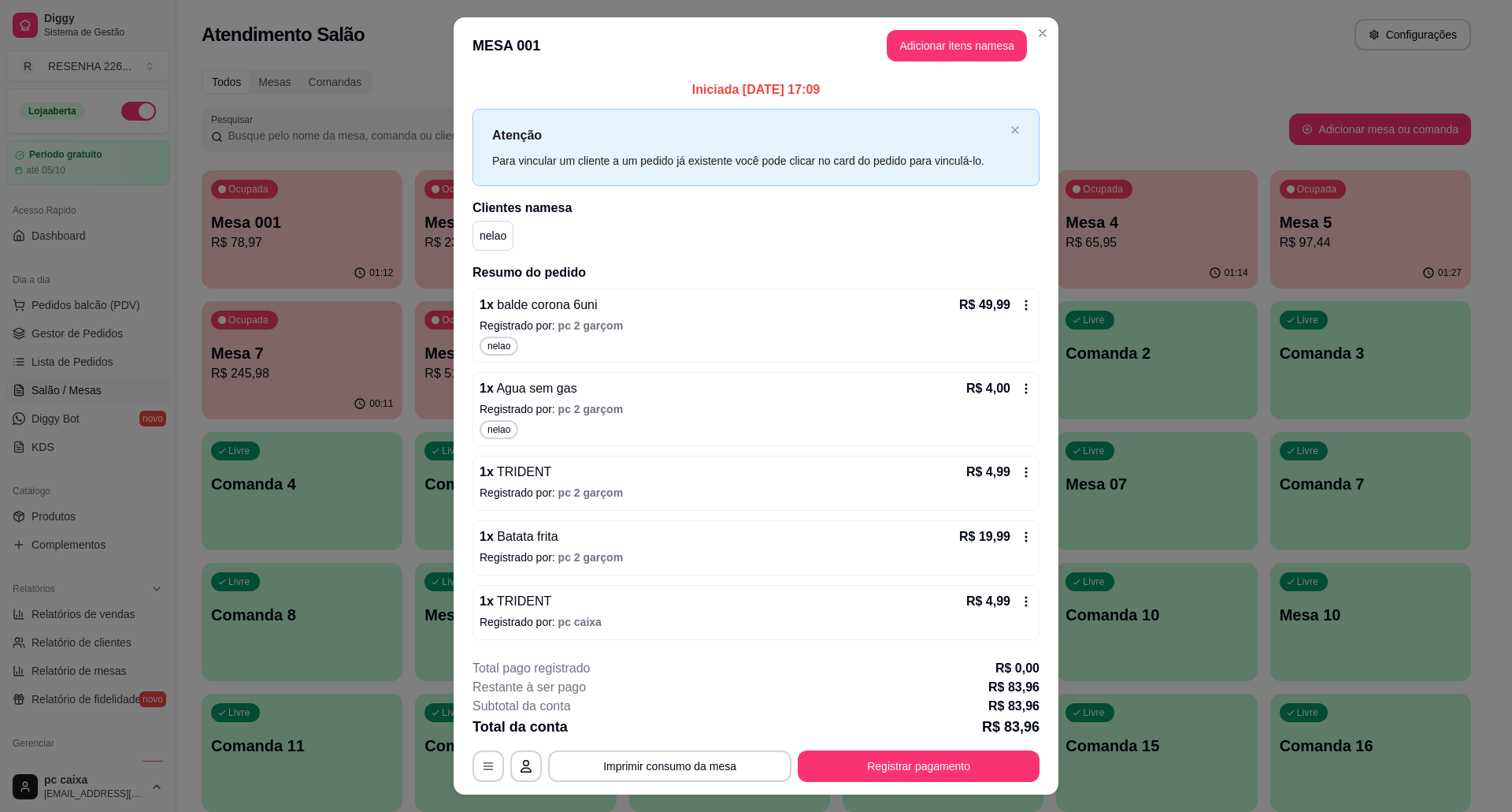
scroll to position [35, 0]
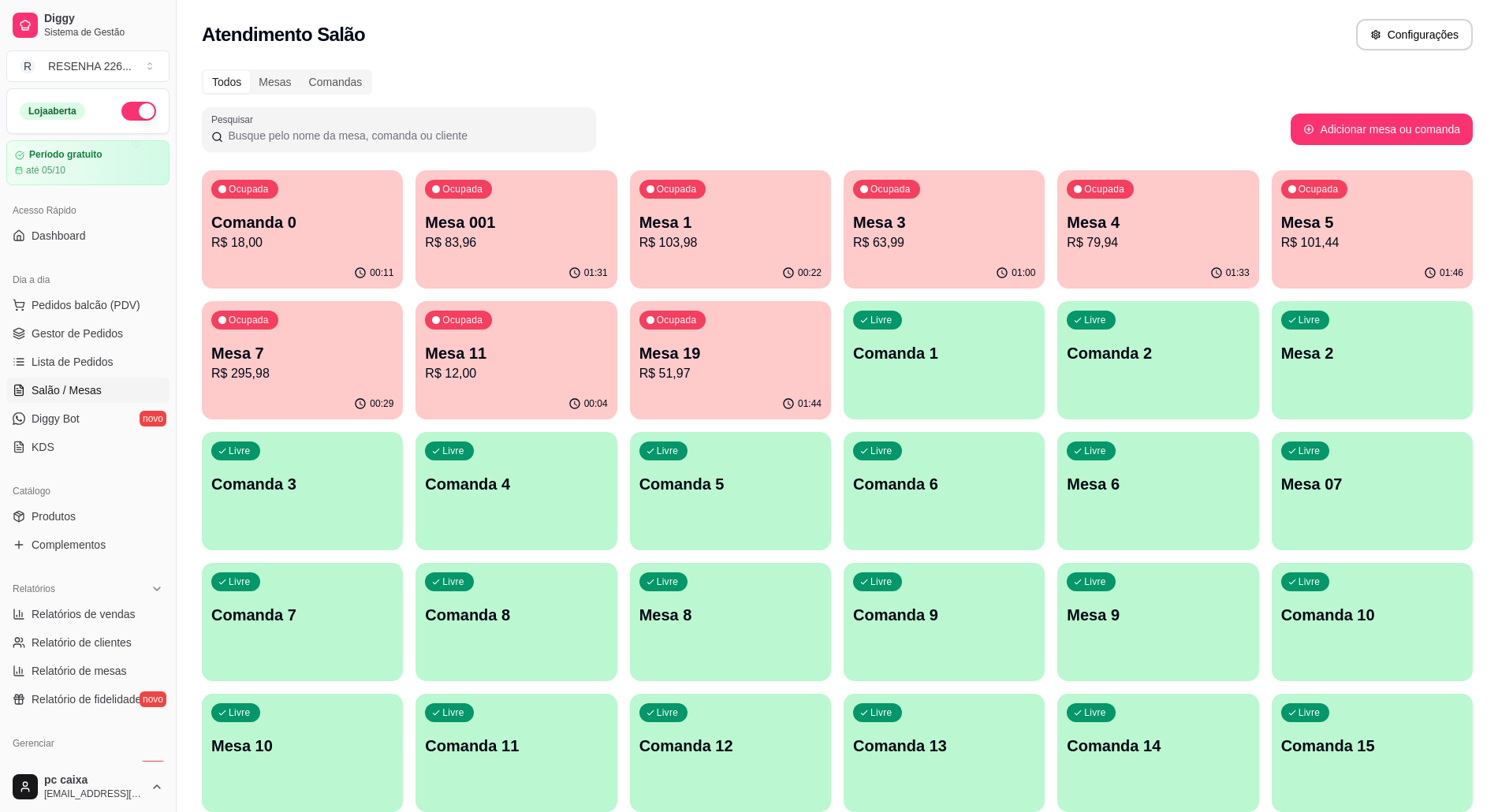
click at [346, 377] on p "R$ 295,98" at bounding box center [302, 373] width 182 height 19
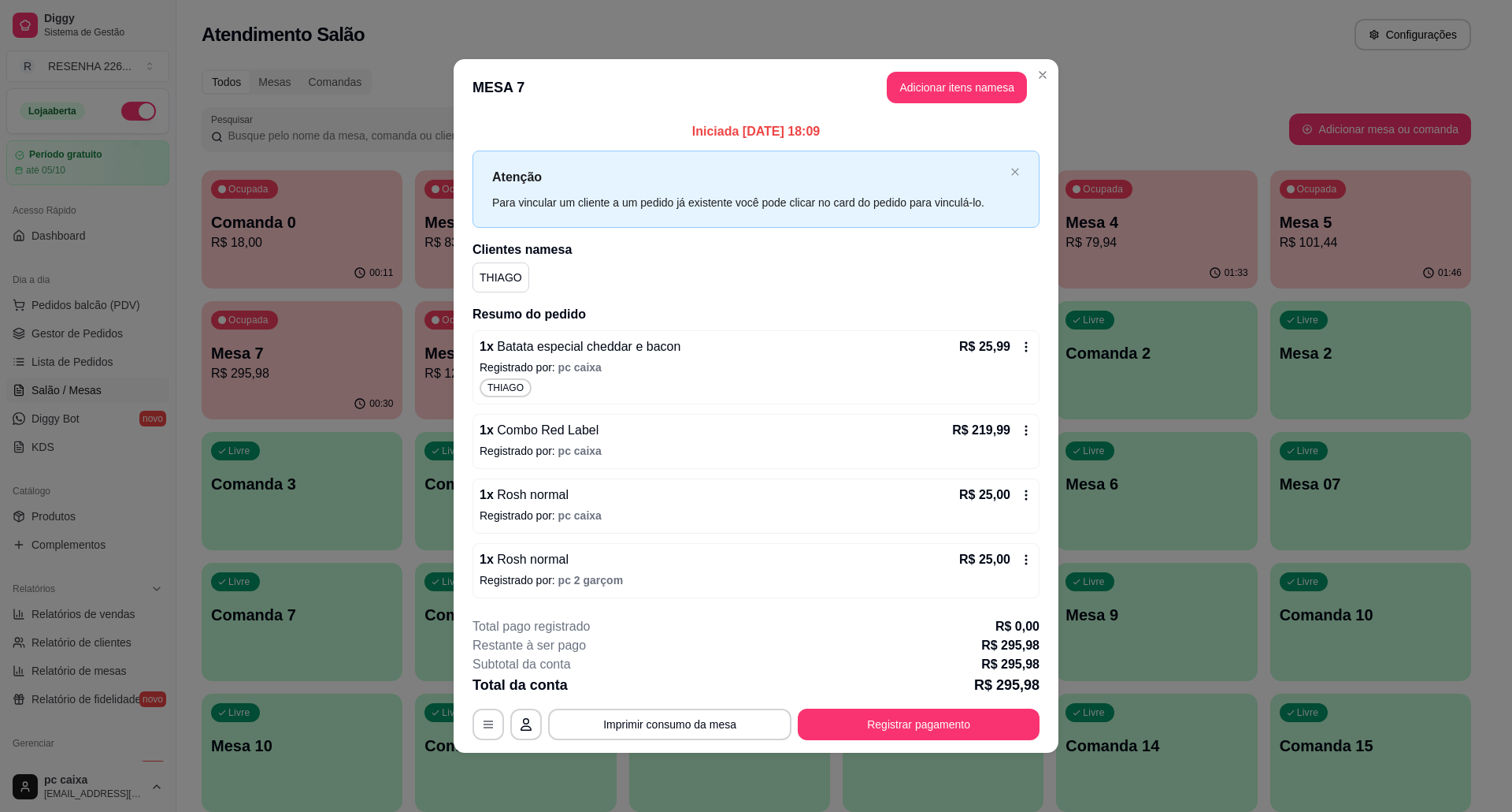
click at [1028, 552] on div "R$ 25,00" at bounding box center [996, 559] width 73 height 19
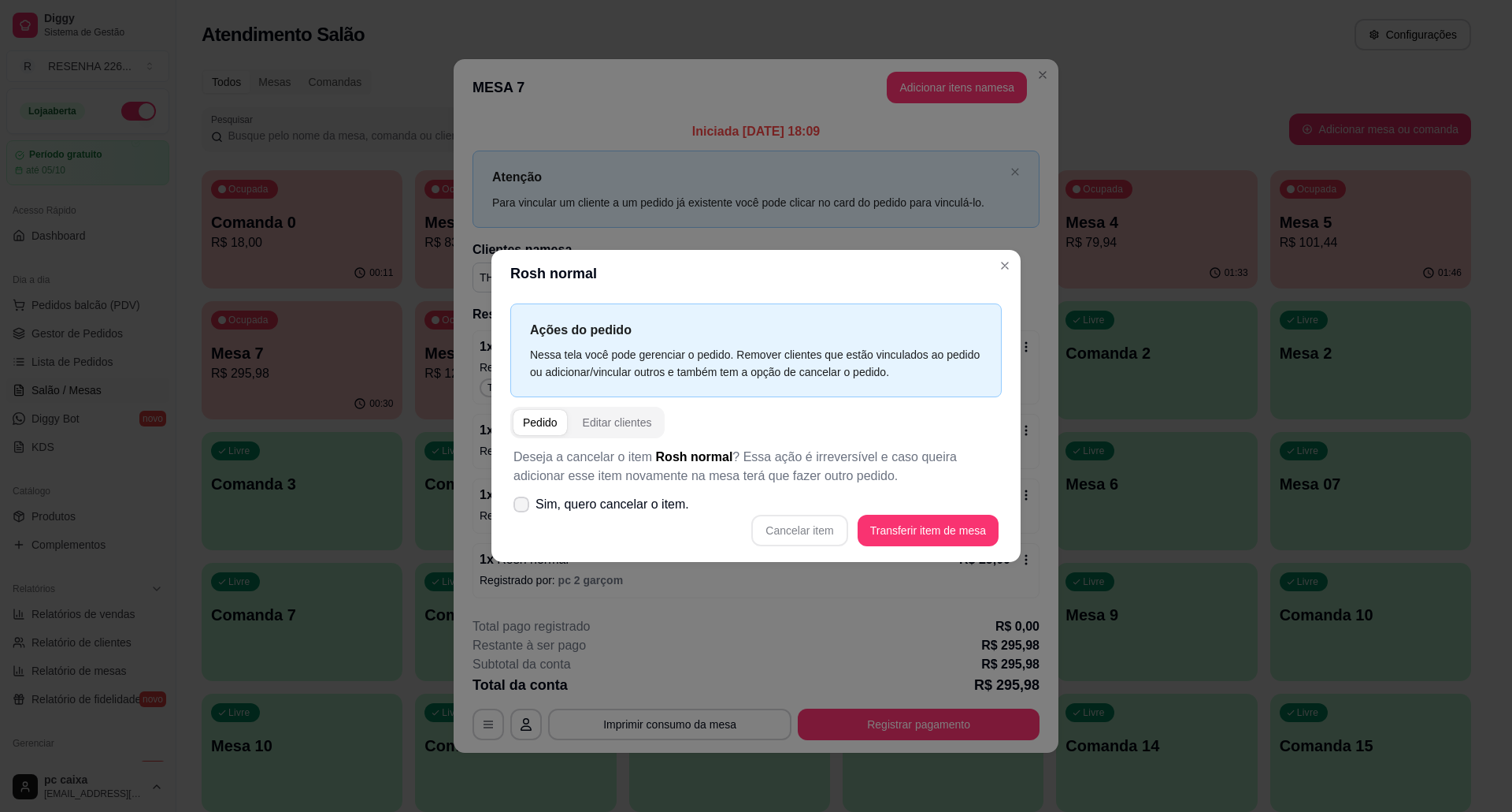
click at [638, 508] on span "Sim, quero cancelar o item." at bounding box center [612, 504] width 154 height 19
click at [523, 508] on input "Sim, quero cancelar o item." at bounding box center [518, 513] width 11 height 11
checkbox input "true"
click at [822, 534] on button "Cancelar item" at bounding box center [799, 530] width 96 height 31
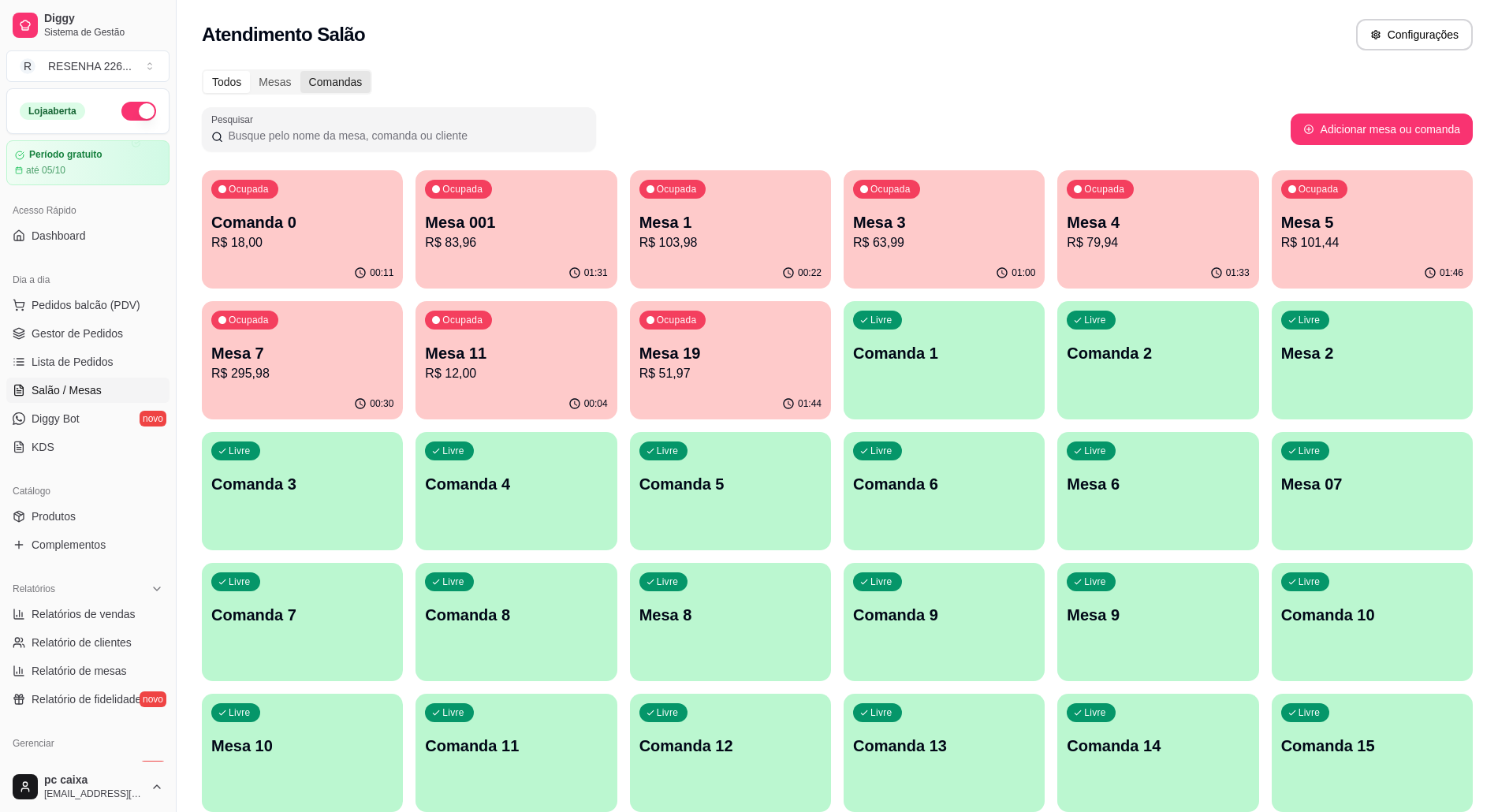
click at [323, 92] on div "Comandas" at bounding box center [336, 82] width 71 height 22
click at [300, 71] on input "Comandas" at bounding box center [300, 71] width 0 height 0
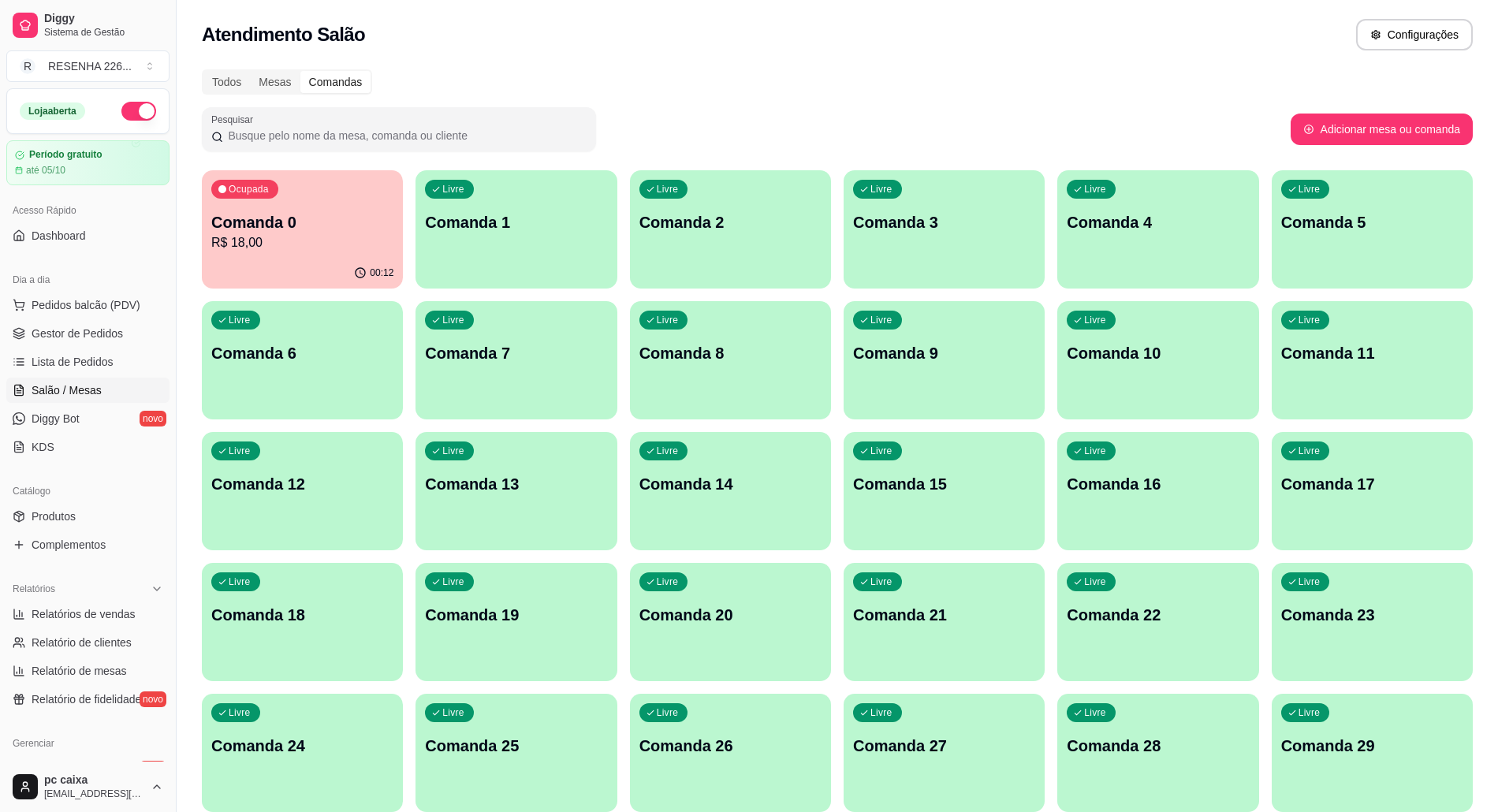
click at [326, 92] on div "Comandas" at bounding box center [336, 82] width 71 height 22
click at [300, 71] on input "Comandas" at bounding box center [300, 71] width 0 height 0
click at [751, 463] on div "Livre Comanda 14" at bounding box center [730, 482] width 201 height 100
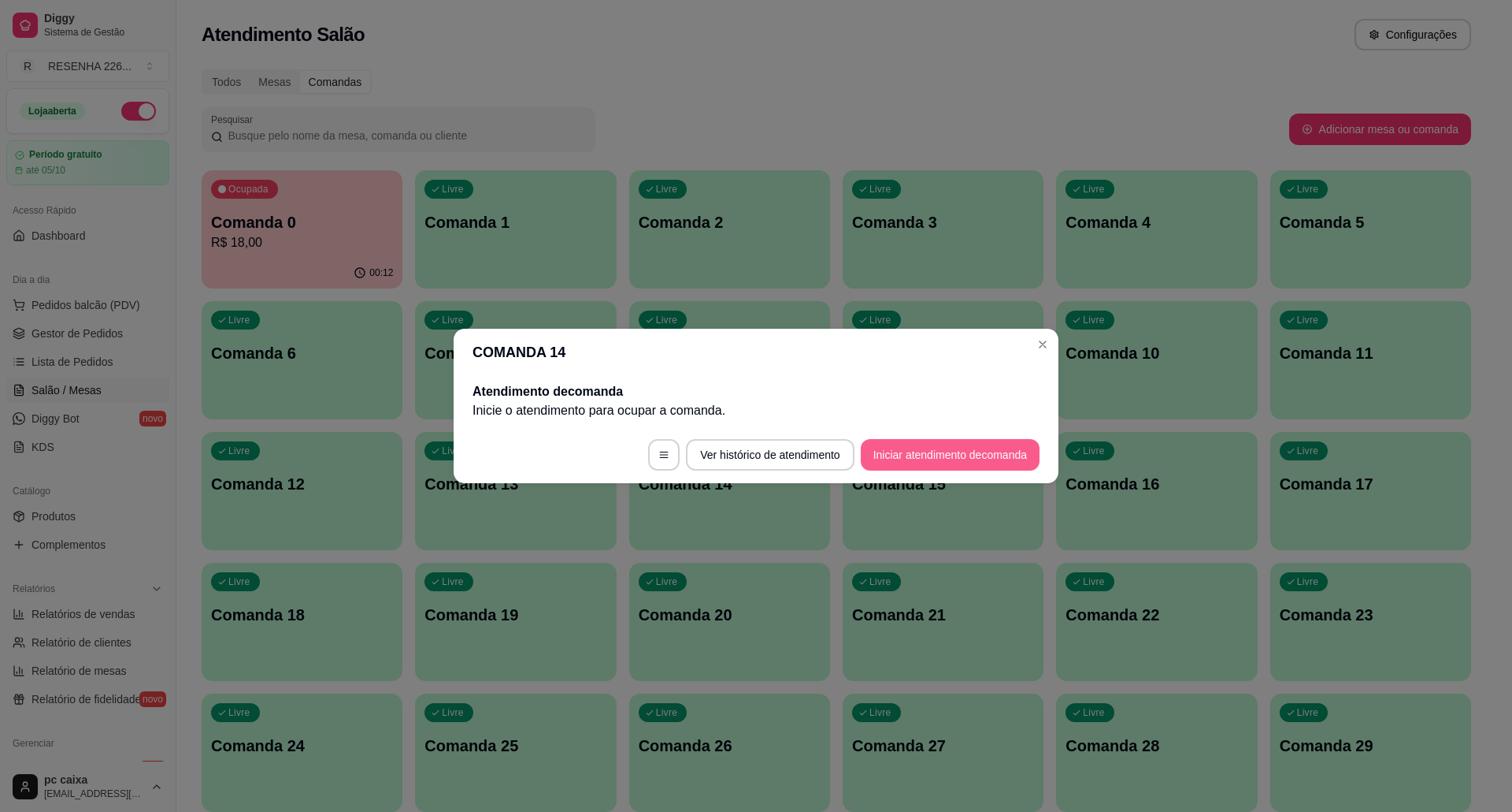
click at [879, 455] on button "Iniciar atendimento de comanda" at bounding box center [950, 454] width 179 height 31
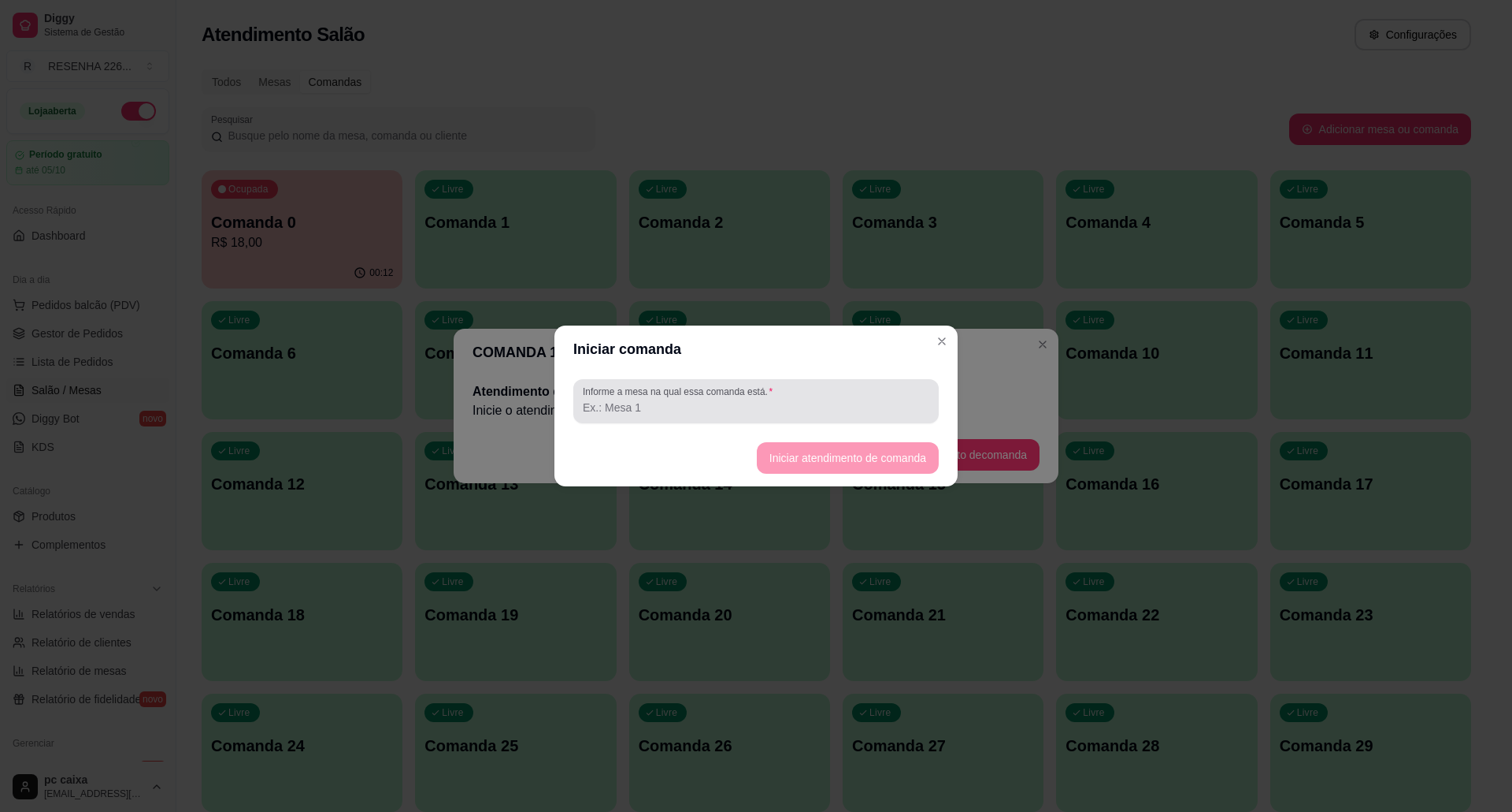
click at [775, 403] on input "Informe a mesa na qual essa comanda está." at bounding box center [756, 408] width 346 height 16
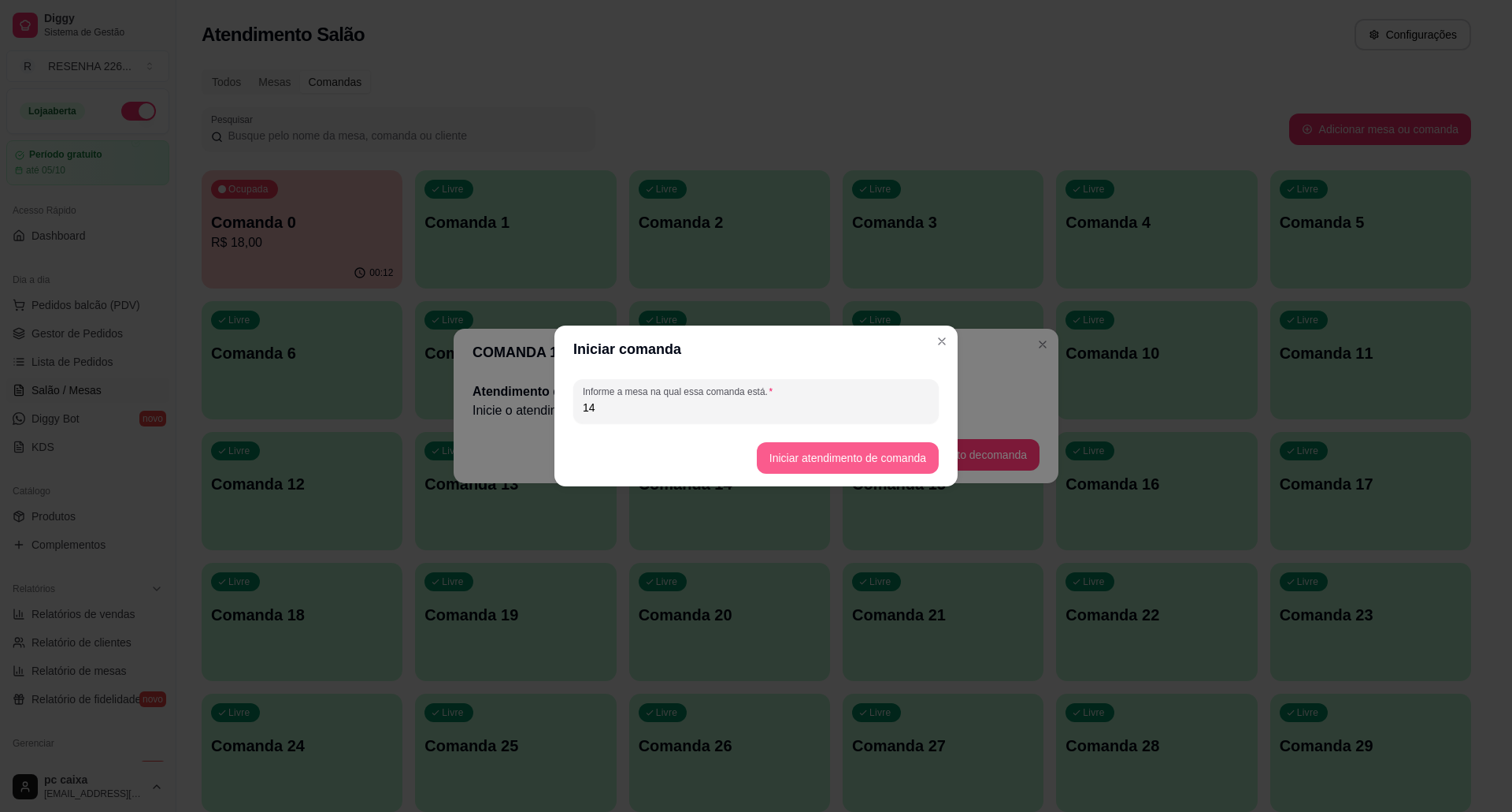
type input "14"
click at [795, 462] on button "Iniciar atendimento de comanda" at bounding box center [848, 458] width 182 height 31
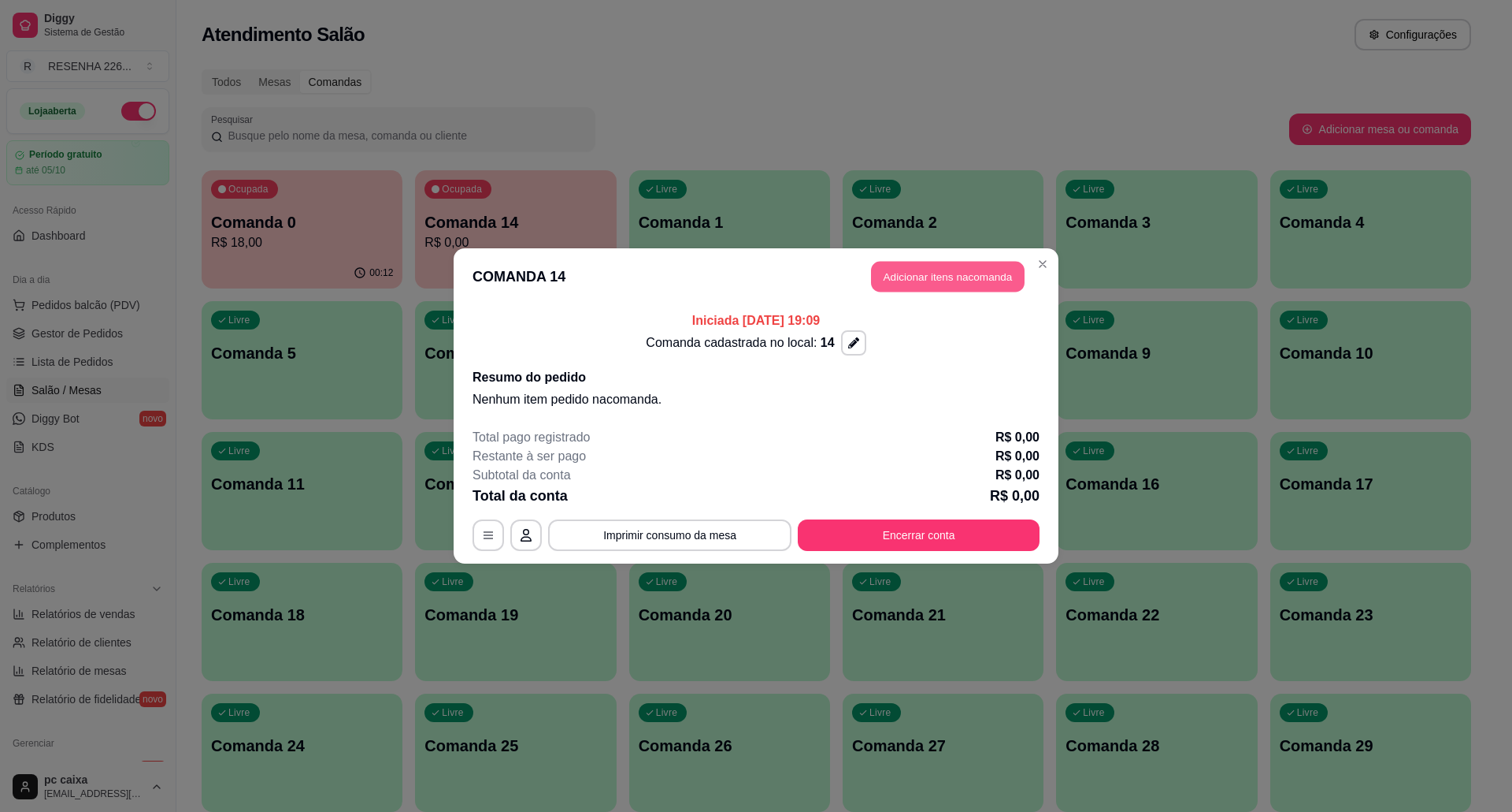
click at [917, 272] on button "Adicionar itens na comanda" at bounding box center [948, 277] width 154 height 31
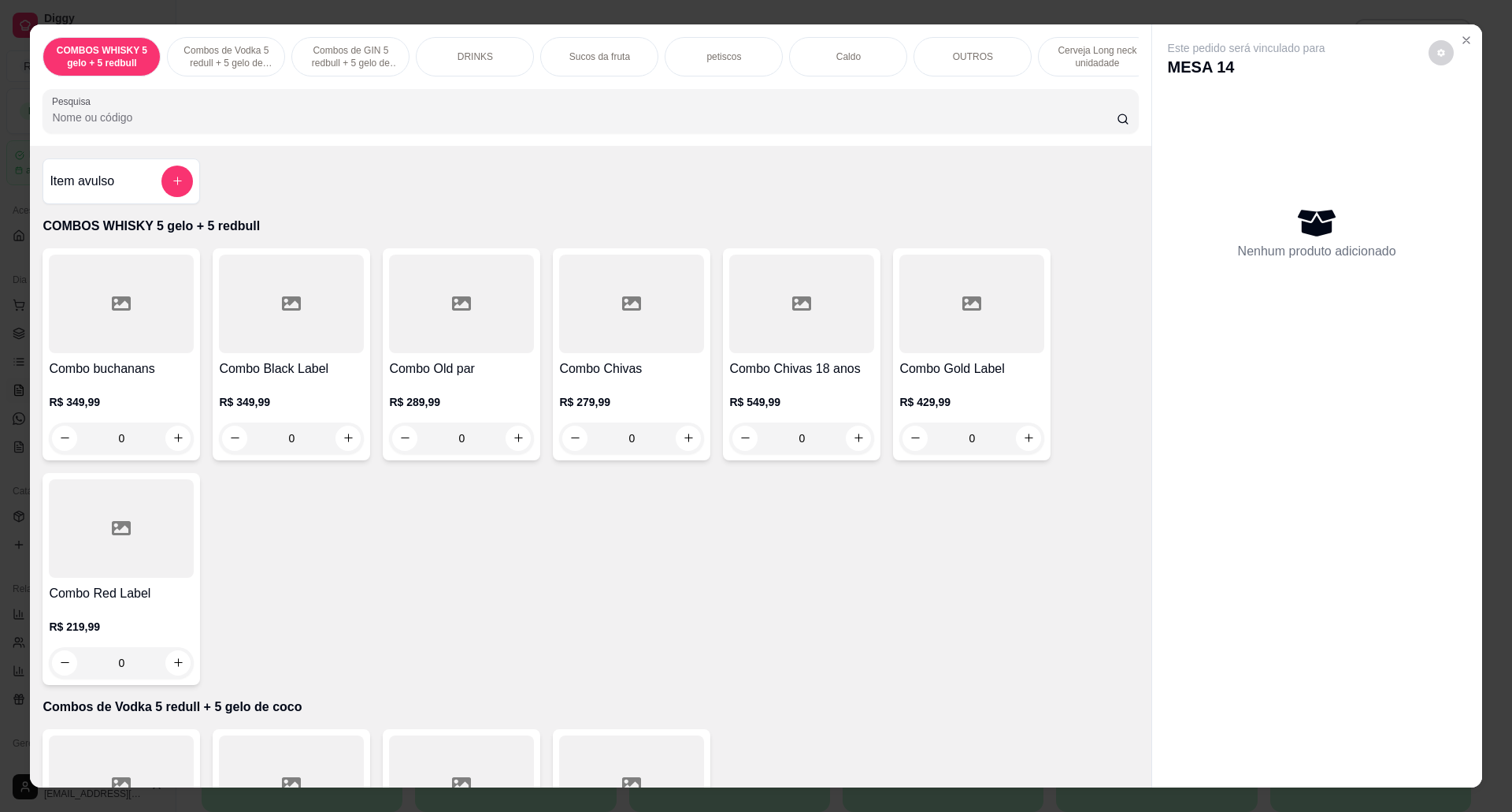
scroll to position [0, 237]
click at [482, 53] on p "petiscos" at bounding box center [487, 57] width 35 height 12
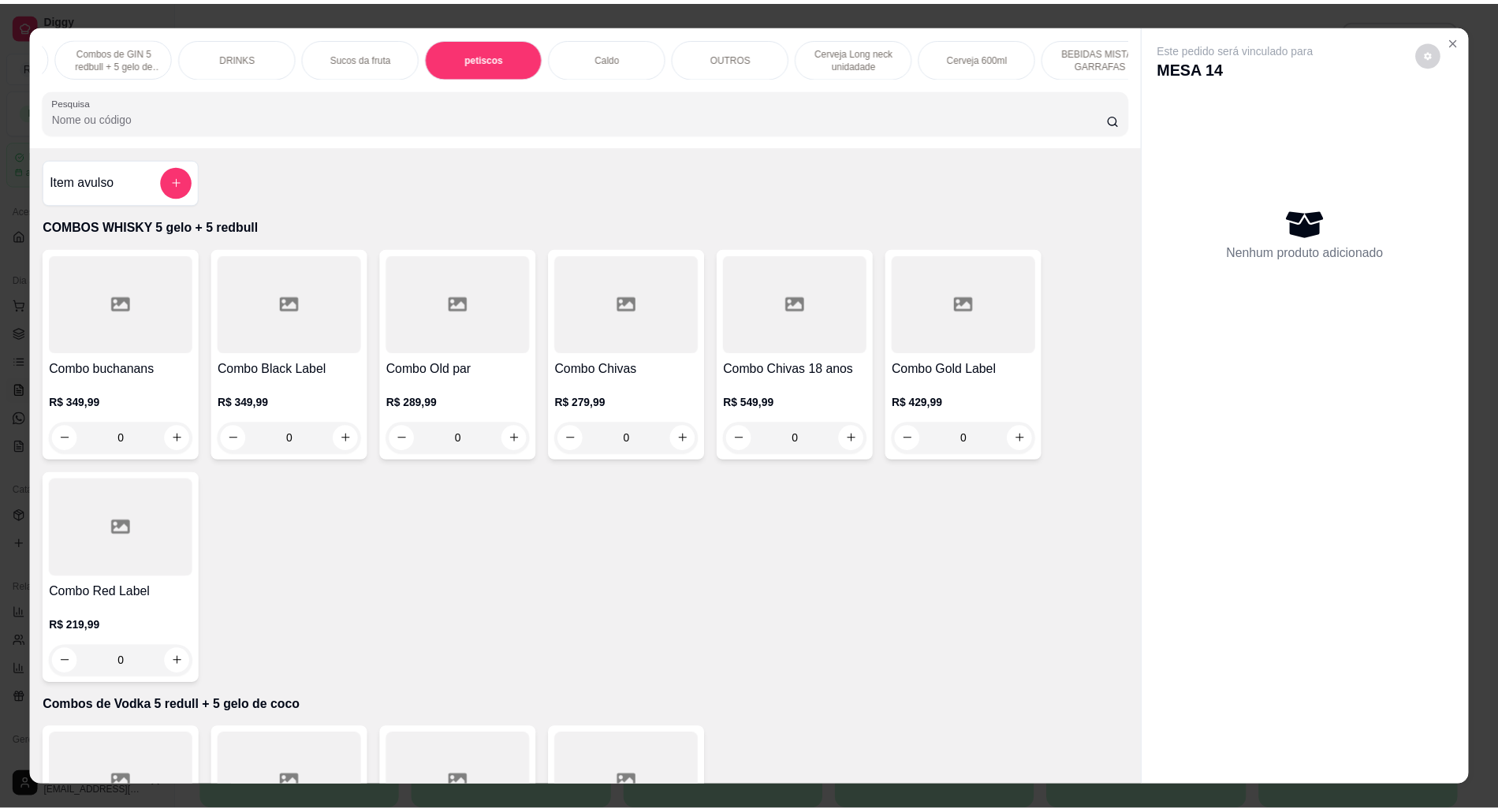
scroll to position [26, 0]
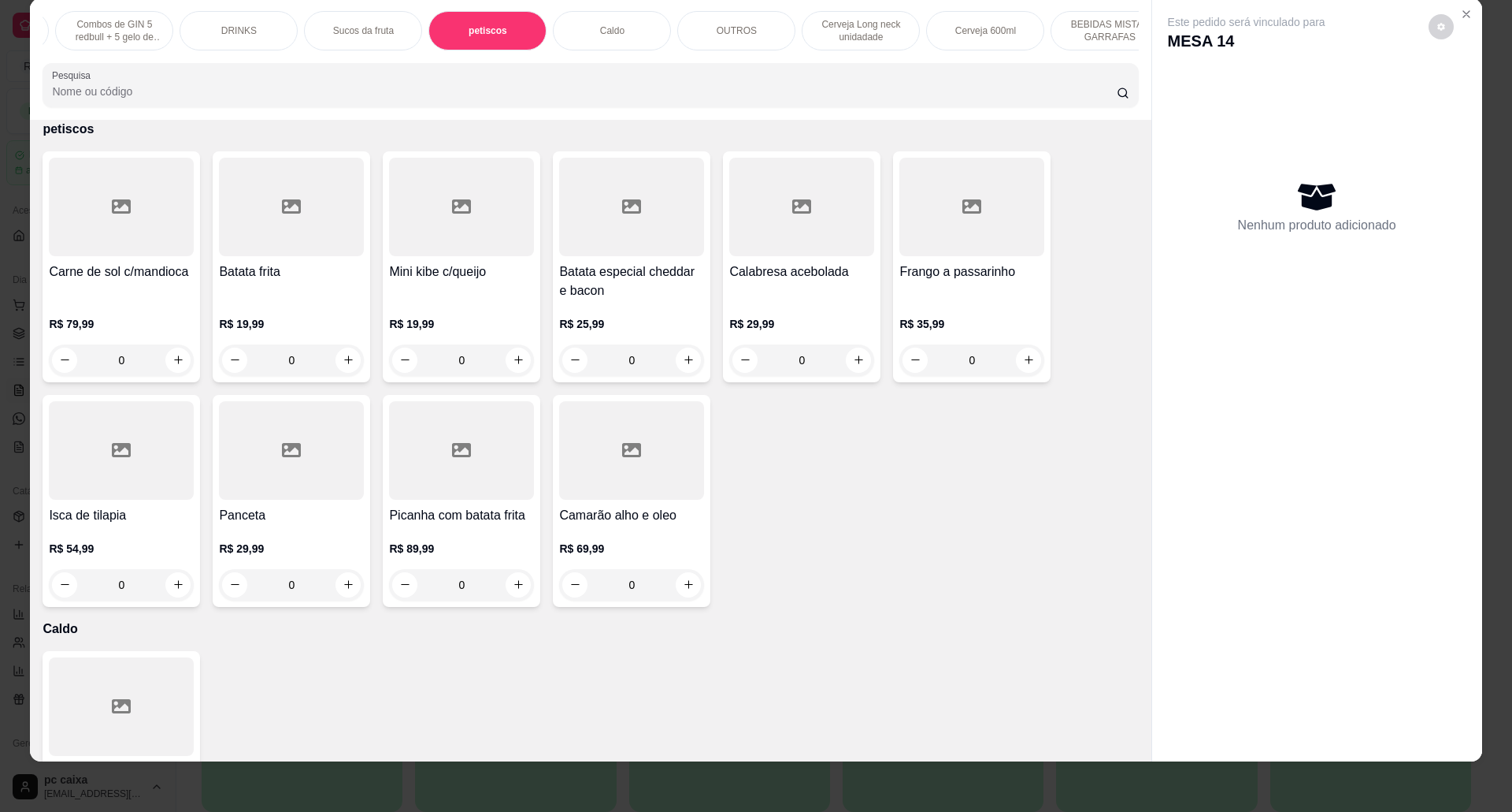
click at [150, 483] on div at bounding box center [121, 451] width 145 height 99
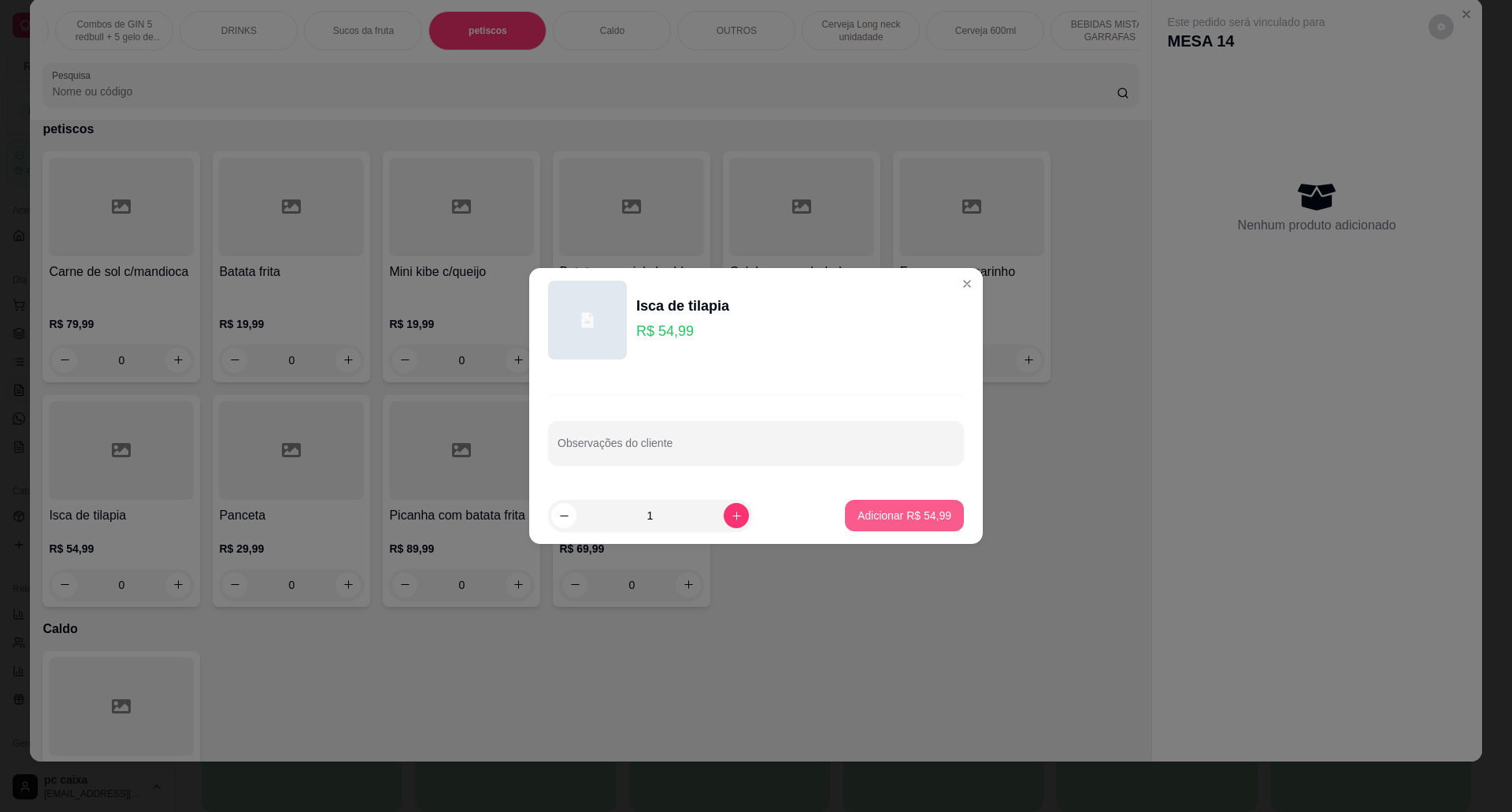
click at [861, 524] on button "Adicionar R$ 54,99" at bounding box center [905, 515] width 119 height 31
type input "1"
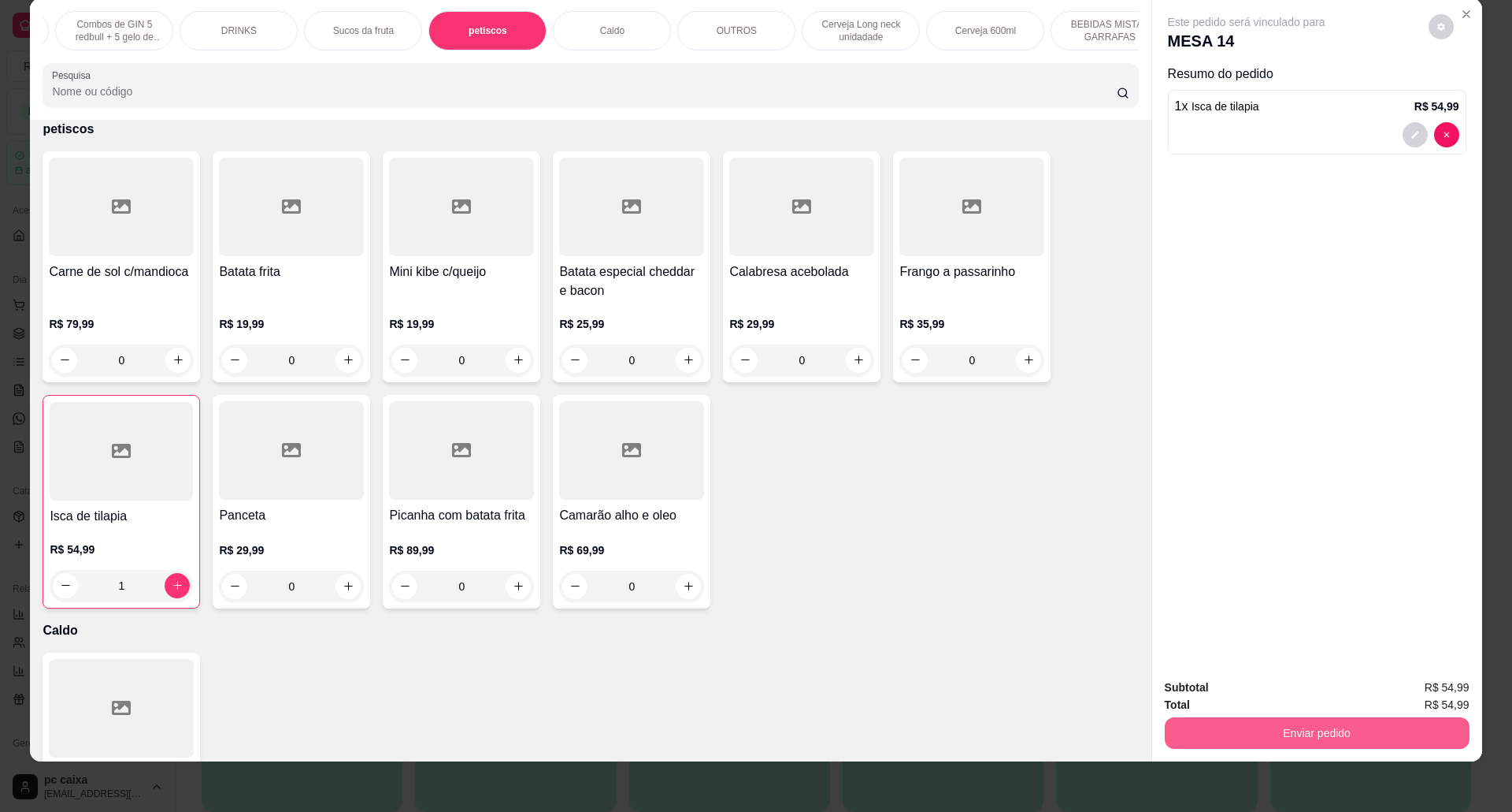
click at [1375, 733] on button "Enviar pedido" at bounding box center [1317, 732] width 305 height 31
click at [1399, 694] on button "Sim, quero registrar" at bounding box center [1413, 694] width 117 height 30
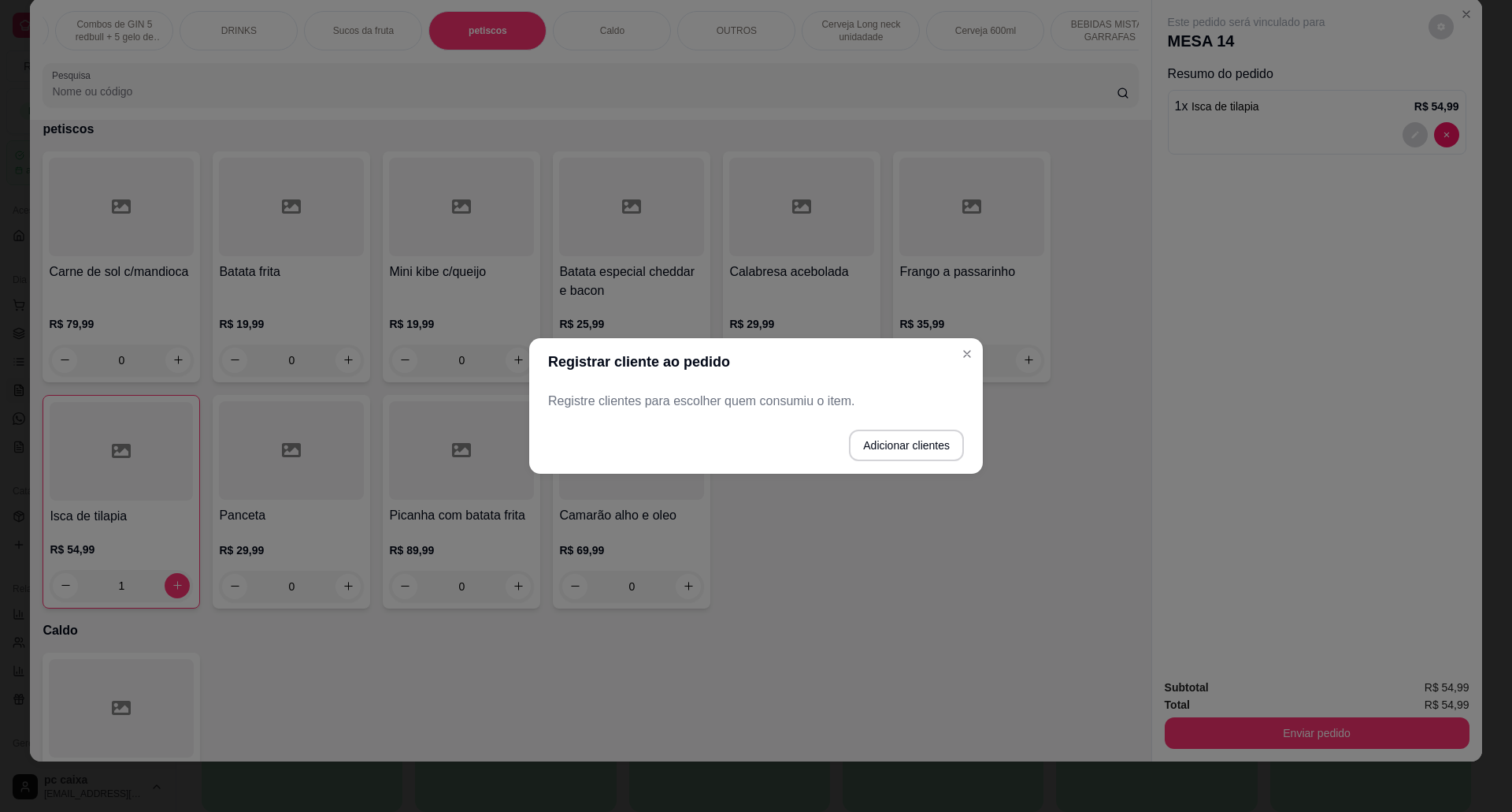
click at [845, 418] on footer "Adicionar clientes" at bounding box center [756, 445] width 454 height 57
click at [884, 435] on button "Adicionar clientes" at bounding box center [906, 445] width 111 height 31
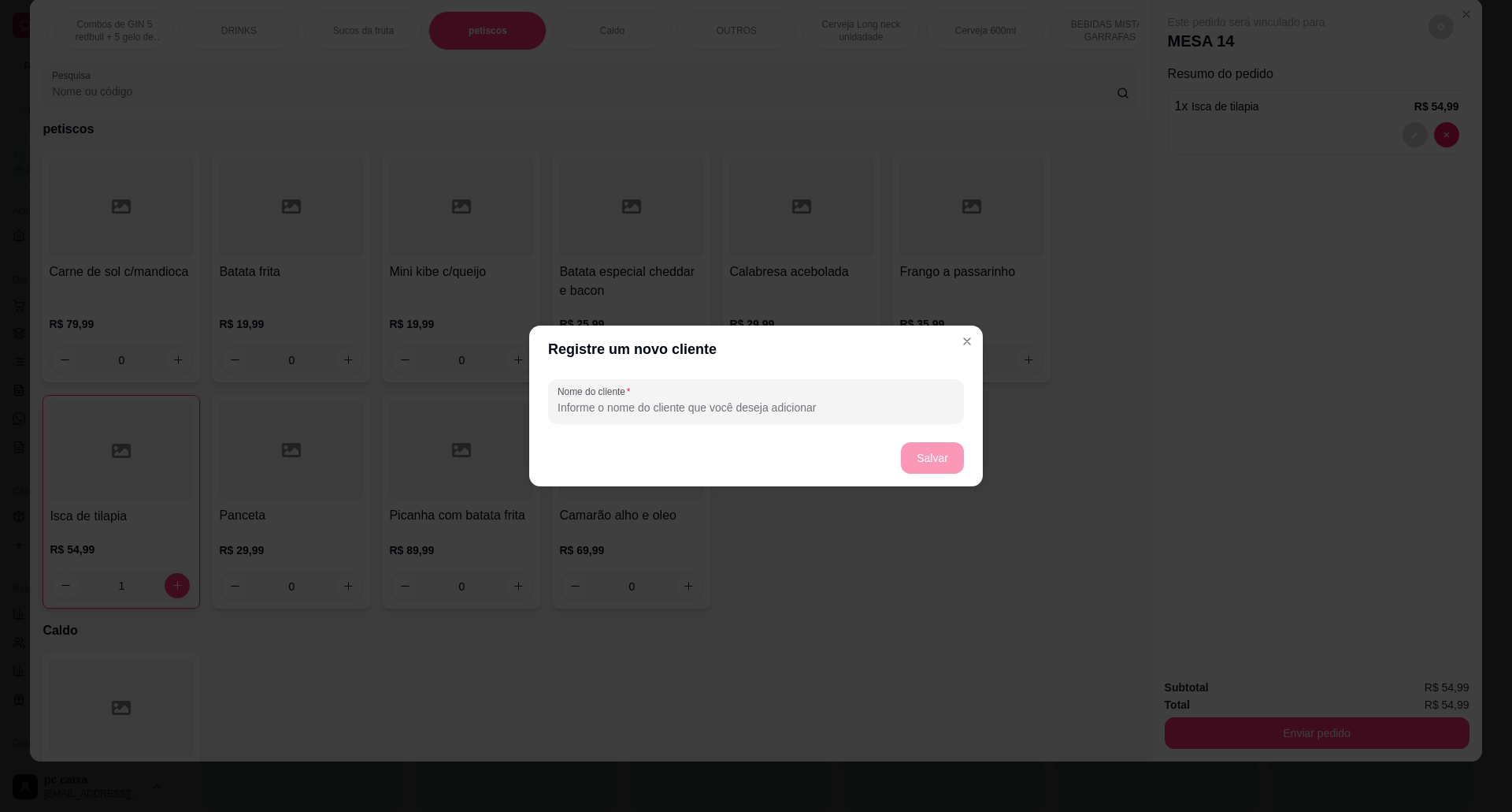
click at [773, 407] on input "Nome do cliente" at bounding box center [756, 408] width 397 height 16
type input "DJ RENAN"
click at [928, 460] on button "Salvar" at bounding box center [932, 458] width 61 height 31
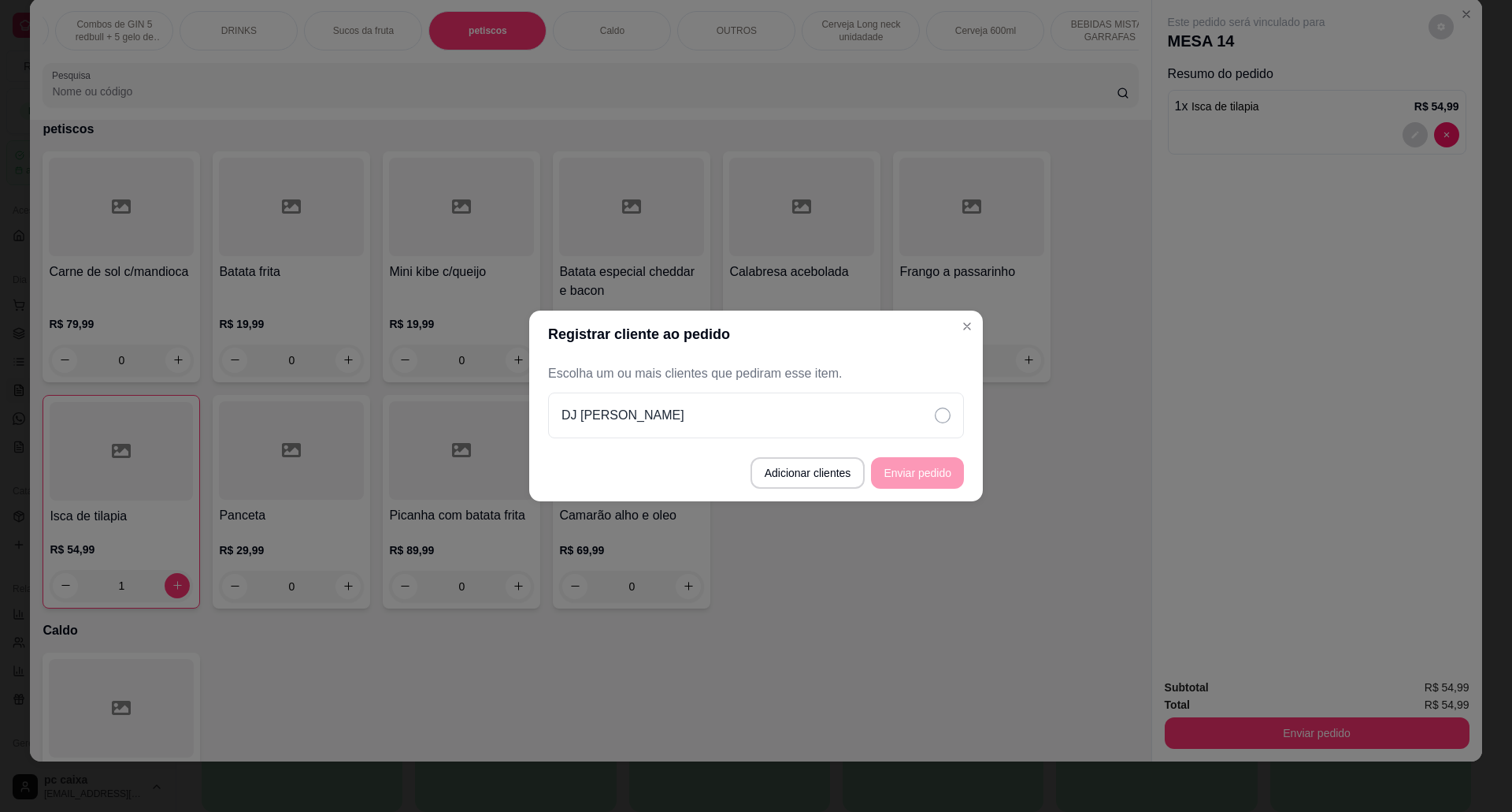
click at [962, 438] on div "DJ RENAN" at bounding box center [756, 415] width 416 height 45
click at [917, 413] on div "DJ RENAN" at bounding box center [756, 415] width 416 height 45
click at [936, 467] on button "Enviar pedido" at bounding box center [918, 472] width 93 height 31
